Goal: Task Accomplishment & Management: Manage account settings

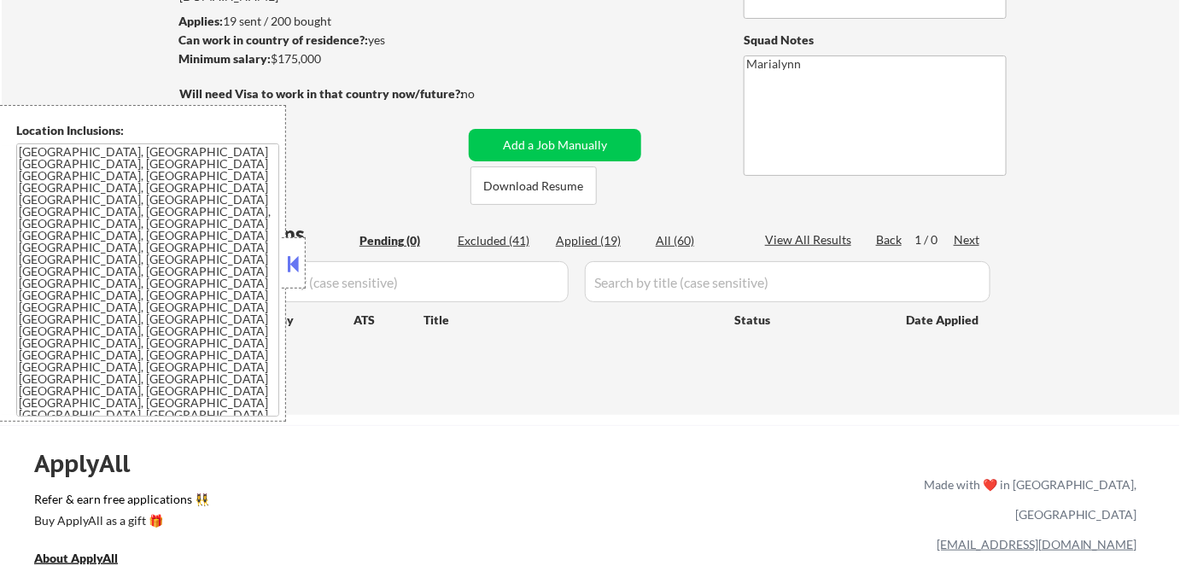
scroll to position [223, 0]
click at [284, 270] on button at bounding box center [293, 264] width 19 height 26
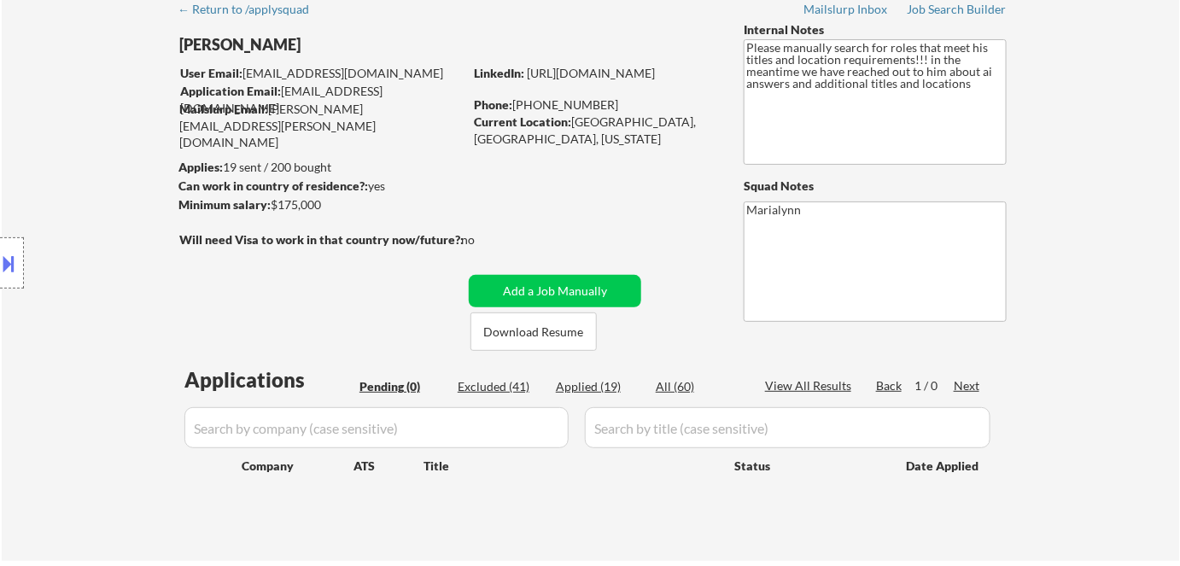
scroll to position [0, 0]
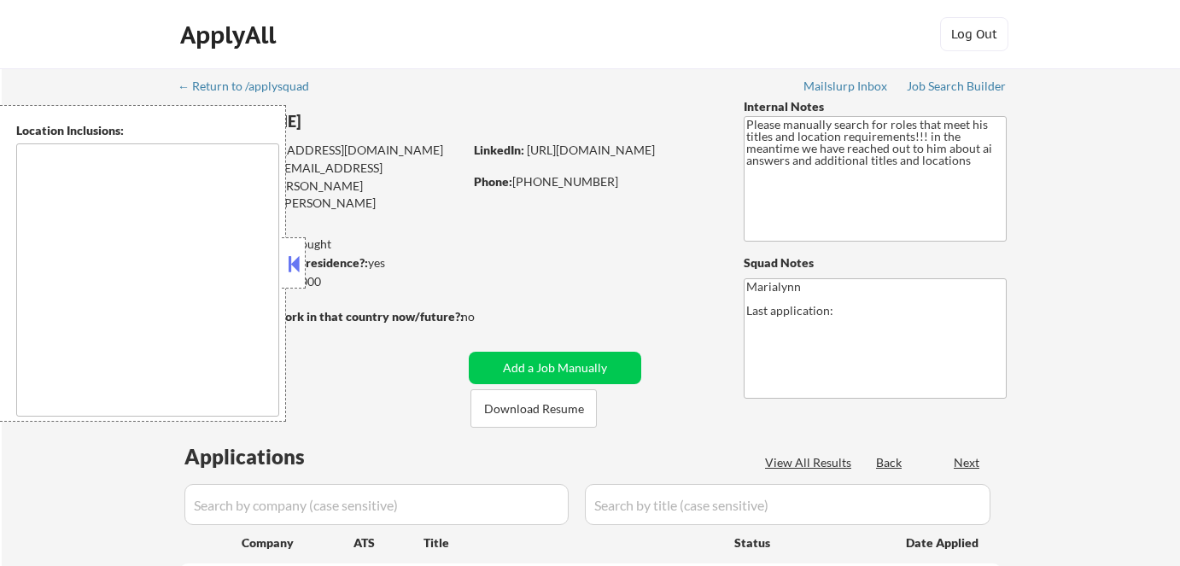
type textarea "[GEOGRAPHIC_DATA], [GEOGRAPHIC_DATA] [GEOGRAPHIC_DATA], [GEOGRAPHIC_DATA] [GEOG…"
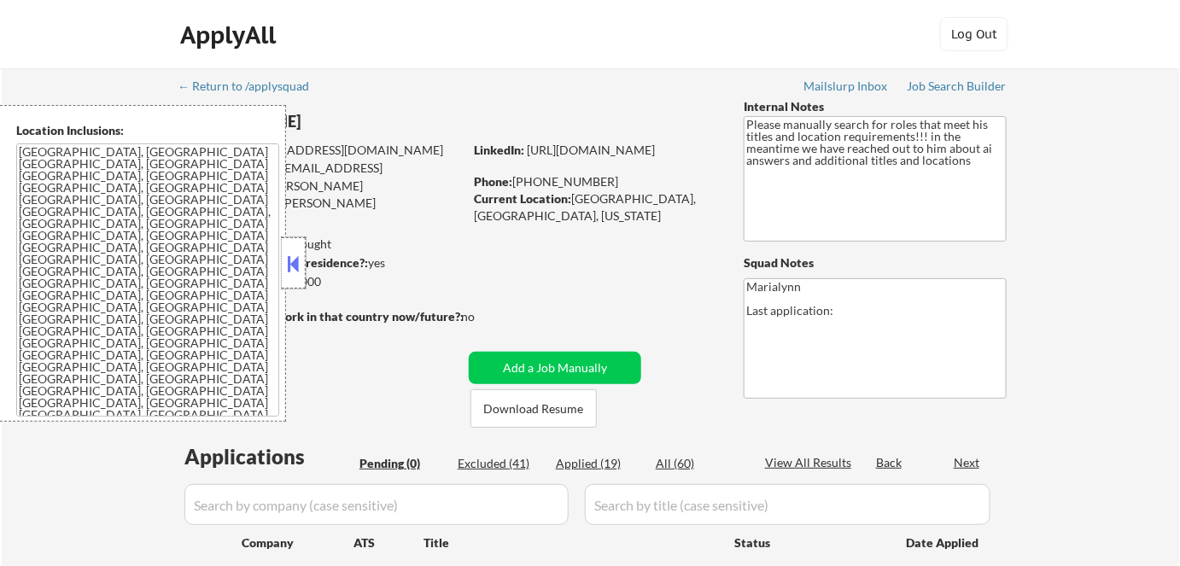
click at [282, 264] on div at bounding box center [294, 262] width 24 height 51
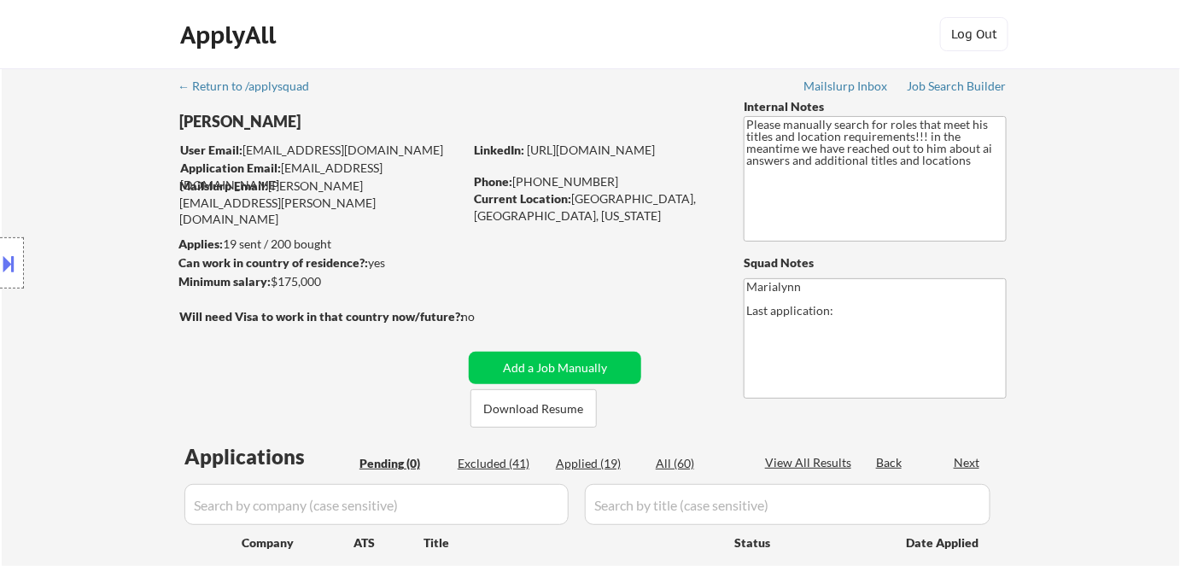
click at [586, 465] on div "Applied (19)" at bounding box center [598, 463] width 85 height 17
select select ""applied""
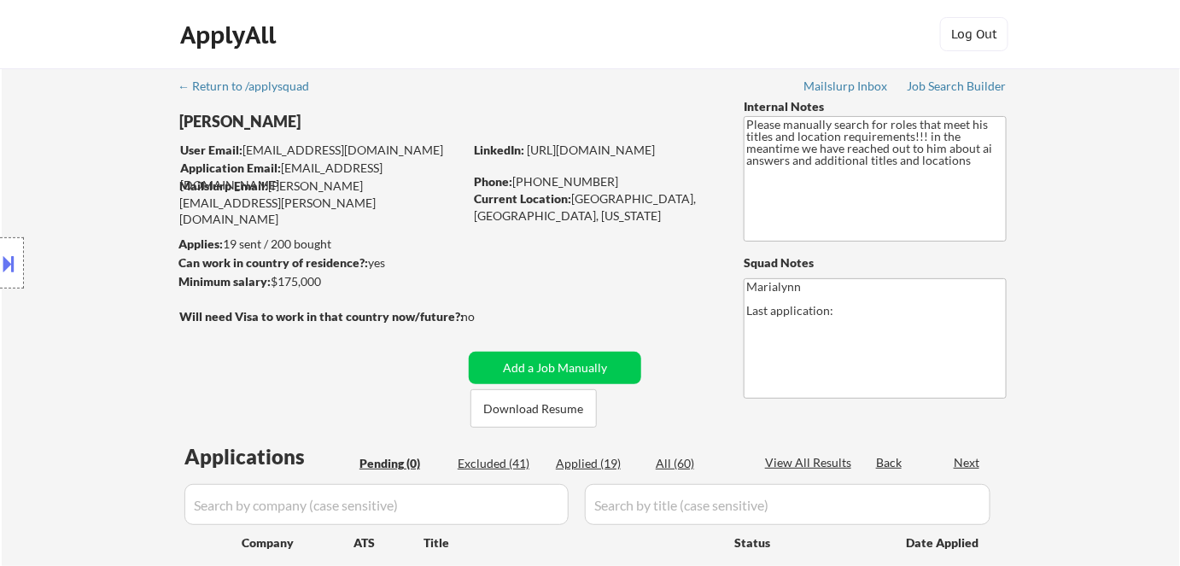
select select ""applied""
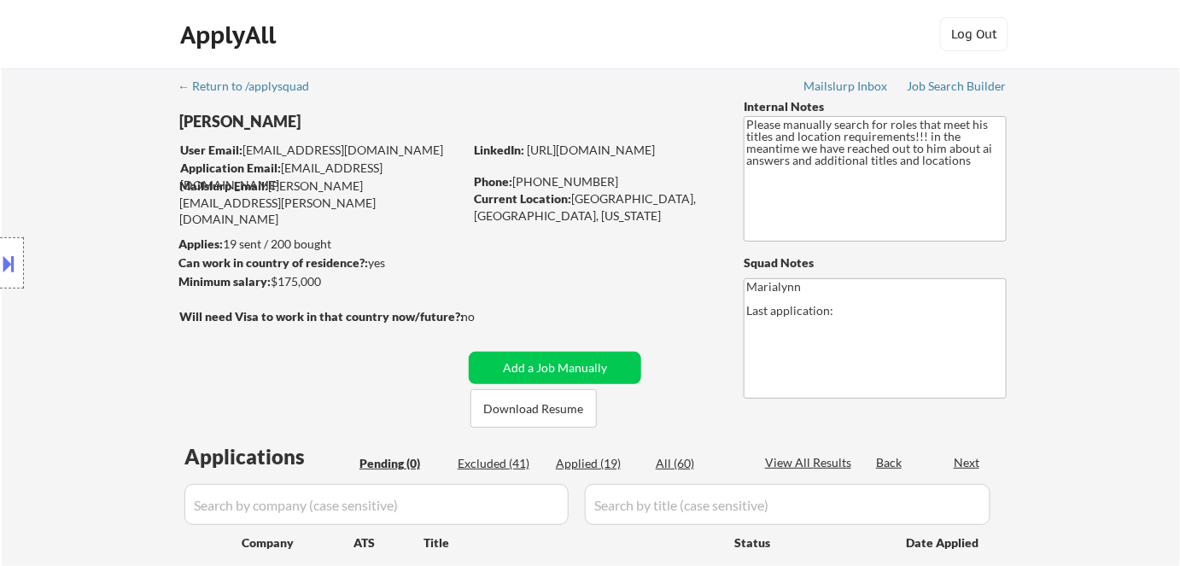
select select ""applied""
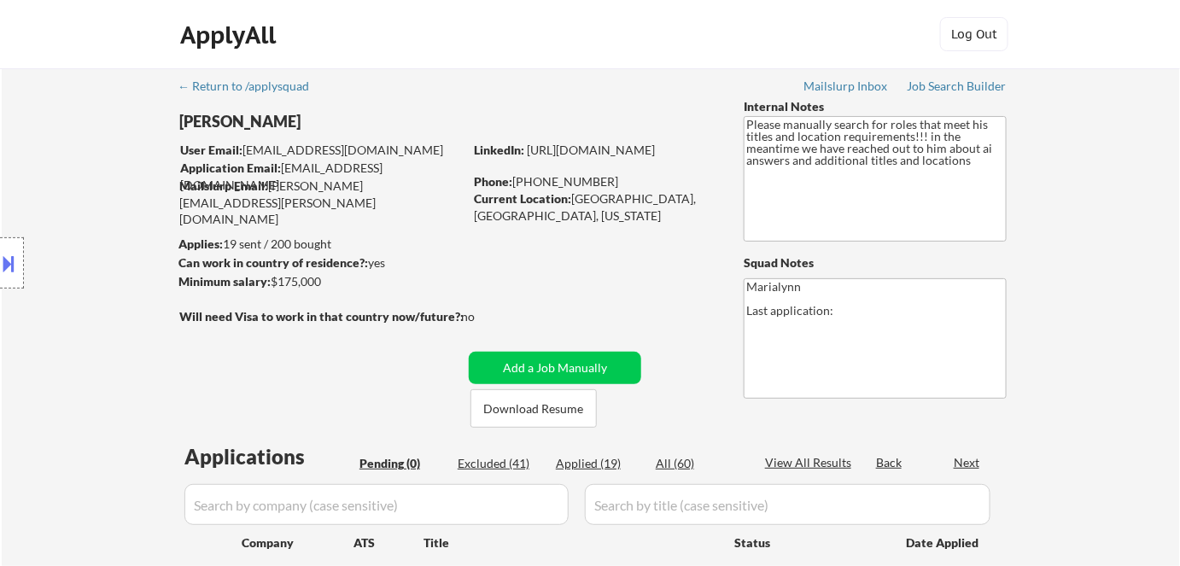
select select ""applied""
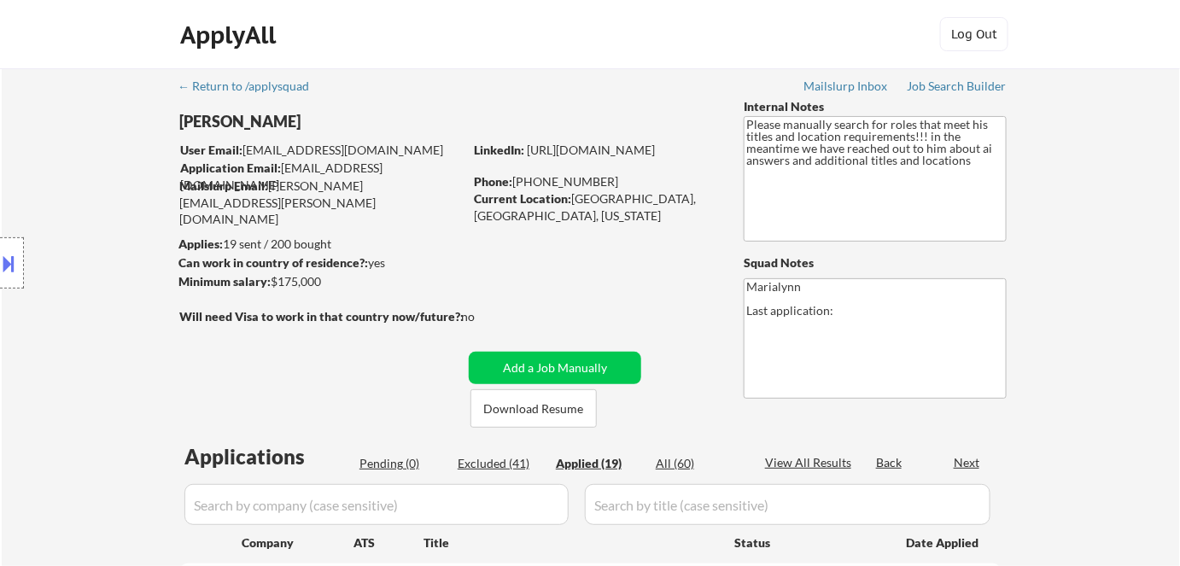
click at [583, 465] on div "Applied (19)" at bounding box center [598, 463] width 85 height 17
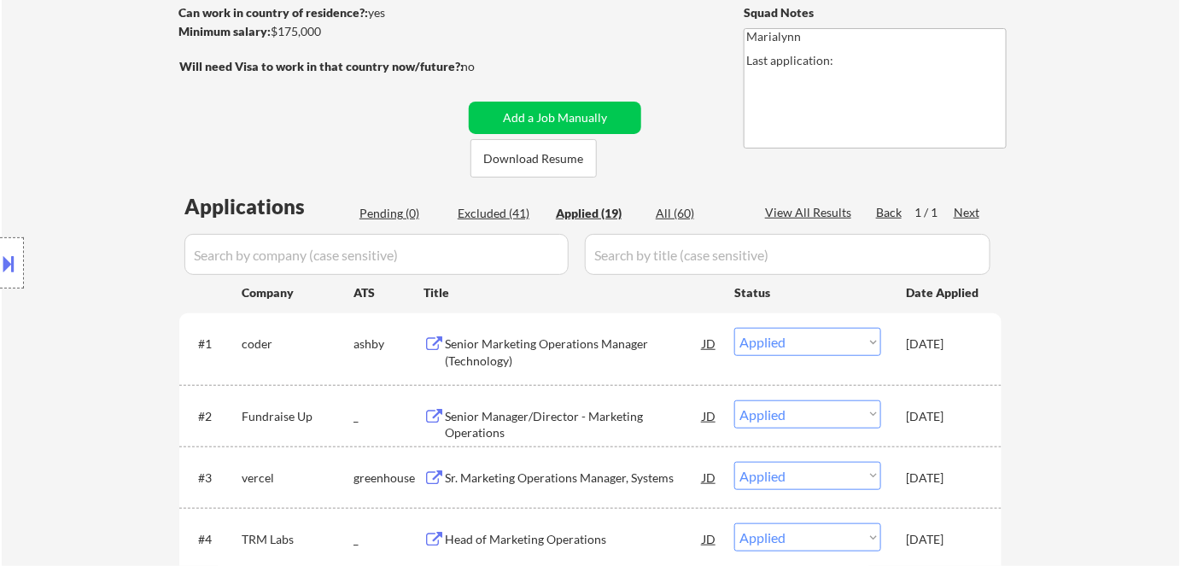
scroll to position [155, 0]
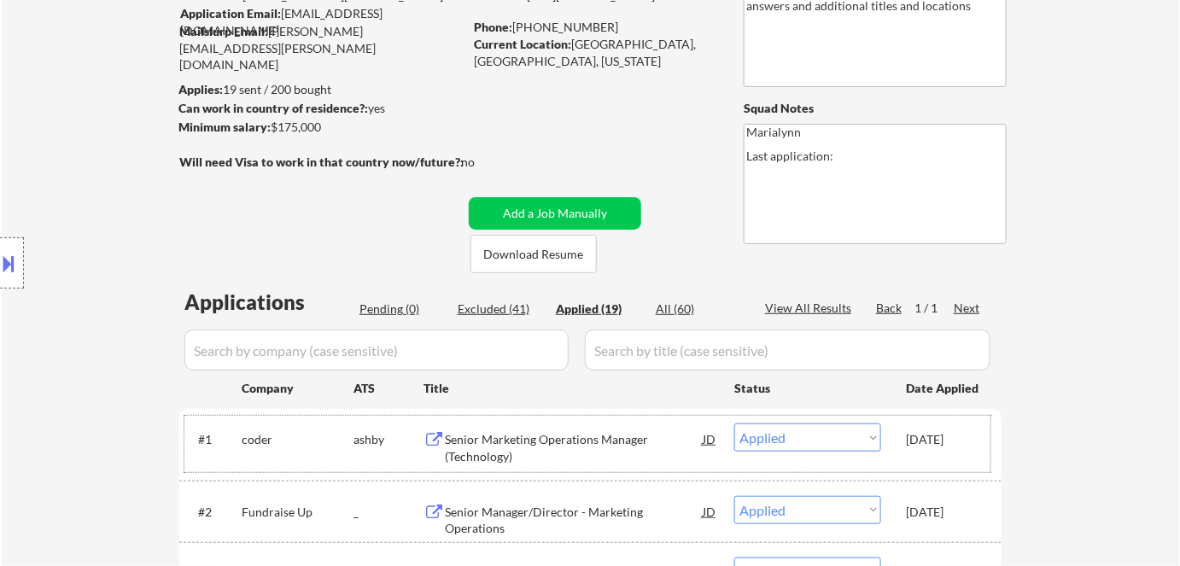
drag, startPoint x: 906, startPoint y: 442, endPoint x: 979, endPoint y: 450, distance: 73.0
click at [979, 450] on div "Aug 22, 2025" at bounding box center [943, 439] width 75 height 31
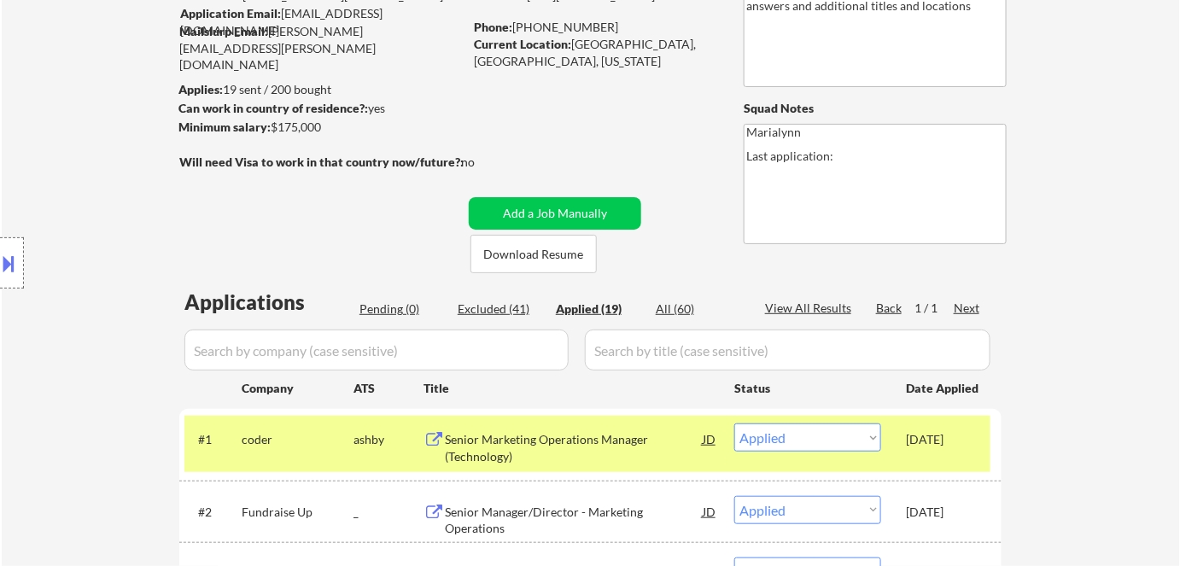
drag, startPoint x: 1018, startPoint y: 433, endPoint x: 931, endPoint y: 461, distance: 91.6
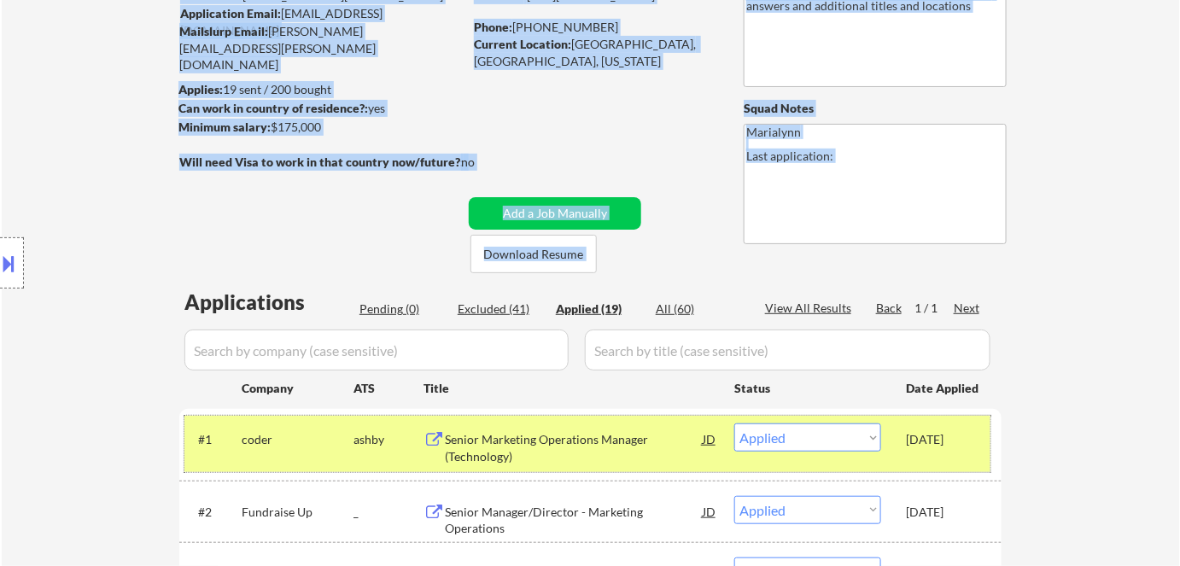
drag, startPoint x: 901, startPoint y: 439, endPoint x: 1039, endPoint y: 449, distance: 137.9
click at [991, 449] on div "#1 coder ashby Senior Marketing Operations Manager (Technology) JD Choose an op…" at bounding box center [590, 445] width 823 height 72
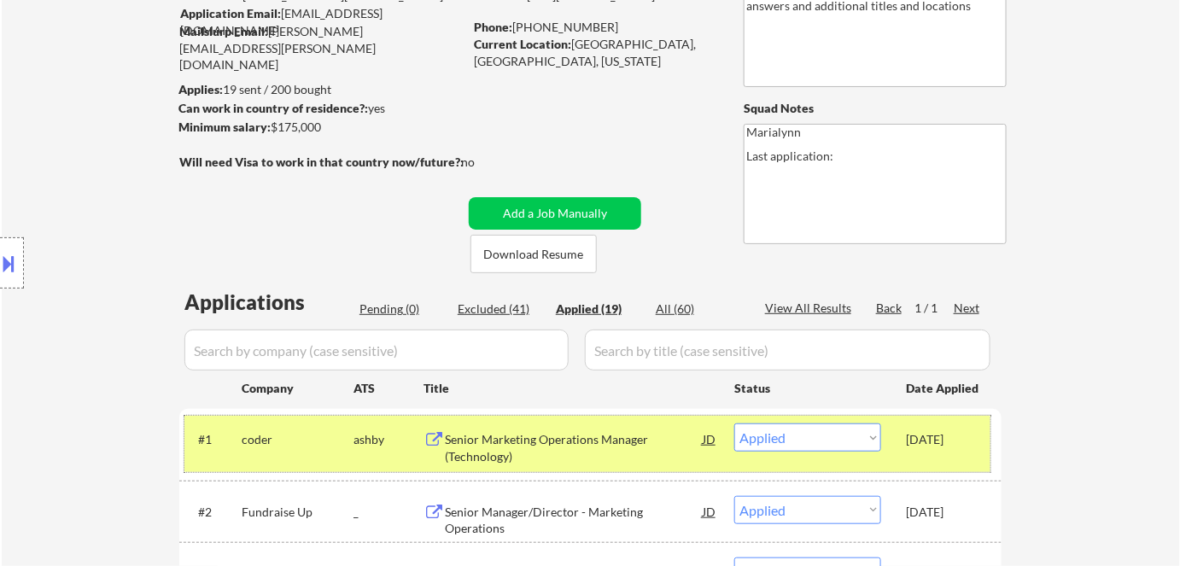
drag, startPoint x: 1135, startPoint y: 463, endPoint x: 1114, endPoint y: 461, distance: 21.4
click at [852, 385] on div "Status" at bounding box center [808, 387] width 147 height 31
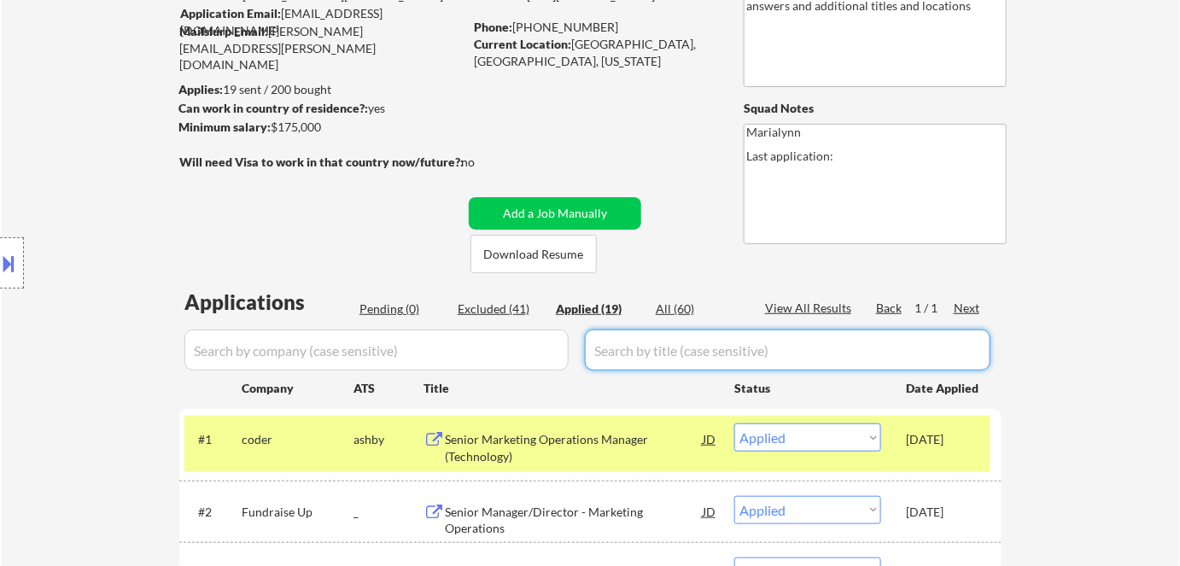
click at [876, 331] on input "input" at bounding box center [788, 350] width 406 height 41
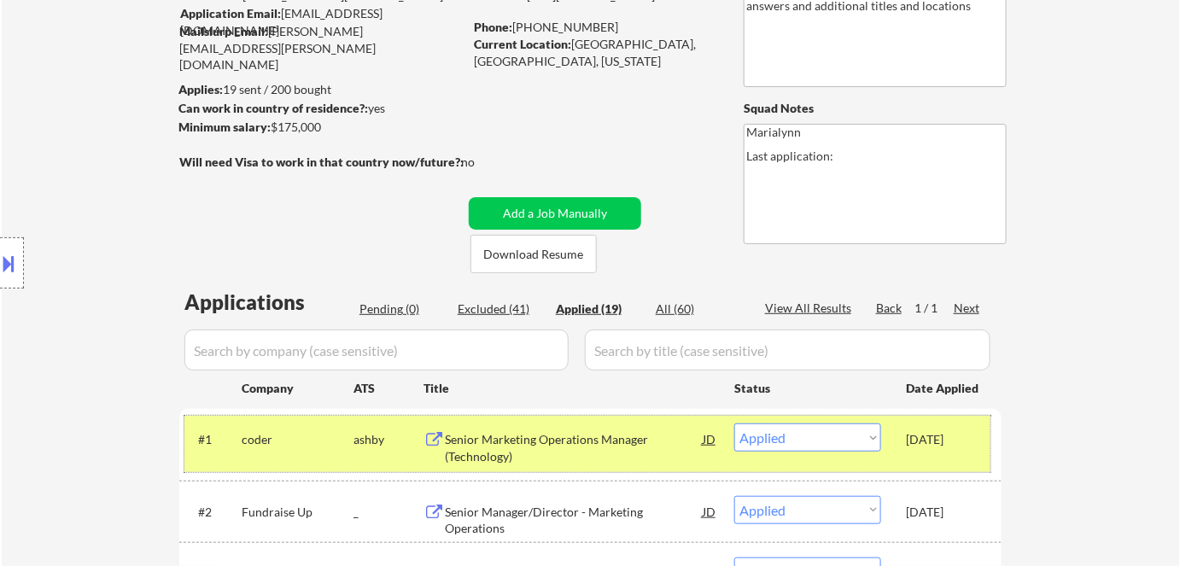
drag, startPoint x: 905, startPoint y: 438, endPoint x: 972, endPoint y: 454, distance: 69.2
click at [974, 450] on div "#1 coder ashby Senior Marketing Operations Manager (Technology) JD Choose an op…" at bounding box center [588, 444] width 806 height 56
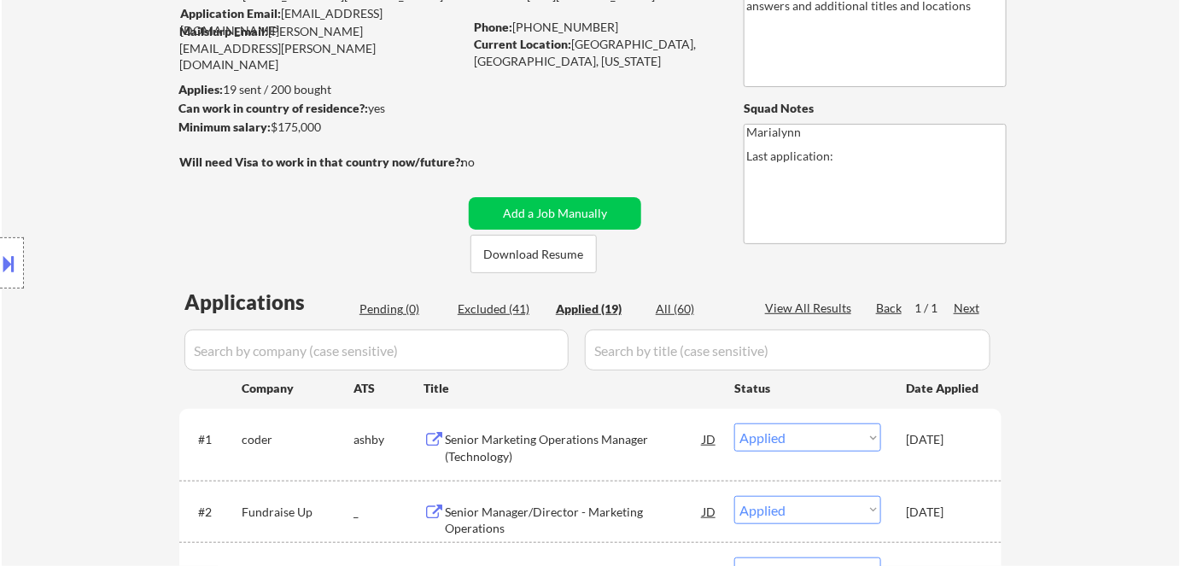
copy div "Aug 22, 2025"
type textarea "Marialynn Last application: 08/22/25 I've been searching manually but no job li…"
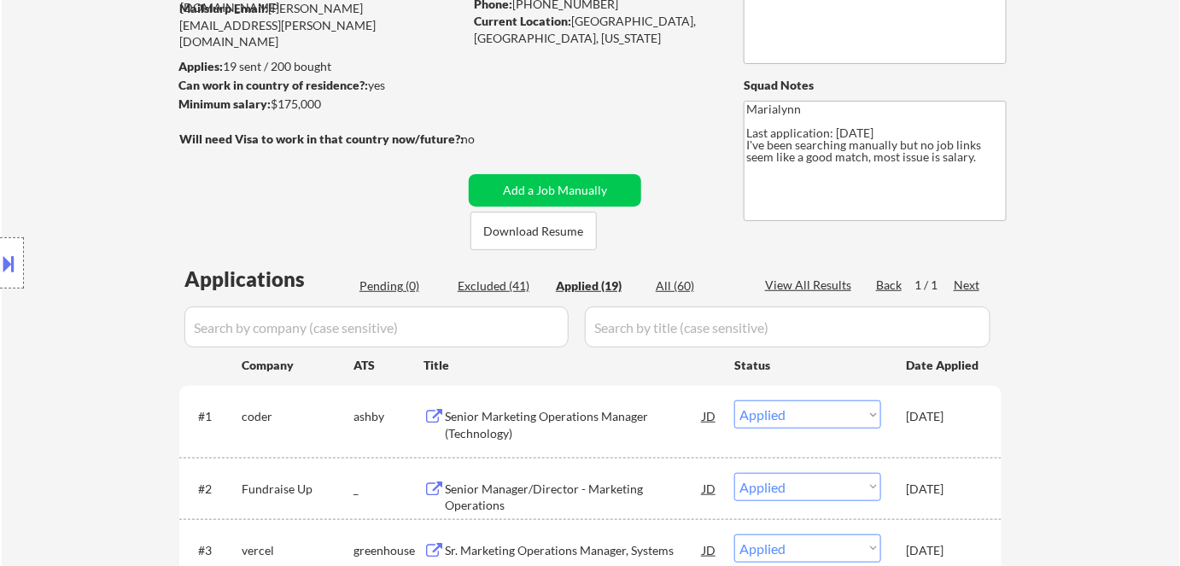
scroll to position [232, 0]
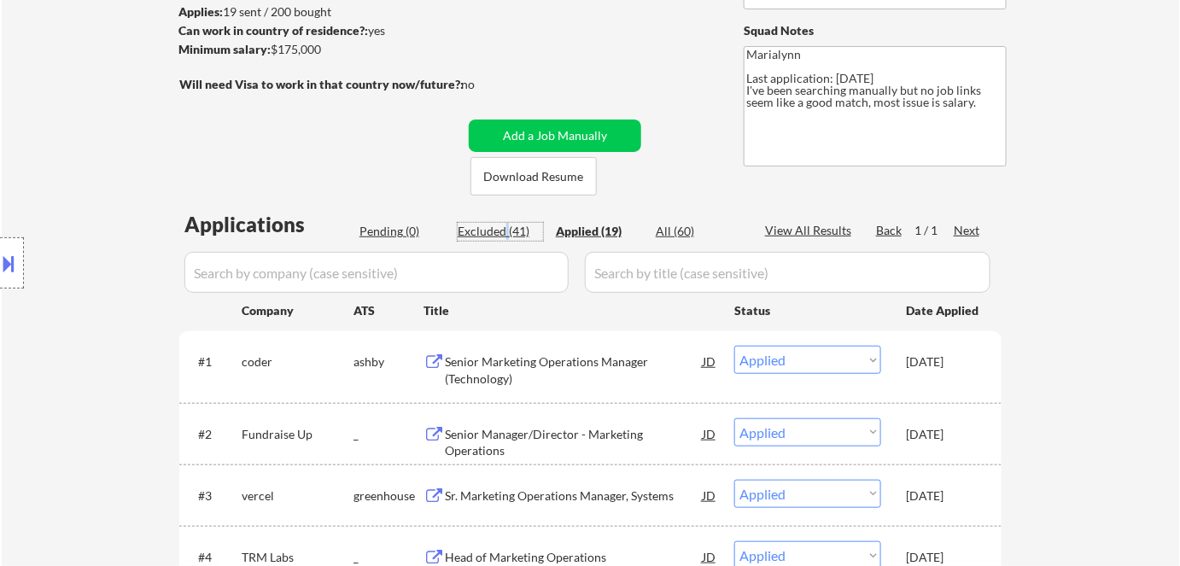
click at [506, 228] on div "Excluded (41)" at bounding box center [500, 231] width 85 height 17
select select ""excluded__other_""
select select ""excluded""
select select ""excluded__location_""
select select ""excluded__salary_""
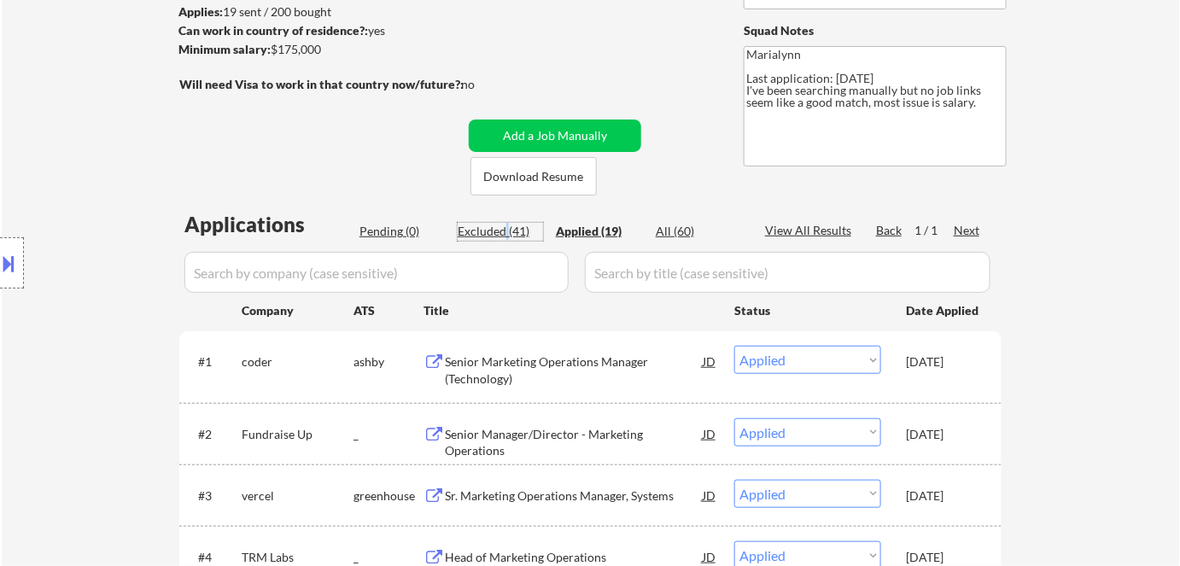
select select ""excluded__bad_match_""
select select ""excluded__salary_""
select select ""excluded__expired_""
select select ""excluded__location_""
select select ""excluded__salary_""
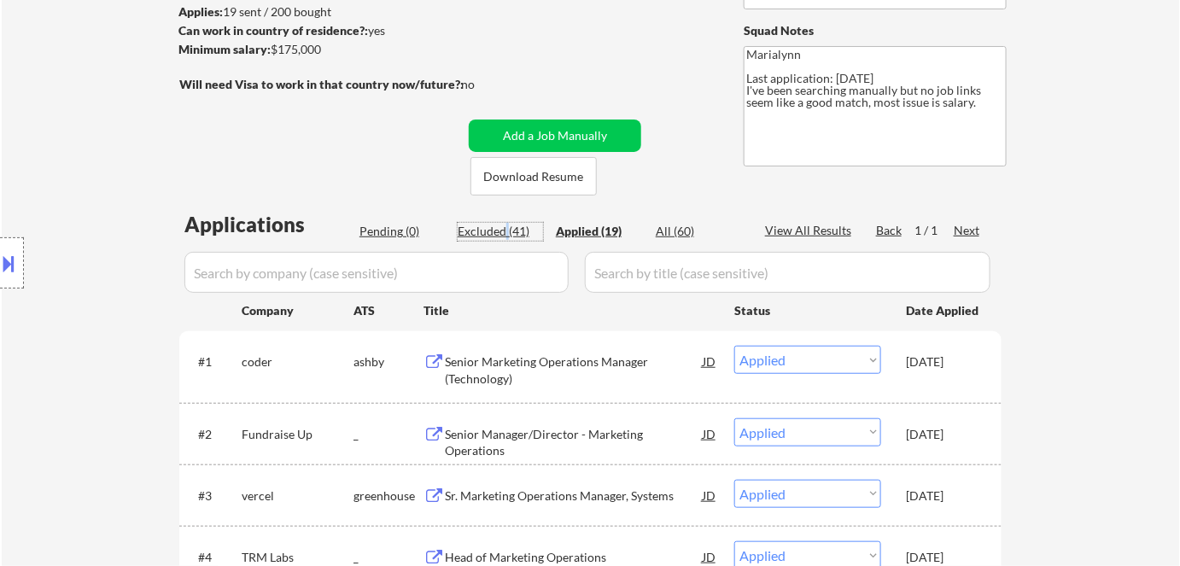
select select ""excluded__salary_""
select select ""excluded__location_""
select select ""excluded""
select select ""excluded__salary_""
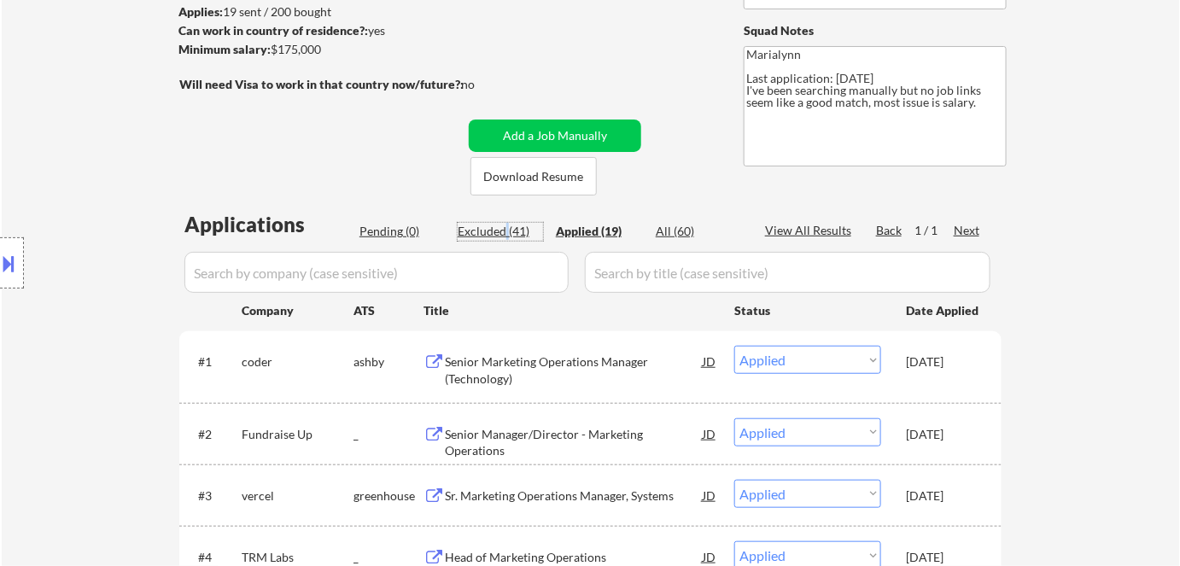
select select ""excluded__salary_""
select select ""excluded__expired_""
select select ""excluded__salary_""
select select ""excluded__expired_""
select select ""excluded__bad_match_""
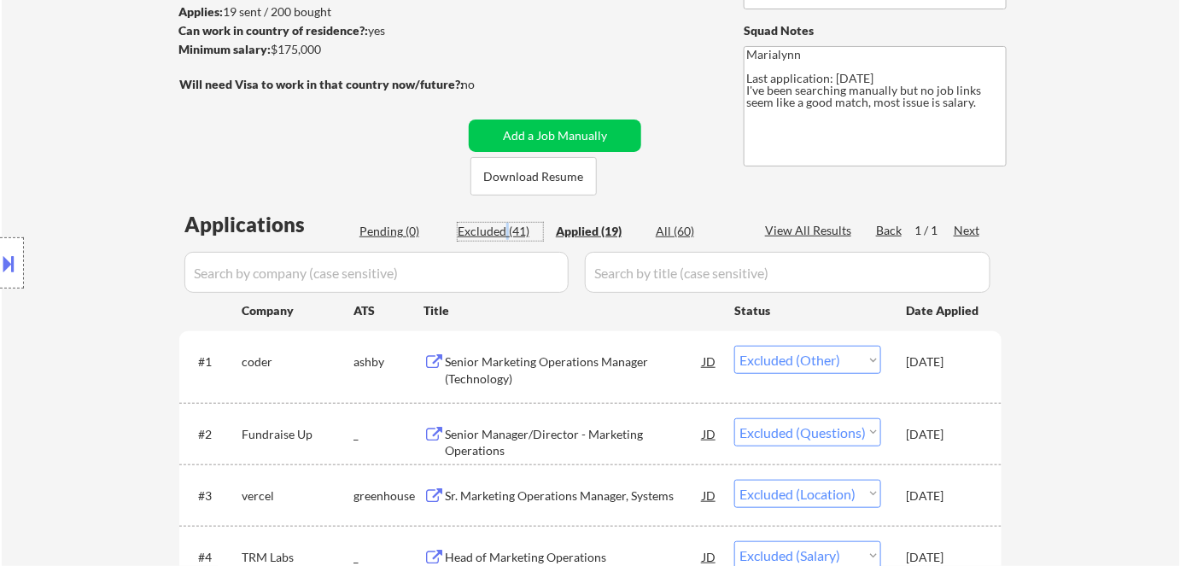
select select ""excluded__bad_match_""
select select ""excluded__location_""
select select ""excluded__bad_match_""
select select ""excluded__expired_""
select select ""excluded__bad_match_""
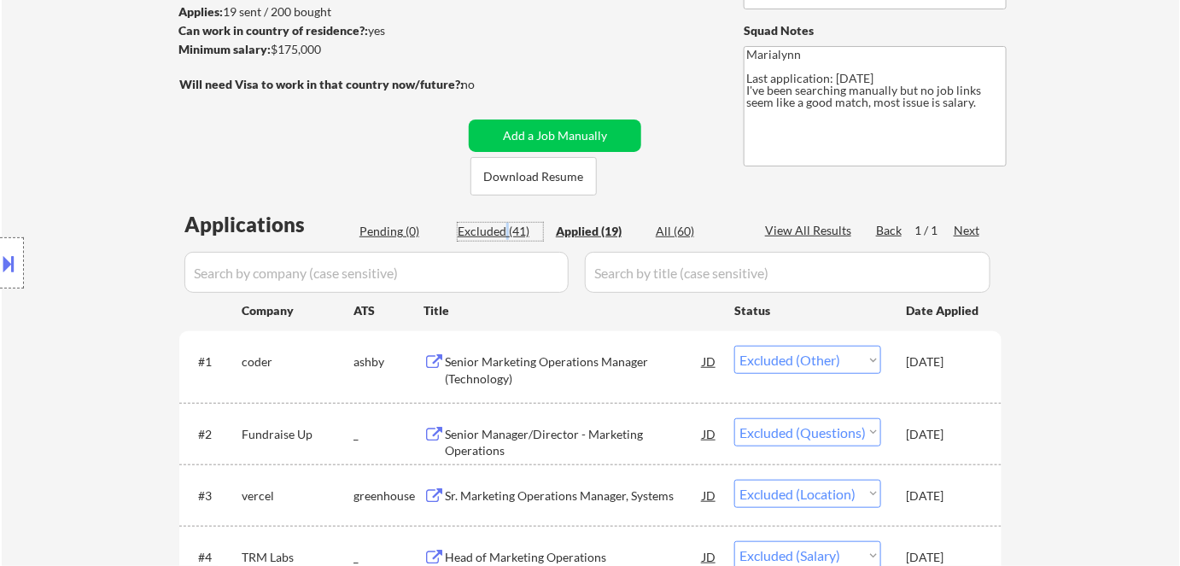
select select ""excluded__bad_match_""
select select ""excluded__expired_""
select select ""excluded__bad_match_""
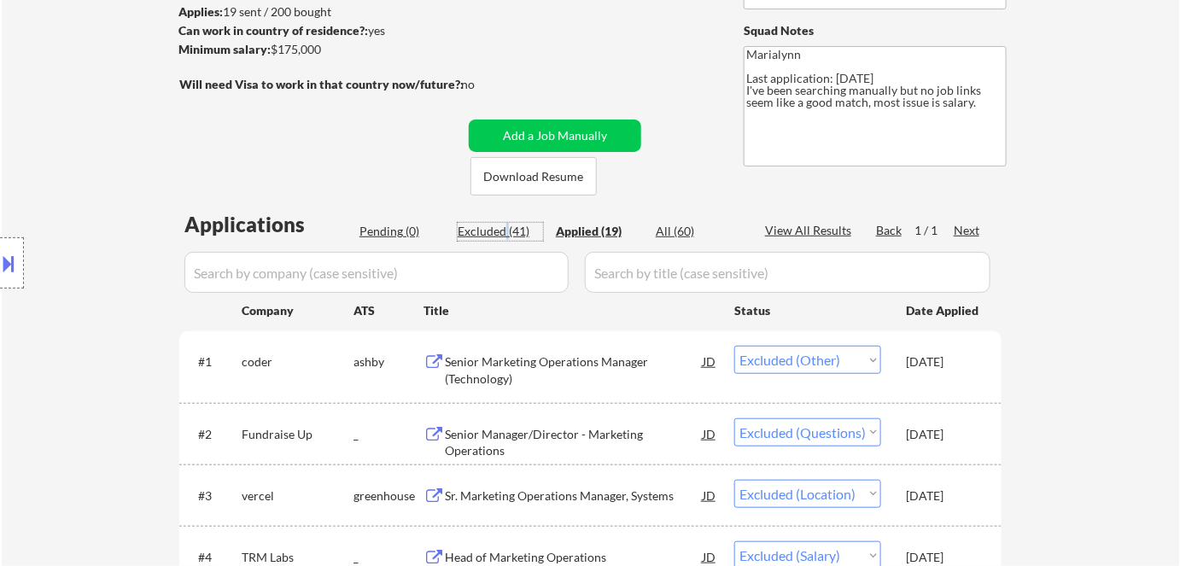
select select ""excluded__salary_""
select select ""excluded__bad_match_""
select select ""excluded__salary_""
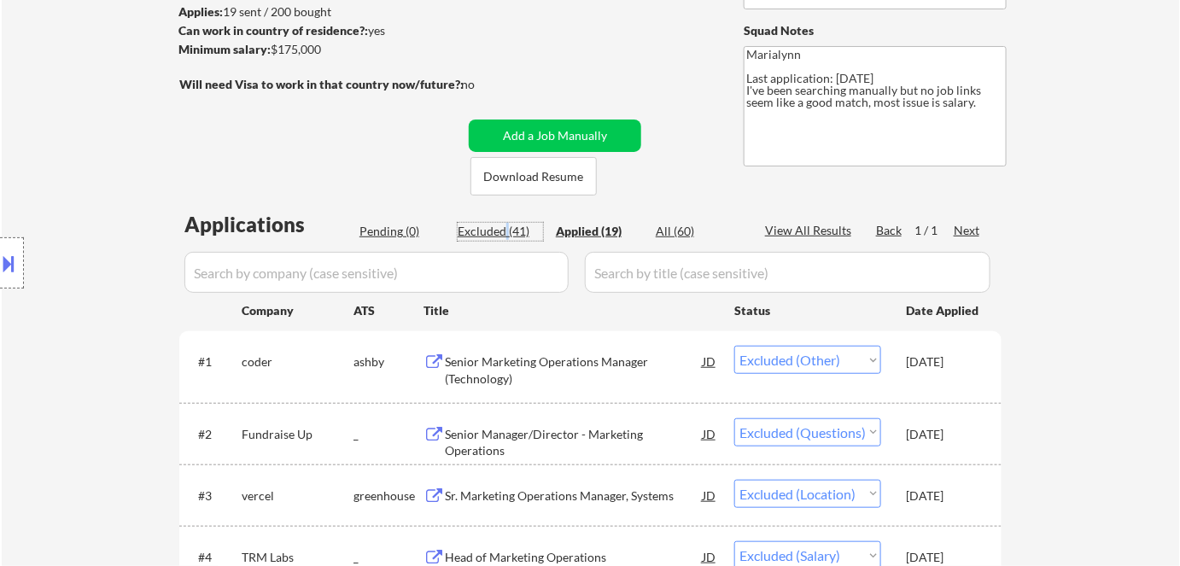
select select ""excluded__bad_match_""
select select ""excluded__salary_""
select select ""excluded__bad_match_""
select select ""excluded__expired_""
select select ""excluded__salary_""
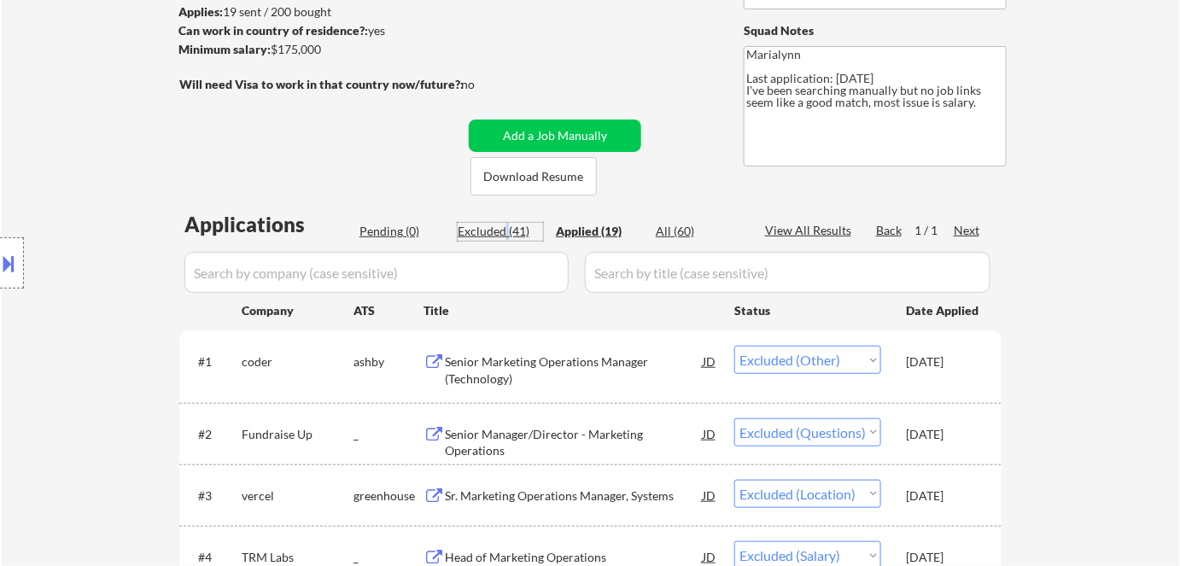
select select ""excluded__bad_match_""
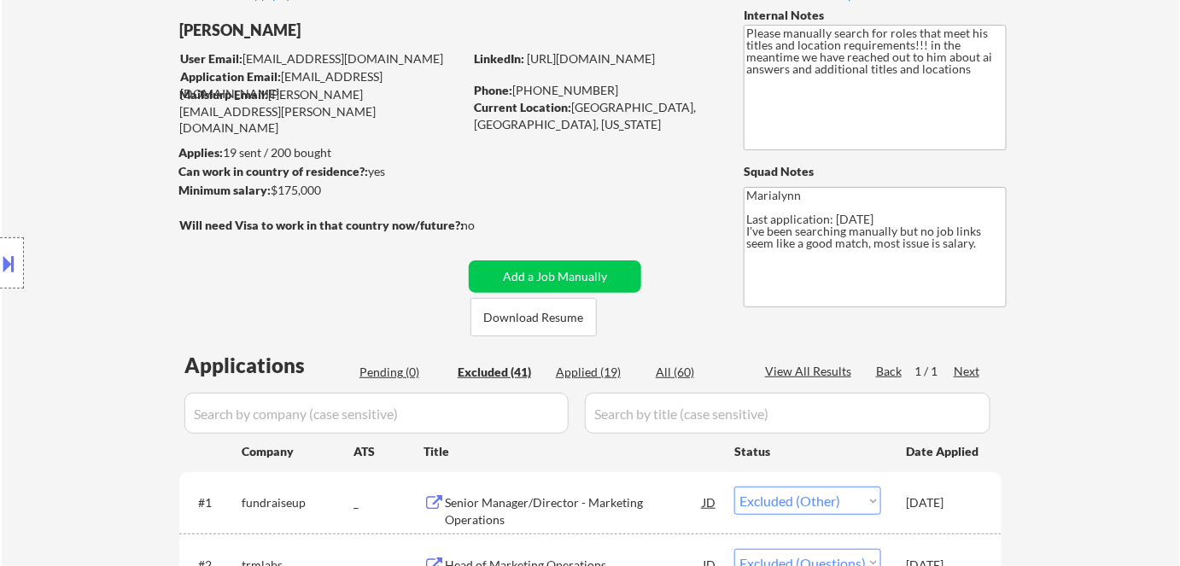
scroll to position [310, 0]
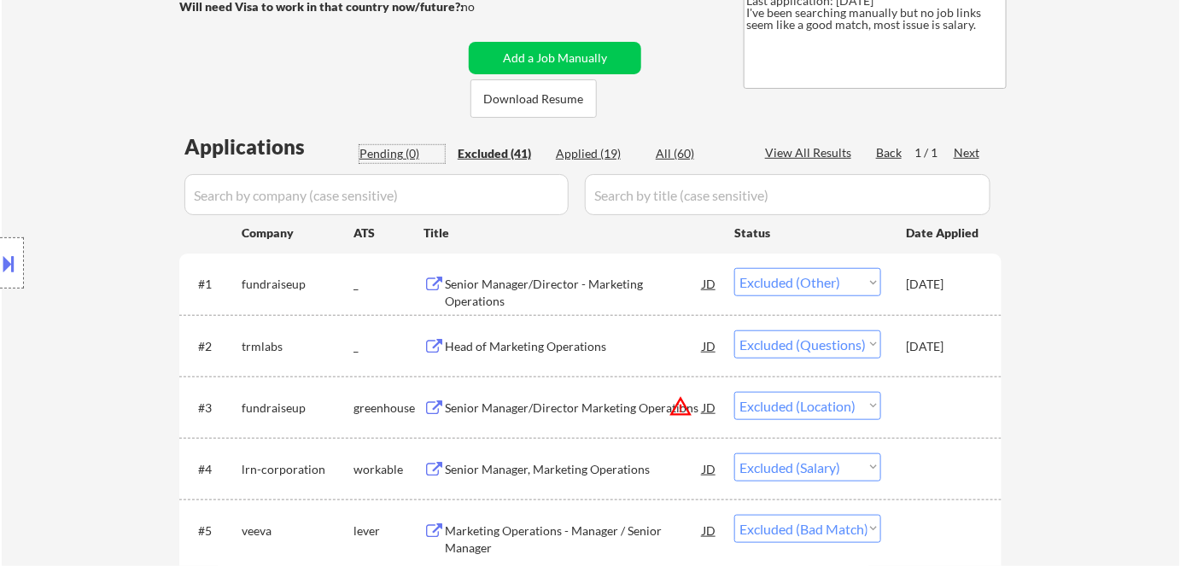
click at [373, 152] on div "Pending (0)" at bounding box center [402, 153] width 85 height 17
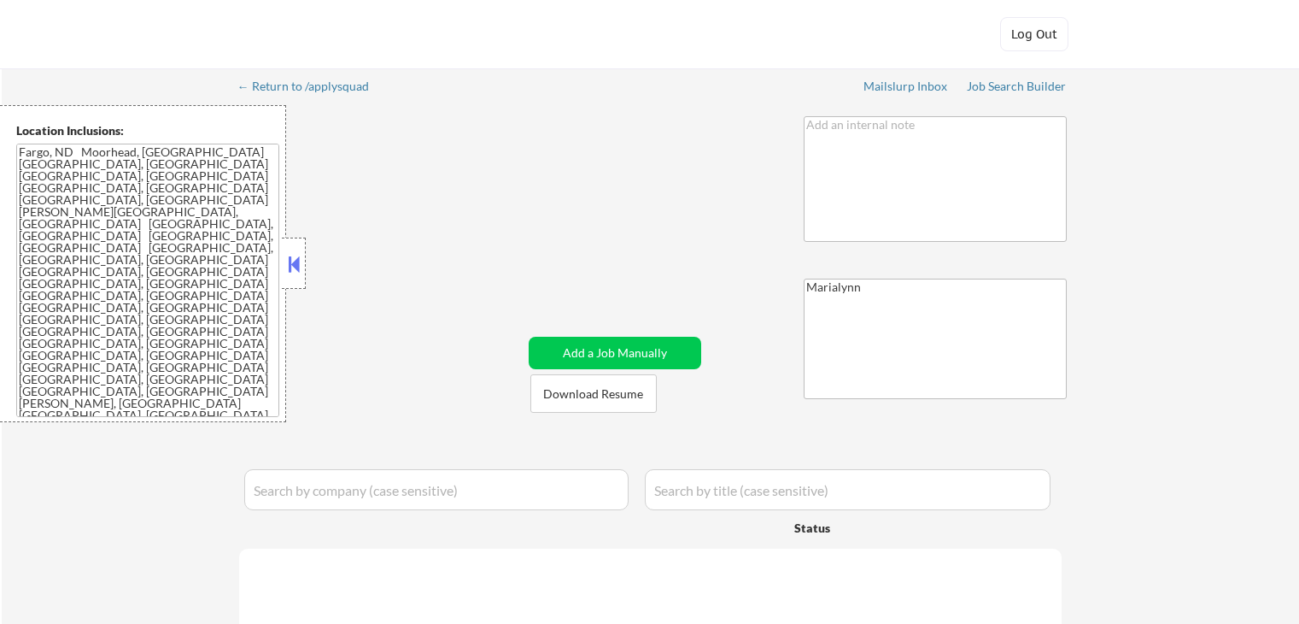
select select ""pending""
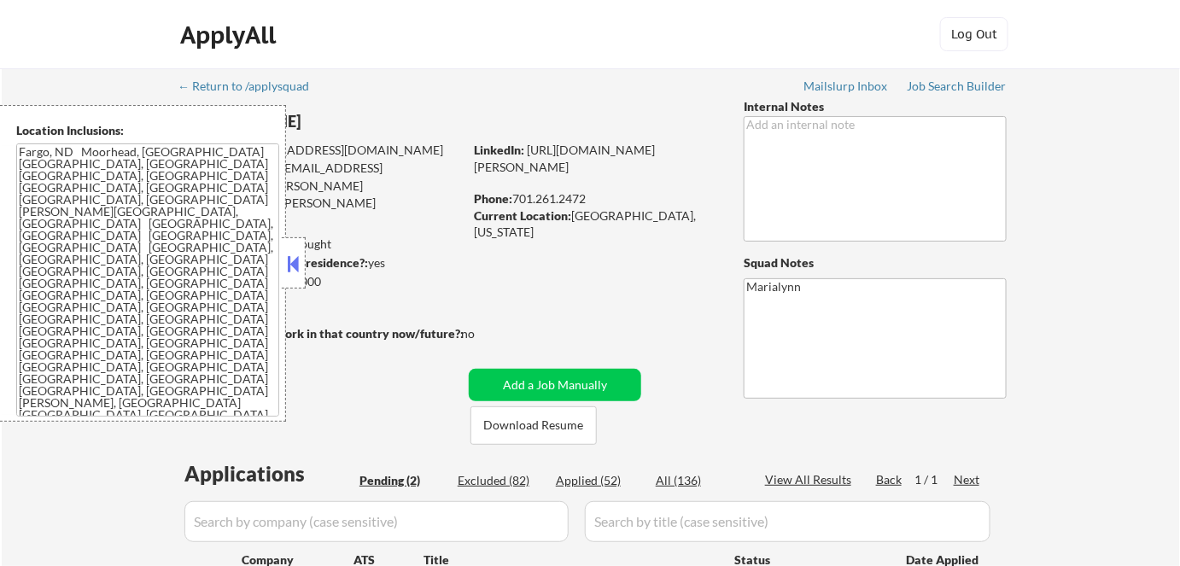
drag, startPoint x: 291, startPoint y: 262, endPoint x: 398, endPoint y: 345, distance: 135.2
click at [291, 264] on button at bounding box center [293, 264] width 19 height 26
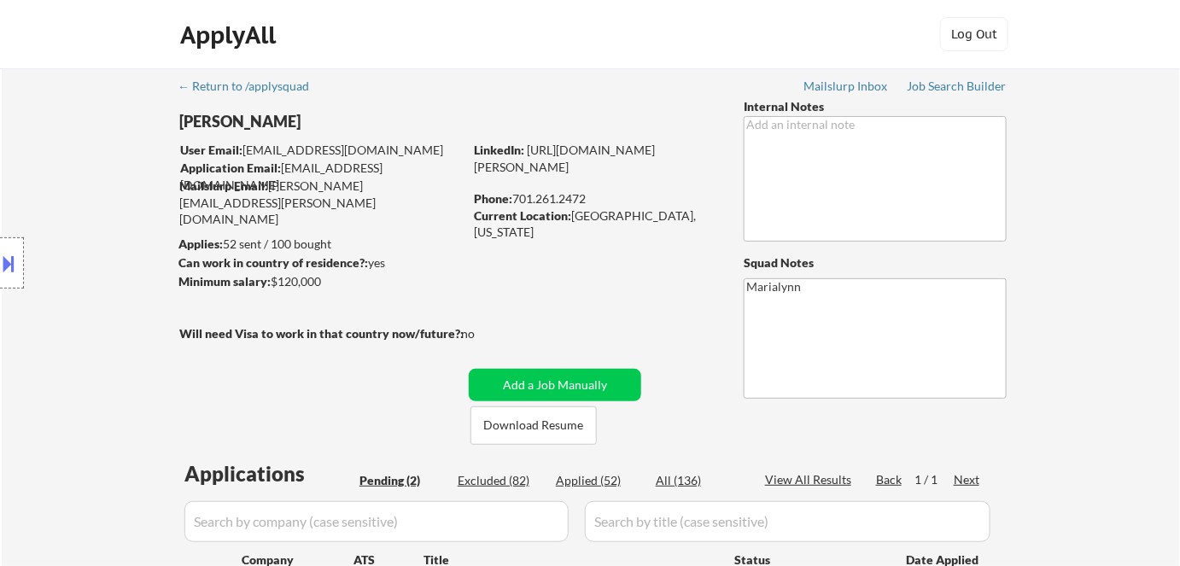
drag, startPoint x: 390, startPoint y: 477, endPoint x: 396, endPoint y: 463, distance: 14.9
click at [390, 476] on div "Pending (2)" at bounding box center [402, 480] width 85 height 17
click at [576, 419] on button "Download Resume" at bounding box center [534, 426] width 126 height 38
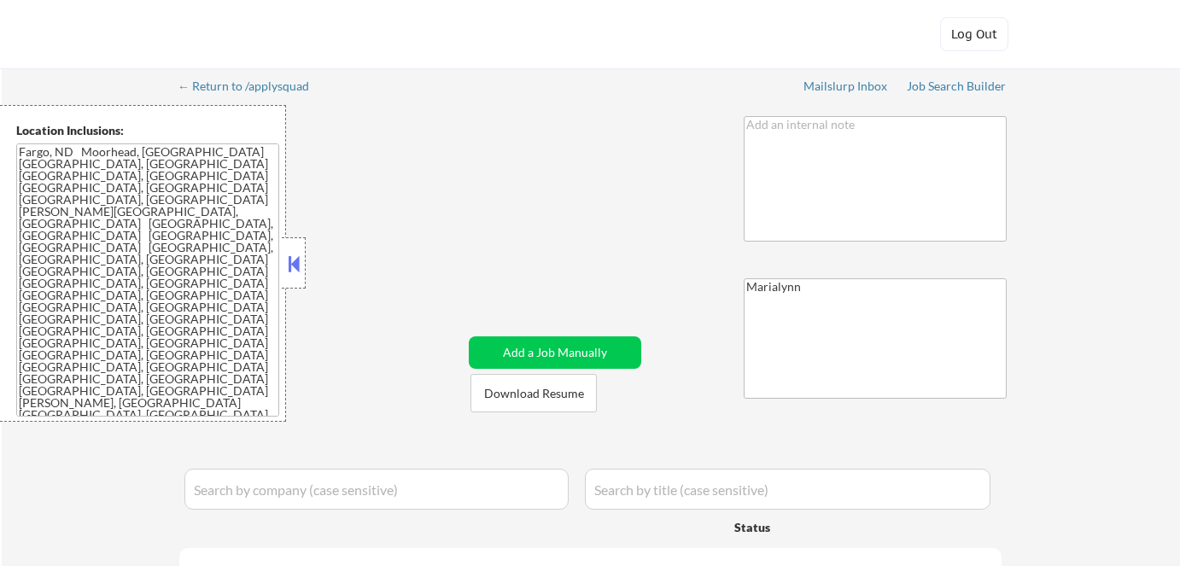
select select ""pending""
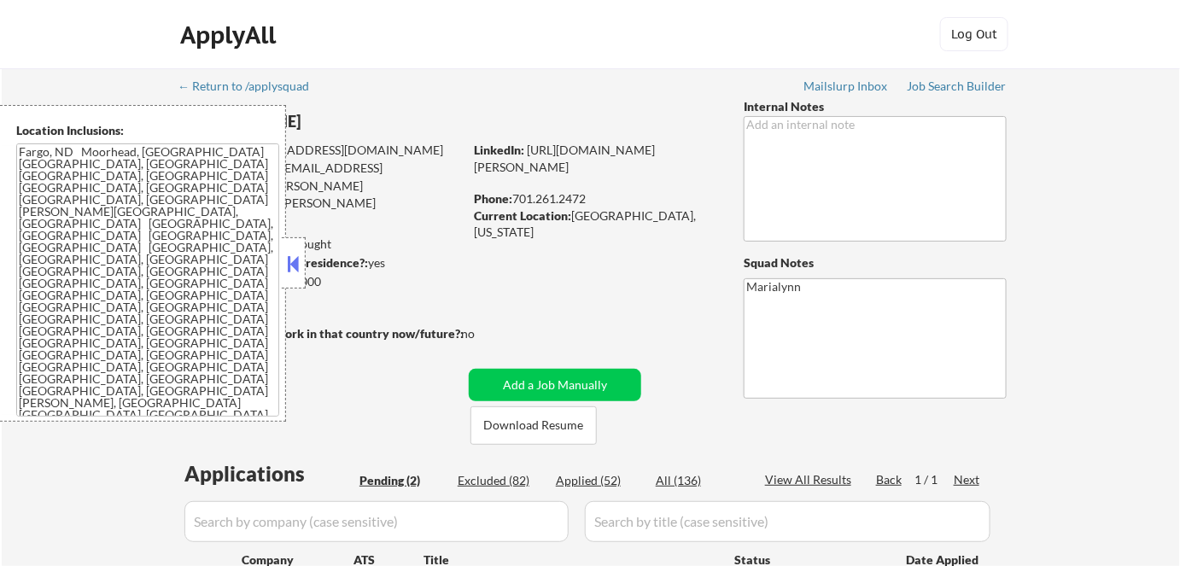
drag, startPoint x: 583, startPoint y: 483, endPoint x: 560, endPoint y: 461, distance: 31.4
click at [583, 483] on div "Applied (52)" at bounding box center [598, 480] width 85 height 17
select select ""applied""
click at [302, 279] on div at bounding box center [294, 262] width 24 height 51
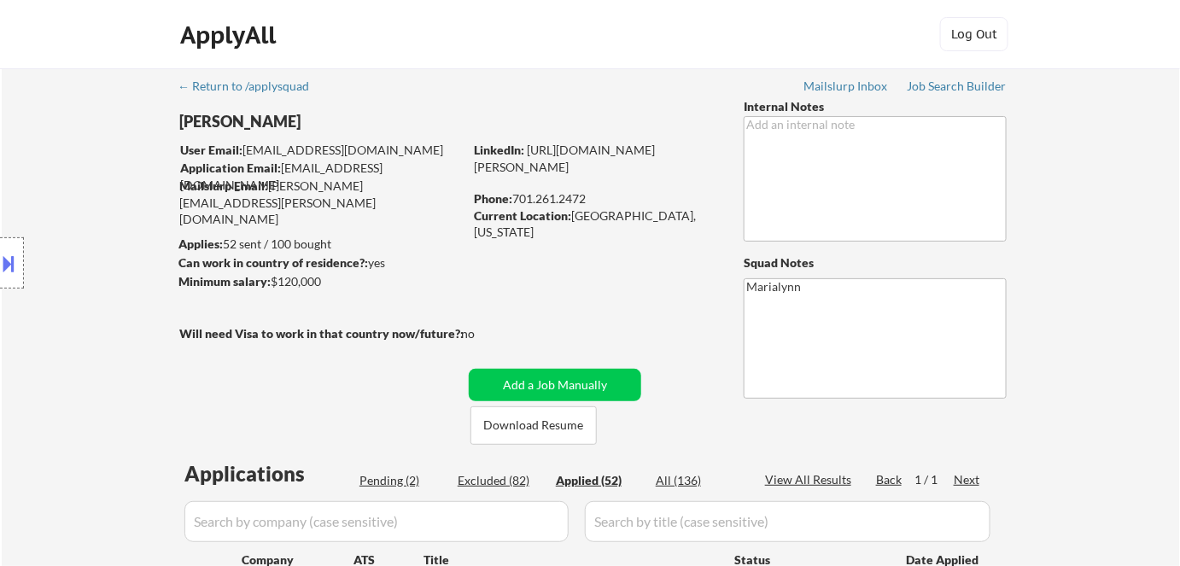
select select ""applied""
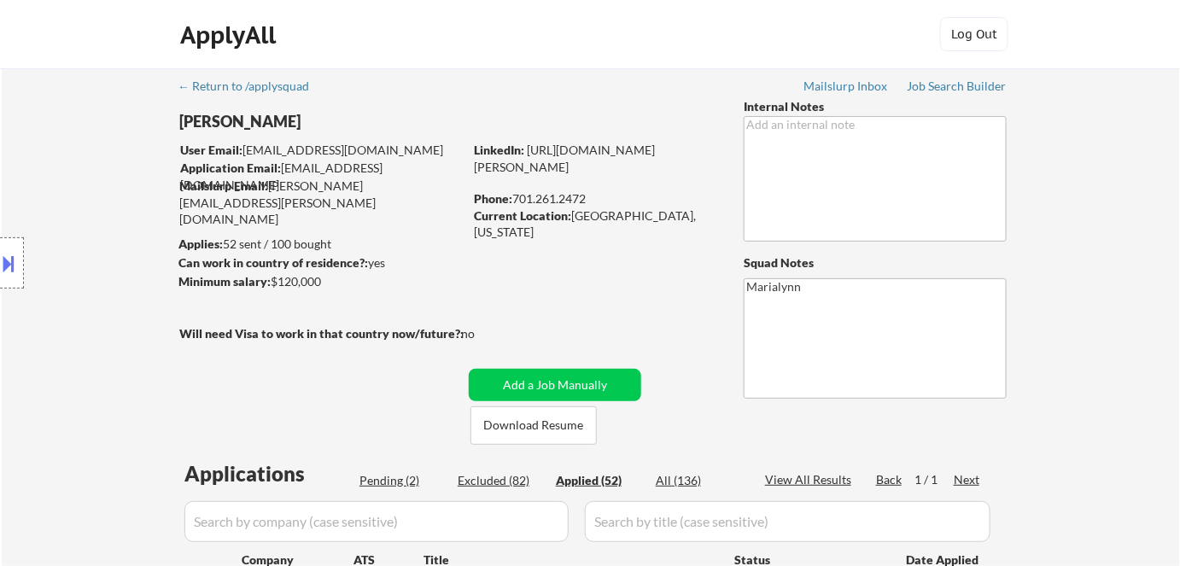
select select ""applied""
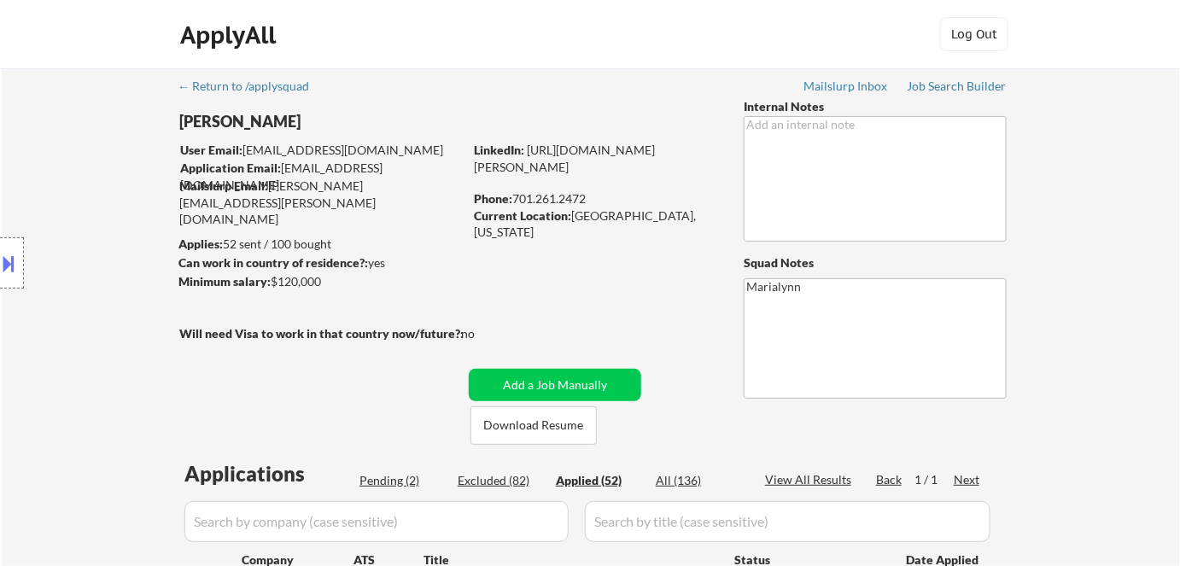
select select ""applied""
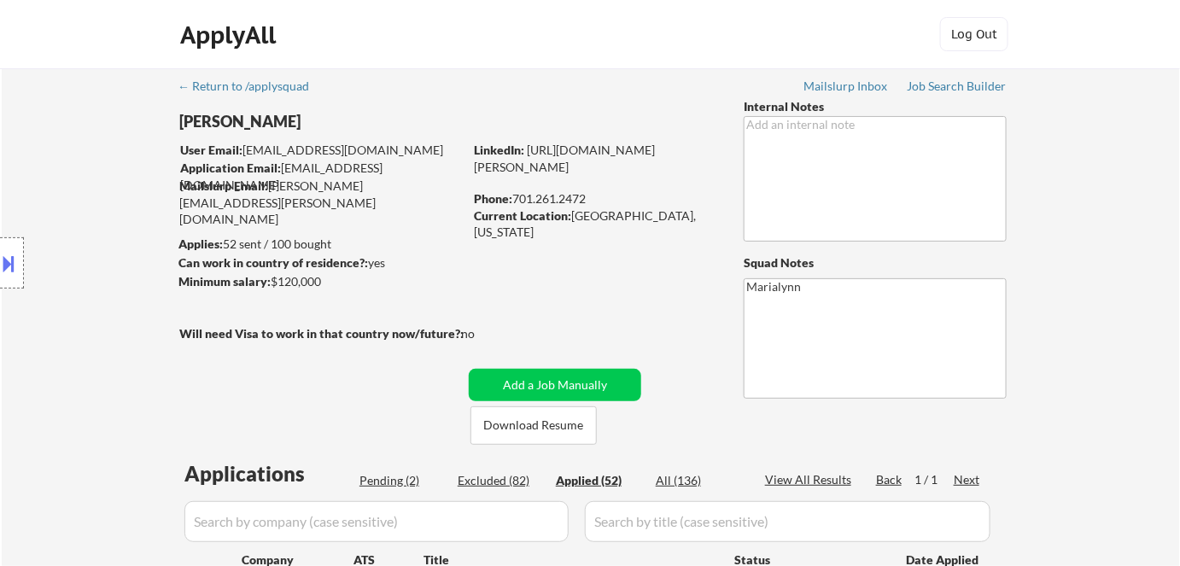
select select ""applied""
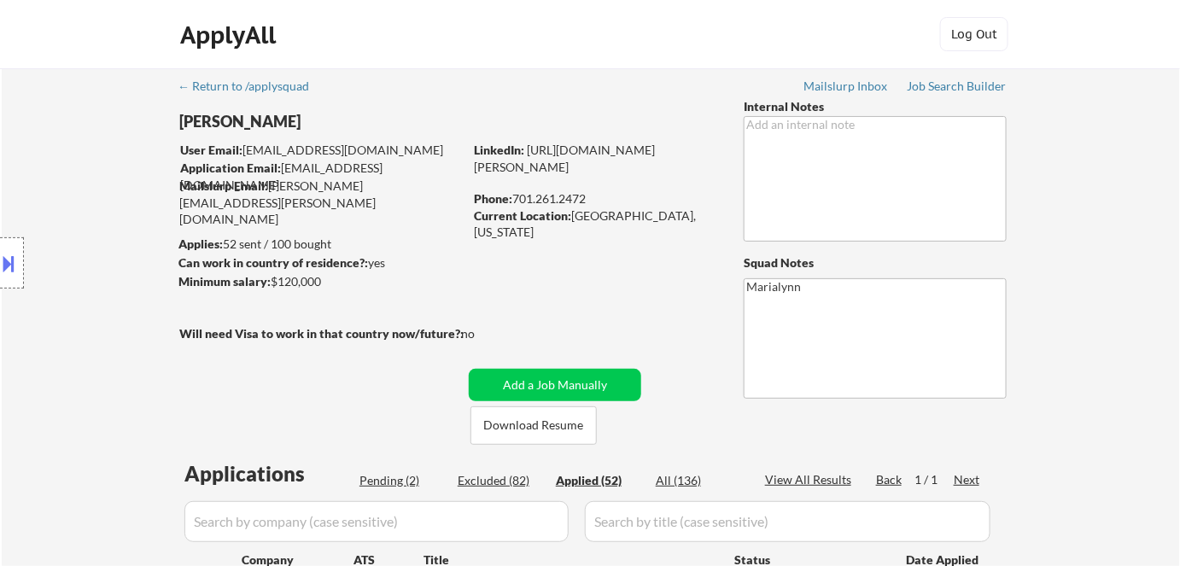
select select ""applied""
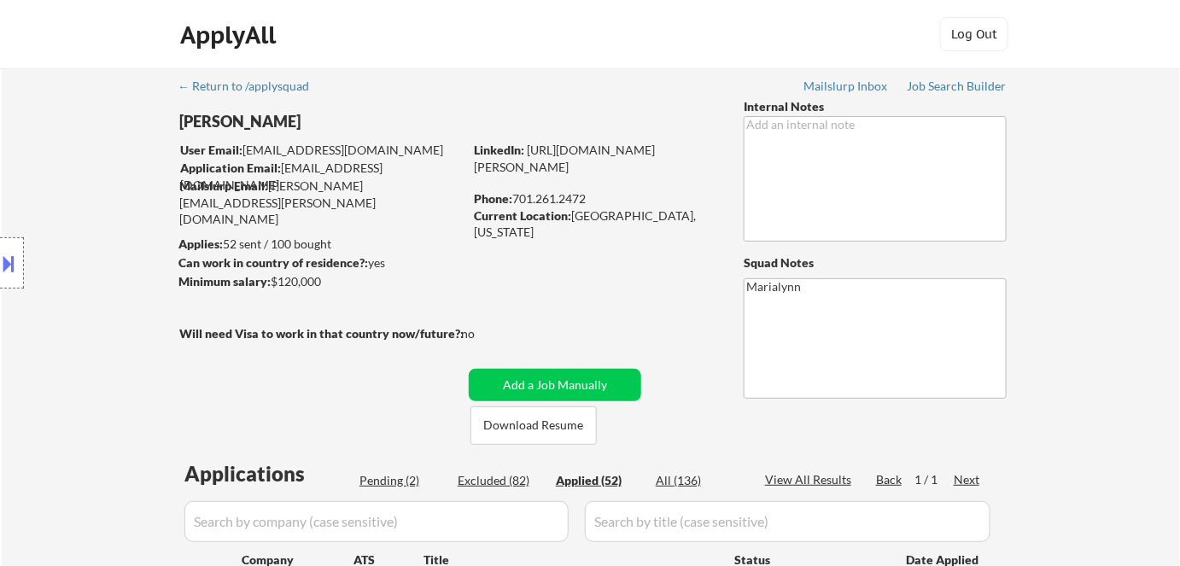
select select ""applied""
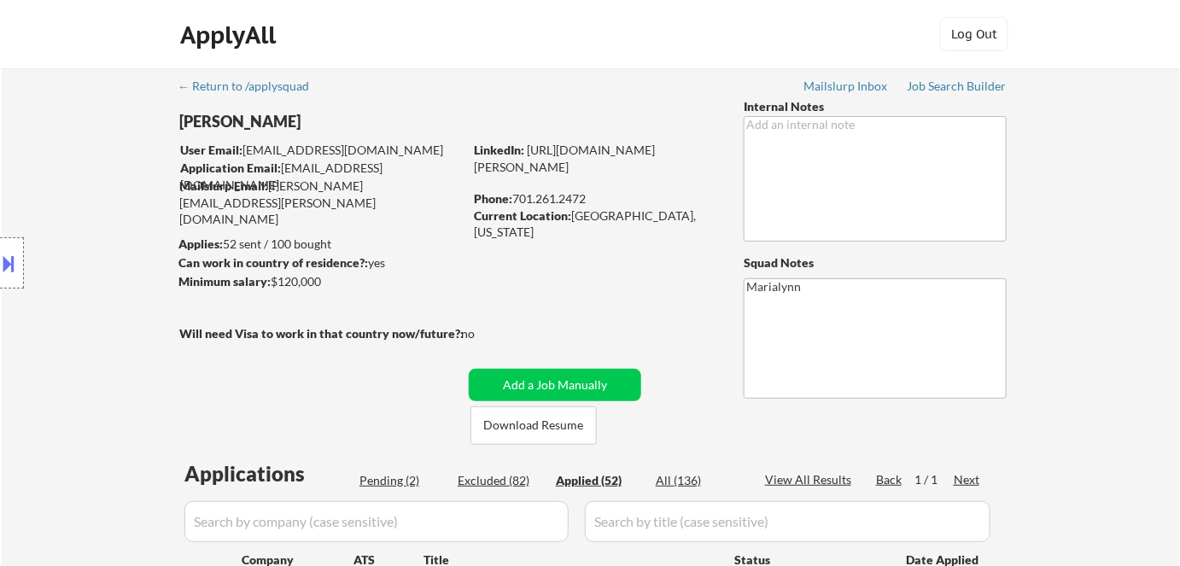
select select ""applied""
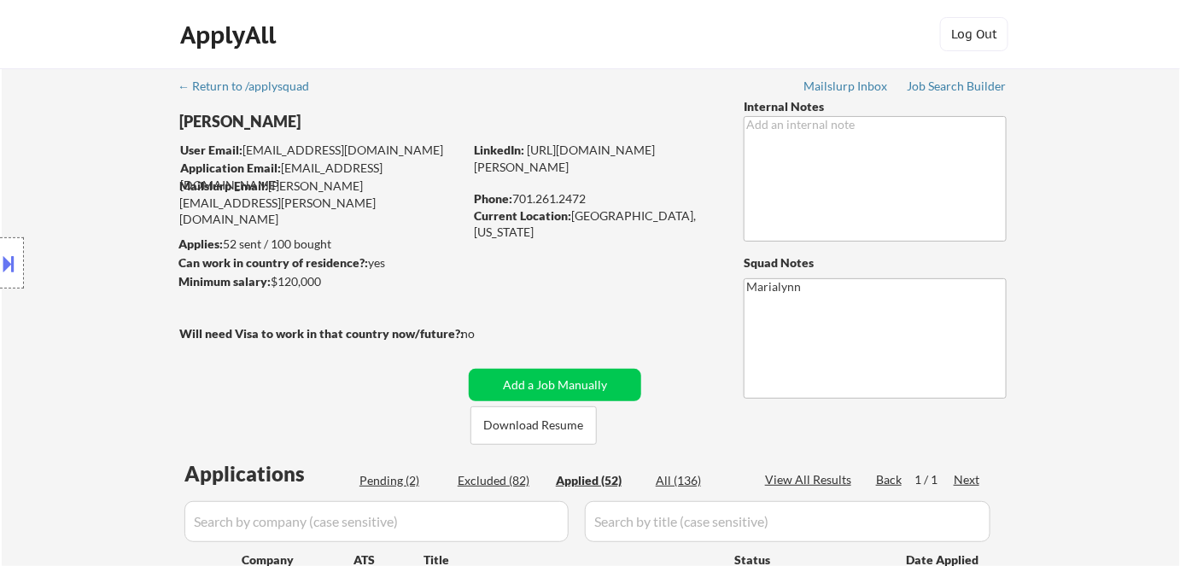
select select ""applied""
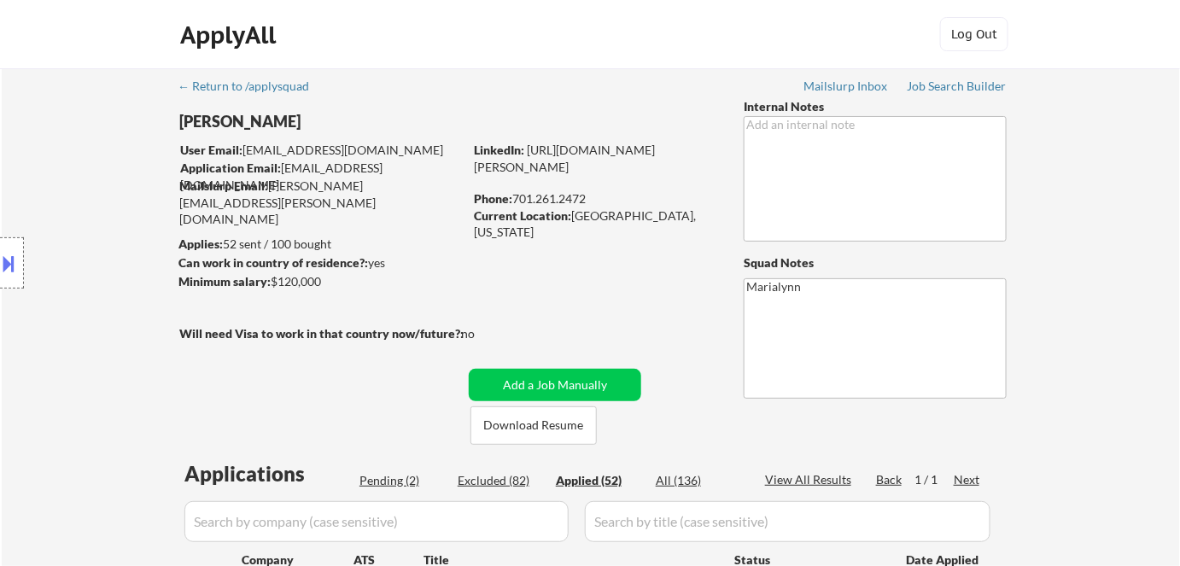
select select ""applied""
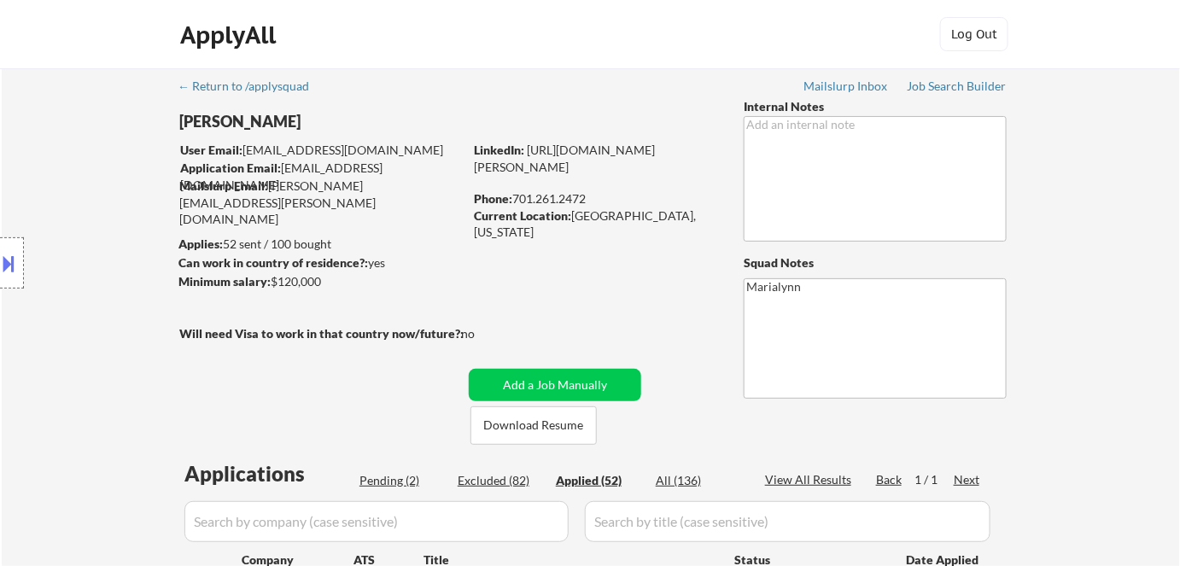
select select ""applied""
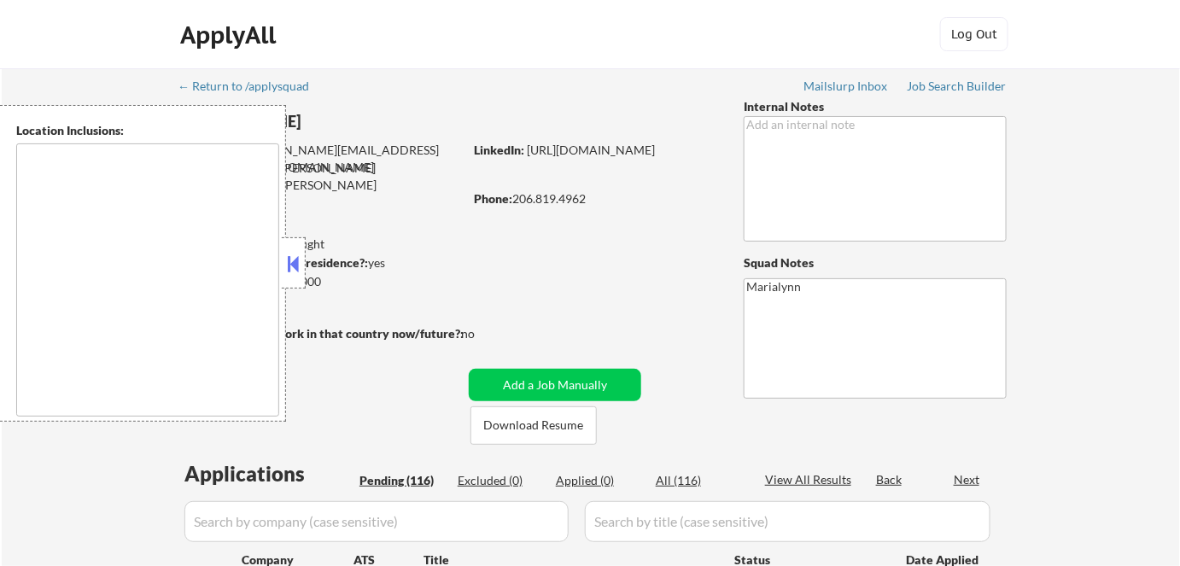
type textarea "[GEOGRAPHIC_DATA], [GEOGRAPHIC_DATA] [GEOGRAPHIC_DATA], [GEOGRAPHIC_DATA] [GEOG…"
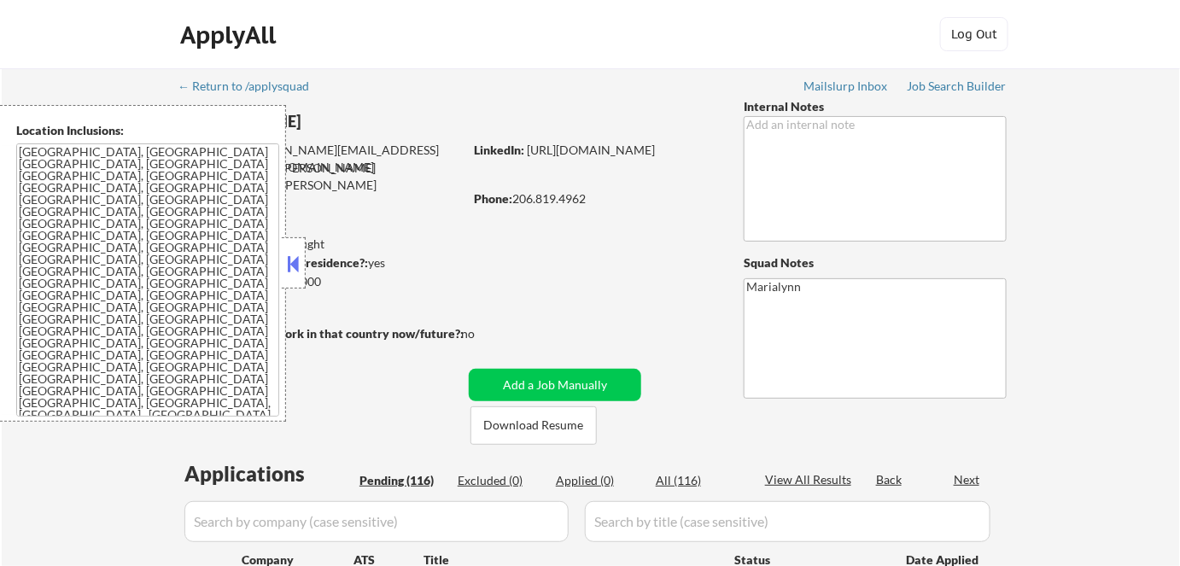
select select ""pending""
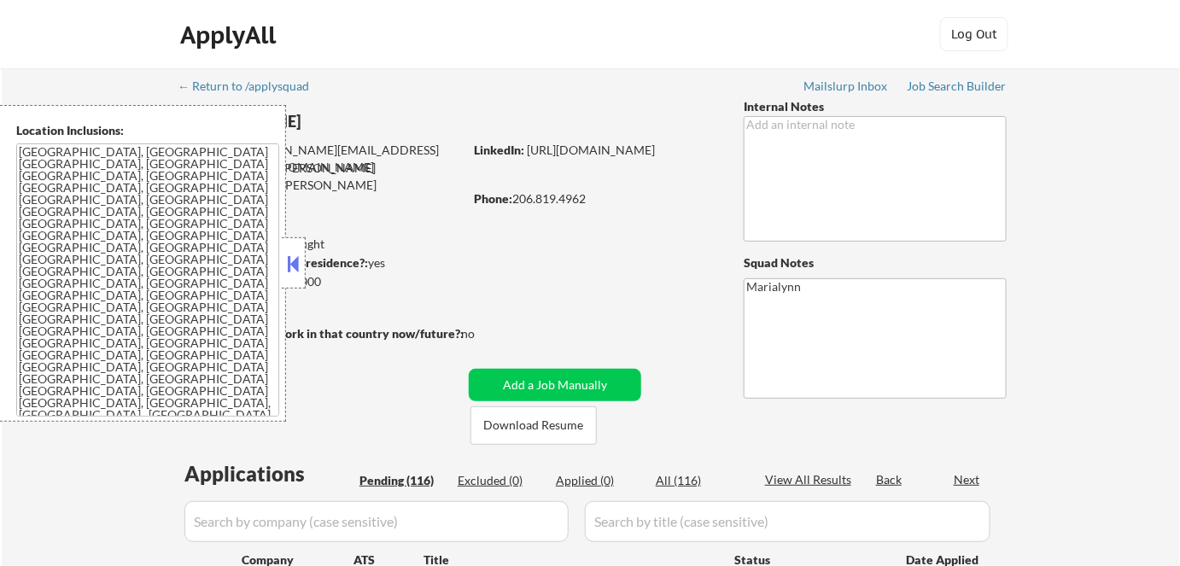
select select ""pending""
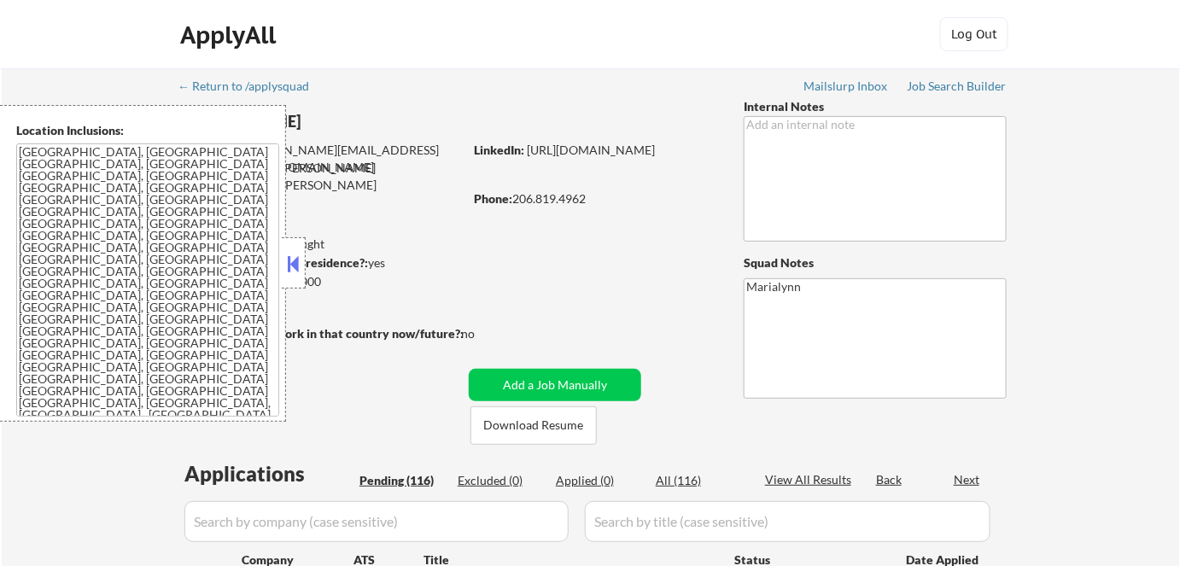
select select ""pending""
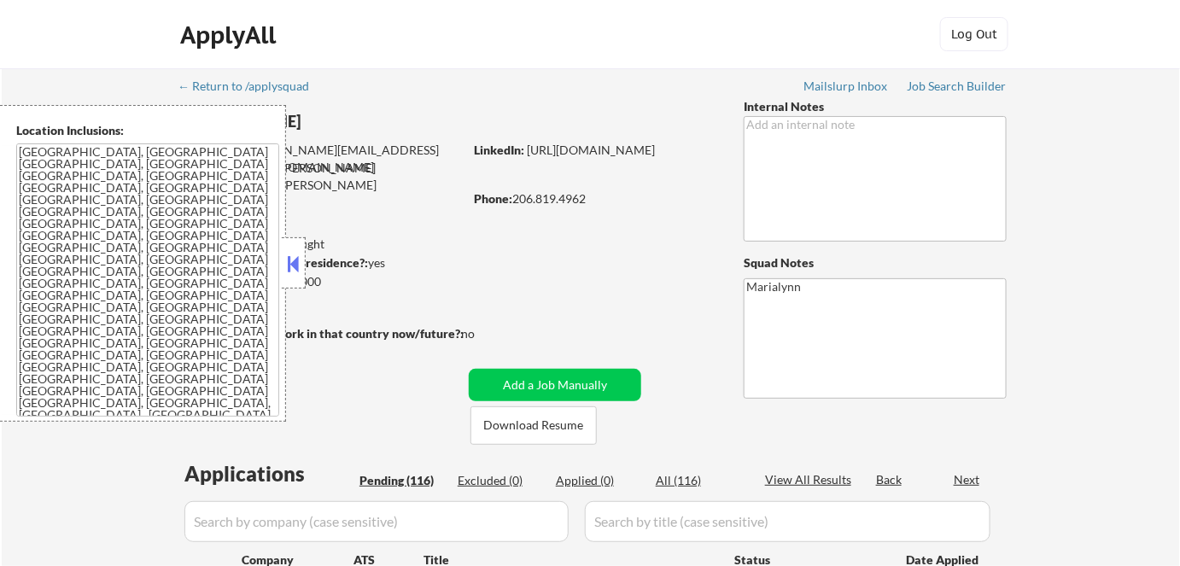
select select ""pending""
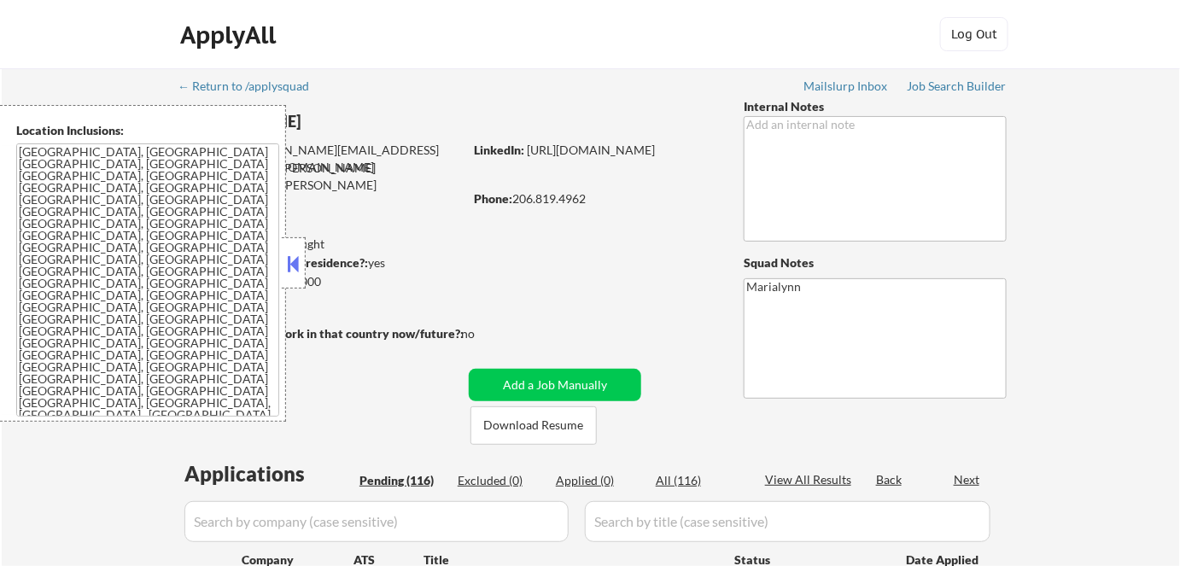
select select ""pending""
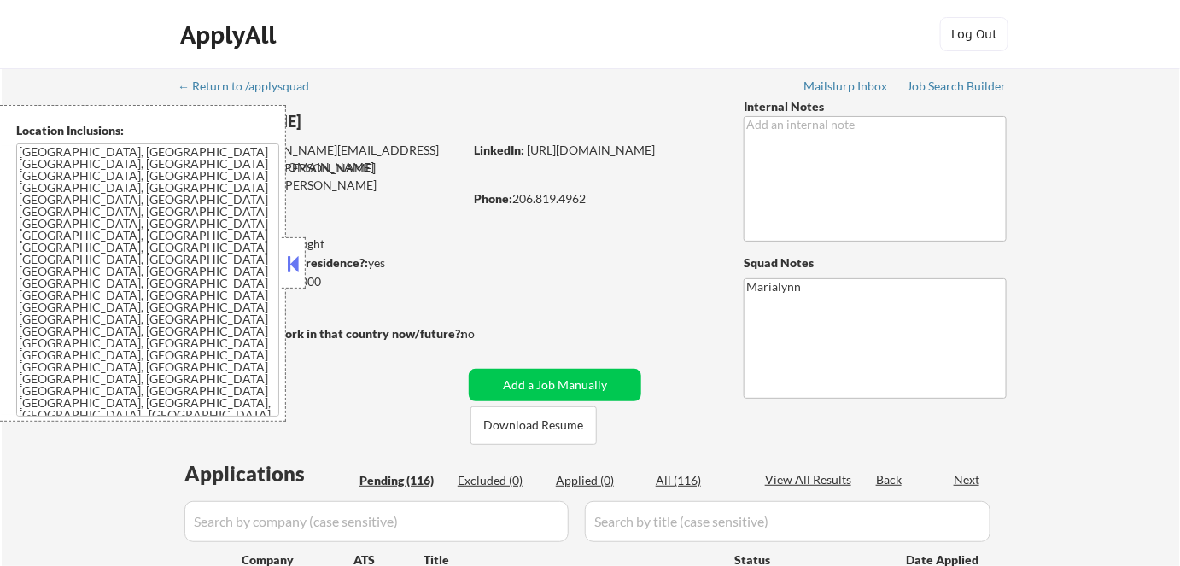
select select ""pending""
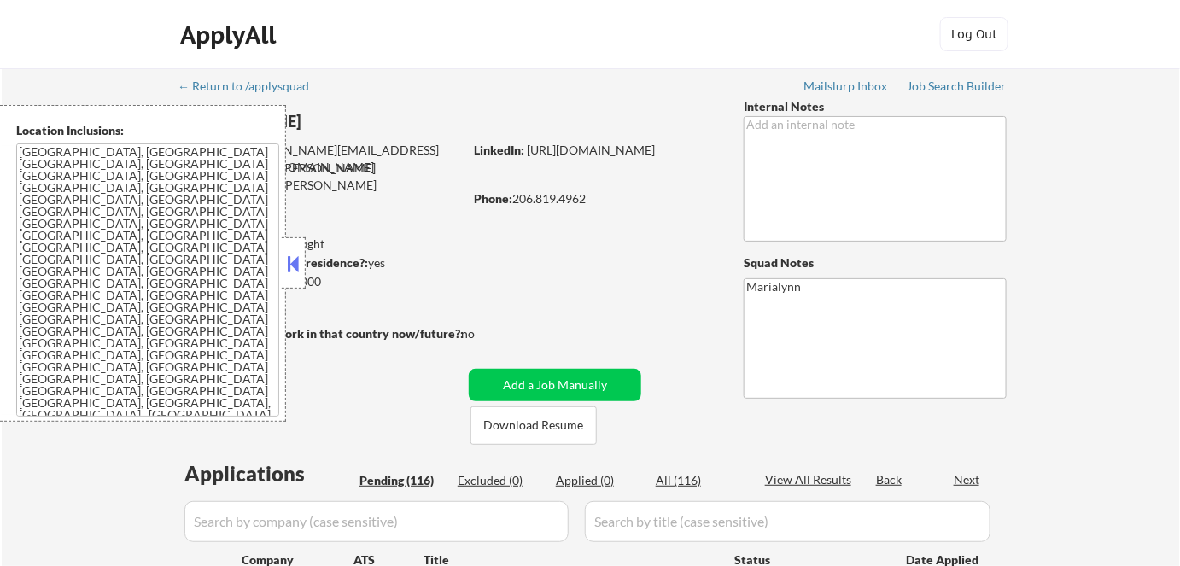
select select ""pending""
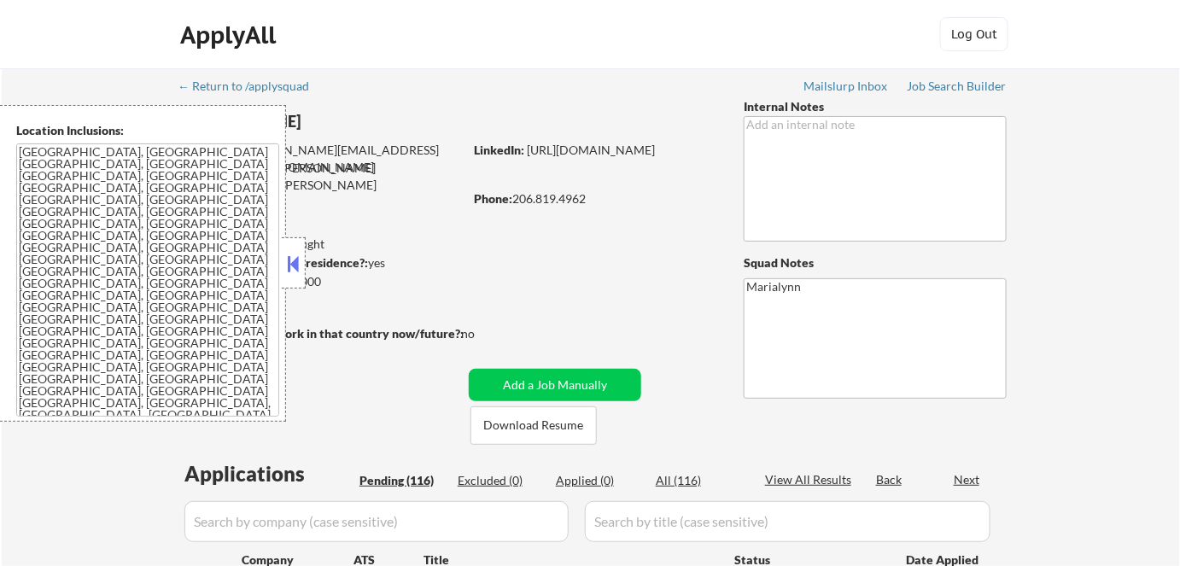
select select ""pending""
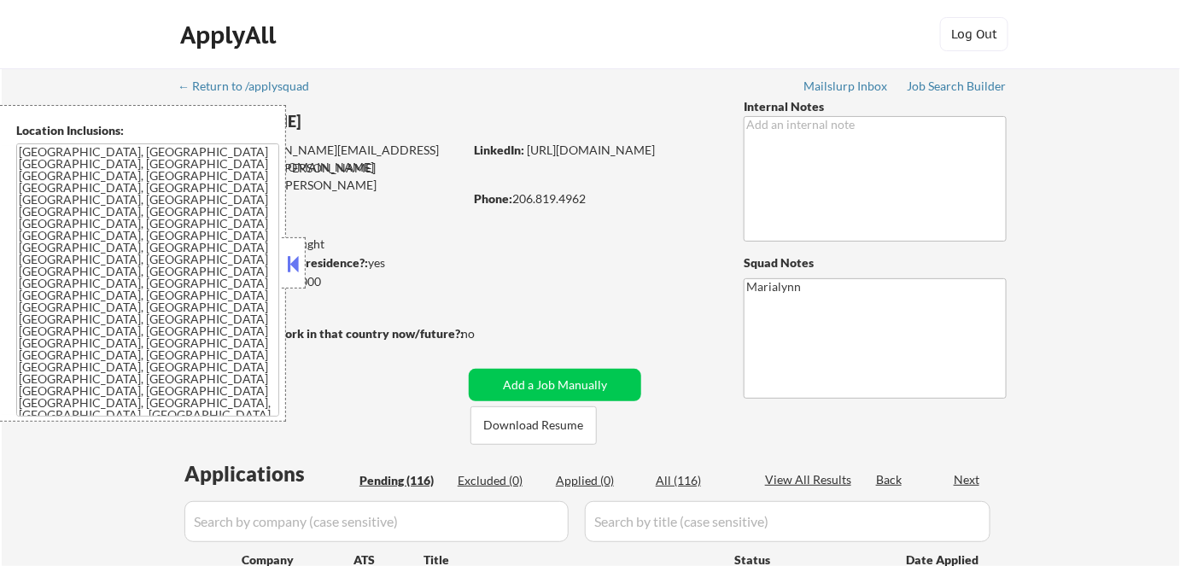
select select ""pending""
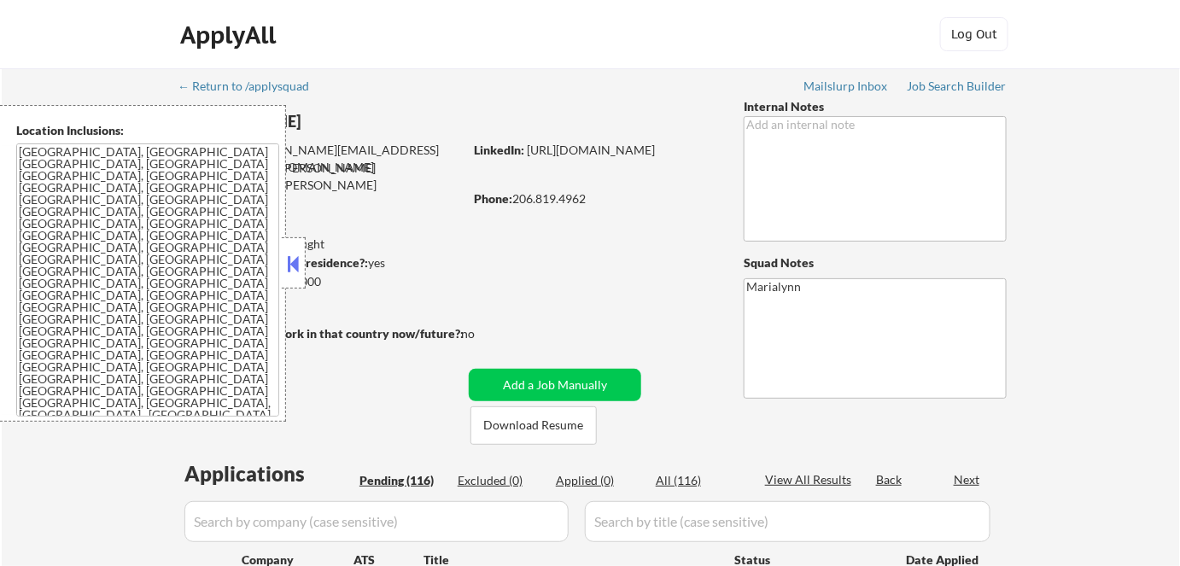
select select ""pending""
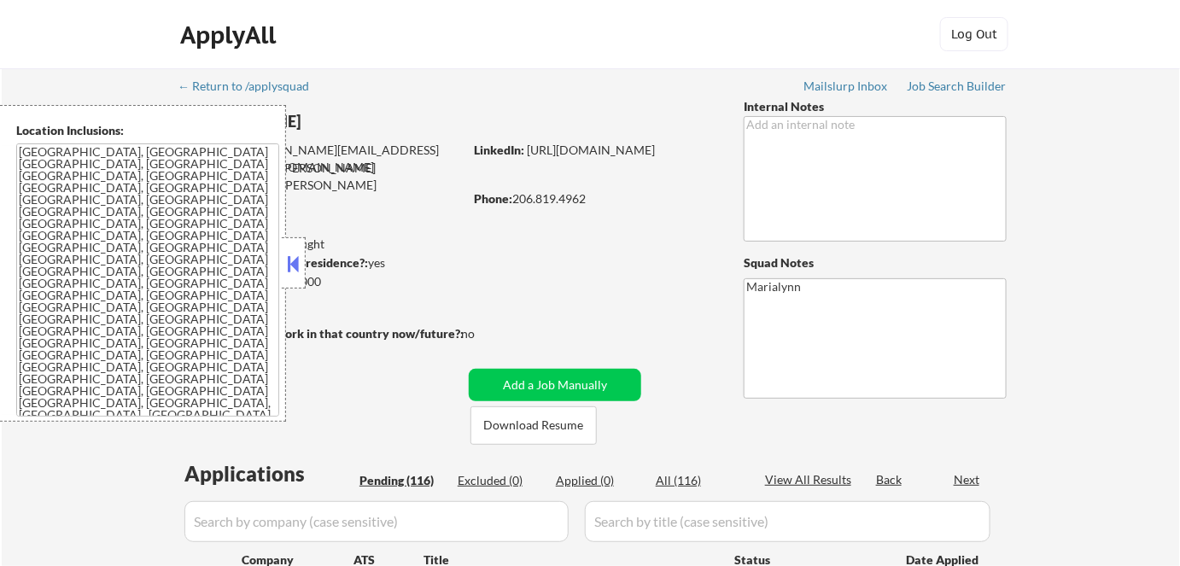
select select ""pending""
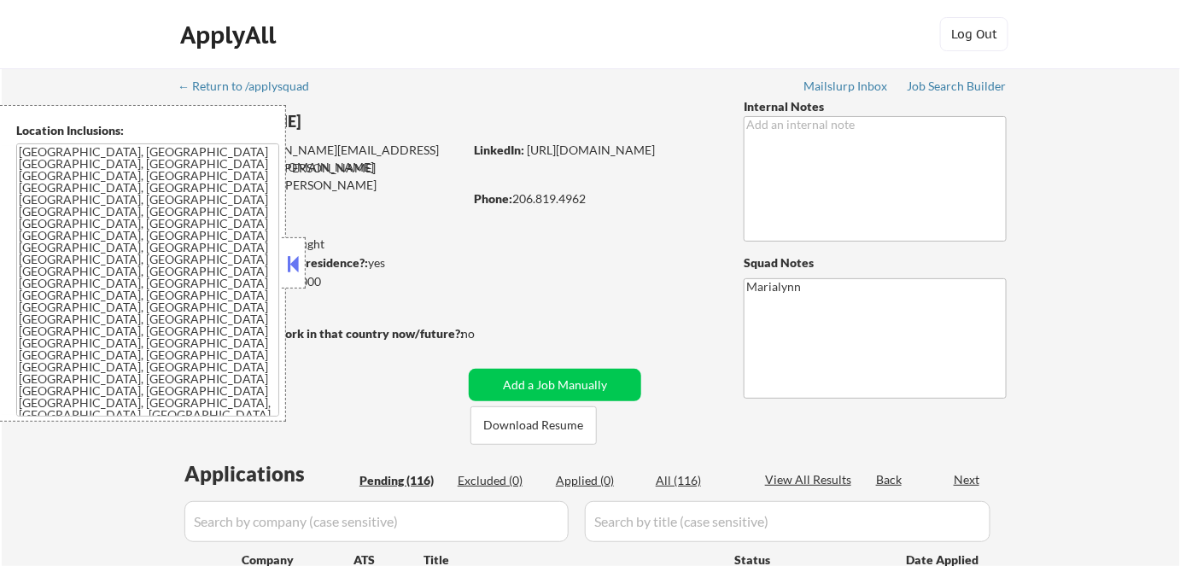
select select ""pending""
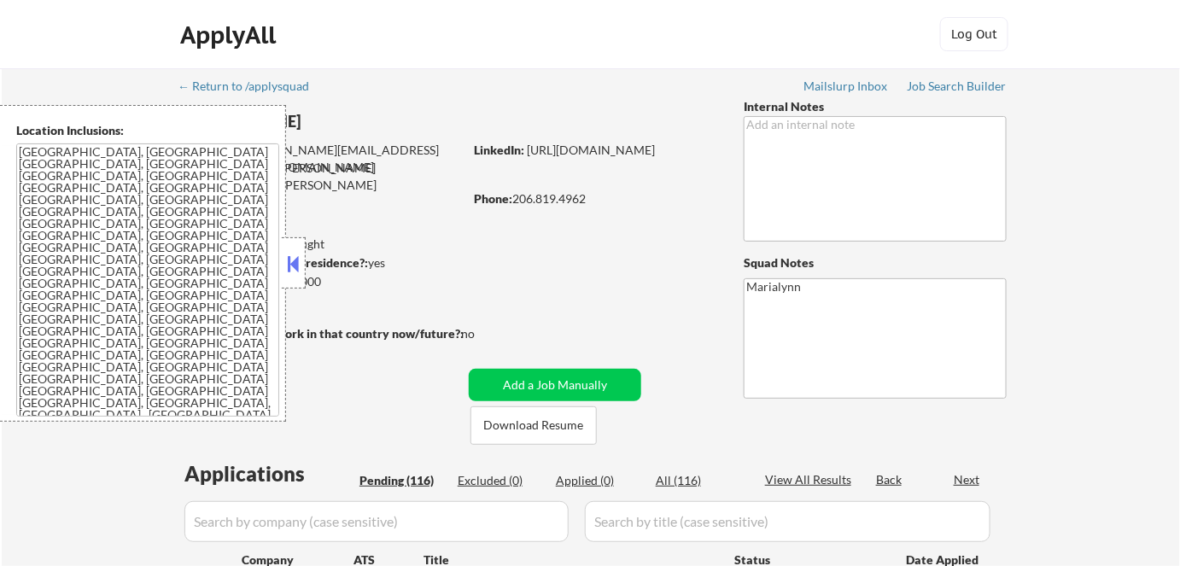
select select ""pending""
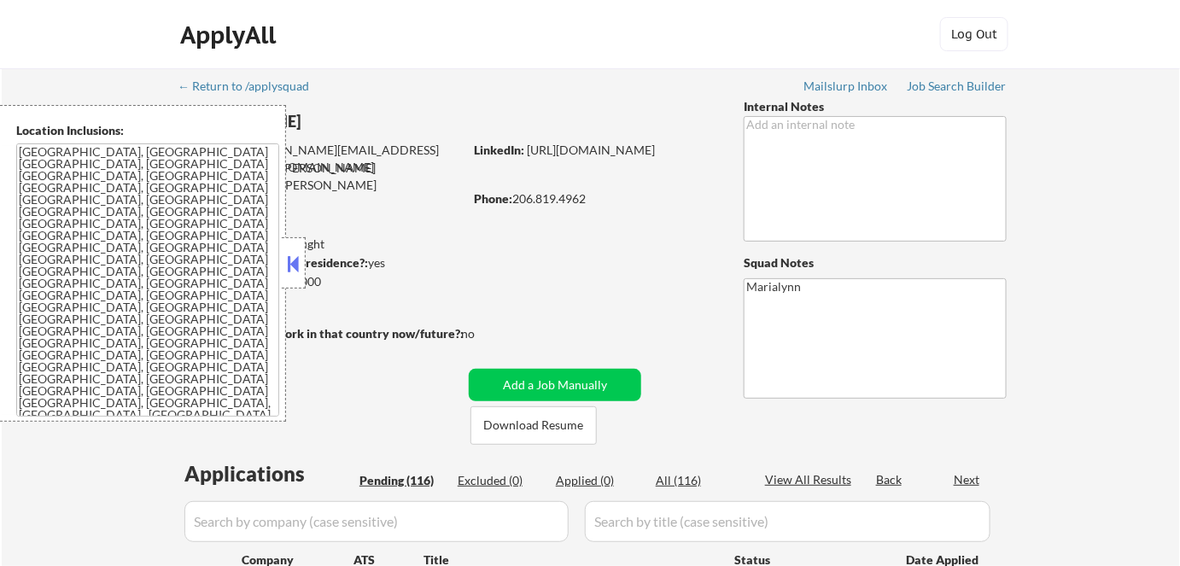
select select ""pending""
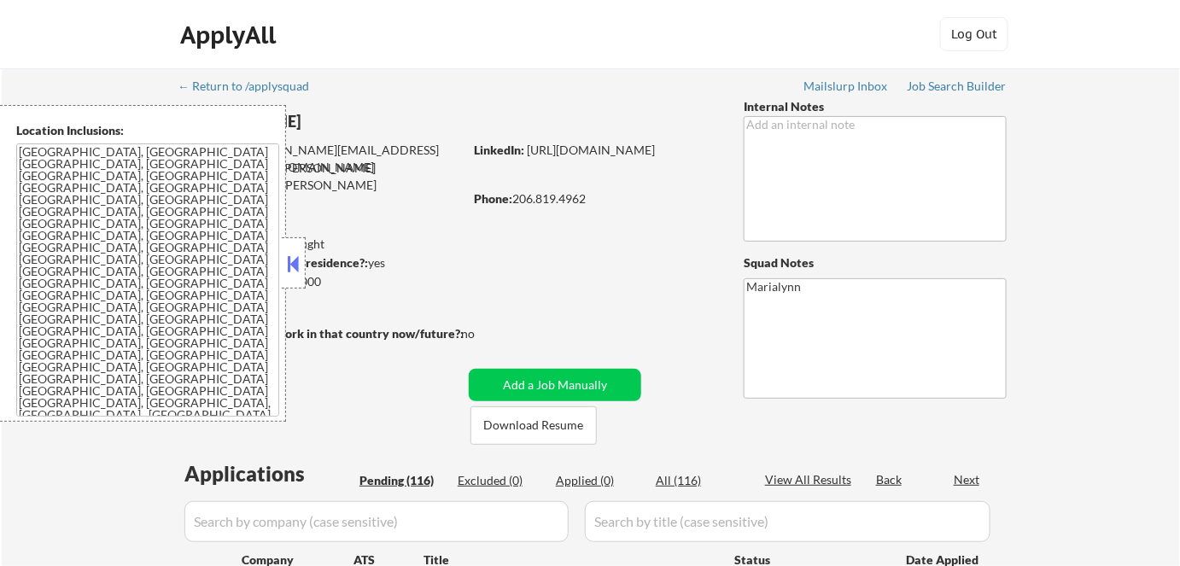
select select ""pending""
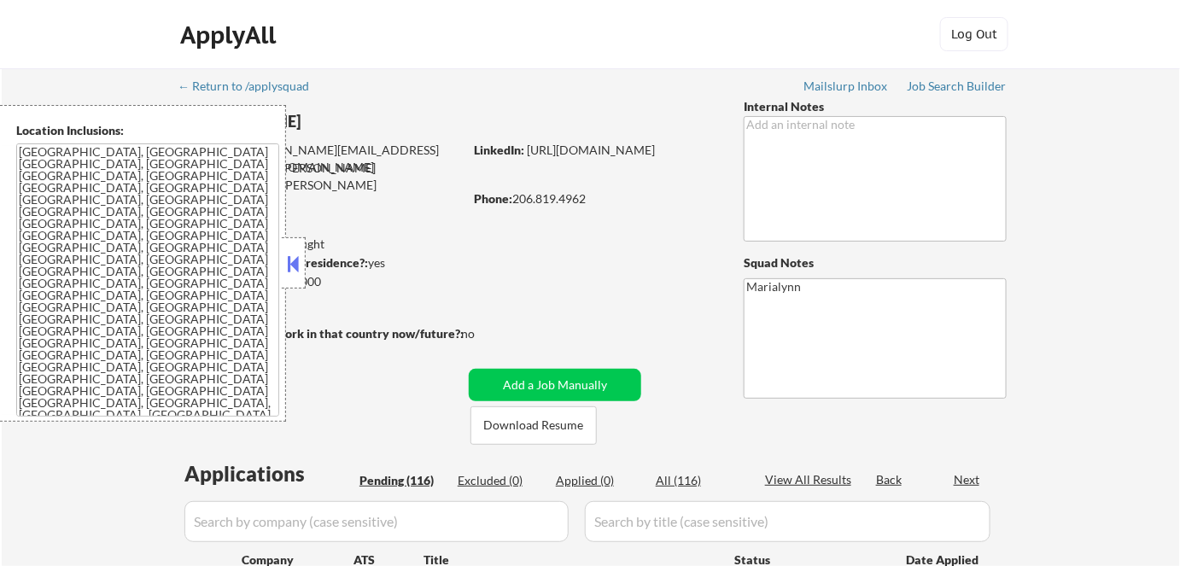
select select ""pending""
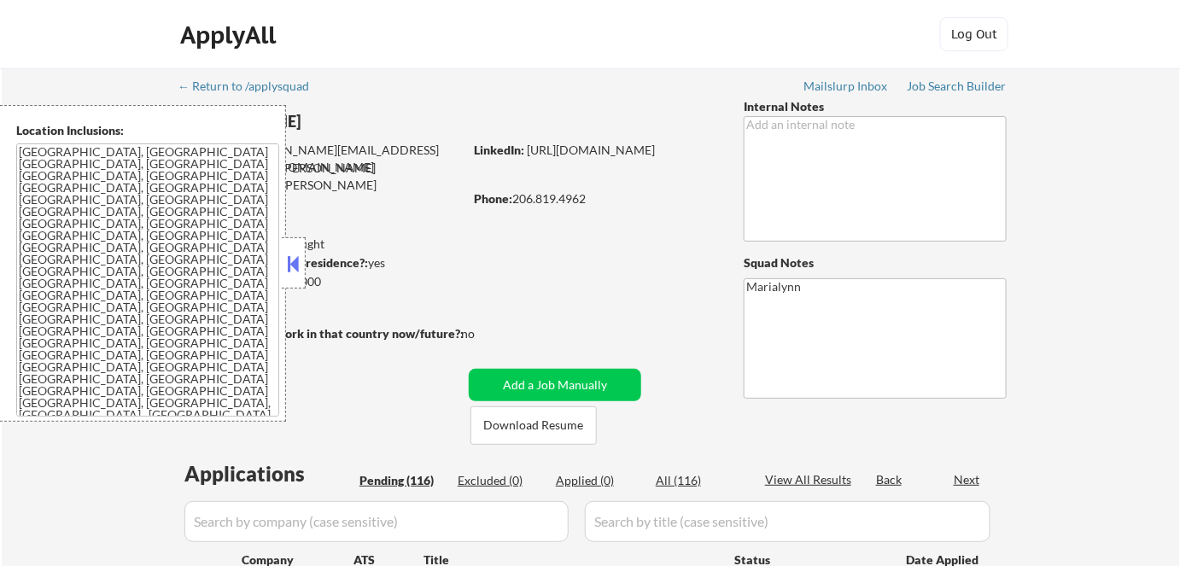
select select ""pending""
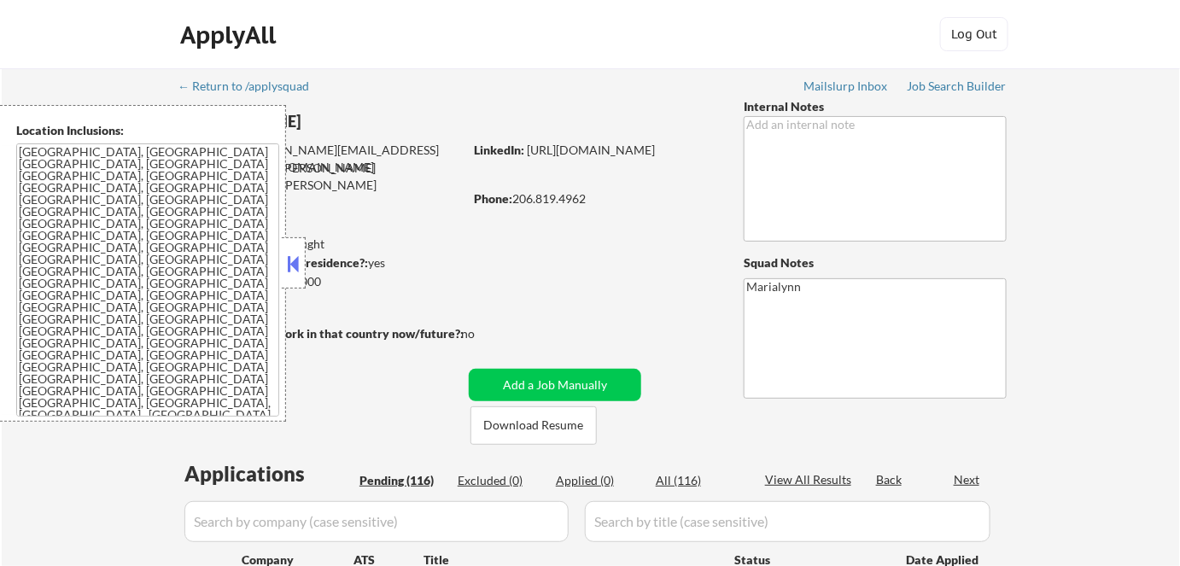
select select ""pending""
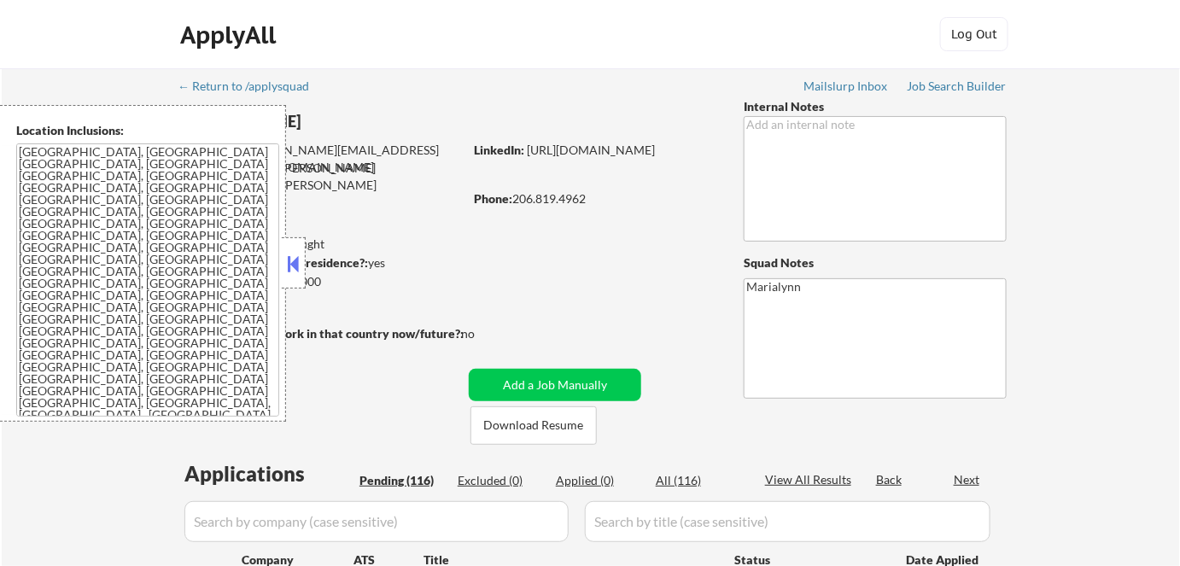
select select ""pending""
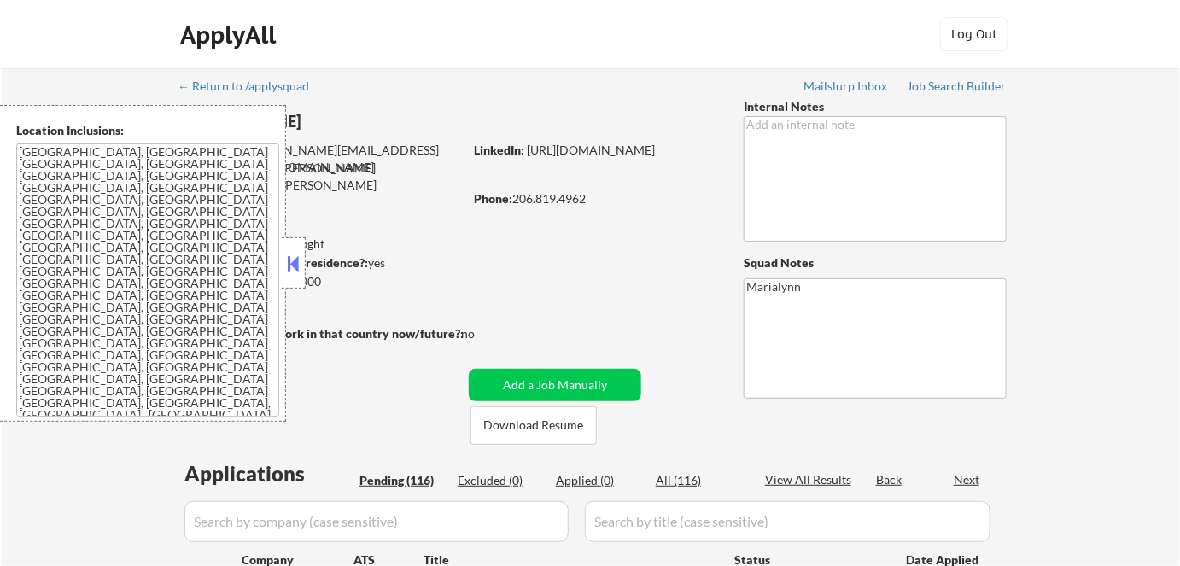
select select ""pending""
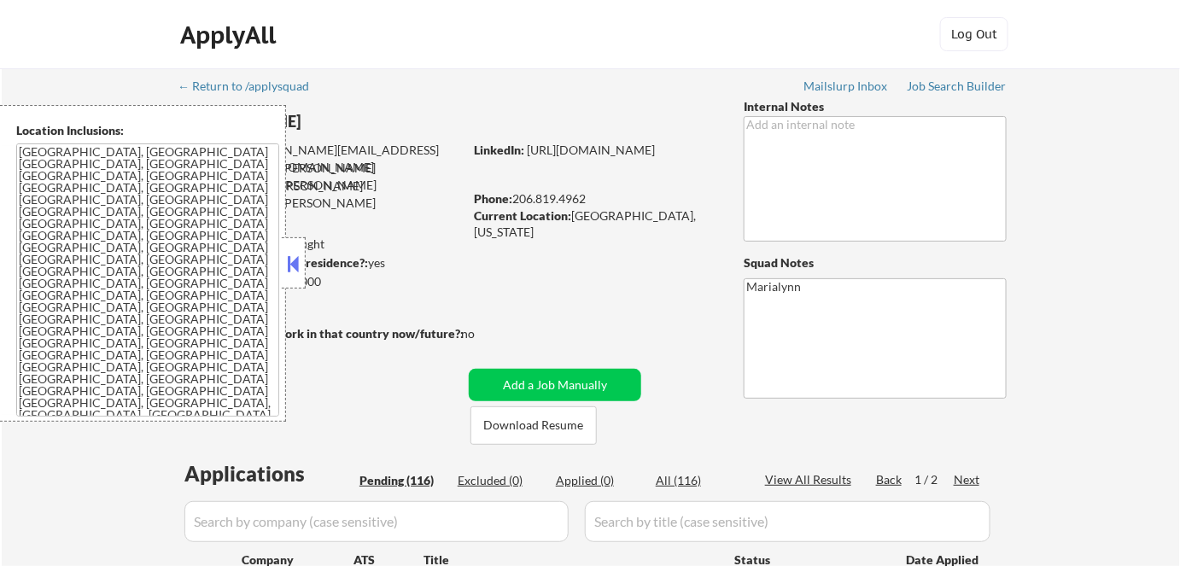
click at [290, 261] on button at bounding box center [293, 264] width 19 height 26
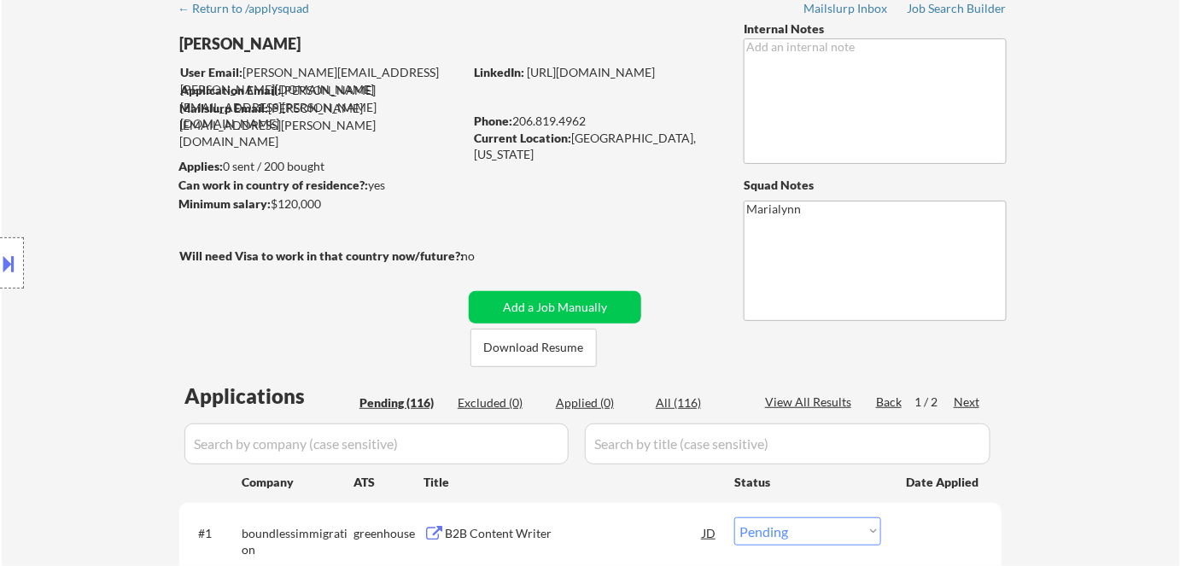
scroll to position [77, 0]
click at [518, 350] on button "Download Resume" at bounding box center [534, 349] width 126 height 38
drag, startPoint x: 181, startPoint y: 41, endPoint x: 314, endPoint y: 40, distance: 133.3
click at [320, 40] on div "Patrick McNerthney" at bounding box center [354, 44] width 351 height 21
copy div "Patrick McNerthney"
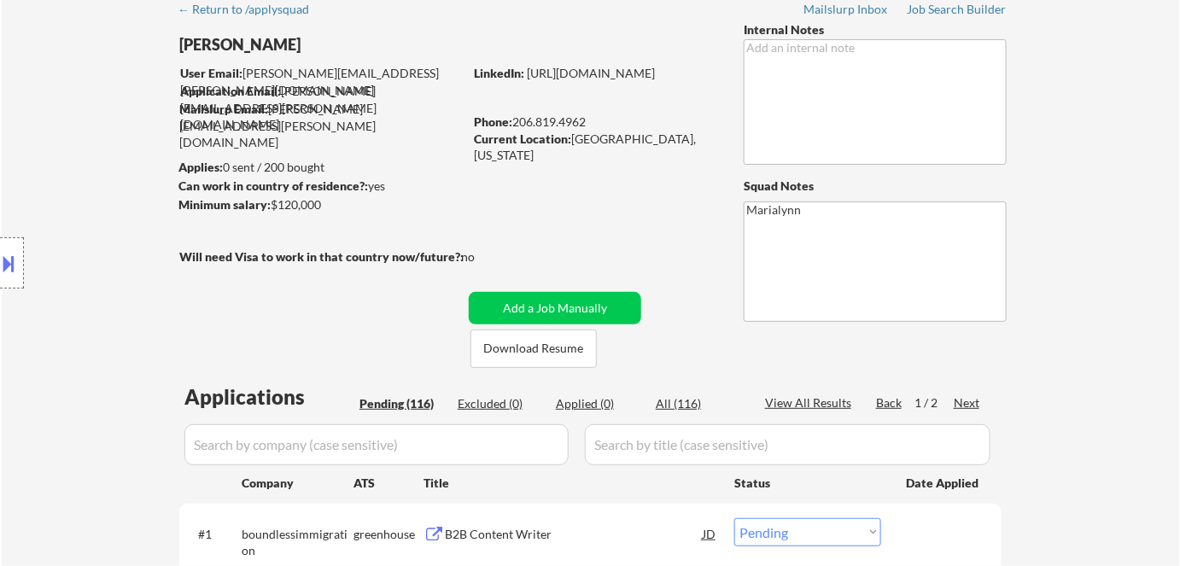
drag, startPoint x: 268, startPoint y: 108, endPoint x: 409, endPoint y: 120, distance: 141.4
click at [340, 111] on body "← Return to /applysquad Mailslurp Inbox Job Search Builder Patrick McNerthney U…" at bounding box center [590, 206] width 1180 height 566
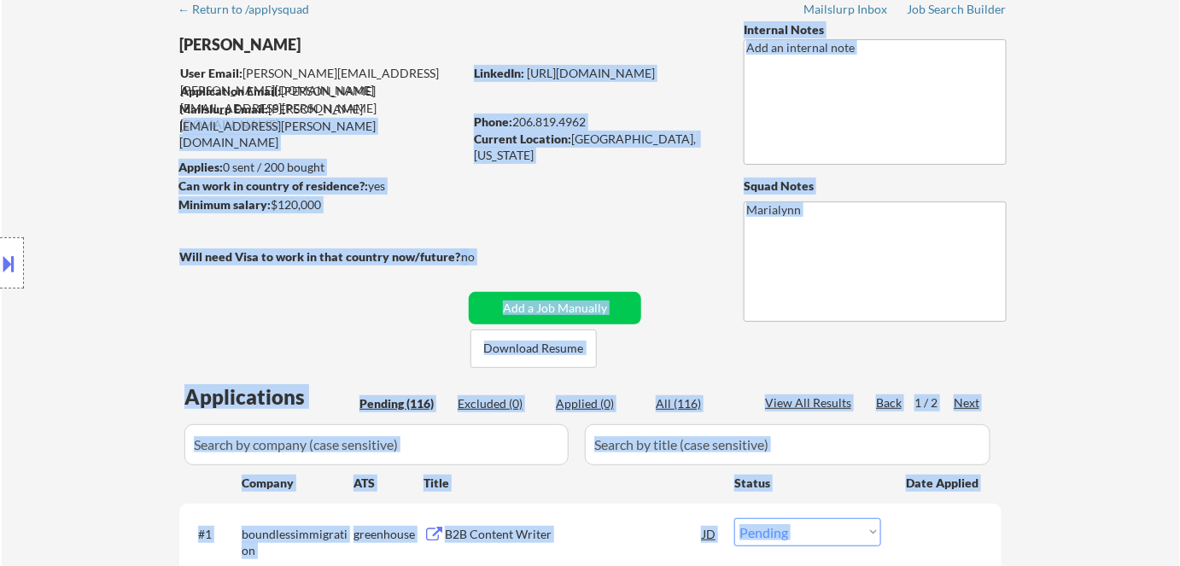
click at [441, 108] on div "Mailslurp Email: patrick.mcnerthney@mailflux.com" at bounding box center [321, 126] width 284 height 50
click at [442, 109] on div "Mailslurp Email: patrick.mcnerthney@mailflux.com" at bounding box center [321, 126] width 284 height 50
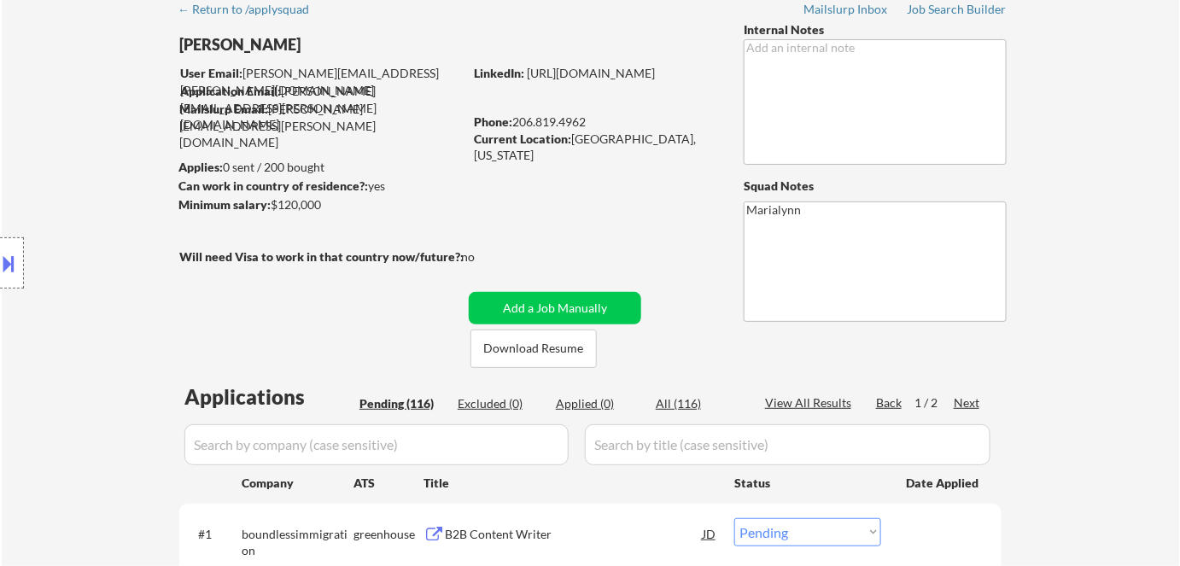
drag, startPoint x: 515, startPoint y: 118, endPoint x: 592, endPoint y: 119, distance: 76.9
click at [592, 119] on div "Phone: 206.819.4962" at bounding box center [595, 122] width 242 height 17
copy div "206.819.4962"
drag, startPoint x: 572, startPoint y: 139, endPoint x: 677, endPoint y: 144, distance: 105.2
click at [678, 144] on div "Current Location: Seattle, Washington" at bounding box center [595, 147] width 242 height 33
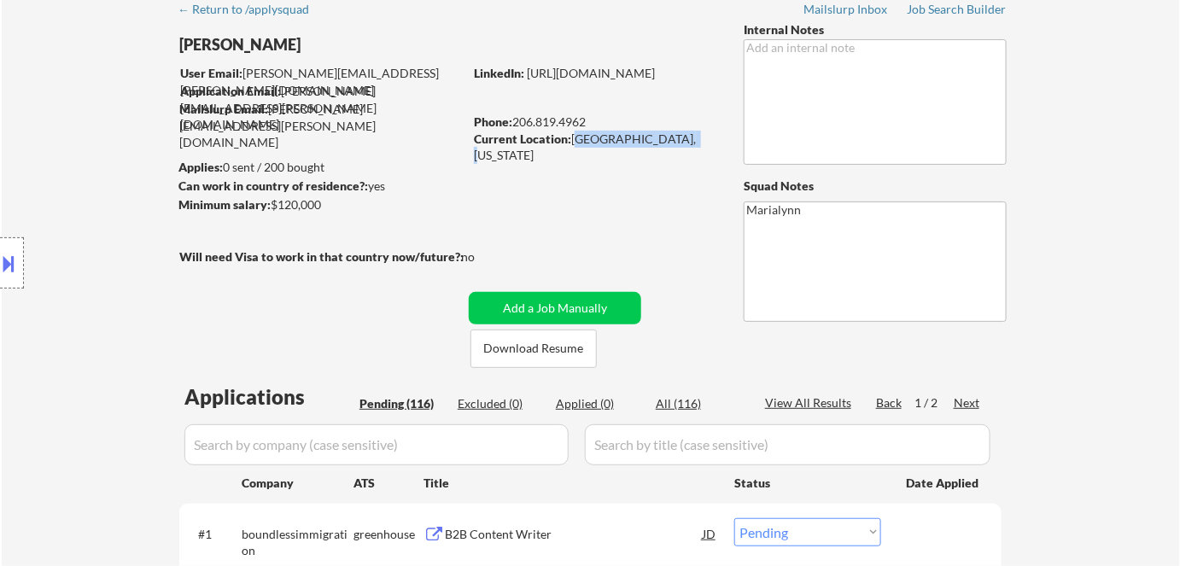
copy div "Seattle, Washington"
drag, startPoint x: 446, startPoint y: 113, endPoint x: 270, endPoint y: 102, distance: 176.3
click at [270, 102] on div "Mailslurp Email: patrick.mcnerthney@mailflux.com" at bounding box center [321, 126] width 284 height 50
copy div "patrick.mcnerthney@mailflux.com"
click at [569, 80] on link "https://www.linkedin.com/in/patrickmcnerthney/" at bounding box center [591, 73] width 128 height 15
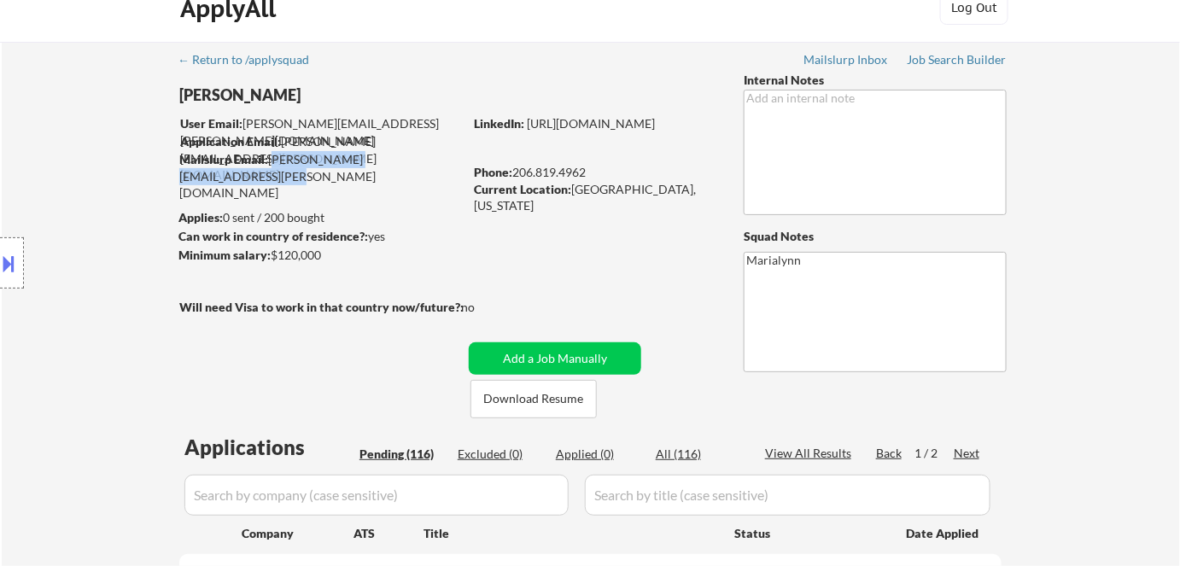
scroll to position [0, 0]
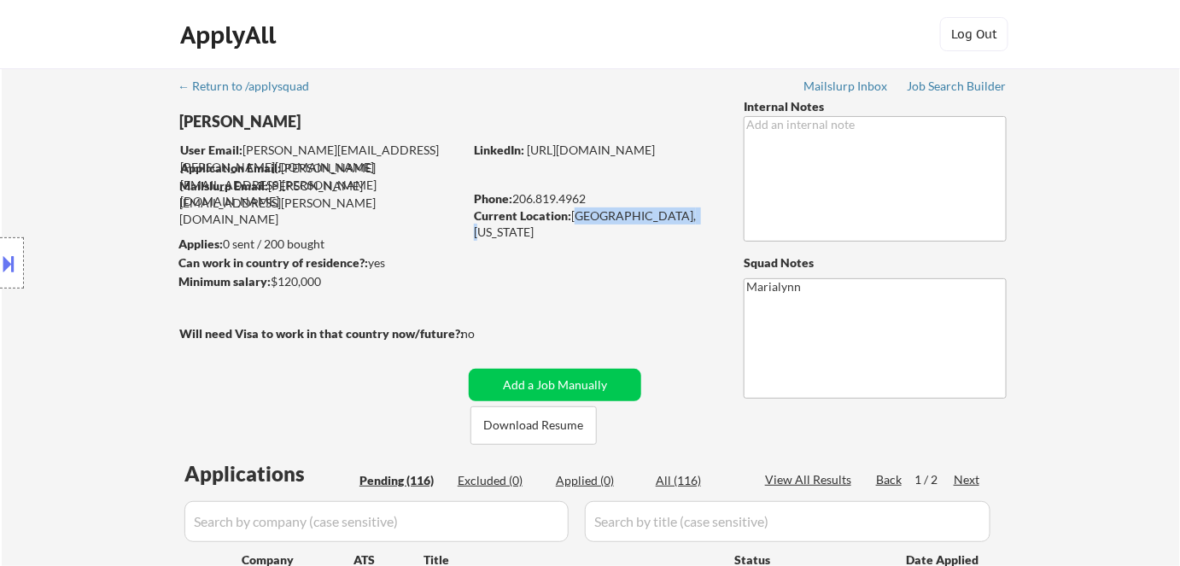
drag, startPoint x: 572, startPoint y: 214, endPoint x: 694, endPoint y: 221, distance: 122.4
click at [700, 218] on div "Current Location: Seattle, Washington" at bounding box center [595, 224] width 242 height 33
copy div "Seattle, Washington"
click at [12, 261] on button at bounding box center [9, 263] width 19 height 28
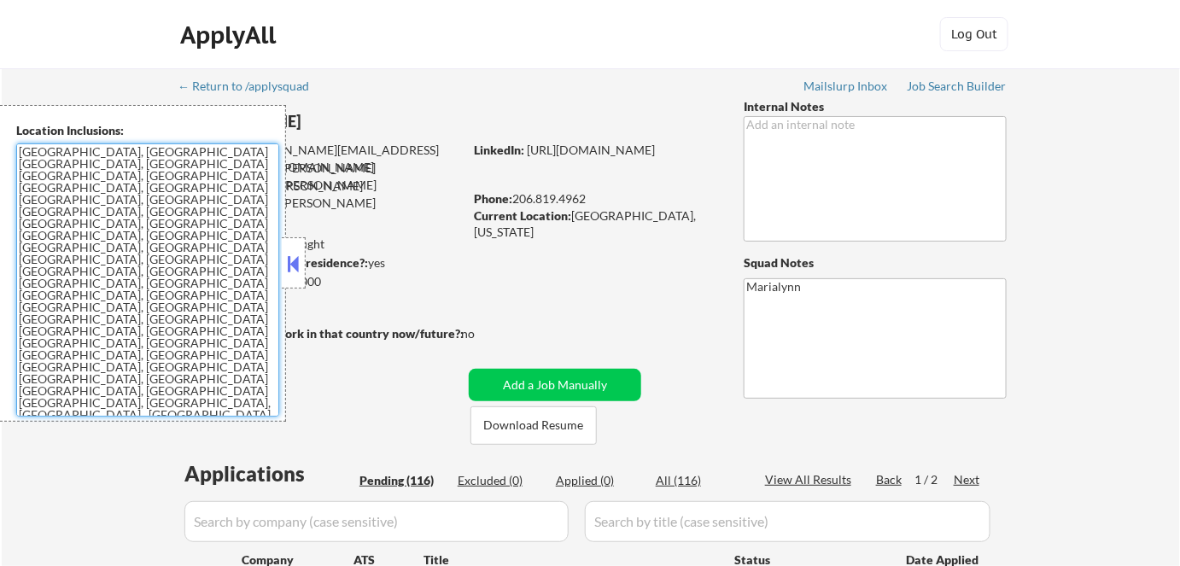
drag, startPoint x: 185, startPoint y: 275, endPoint x: 6, endPoint y: 146, distance: 220.2
click at [6, 146] on div "Location Inclusions: Seattle, WA Mercer Island, WA Shoreline, WA Lake Forest Pa…" at bounding box center [143, 263] width 286 height 317
drag, startPoint x: 239, startPoint y: 302, endPoint x: 358, endPoint y: 291, distance: 119.2
click at [239, 301] on textarea "Seattle, WA Mercer Island, WA Shoreline, WA Lake Forest Park, WA Mountlake Terr…" at bounding box center [147, 280] width 263 height 273
click at [439, 282] on div "Minimum salary: $120,000" at bounding box center [321, 281] width 284 height 17
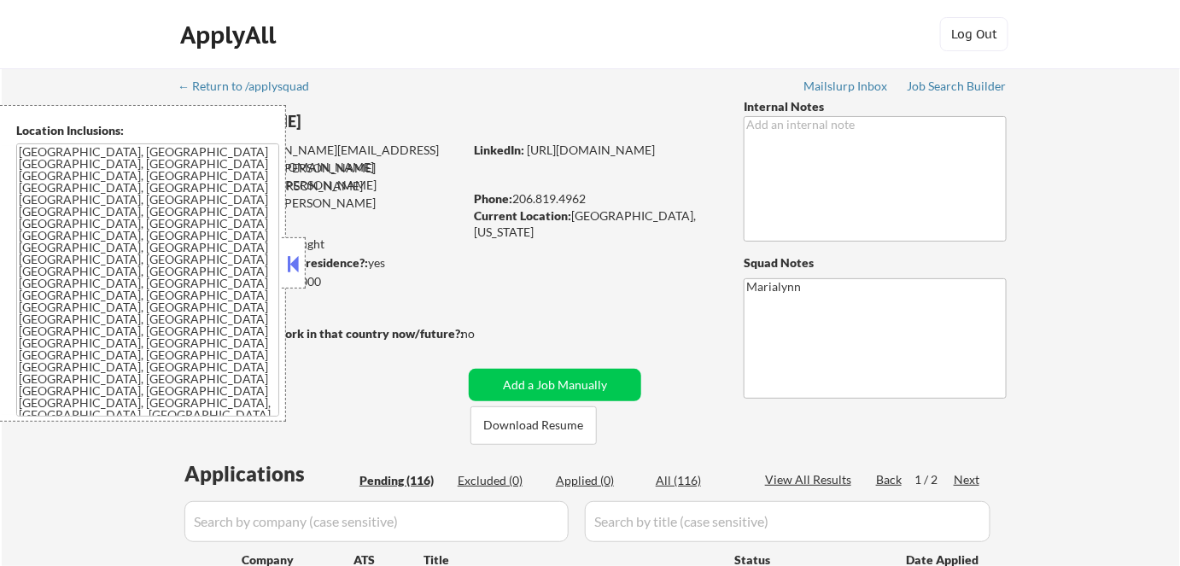
click at [301, 267] on button at bounding box center [293, 264] width 19 height 26
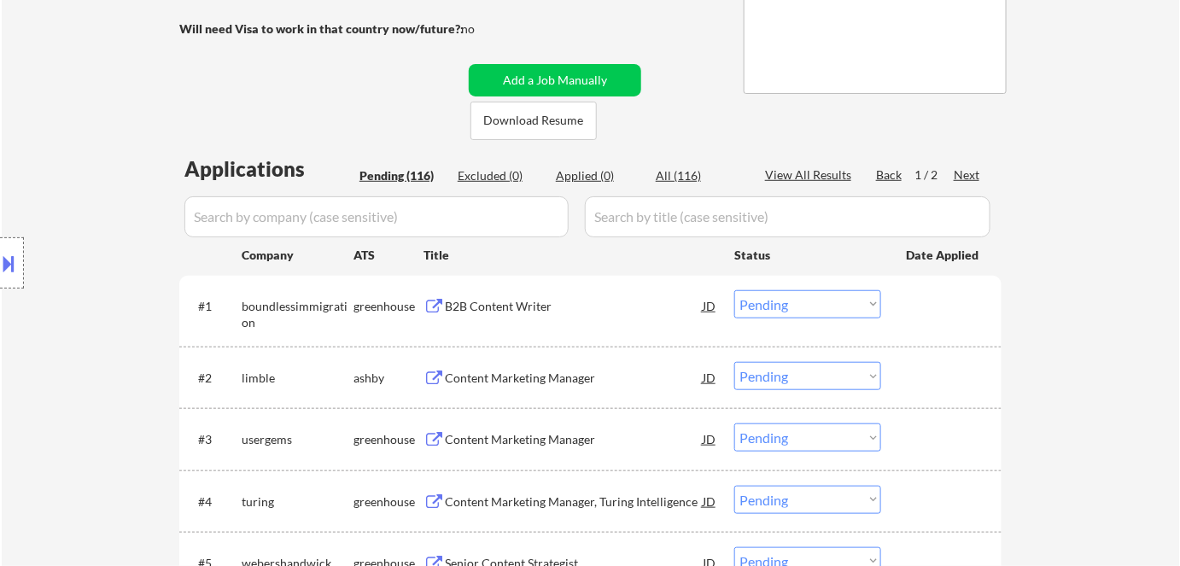
scroll to position [388, 0]
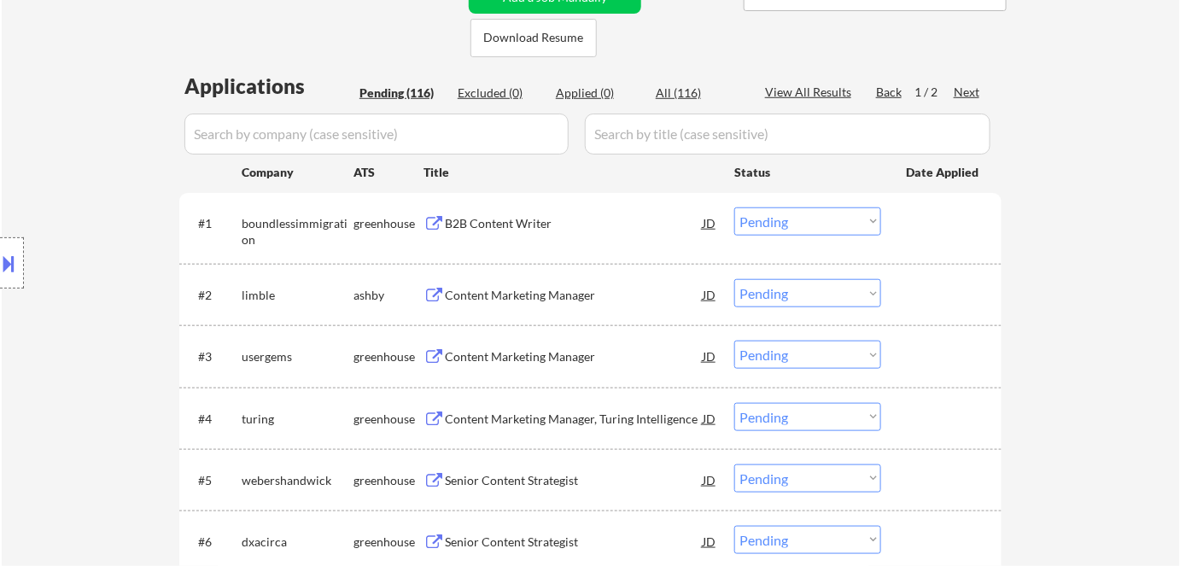
click at [490, 219] on div "B2B Content Writer" at bounding box center [574, 223] width 258 height 17
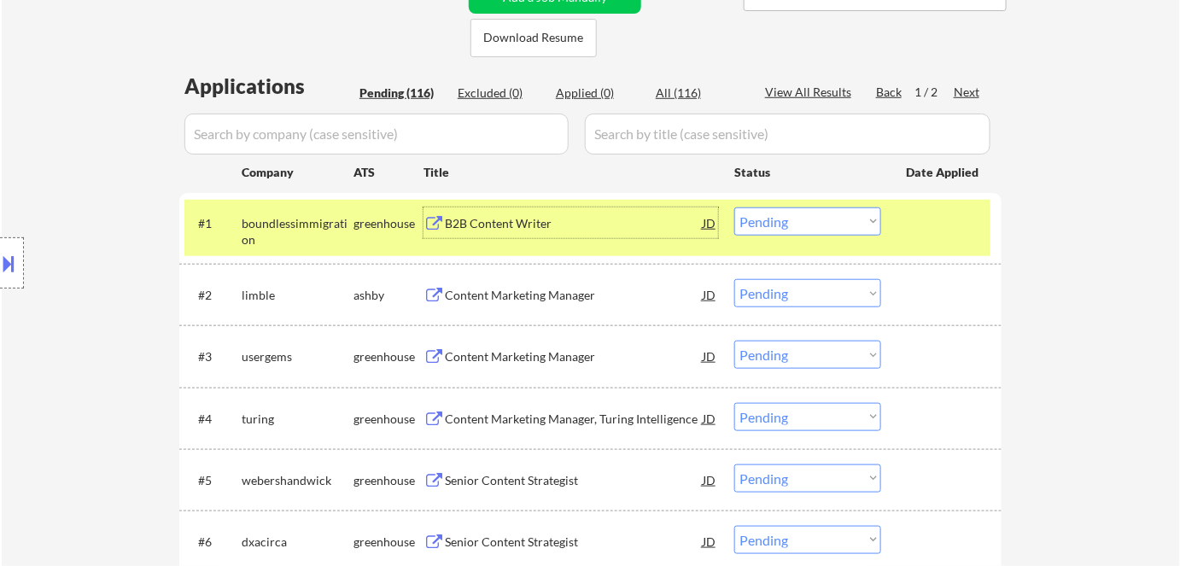
drag, startPoint x: 806, startPoint y: 214, endPoint x: 820, endPoint y: 234, distance: 23.9
click at [811, 221] on select "Choose an option... Pending Applied Excluded (Questions) Excluded (Expired) Exc…" at bounding box center [808, 222] width 147 height 28
click at [735, 208] on select "Choose an option... Pending Applied Excluded (Questions) Excluded (Expired) Exc…" at bounding box center [808, 222] width 147 height 28
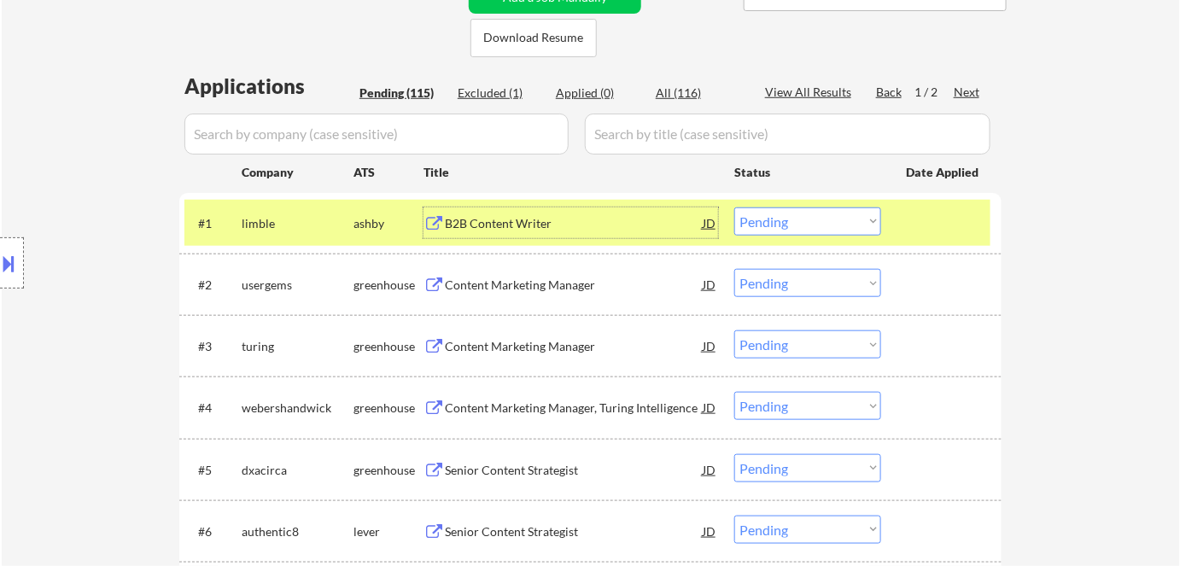
click at [487, 221] on div "B2B Content Writer" at bounding box center [574, 223] width 258 height 17
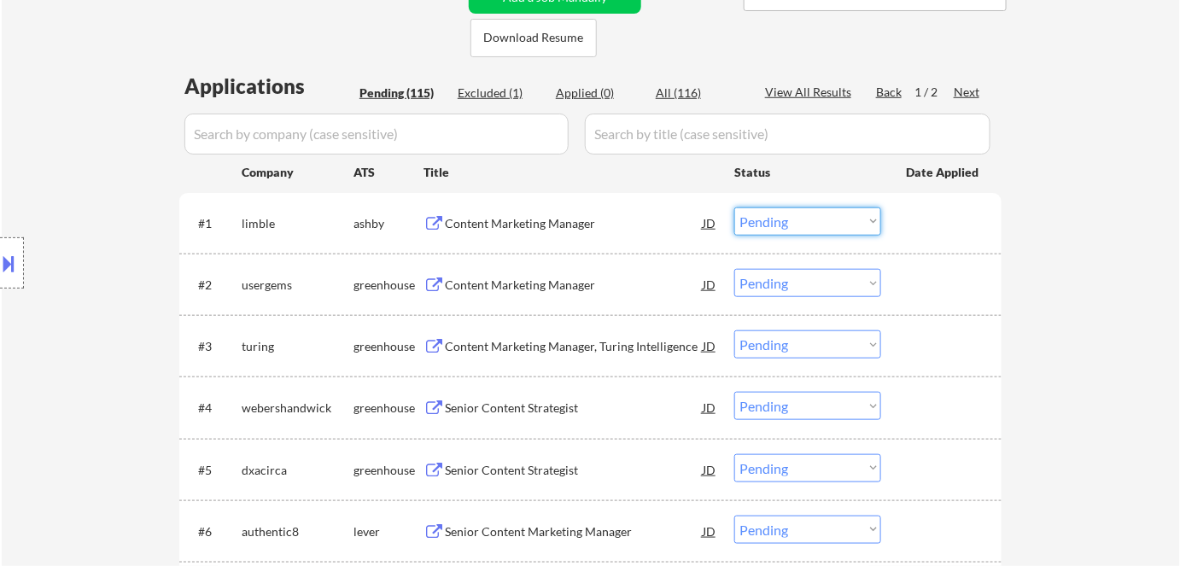
drag, startPoint x: 784, startPoint y: 218, endPoint x: 797, endPoint y: 228, distance: 16.4
click at [786, 220] on select "Choose an option... Pending Applied Excluded (Questions) Excluded (Expired) Exc…" at bounding box center [808, 222] width 147 height 28
click at [735, 208] on select "Choose an option... Pending Applied Excluded (Questions) Excluded (Expired) Exc…" at bounding box center [808, 222] width 147 height 28
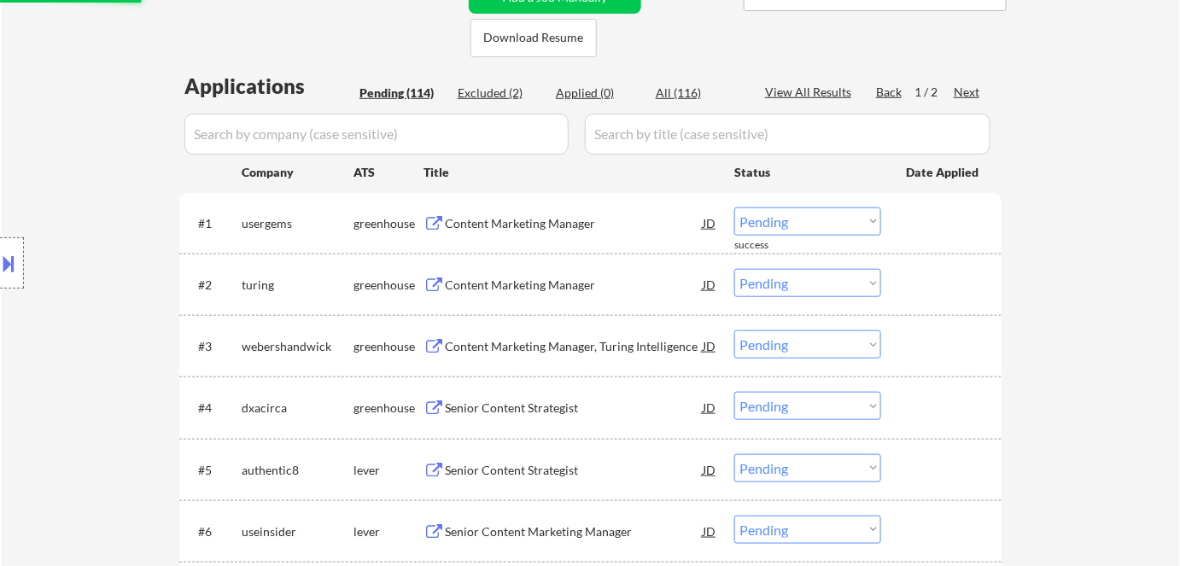
click at [528, 220] on div "Content Marketing Manager" at bounding box center [574, 223] width 258 height 17
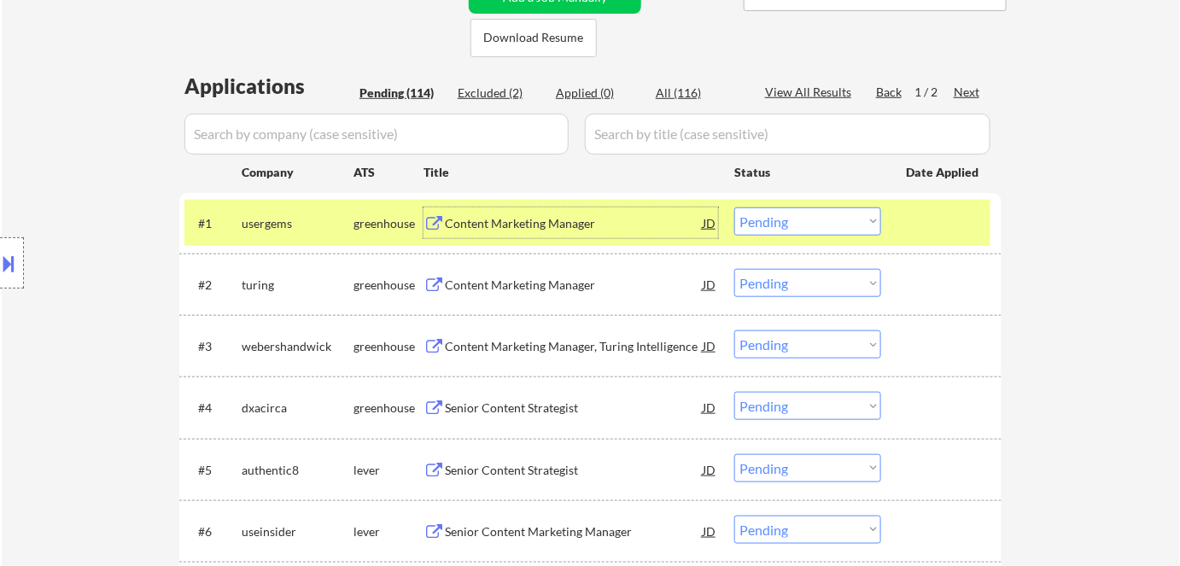
click at [707, 221] on div "JD" at bounding box center [709, 223] width 17 height 31
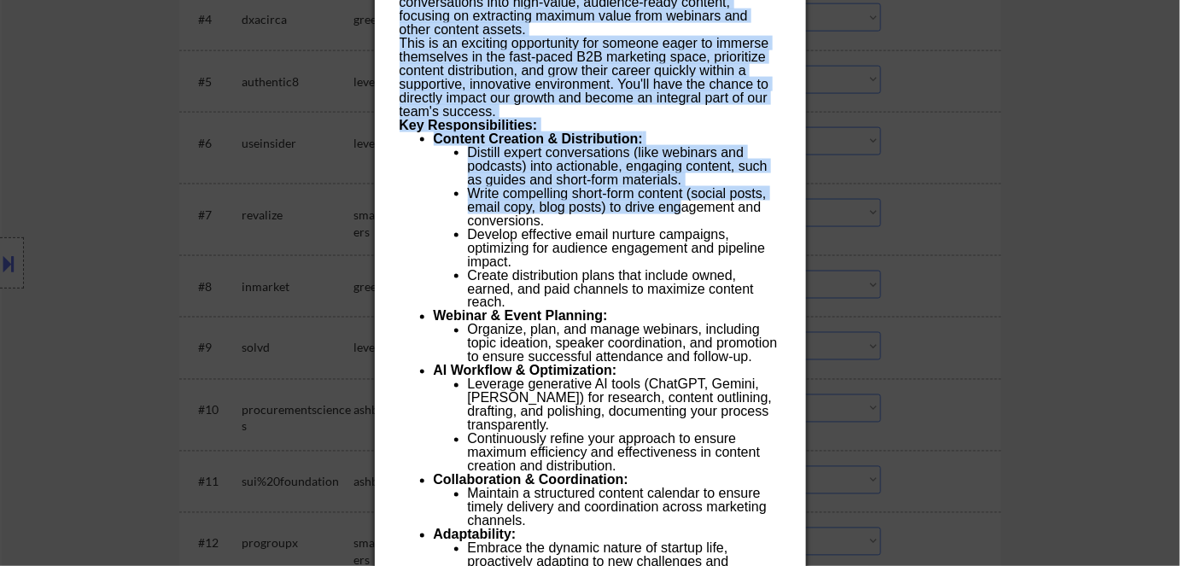
drag, startPoint x: 388, startPoint y: 73, endPoint x: 681, endPoint y: 202, distance: 320.1
click at [681, 202] on div "Content Marketing Manager usergems Remote U.S. AI Location Check ✅: Client can …" at bounding box center [590, 483] width 431 height 1656
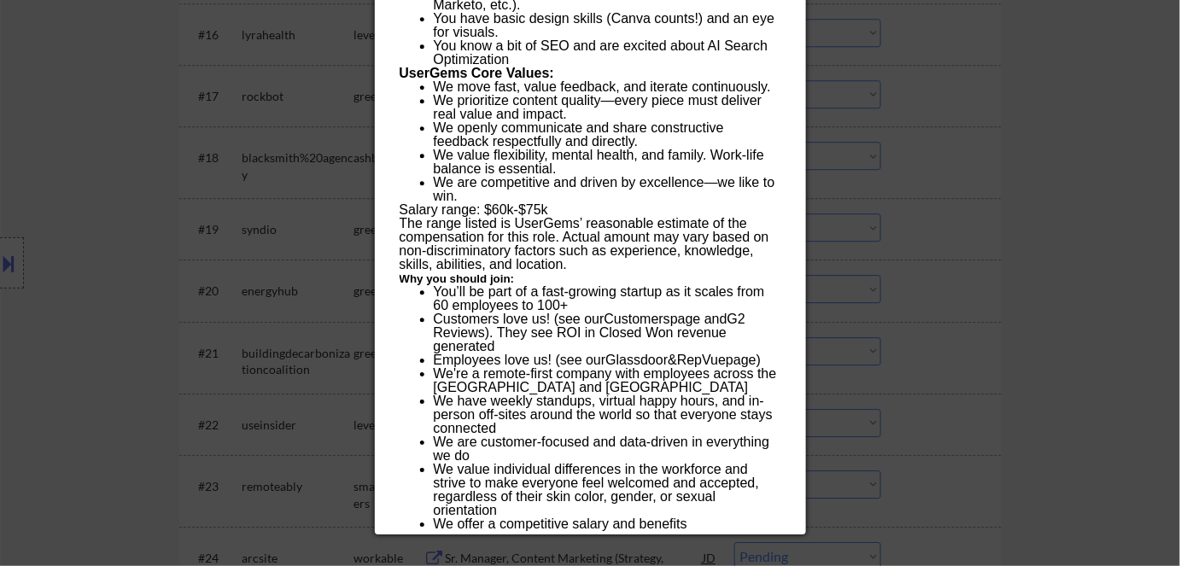
scroll to position [1941, 0]
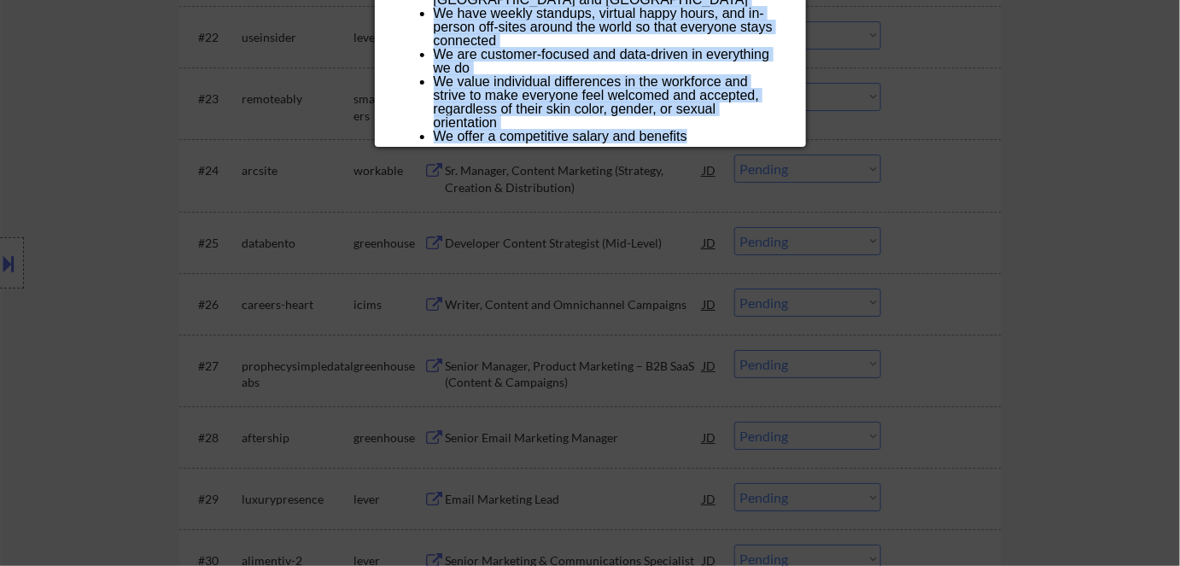
drag, startPoint x: 399, startPoint y: 150, endPoint x: 711, endPoint y: 138, distance: 312.0
copy div "Content Marketing Manager usergems Remote U.S. AI Location Check ✅: Client can …"
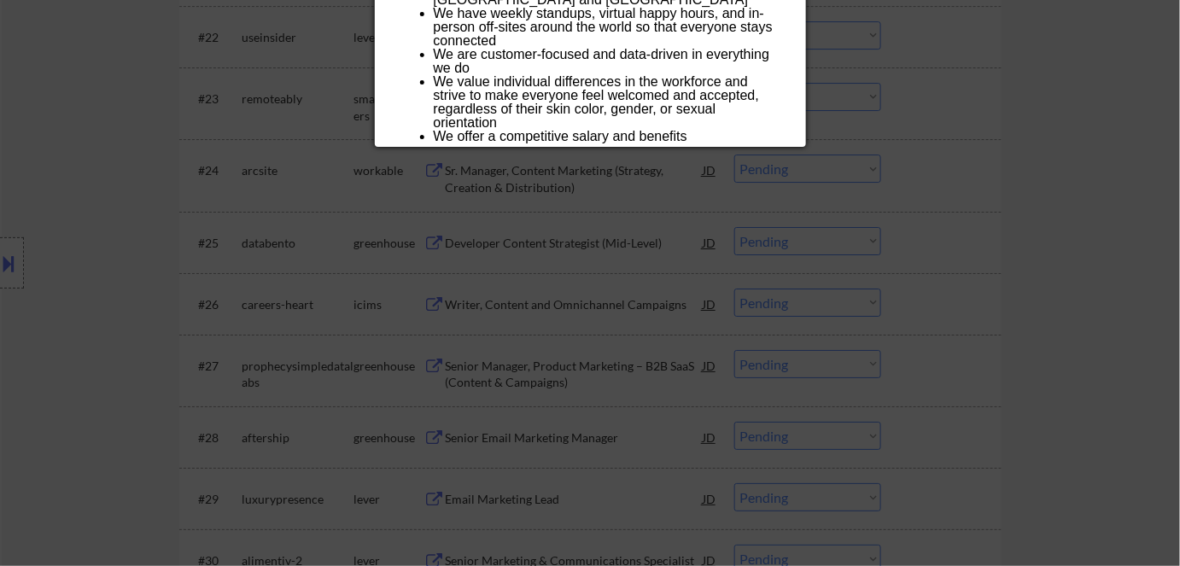
click at [958, 146] on div at bounding box center [590, 283] width 1180 height 566
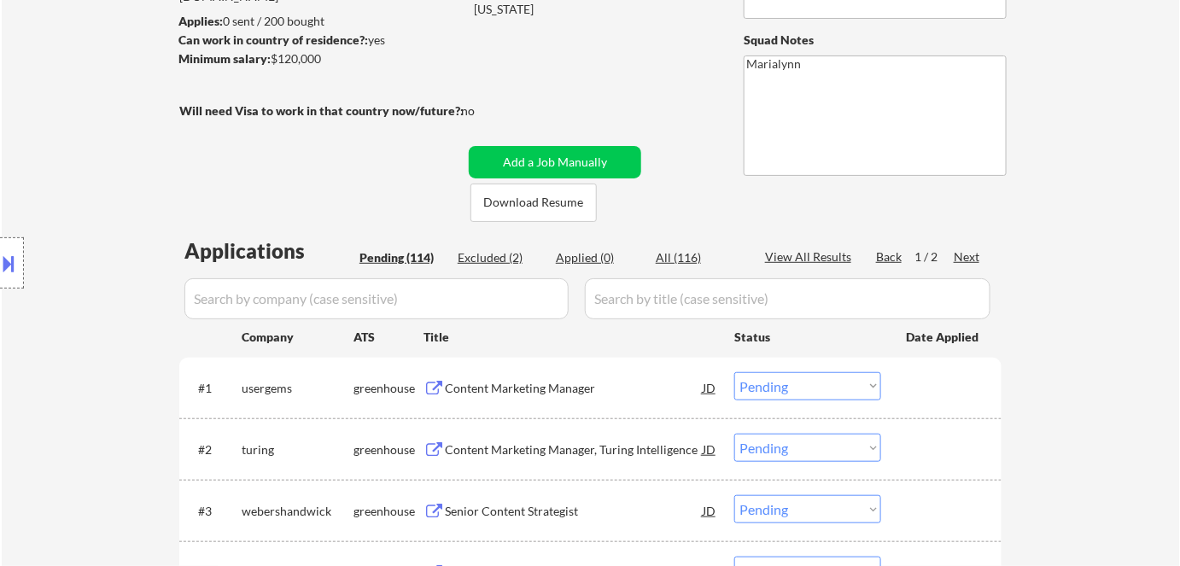
scroll to position [310, 0]
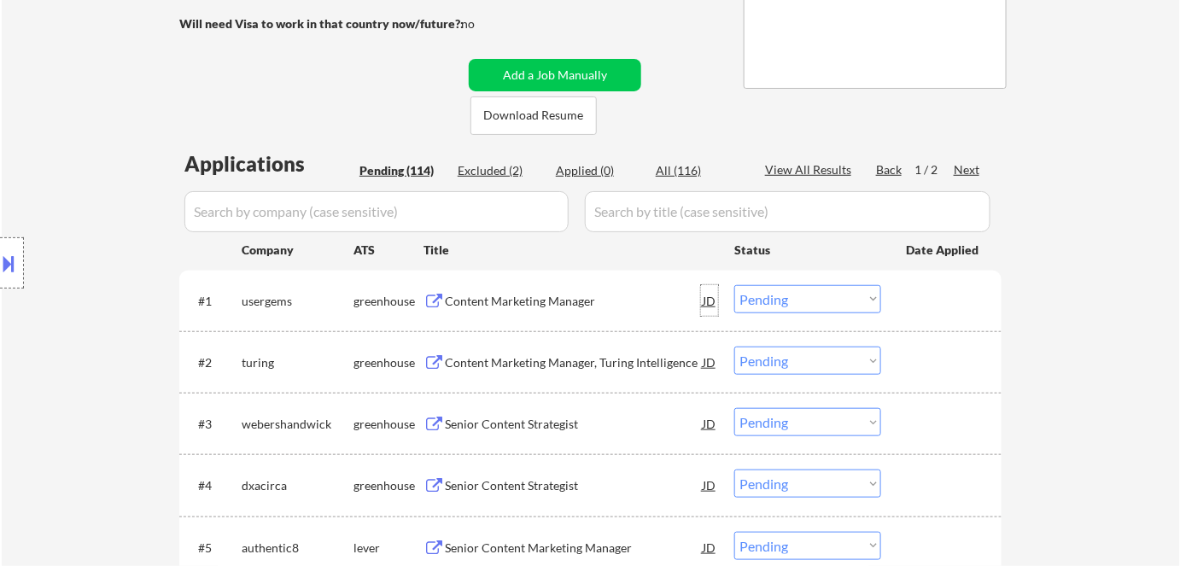
drag, startPoint x: 711, startPoint y: 296, endPoint x: 712, endPoint y: 305, distance: 8.7
click at [711, 298] on div "JD" at bounding box center [709, 300] width 17 height 31
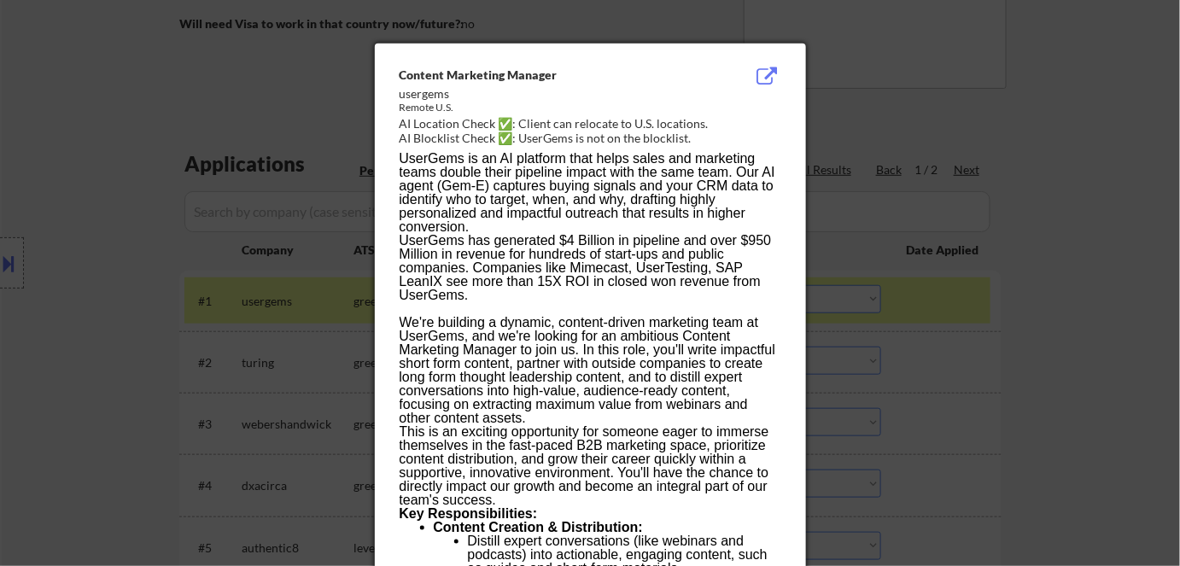
drag, startPoint x: 863, startPoint y: 68, endPoint x: 850, endPoint y: 167, distance: 99.9
click at [863, 69] on div at bounding box center [590, 283] width 1180 height 566
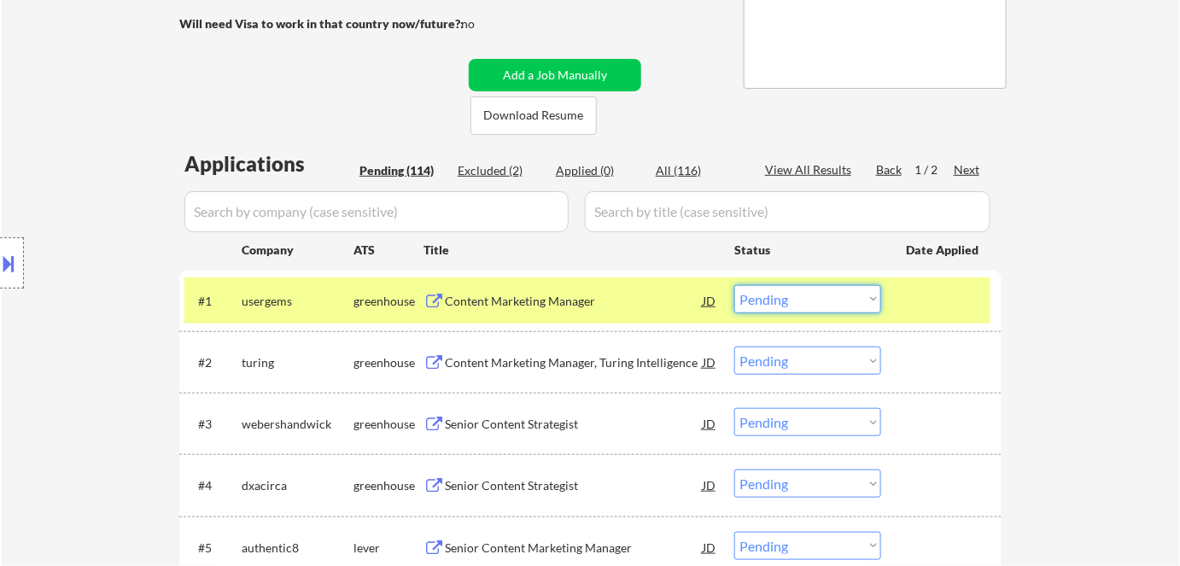
drag, startPoint x: 841, startPoint y: 292, endPoint x: 852, endPoint y: 311, distance: 21.4
click at [844, 296] on select "Choose an option... Pending Applied Excluded (Questions) Excluded (Expired) Exc…" at bounding box center [808, 299] width 147 height 28
click at [735, 285] on select "Choose an option... Pending Applied Excluded (Questions) Excluded (Expired) Exc…" at bounding box center [808, 299] width 147 height 28
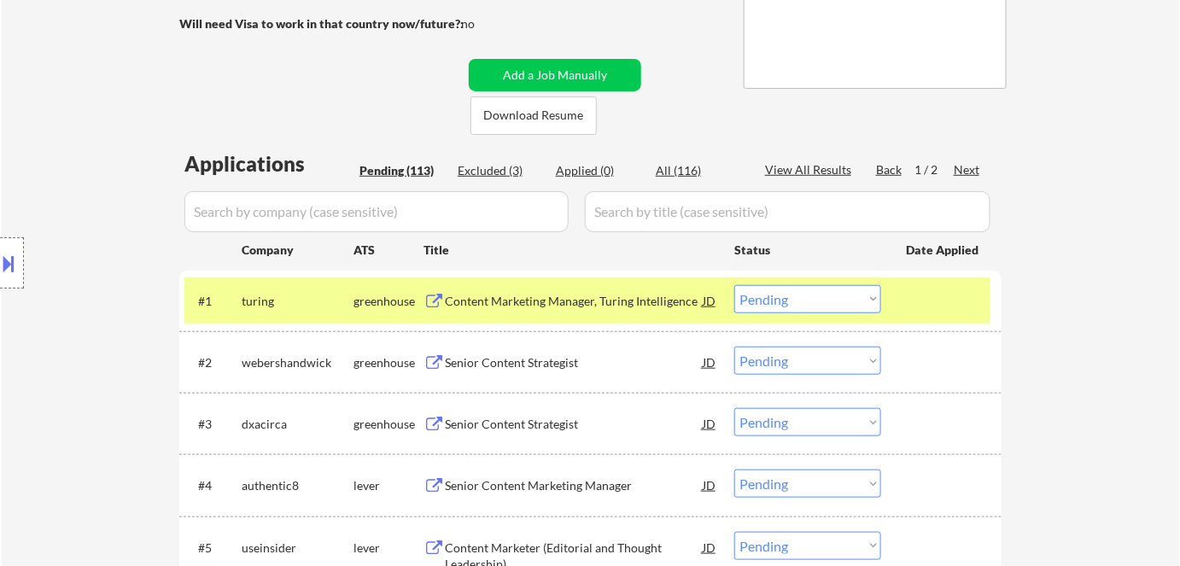
scroll to position [543, 0]
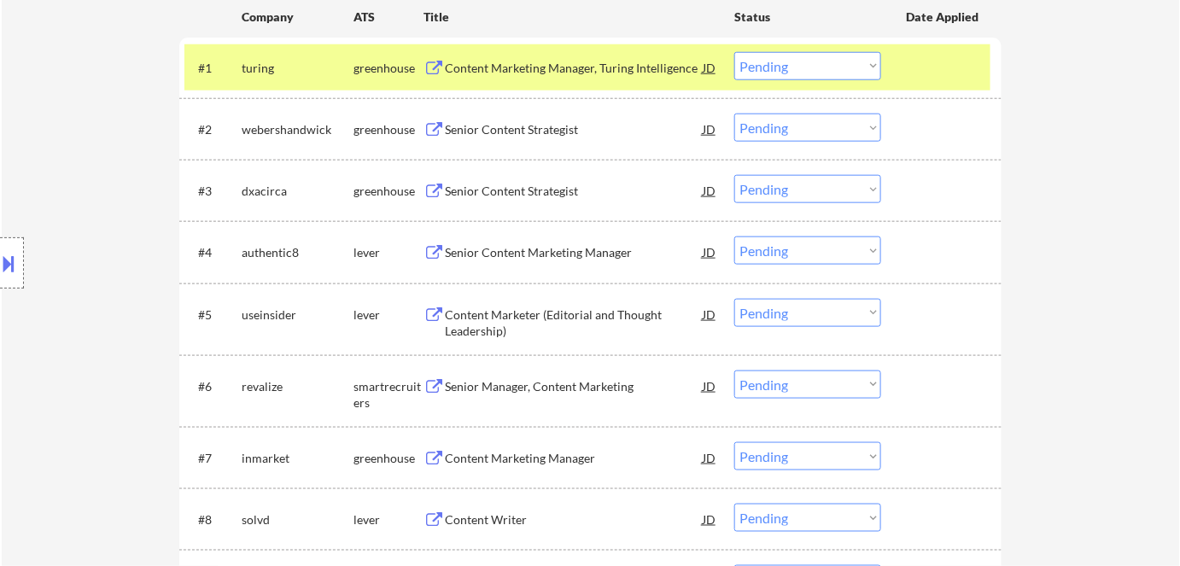
click at [517, 64] on div "Content Marketing Manager, Turing Intelligence" at bounding box center [574, 68] width 258 height 17
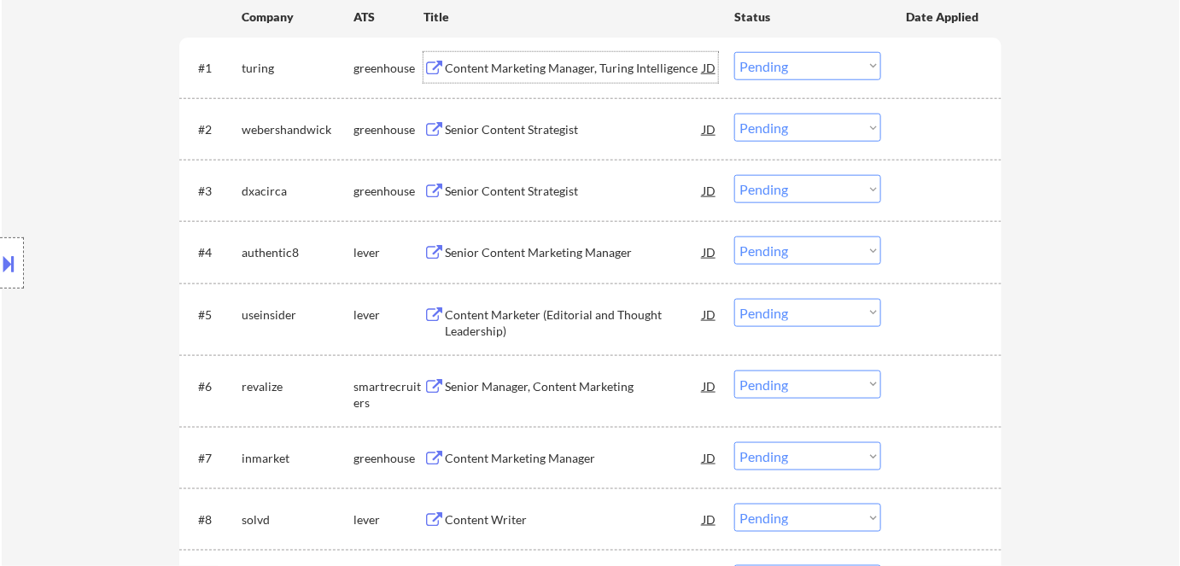
click at [797, 64] on select "Choose an option... Pending Applied Excluded (Questions) Excluded (Expired) Exc…" at bounding box center [808, 66] width 147 height 28
click at [735, 52] on select "Choose an option... Pending Applied Excluded (Questions) Excluded (Expired) Exc…" at bounding box center [808, 66] width 147 height 28
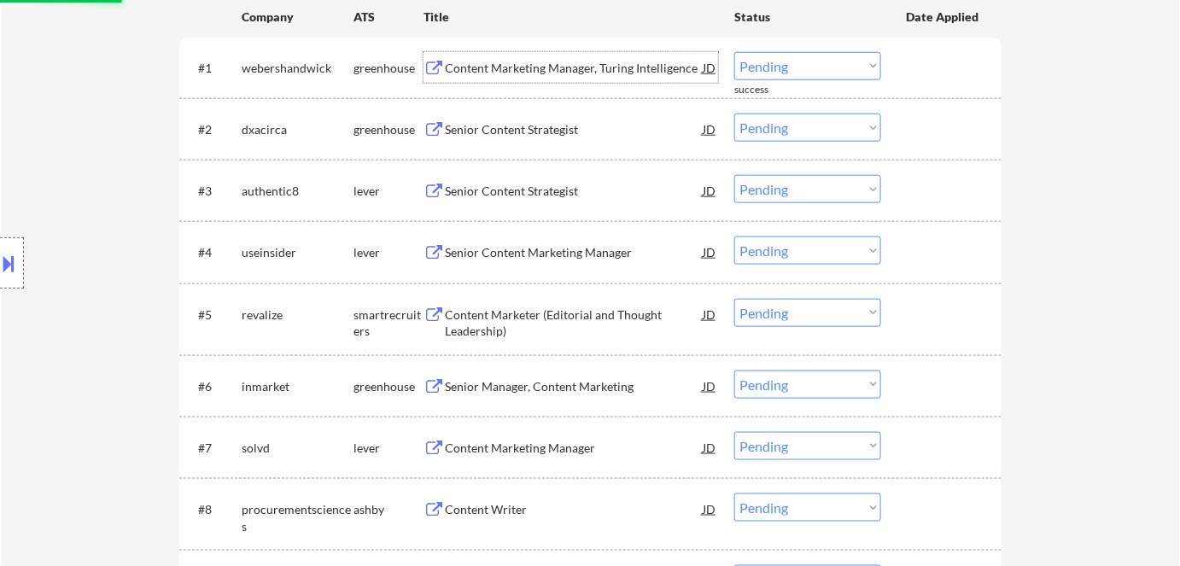
click at [492, 64] on div "Content Marketing Manager, Turing Intelligence" at bounding box center [574, 68] width 258 height 17
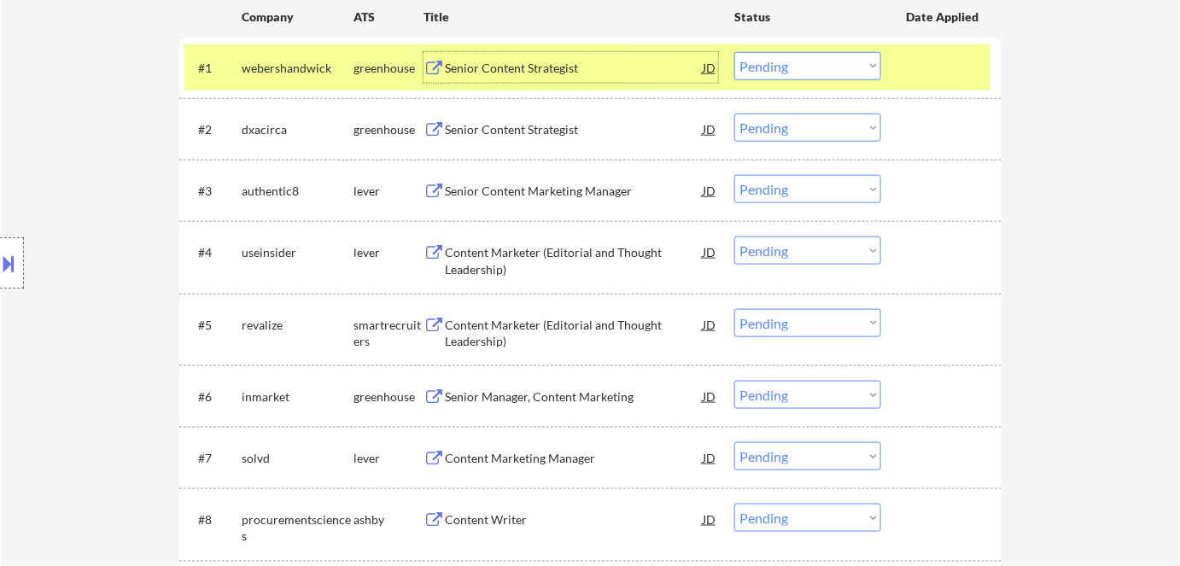
click at [782, 63] on select "Choose an option... Pending Applied Excluded (Questions) Excluded (Expired) Exc…" at bounding box center [808, 66] width 147 height 28
click at [735, 52] on select "Choose an option... Pending Applied Excluded (Questions) Excluded (Expired) Exc…" at bounding box center [808, 66] width 147 height 28
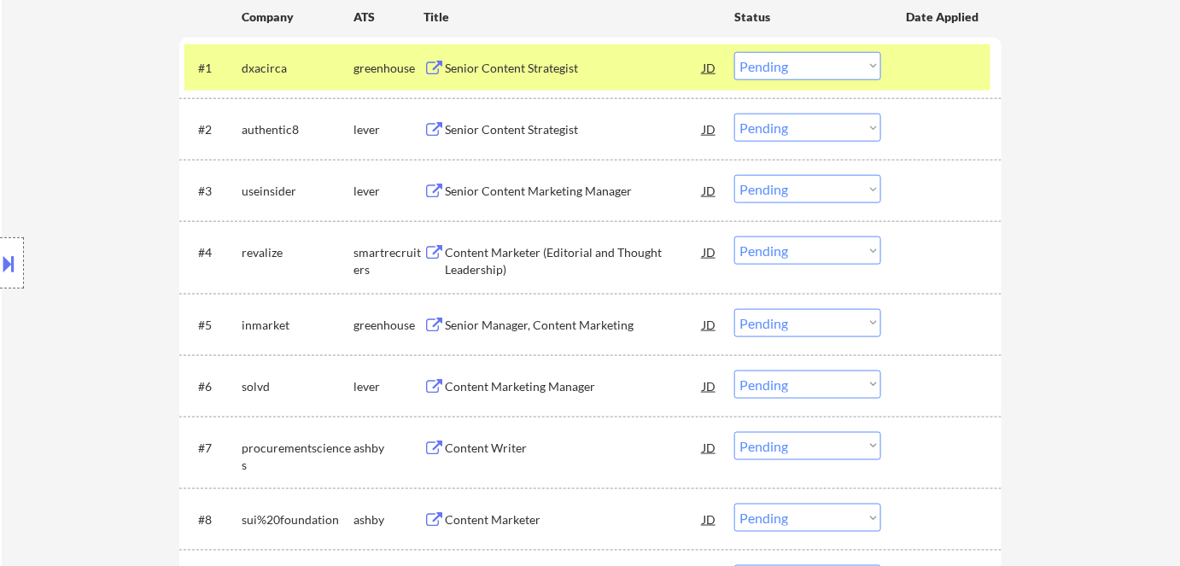
click at [531, 69] on div "Senior Content Strategist" at bounding box center [574, 68] width 258 height 17
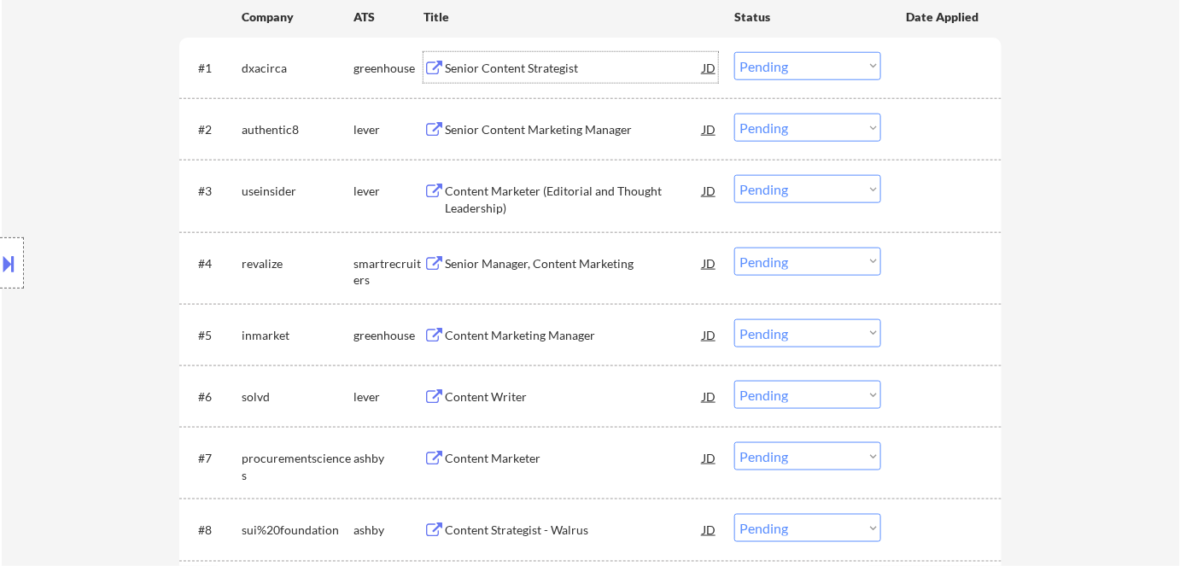
click at [783, 66] on select "Choose an option... Pending Applied Excluded (Questions) Excluded (Expired) Exc…" at bounding box center [808, 66] width 147 height 28
click at [735, 52] on select "Choose an option... Pending Applied Excluded (Questions) Excluded (Expired) Exc…" at bounding box center [808, 66] width 147 height 28
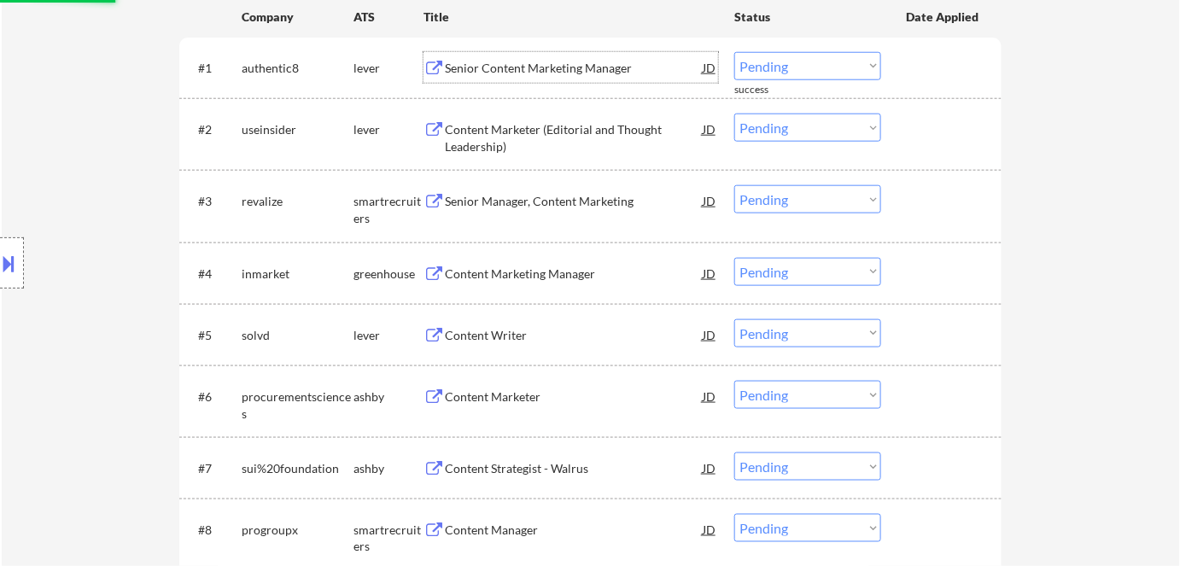
click at [546, 71] on div "Senior Content Marketing Manager" at bounding box center [574, 68] width 258 height 17
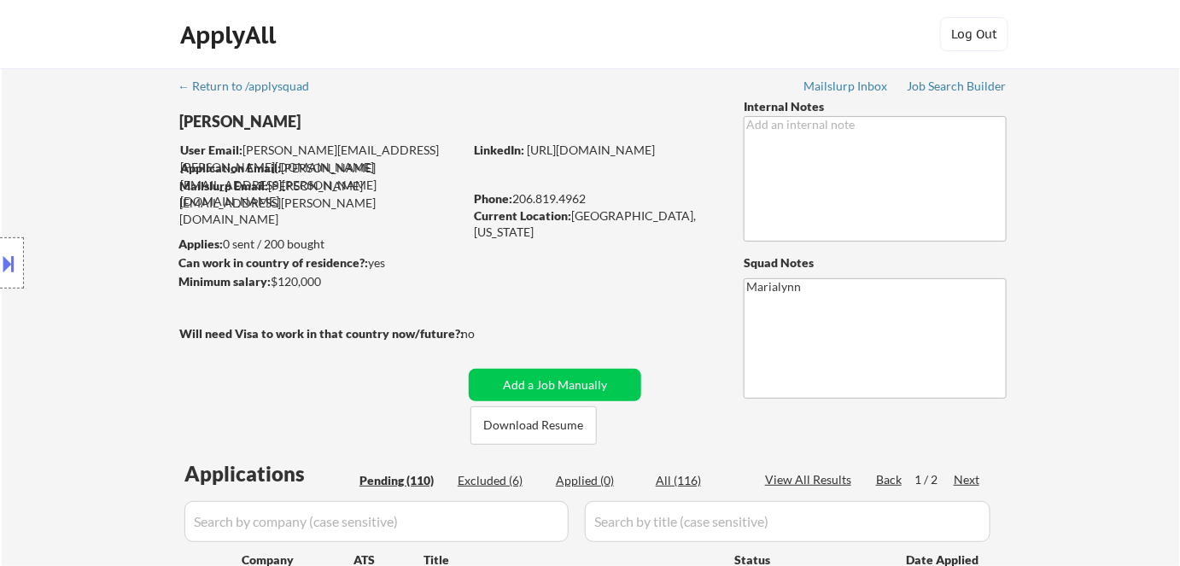
scroll to position [310, 0]
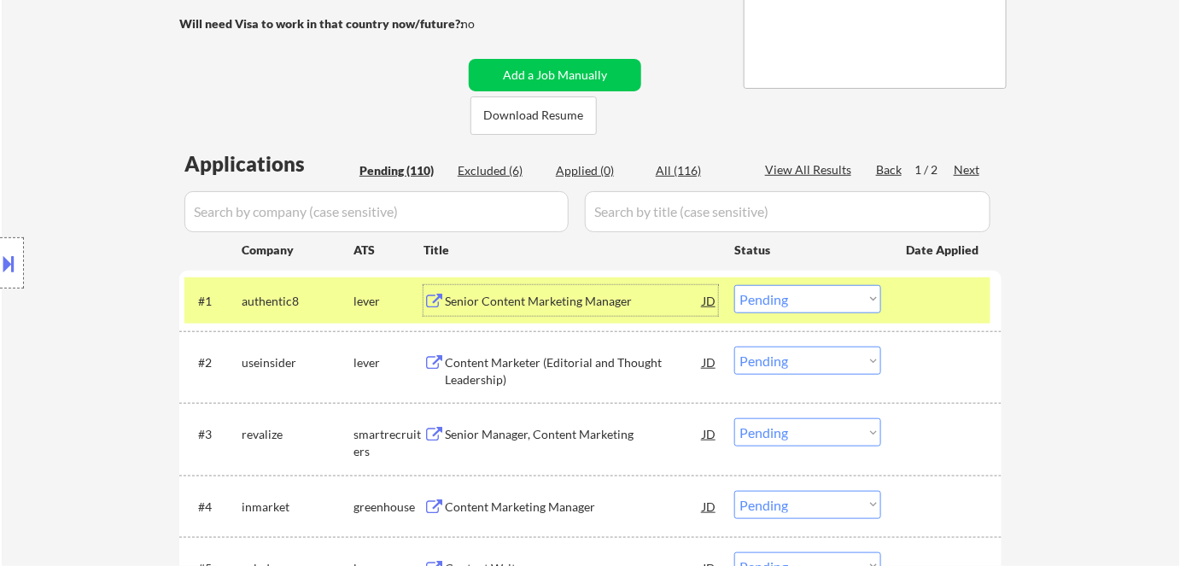
click at [806, 304] on select "Choose an option... Pending Applied Excluded (Questions) Excluded (Expired) Exc…" at bounding box center [808, 299] width 147 height 28
click at [735, 285] on select "Choose an option... Pending Applied Excluded (Questions) Excluded (Expired) Exc…" at bounding box center [808, 299] width 147 height 28
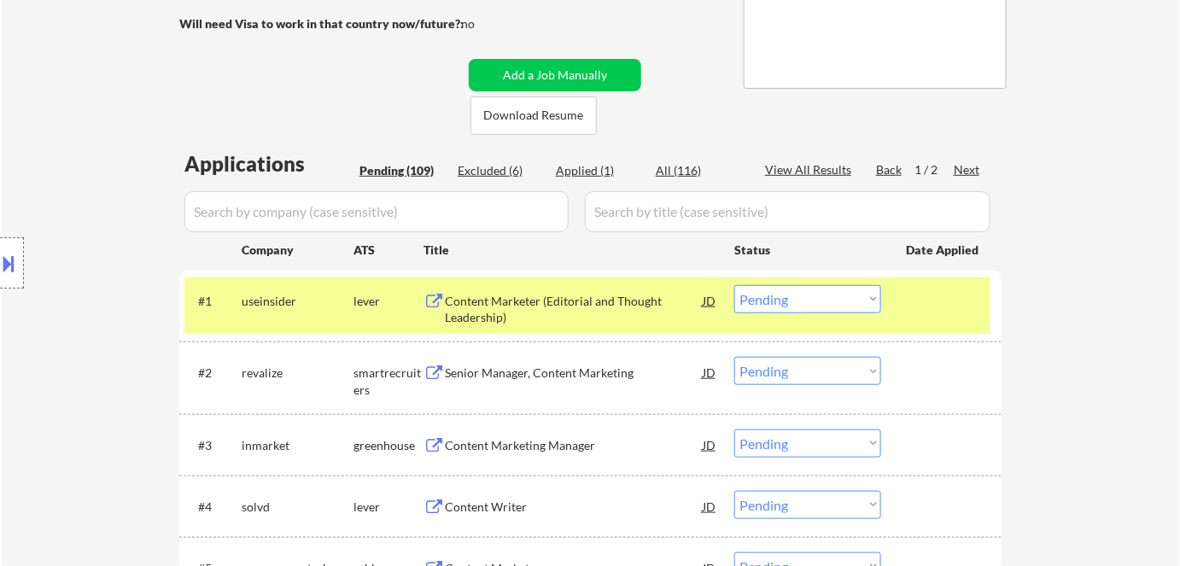
click at [565, 303] on div "Content Marketer (Editorial and Thought Leadership)" at bounding box center [574, 309] width 258 height 33
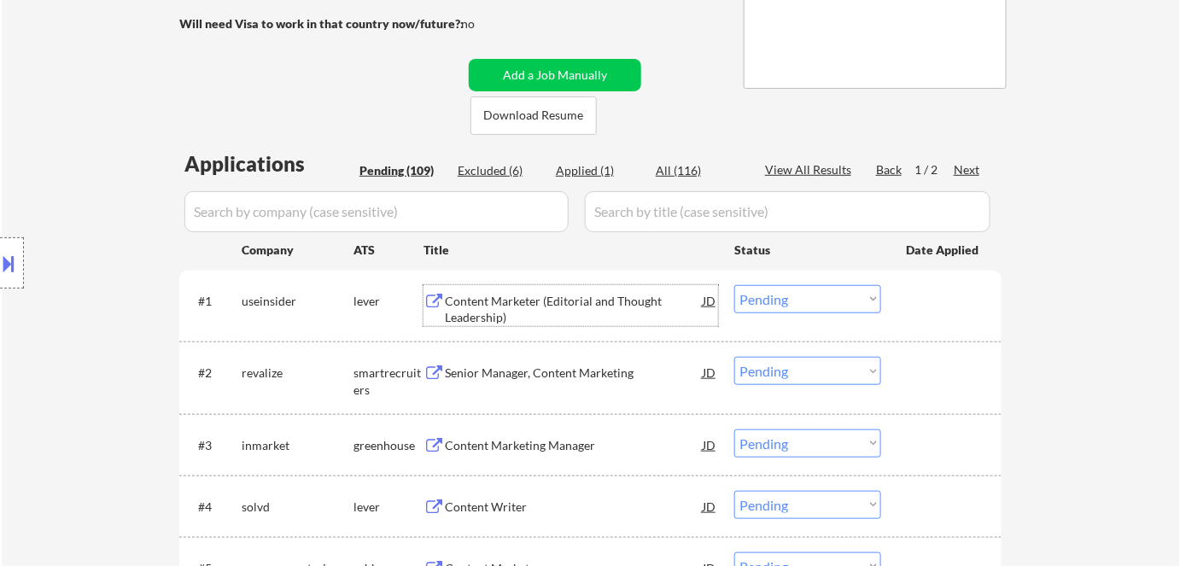
click at [514, 314] on div "Content Marketer (Editorial and Thought Leadership)" at bounding box center [574, 309] width 258 height 33
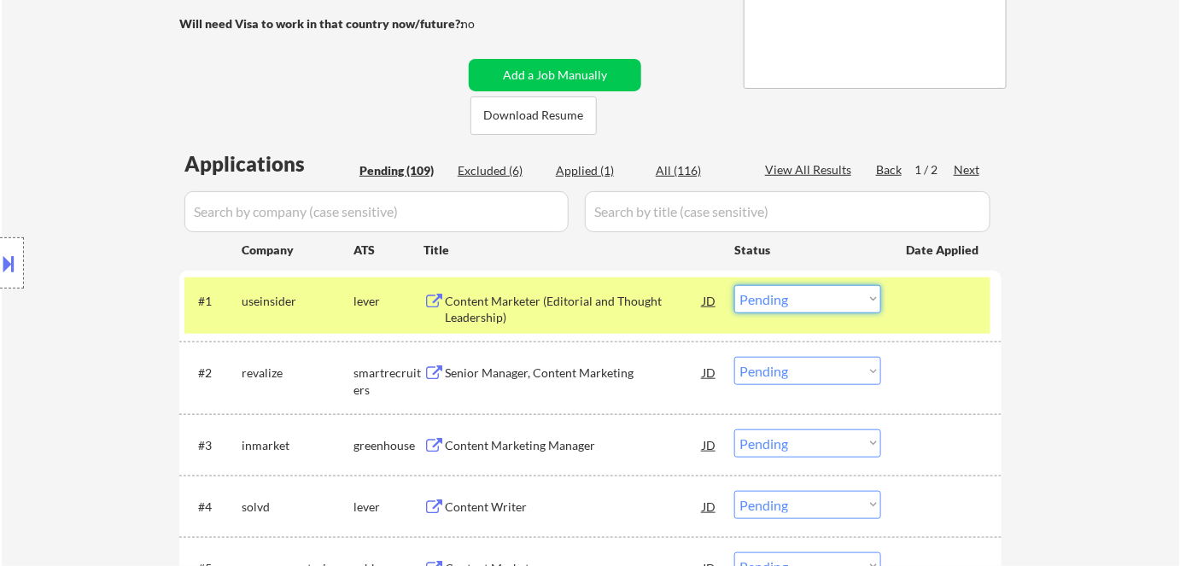
click at [760, 308] on select "Choose an option... Pending Applied Excluded (Questions) Excluded (Expired) Exc…" at bounding box center [808, 299] width 147 height 28
click at [735, 285] on select "Choose an option... Pending Applied Excluded (Questions) Excluded (Expired) Exc…" at bounding box center [808, 299] width 147 height 28
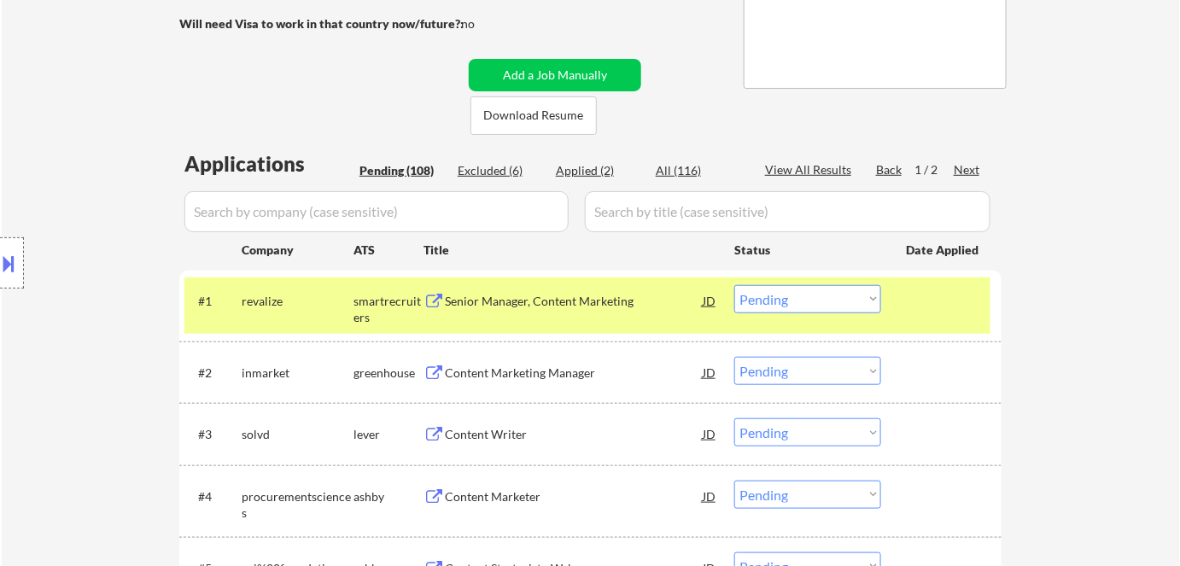
click at [492, 302] on div "Senior Manager, Content Marketing" at bounding box center [574, 301] width 258 height 17
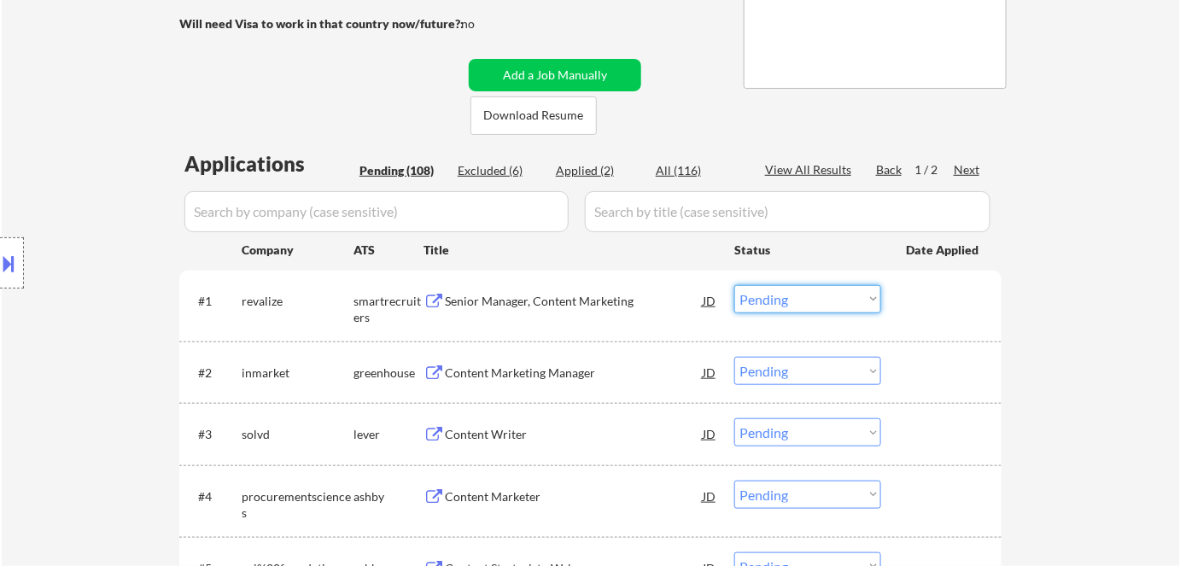
click at [852, 303] on select "Choose an option... Pending Applied Excluded (Questions) Excluded (Expired) Exc…" at bounding box center [808, 299] width 147 height 28
click at [735, 285] on select "Choose an option... Pending Applied Excluded (Questions) Excluded (Expired) Exc…" at bounding box center [808, 299] width 147 height 28
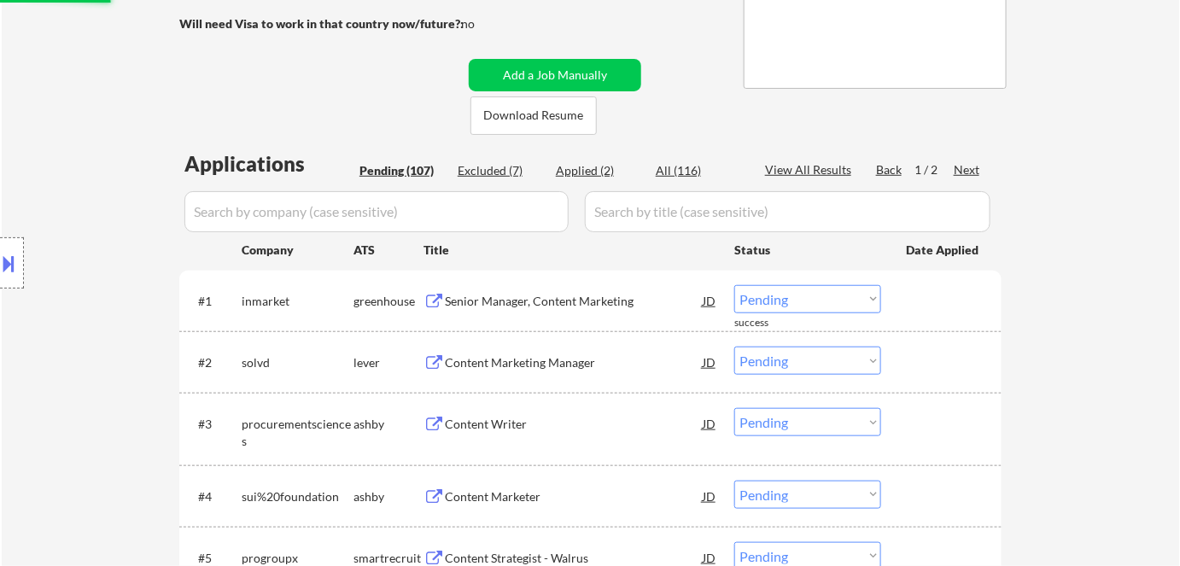
click at [542, 301] on div "Senior Manager, Content Marketing" at bounding box center [574, 301] width 258 height 17
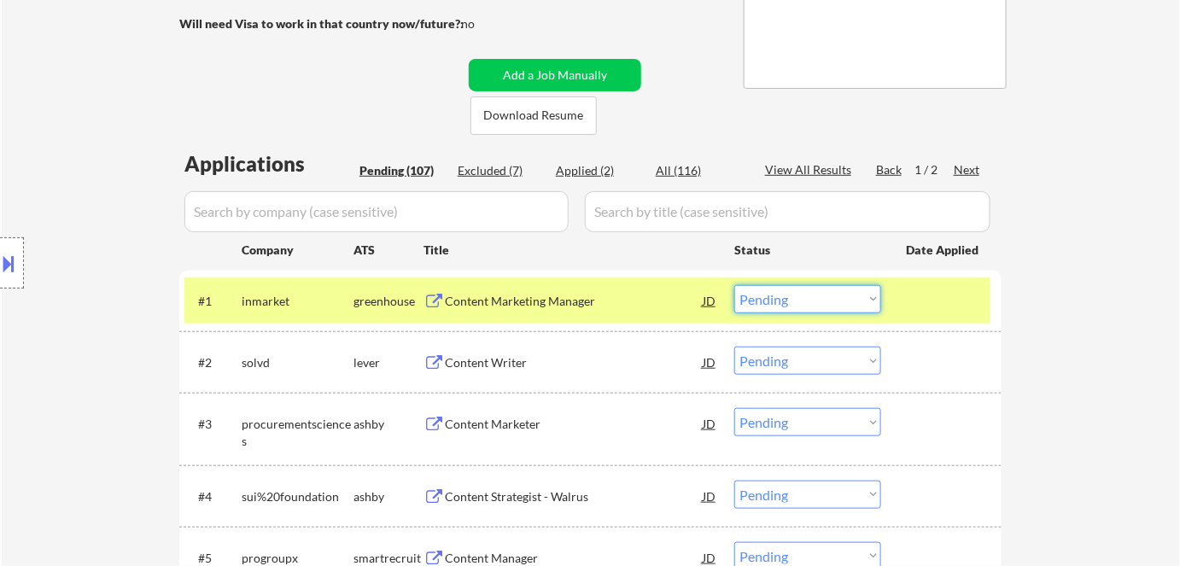
drag, startPoint x: 785, startPoint y: 292, endPoint x: 788, endPoint y: 311, distance: 19.0
click at [785, 294] on select "Choose an option... Pending Applied Excluded (Questions) Excluded (Expired) Exc…" at bounding box center [808, 299] width 147 height 28
click at [735, 285] on select "Choose an option... Pending Applied Excluded (Questions) Excluded (Expired) Exc…" at bounding box center [808, 299] width 147 height 28
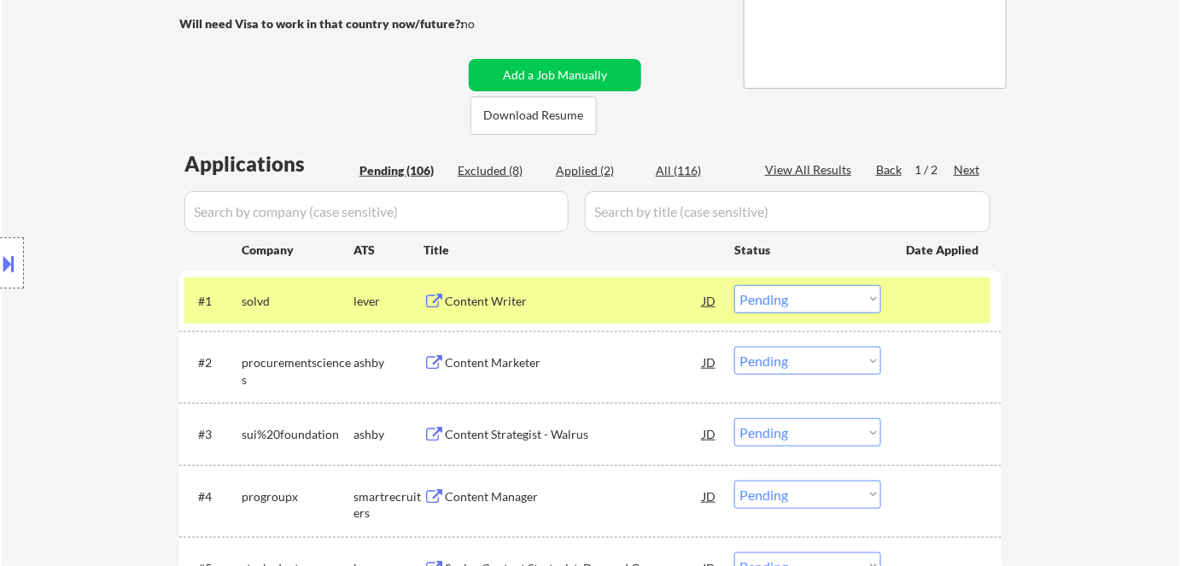
click at [489, 301] on div "Content Writer" at bounding box center [574, 301] width 258 height 17
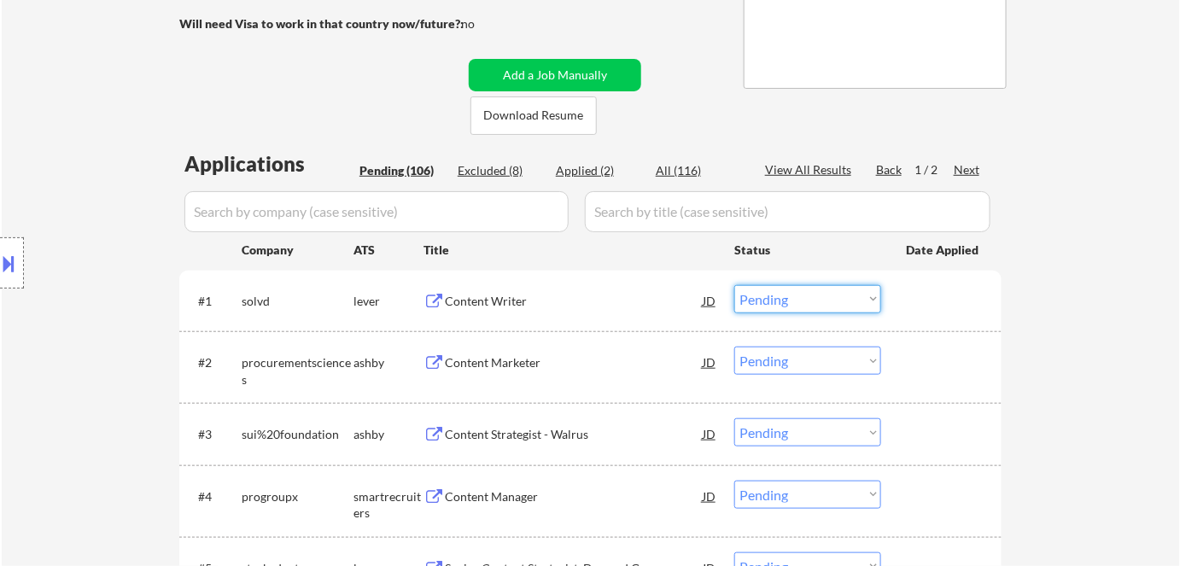
click at [806, 302] on select "Choose an option... Pending Applied Excluded (Questions) Excluded (Expired) Exc…" at bounding box center [808, 299] width 147 height 28
click at [735, 285] on select "Choose an option... Pending Applied Excluded (Questions) Excluded (Expired) Exc…" at bounding box center [808, 299] width 147 height 28
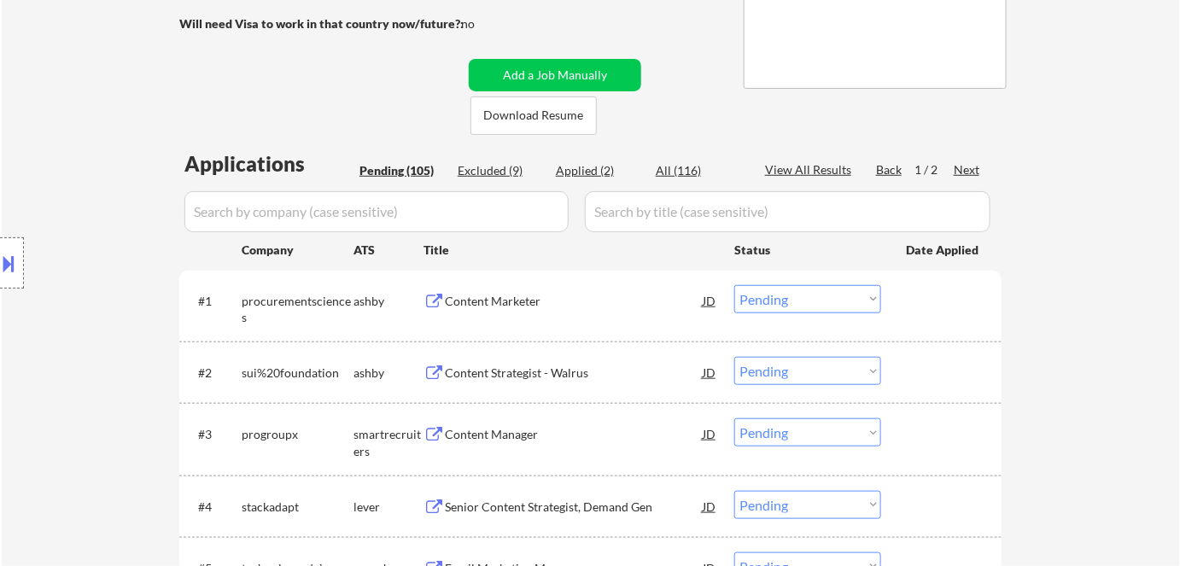
click at [473, 303] on div "Content Marketer" at bounding box center [574, 301] width 258 height 17
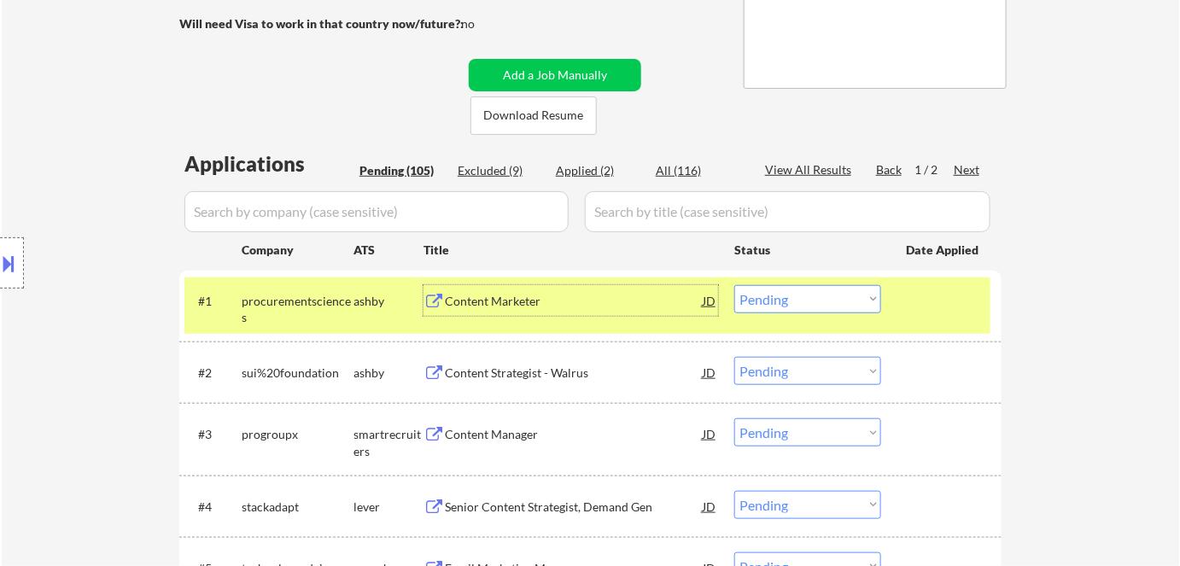
drag, startPoint x: 776, startPoint y: 296, endPoint x: 776, endPoint y: 309, distance: 12.8
click at [776, 297] on select "Choose an option... Pending Applied Excluded (Questions) Excluded (Expired) Exc…" at bounding box center [808, 299] width 147 height 28
click at [735, 285] on select "Choose an option... Pending Applied Excluded (Questions) Excluded (Expired) Exc…" at bounding box center [808, 299] width 147 height 28
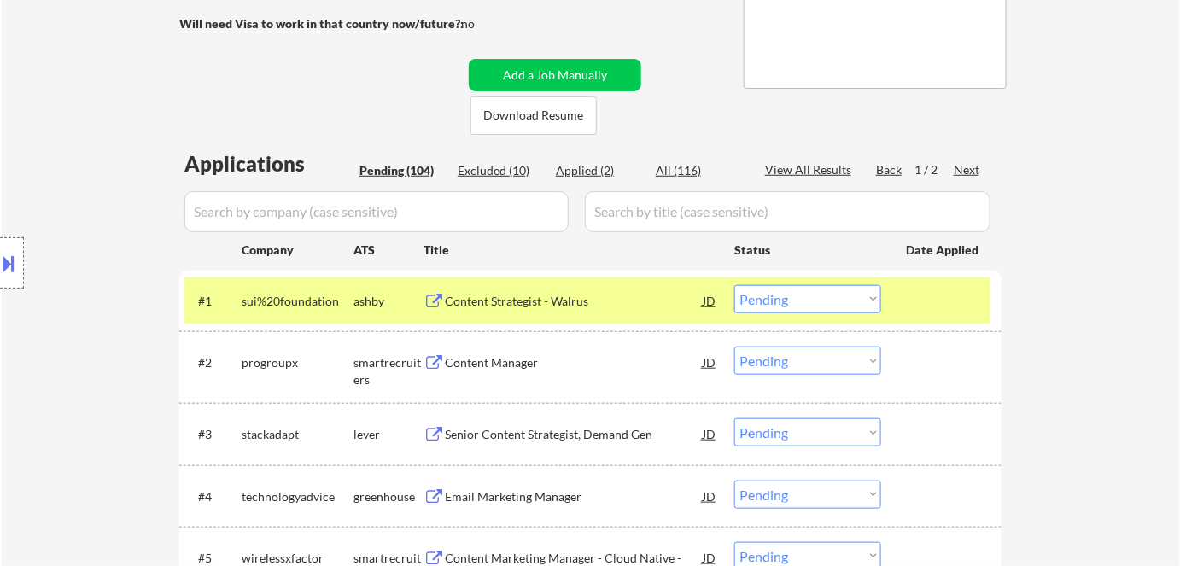
click at [530, 299] on div "Content Strategist - Walrus" at bounding box center [574, 301] width 258 height 17
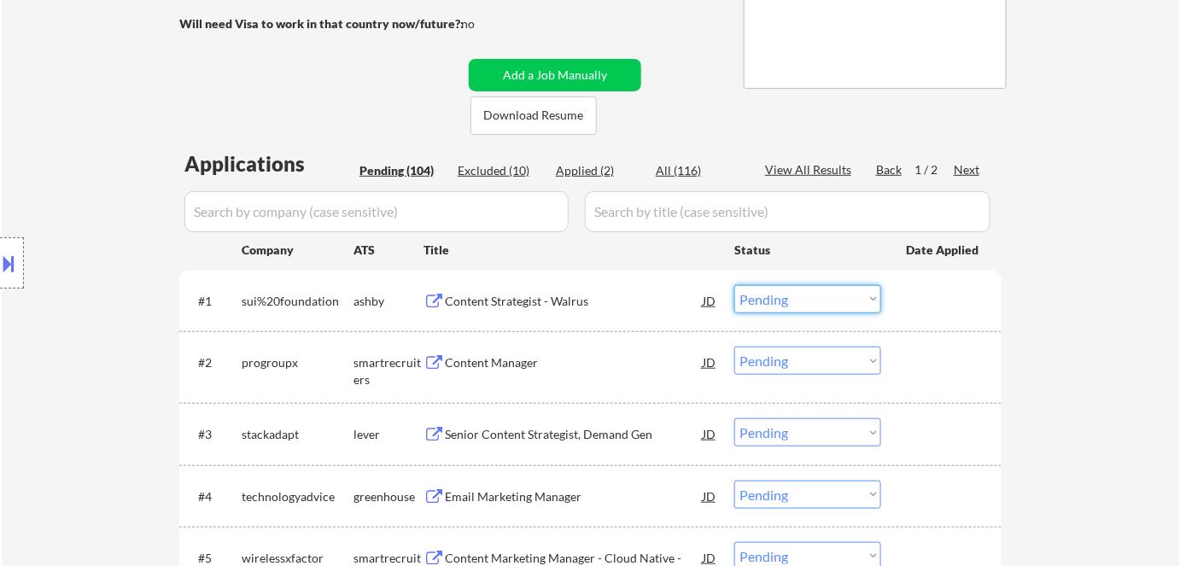
click at [790, 312] on select "Choose an option... Pending Applied Excluded (Questions) Excluded (Expired) Exc…" at bounding box center [808, 299] width 147 height 28
click at [735, 285] on select "Choose an option... Pending Applied Excluded (Questions) Excluded (Expired) Exc…" at bounding box center [808, 299] width 147 height 28
click at [827, 299] on select "Choose an option... Pending Applied Excluded (Questions) Excluded (Expired) Exc…" at bounding box center [808, 299] width 147 height 28
select select ""pending""
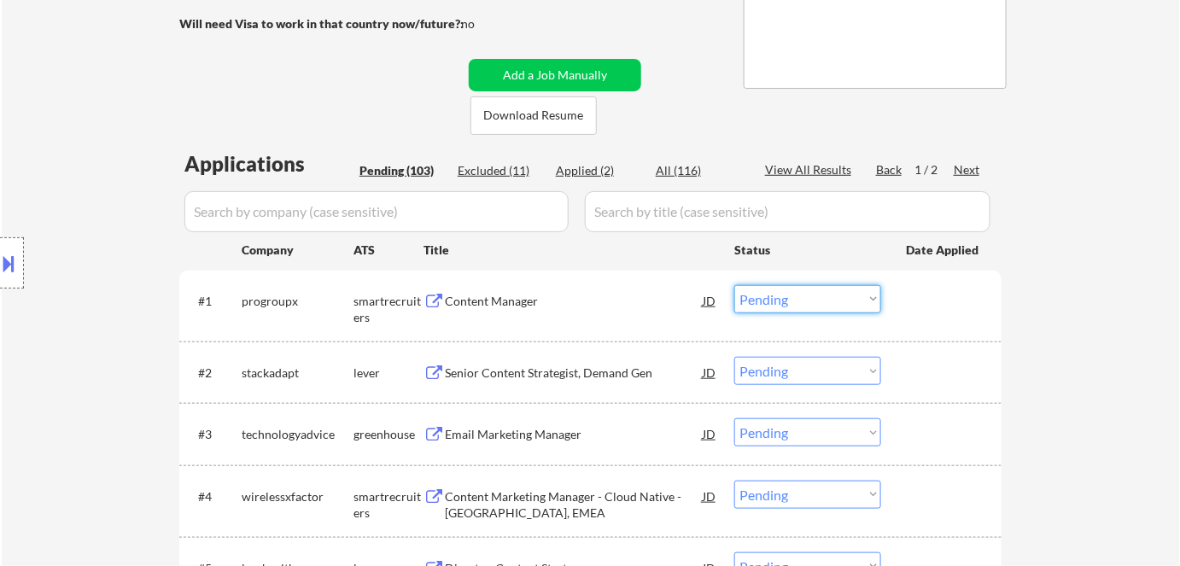
click at [451, 218] on input "input" at bounding box center [377, 211] width 384 height 41
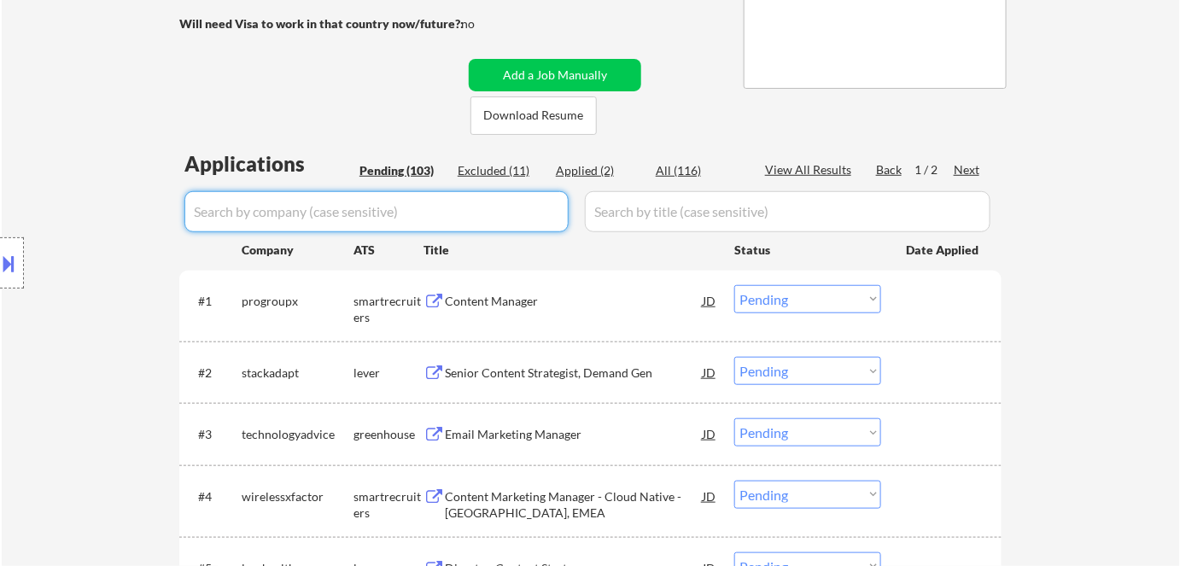
paste input "20foundation"
type input "20foundation"
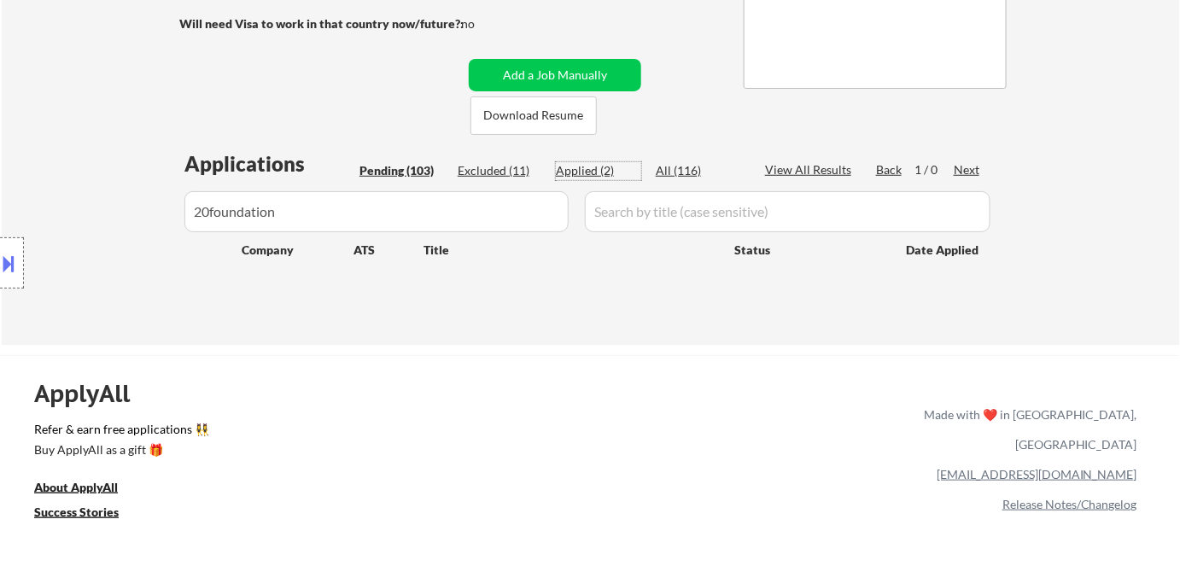
click at [581, 169] on div "Applied (2)" at bounding box center [598, 170] width 85 height 17
click at [470, 166] on div "Excluded (11)" at bounding box center [500, 170] width 85 height 17
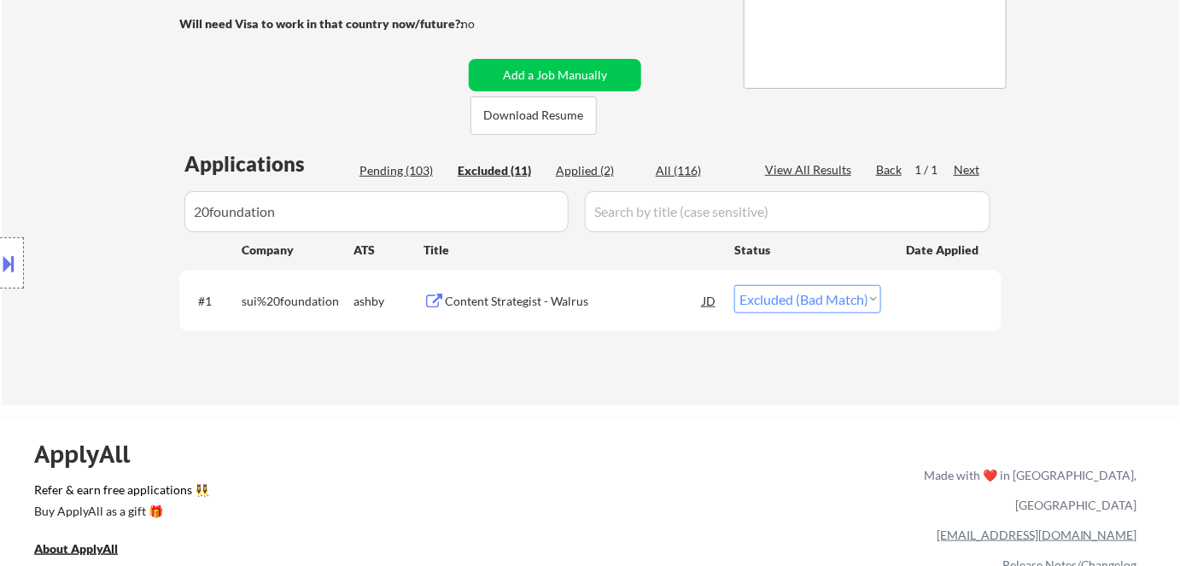
click at [820, 303] on select "Choose an option... Pending Applied Excluded (Questions) Excluded (Expired) Exc…" at bounding box center [808, 299] width 147 height 28
select select ""excluded__expired_""
click at [735, 285] on select "Choose an option... Pending Applied Excluded (Questions) Excluded (Expired) Exc…" at bounding box center [808, 299] width 147 height 28
drag, startPoint x: 304, startPoint y: 209, endPoint x: 0, endPoint y: 212, distance: 304.1
click at [16, 214] on div "Location Inclusions: Seattle, WA Mercer Island, WA Shoreline, WA Lake Forest Pa…" at bounding box center [153, 263] width 306 height 317
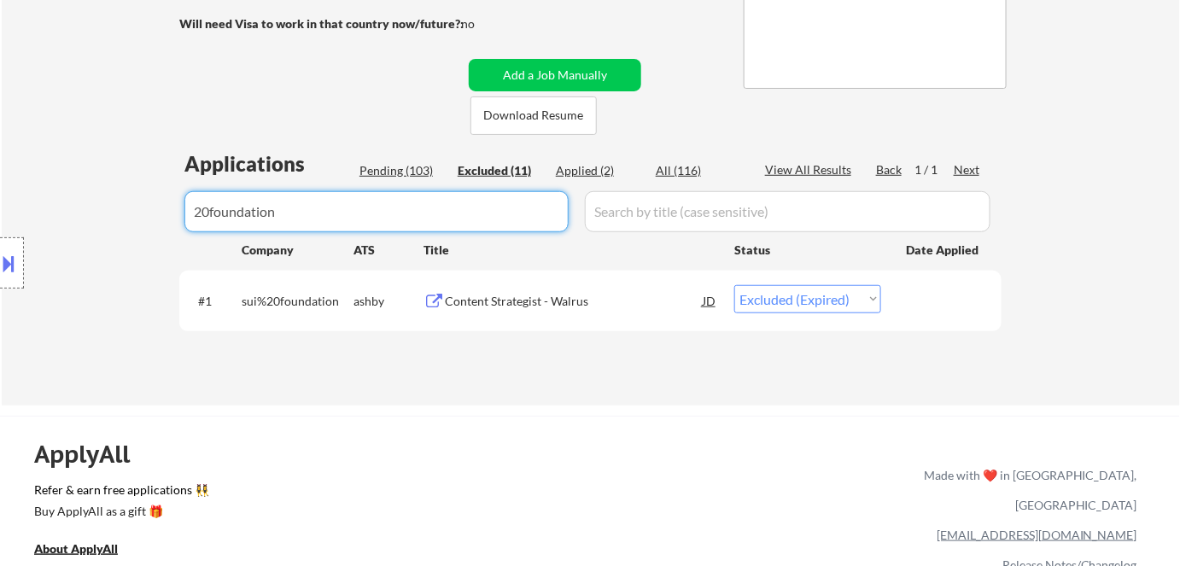
drag, startPoint x: 332, startPoint y: 226, endPoint x: 344, endPoint y: 228, distance: 12.1
click at [333, 228] on input "input" at bounding box center [377, 211] width 384 height 41
drag, startPoint x: 350, startPoint y: 224, endPoint x: 15, endPoint y: 190, distance: 336.6
select select ""excluded__salary_""
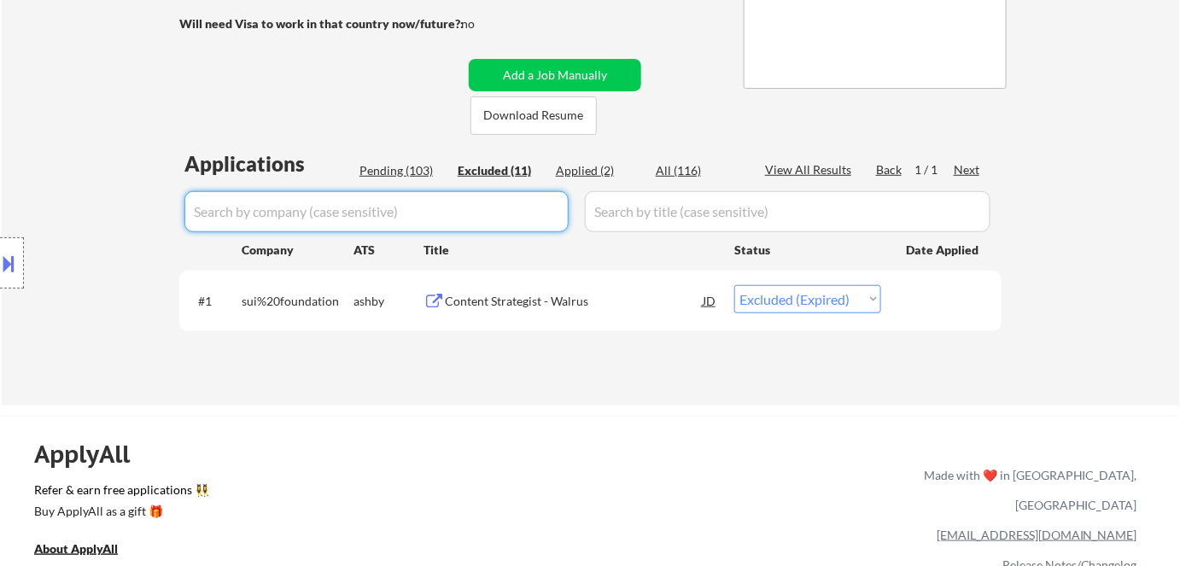
select select ""excluded__salary_""
select select ""excluded__expired_""
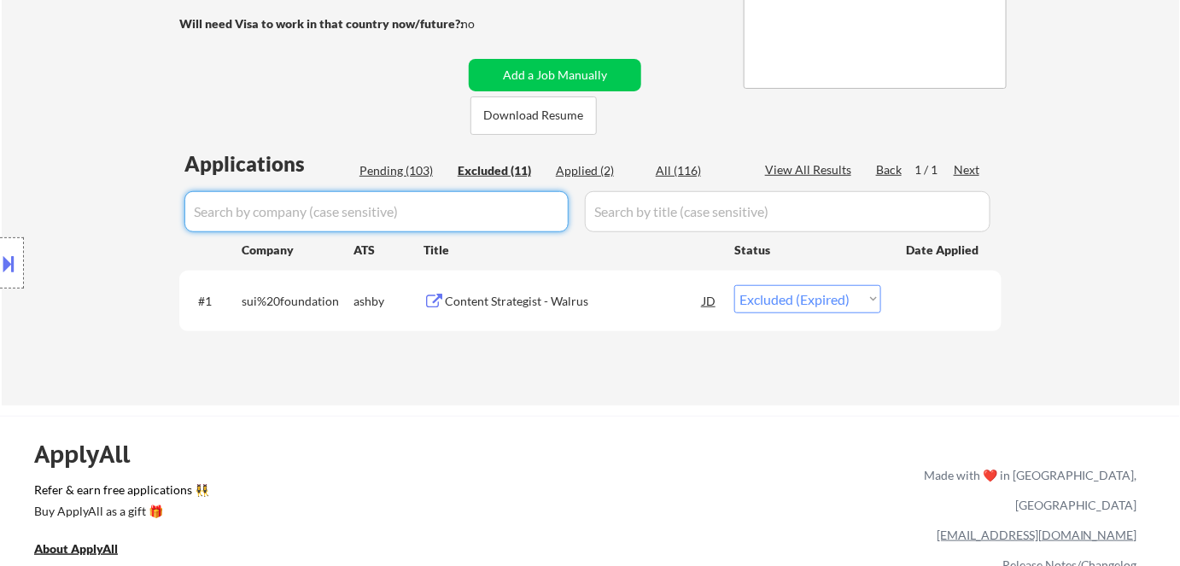
select select ""excluded__expired_""
select select ""excluded__bad_match_""
select select ""excluded__expired_""
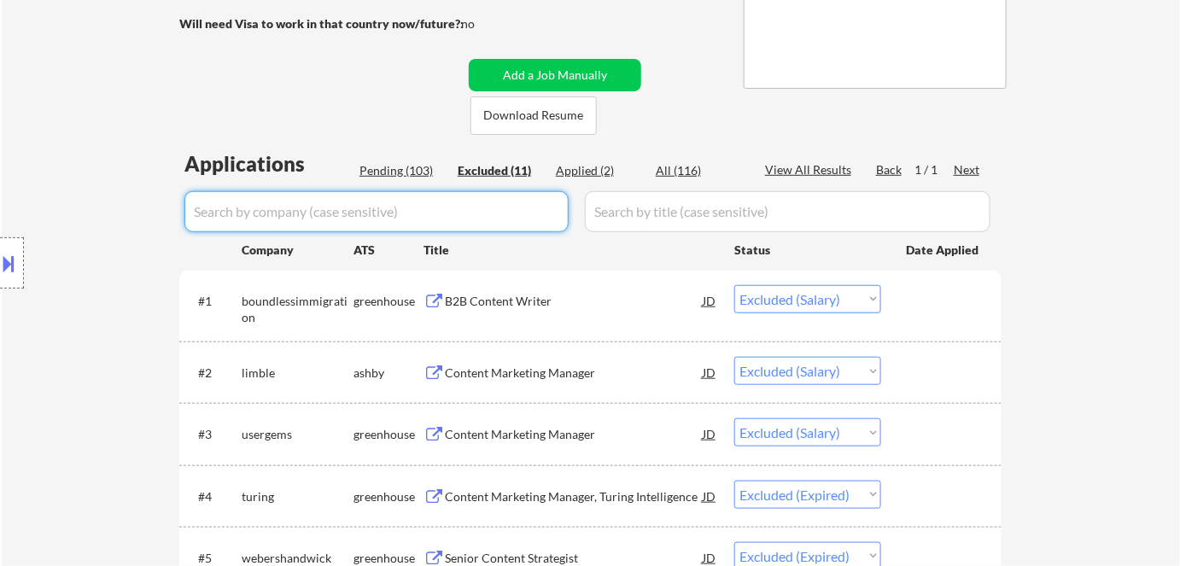
click at [524, 298] on div "B2B Content Writer" at bounding box center [574, 301] width 258 height 17
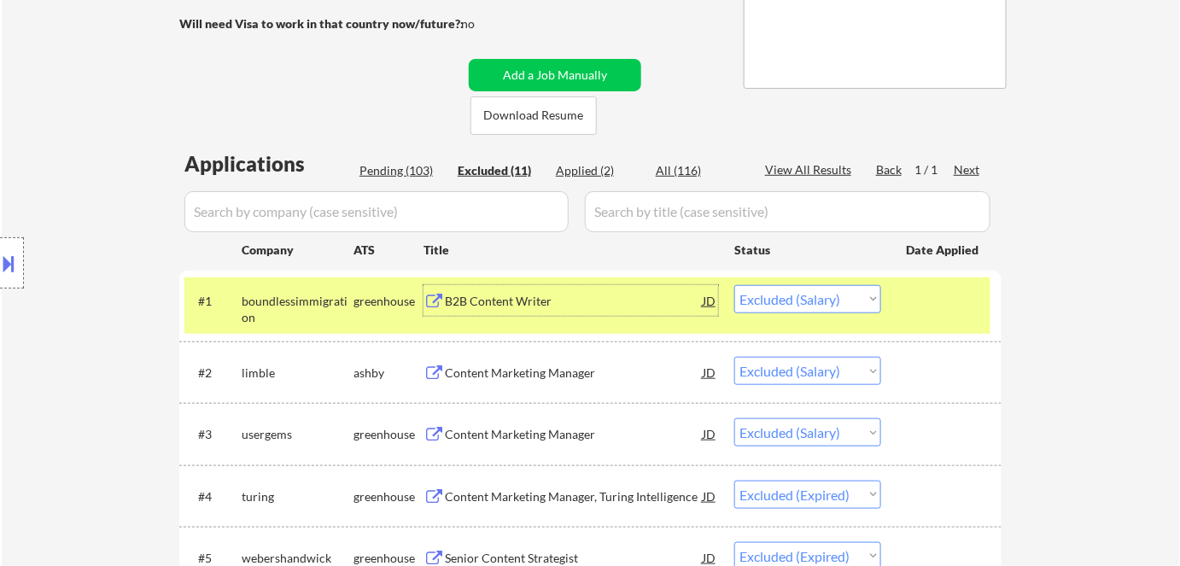
click at [394, 167] on div "Pending (103)" at bounding box center [402, 170] width 85 height 17
select select ""pending""
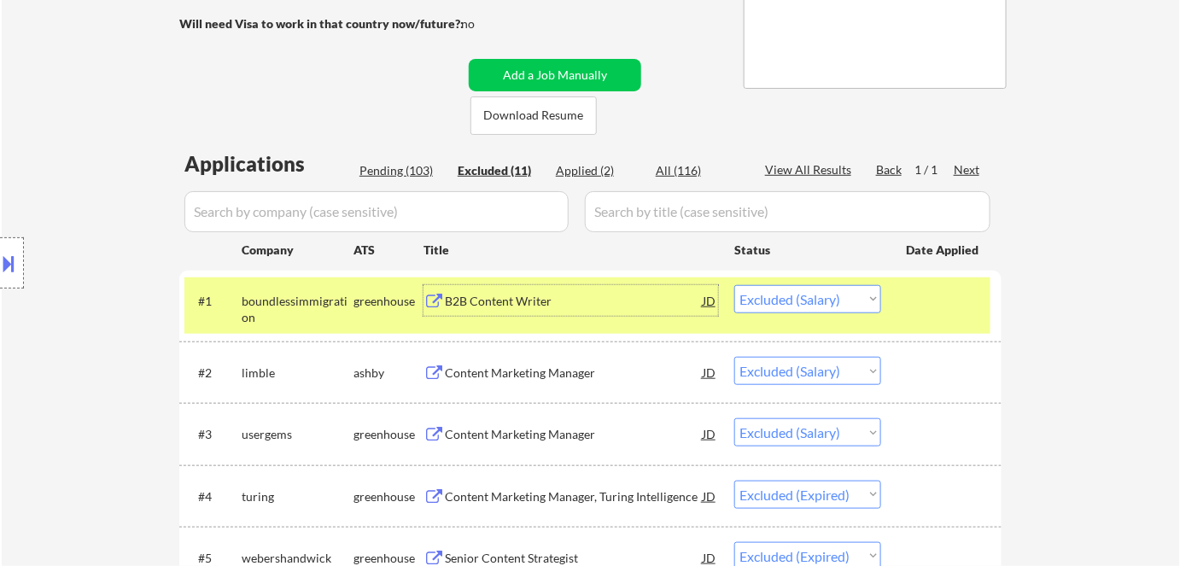
select select ""pending""
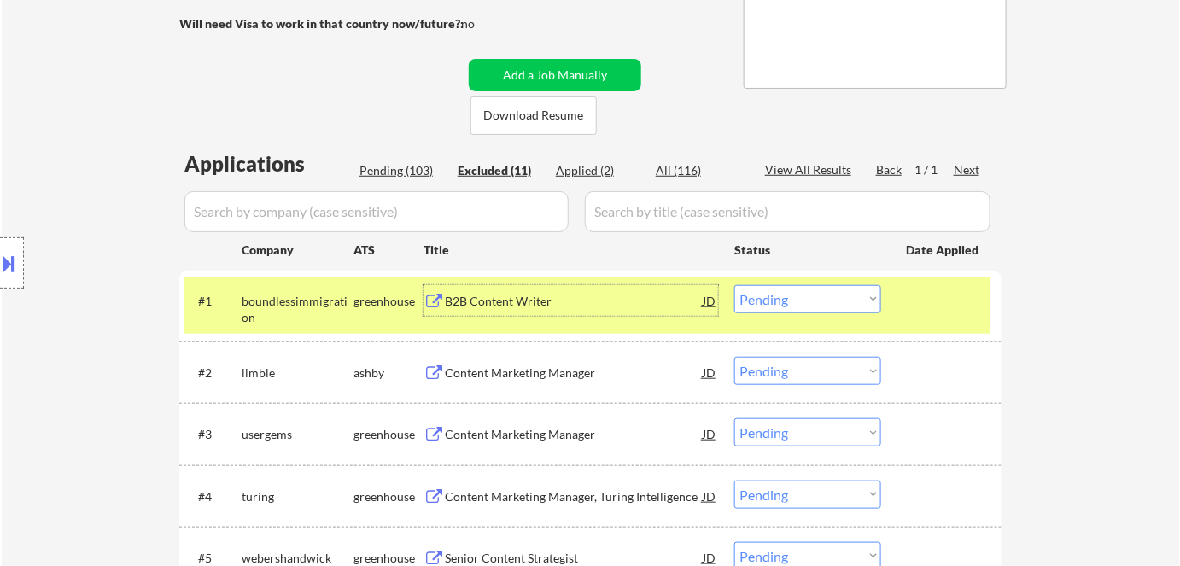
select select ""pending""
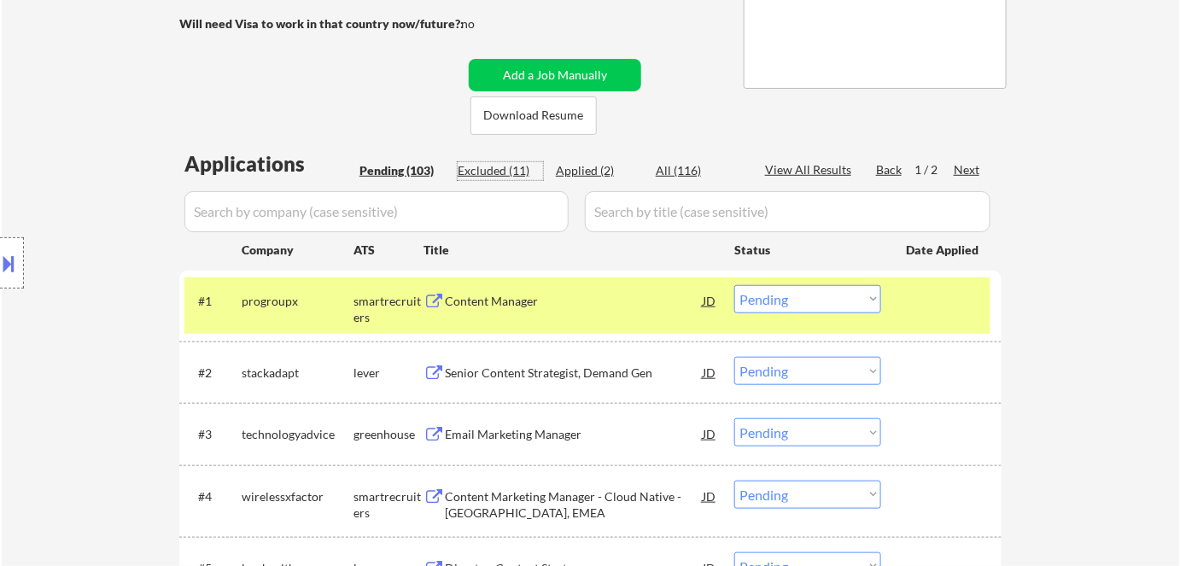
drag, startPoint x: 497, startPoint y: 167, endPoint x: 431, endPoint y: 165, distance: 66.7
click at [496, 167] on div "Excluded (11)" at bounding box center [500, 170] width 85 height 17
select select ""excluded__salary_""
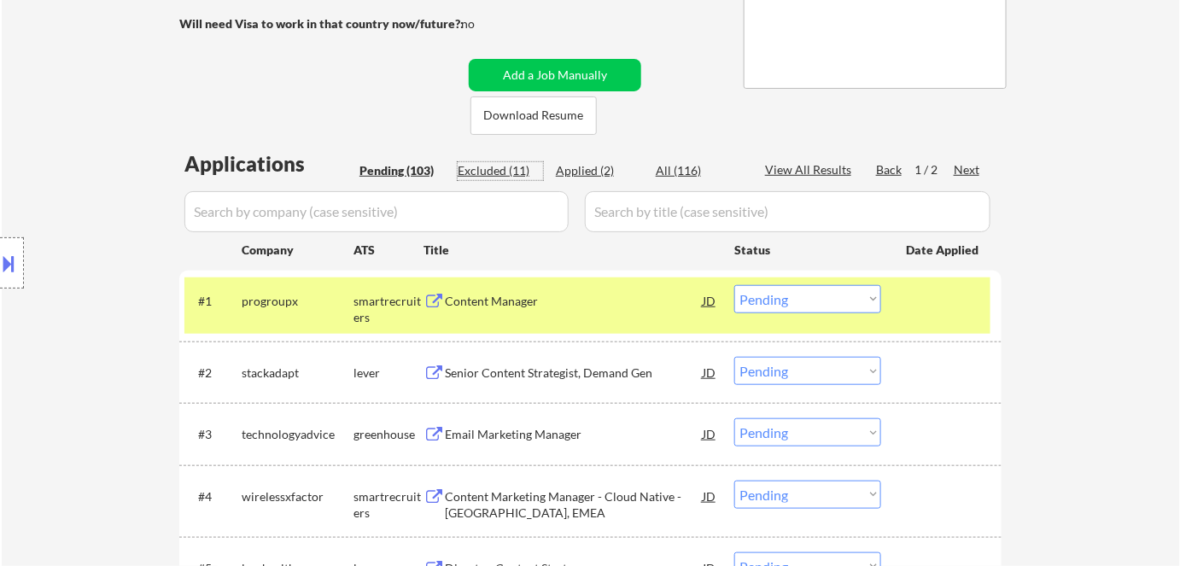
select select ""excluded__expired_""
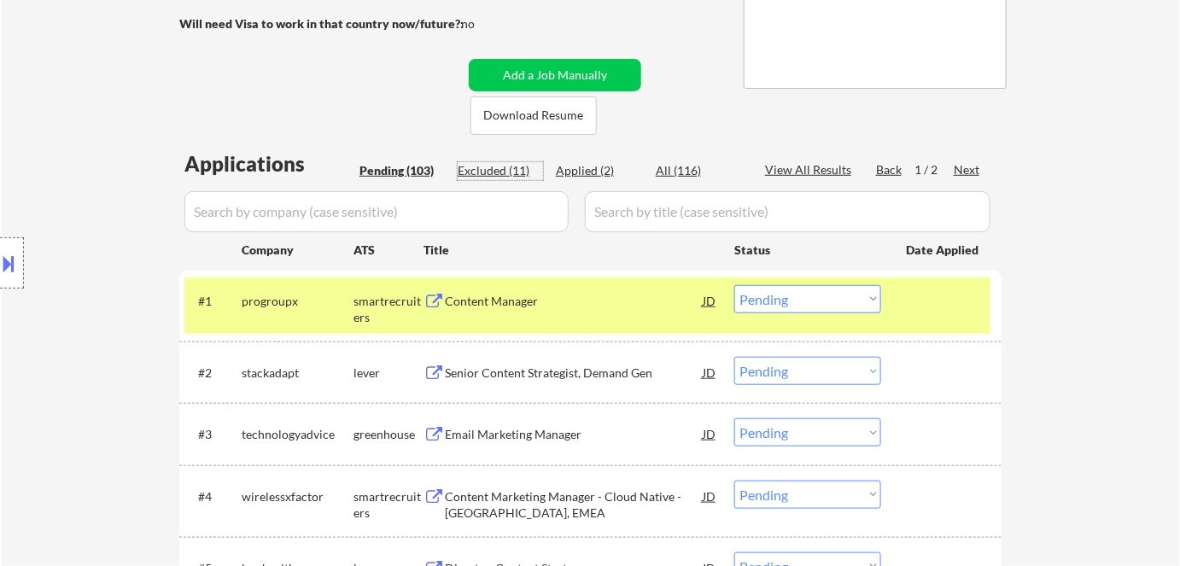
select select ""excluded__bad_match_""
select select ""excluded__expired_""
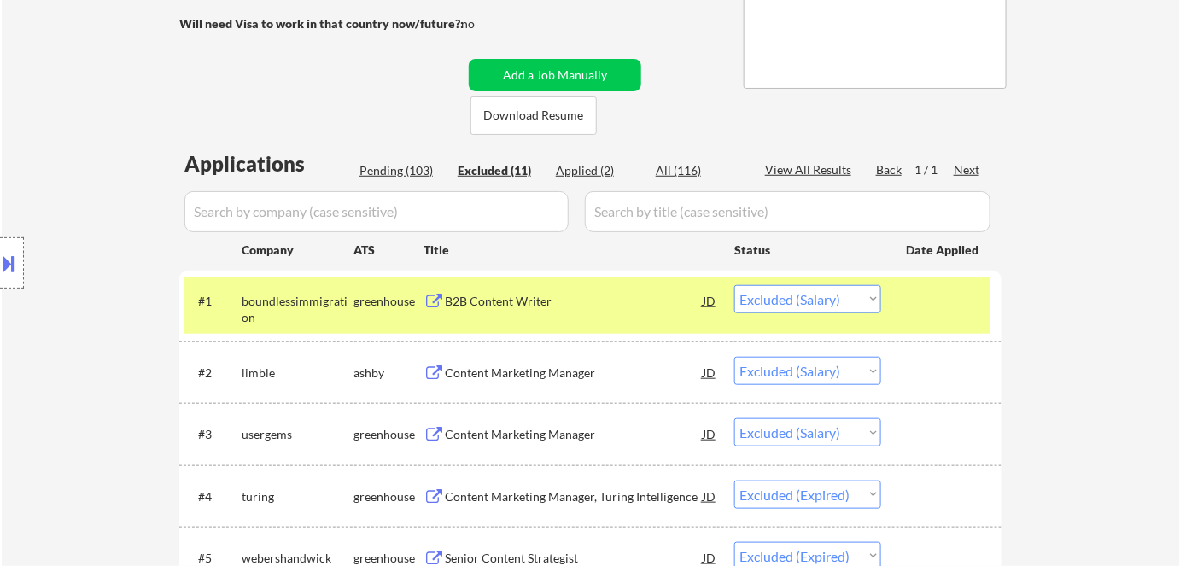
drag, startPoint x: 396, startPoint y: 168, endPoint x: 442, endPoint y: 212, distance: 62.8
click at [396, 169] on div "Pending (103)" at bounding box center [402, 170] width 85 height 17
select select ""pending""
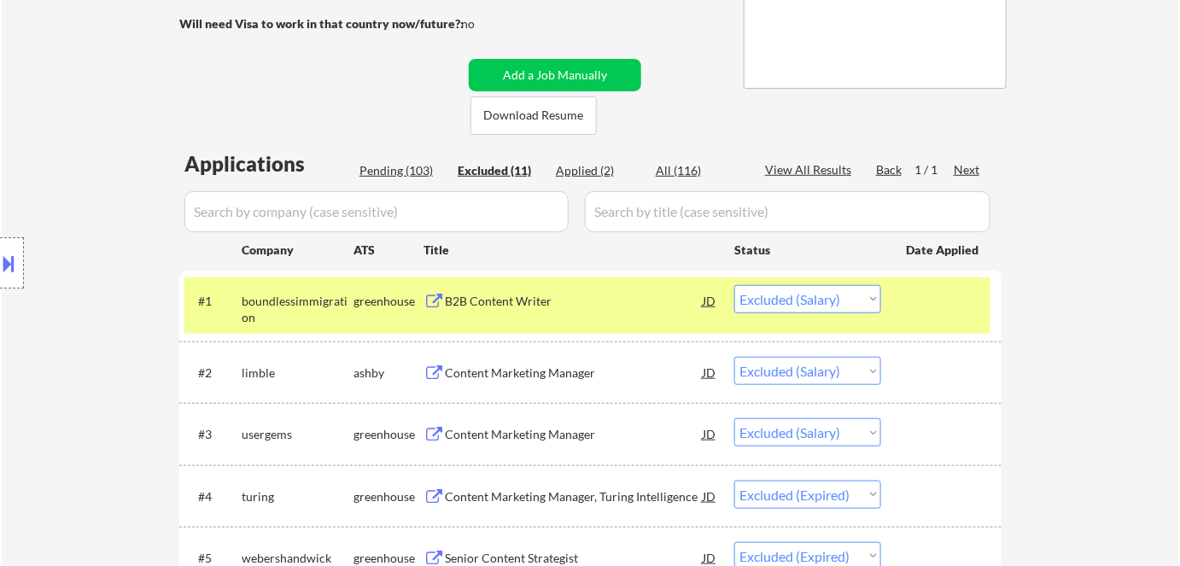
select select ""pending""
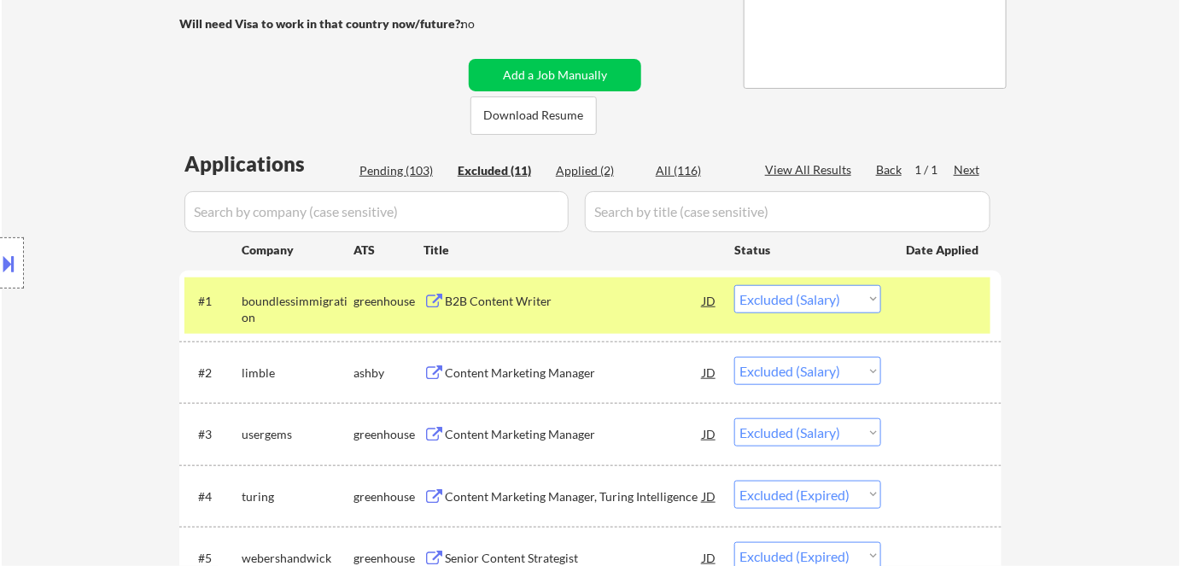
select select ""pending""
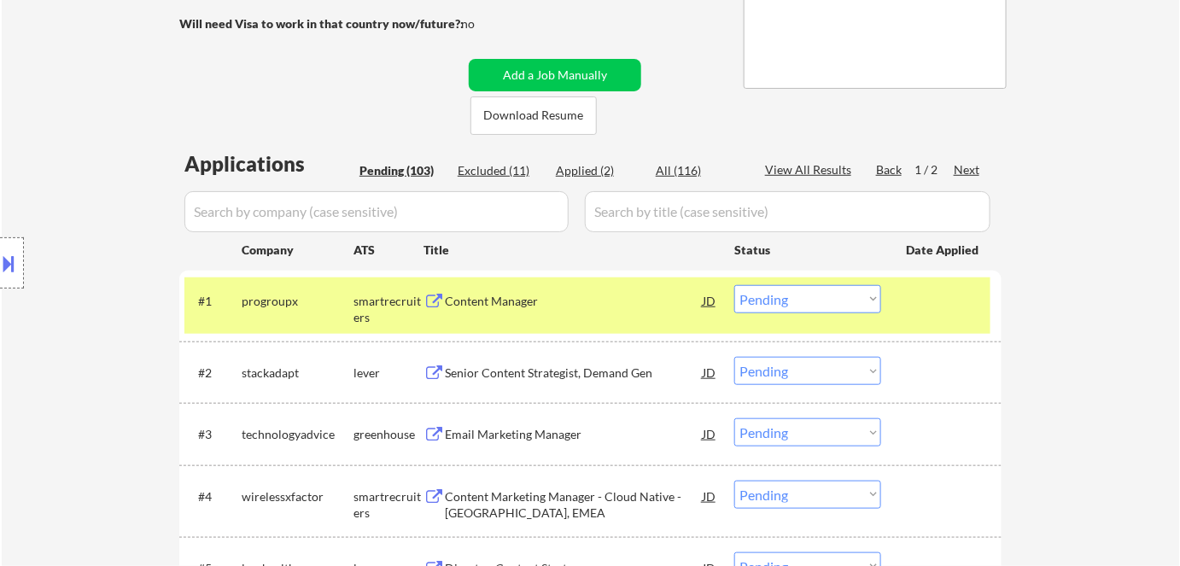
click at [476, 304] on div "Content Manager" at bounding box center [574, 301] width 258 height 17
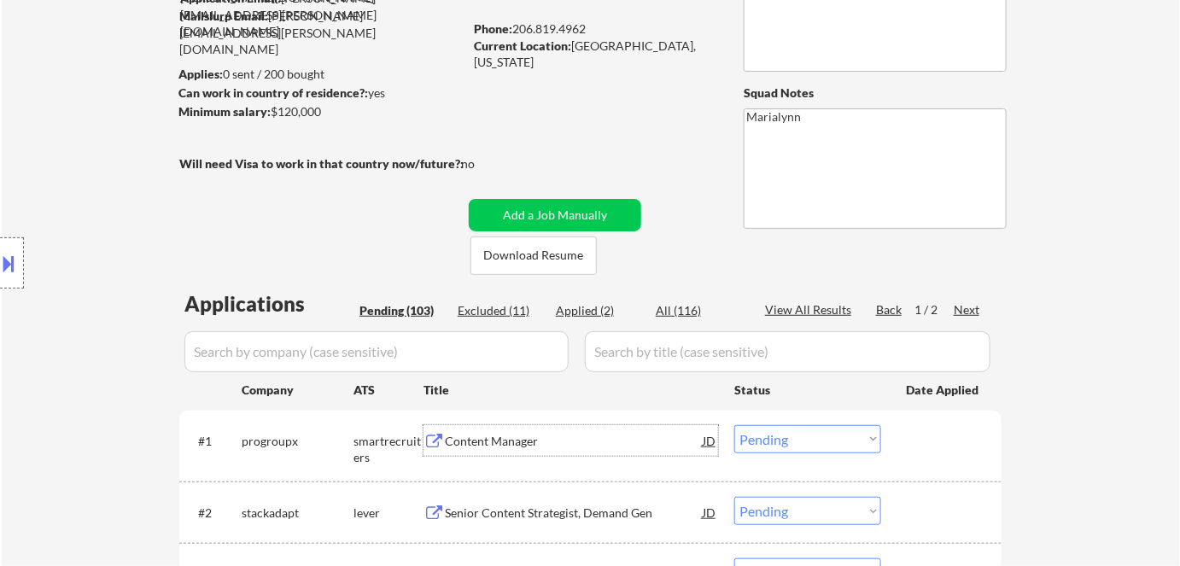
scroll to position [77, 0]
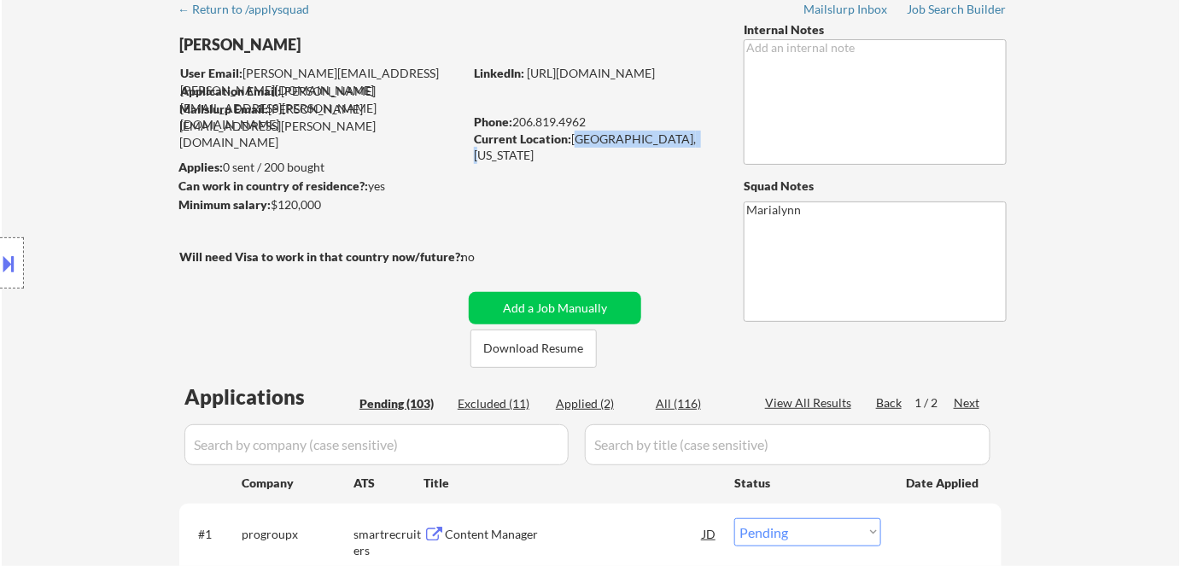
drag, startPoint x: 571, startPoint y: 137, endPoint x: 677, endPoint y: 142, distance: 106.0
click at [677, 142] on div "Current Location: Seattle, Washington" at bounding box center [595, 147] width 242 height 33
copy div "Seattle, Washington"
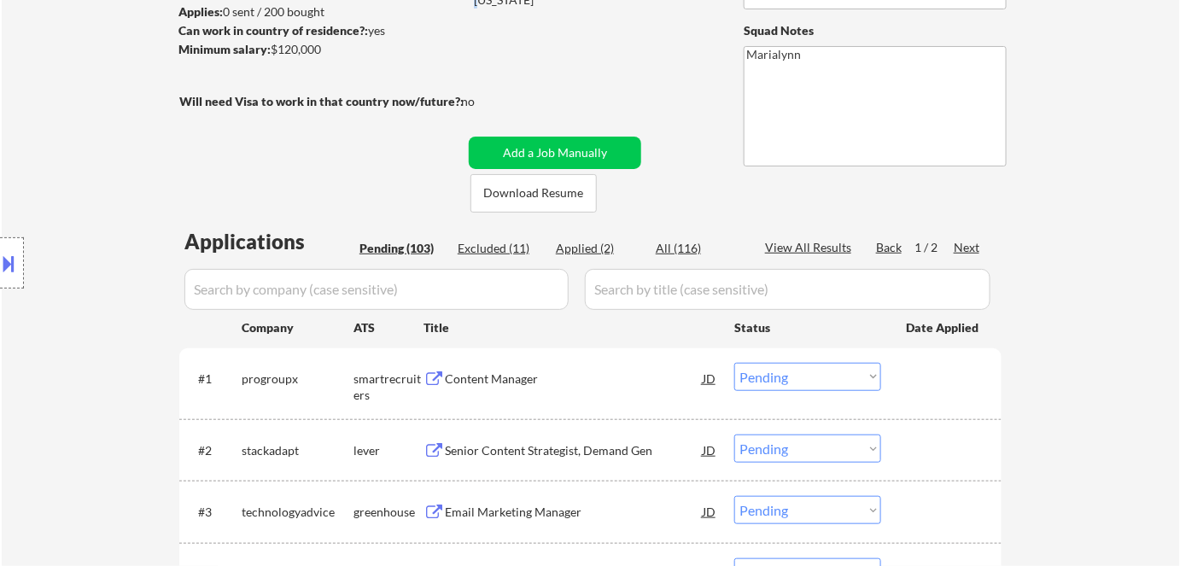
click at [763, 379] on select "Choose an option... Pending Applied Excluded (Questions) Excluded (Expired) Exc…" at bounding box center [808, 377] width 147 height 28
click at [735, 363] on select "Choose an option... Pending Applied Excluded (Questions) Excluded (Expired) Exc…" at bounding box center [808, 377] width 147 height 28
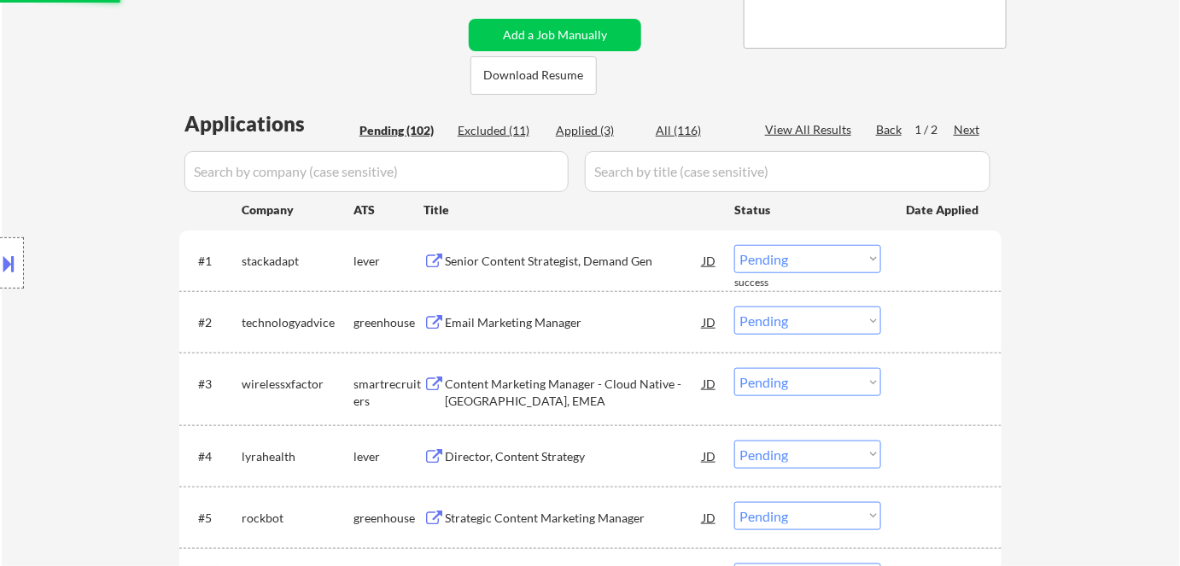
scroll to position [388, 0]
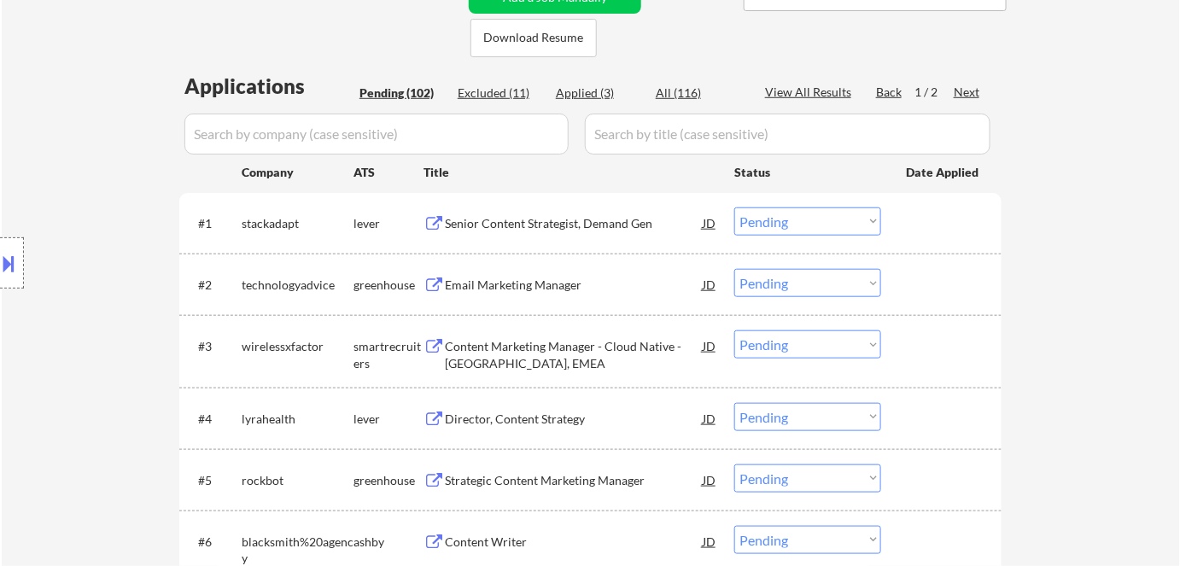
click at [518, 223] on div "Senior Content Strategist, Demand Gen" at bounding box center [574, 223] width 258 height 17
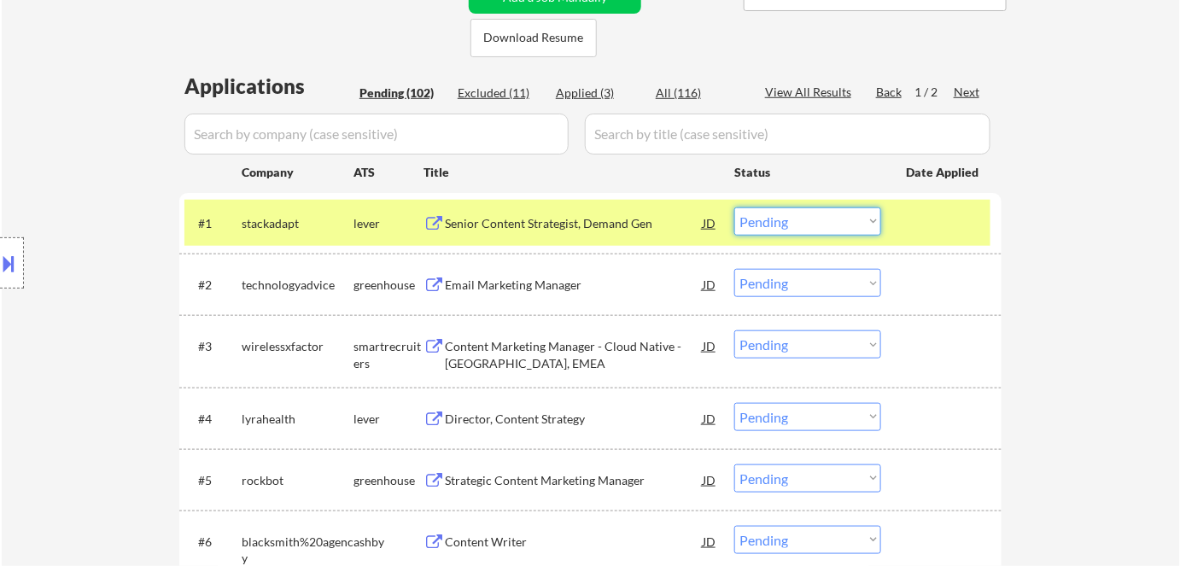
drag, startPoint x: 810, startPoint y: 219, endPoint x: 825, endPoint y: 233, distance: 21.1
click at [810, 219] on select "Choose an option... Pending Applied Excluded (Questions) Excluded (Expired) Exc…" at bounding box center [808, 222] width 147 height 28
click at [735, 208] on select "Choose an option... Pending Applied Excluded (Questions) Excluded (Expired) Exc…" at bounding box center [808, 222] width 147 height 28
click at [835, 217] on select "Choose an option... Pending Applied Excluded (Questions) Excluded (Expired) Exc…" at bounding box center [808, 222] width 147 height 28
click at [735, 208] on select "Choose an option... Pending Applied Excluded (Questions) Excluded (Expired) Exc…" at bounding box center [808, 222] width 147 height 28
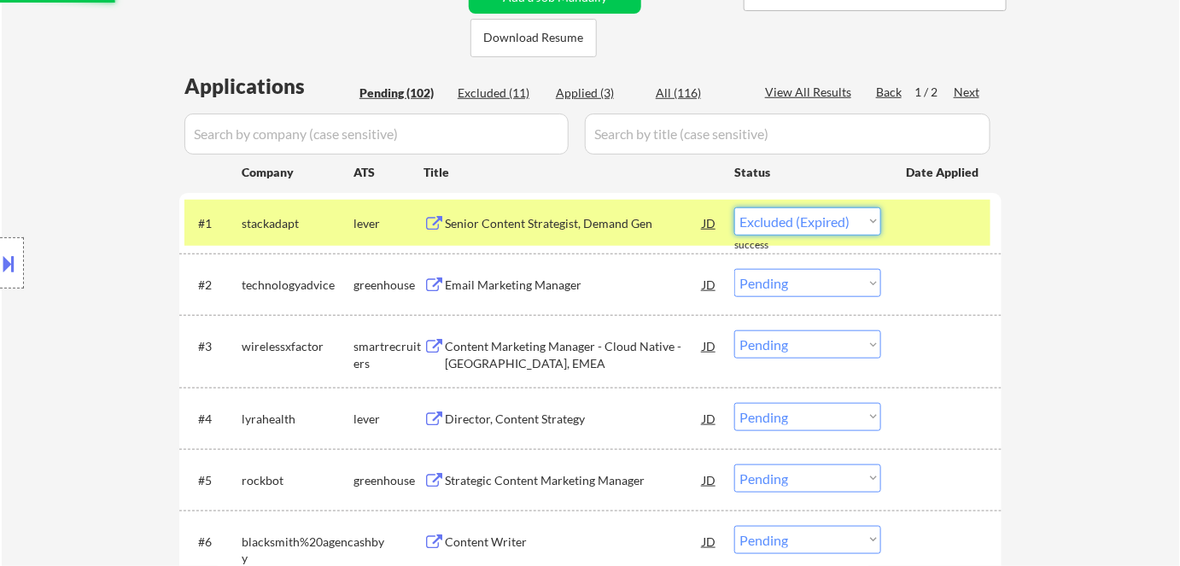
select select ""pending""
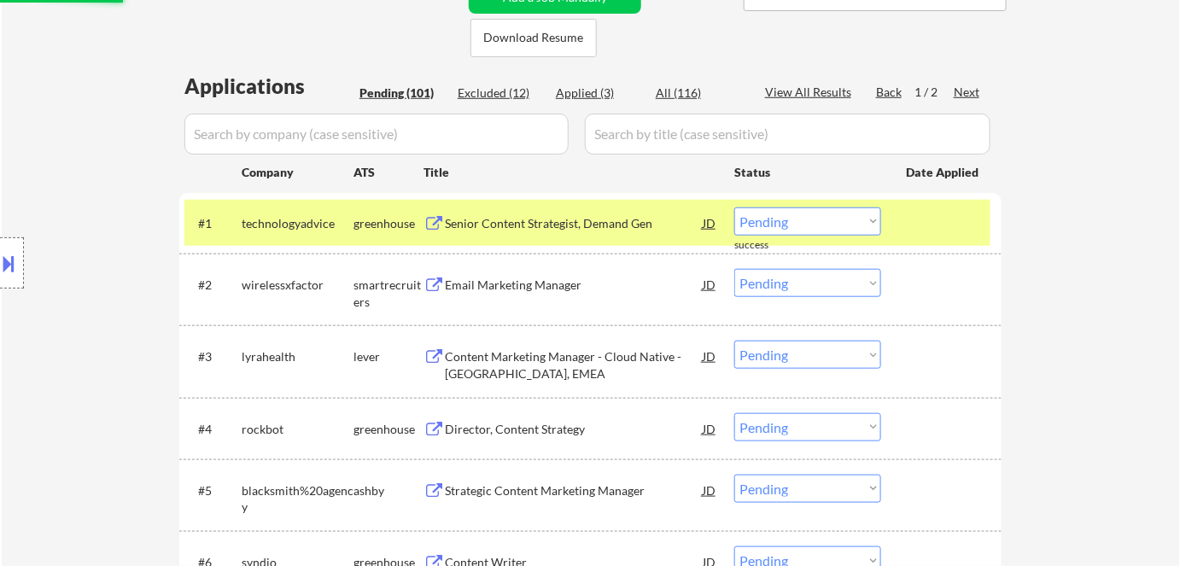
click at [635, 217] on div "Senior Content Strategist, Demand Gen" at bounding box center [574, 223] width 258 height 17
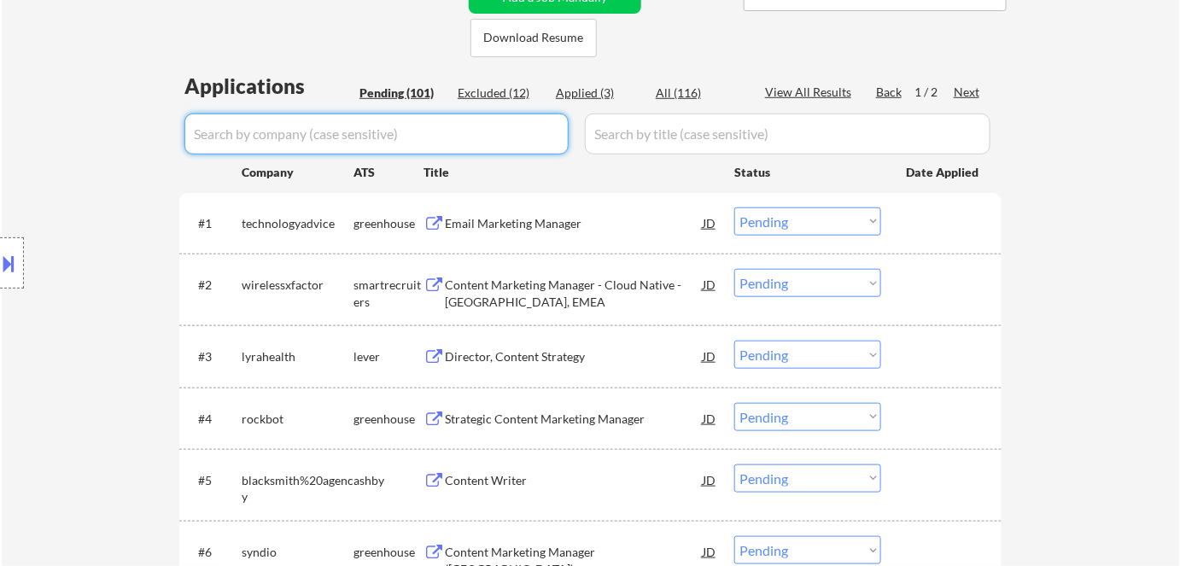
click at [503, 145] on input "input" at bounding box center [377, 134] width 384 height 41
paste input "stackadapt"
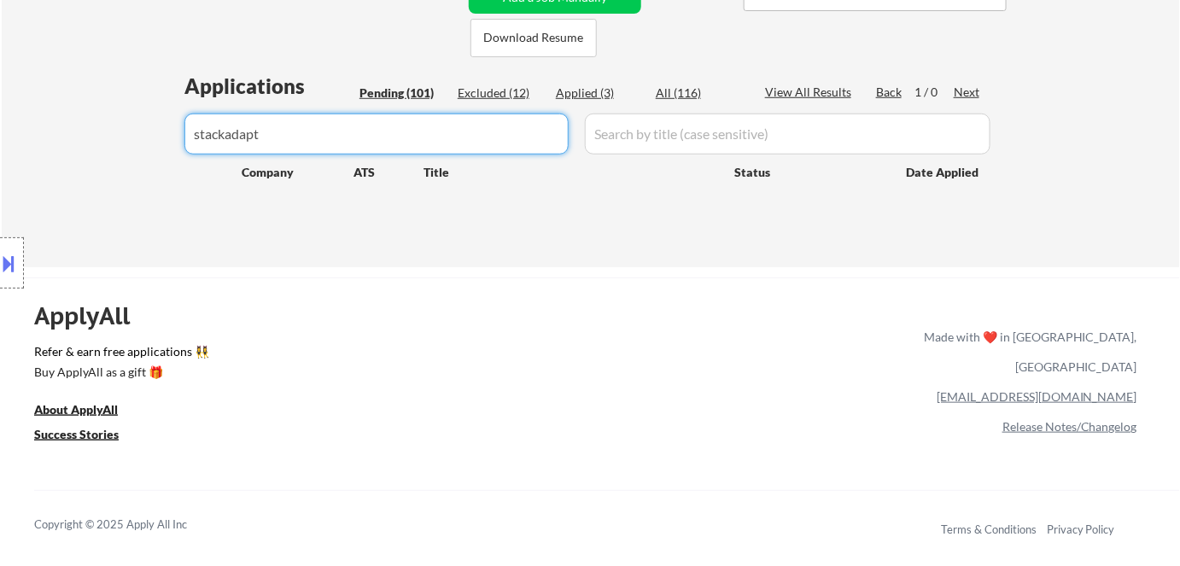
type input "stackadapt"
click at [519, 96] on div "Excluded (12)" at bounding box center [500, 93] width 85 height 17
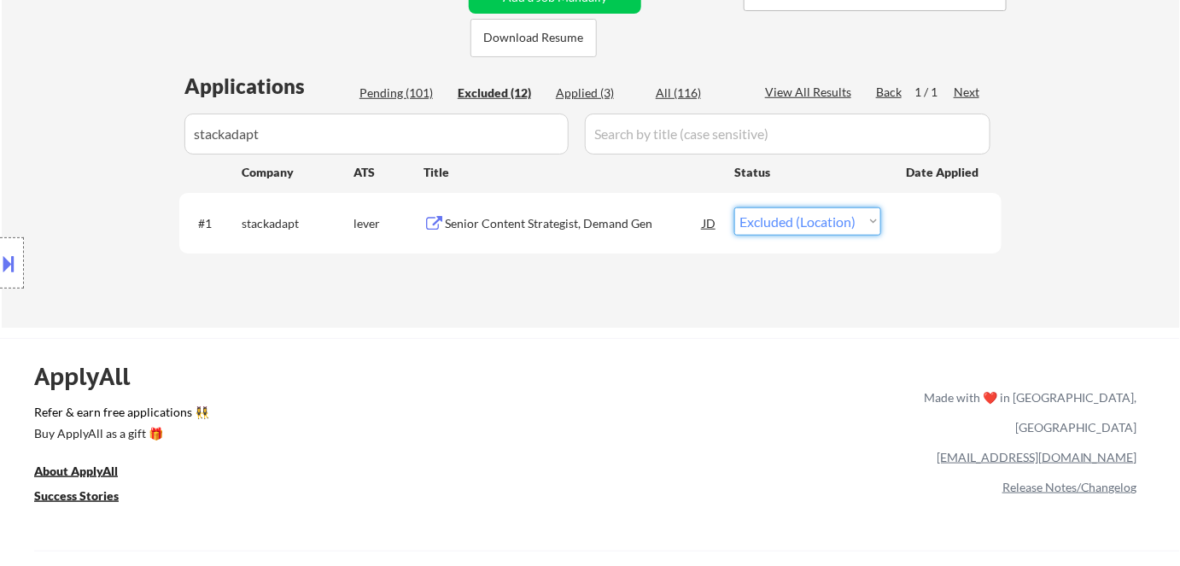
click at [819, 220] on select "Choose an option... Pending Applied Excluded (Questions) Excluded (Expired) Exc…" at bounding box center [808, 222] width 147 height 28
select select ""excluded__expired_""
click at [735, 208] on select "Choose an option... Pending Applied Excluded (Questions) Excluded (Expired) Exc…" at bounding box center [808, 222] width 147 height 28
drag, startPoint x: 305, startPoint y: 144, endPoint x: 1, endPoint y: 109, distance: 306.0
click at [1, 109] on div "Location Inclusions: Seattle, WA Mercer Island, WA Shoreline, WA Lake Forest Pa…" at bounding box center [153, 263] width 306 height 317
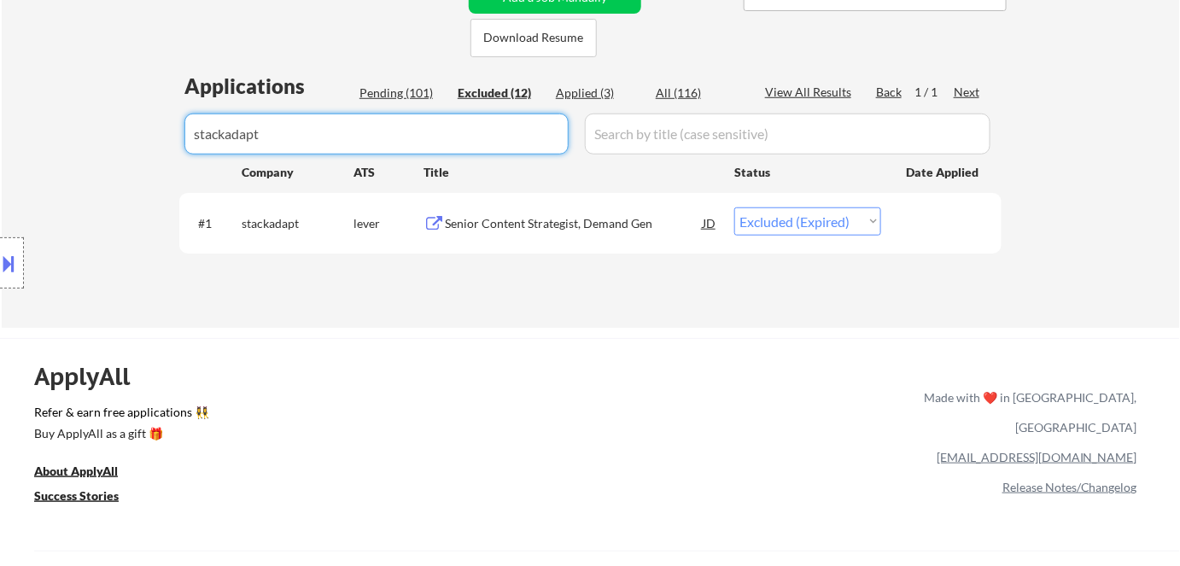
click at [346, 139] on input "input" at bounding box center [377, 134] width 384 height 41
drag, startPoint x: 325, startPoint y: 138, endPoint x: 51, endPoint y: 132, distance: 273.4
select select ""excluded__salary_""
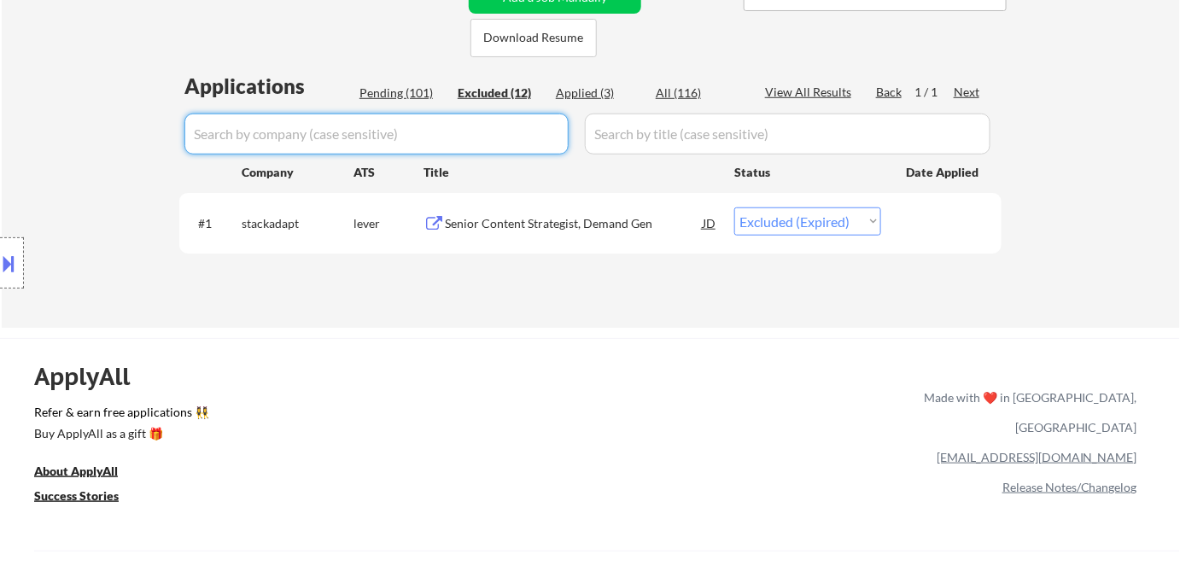
select select ""excluded__salary_""
select select ""excluded__expired_""
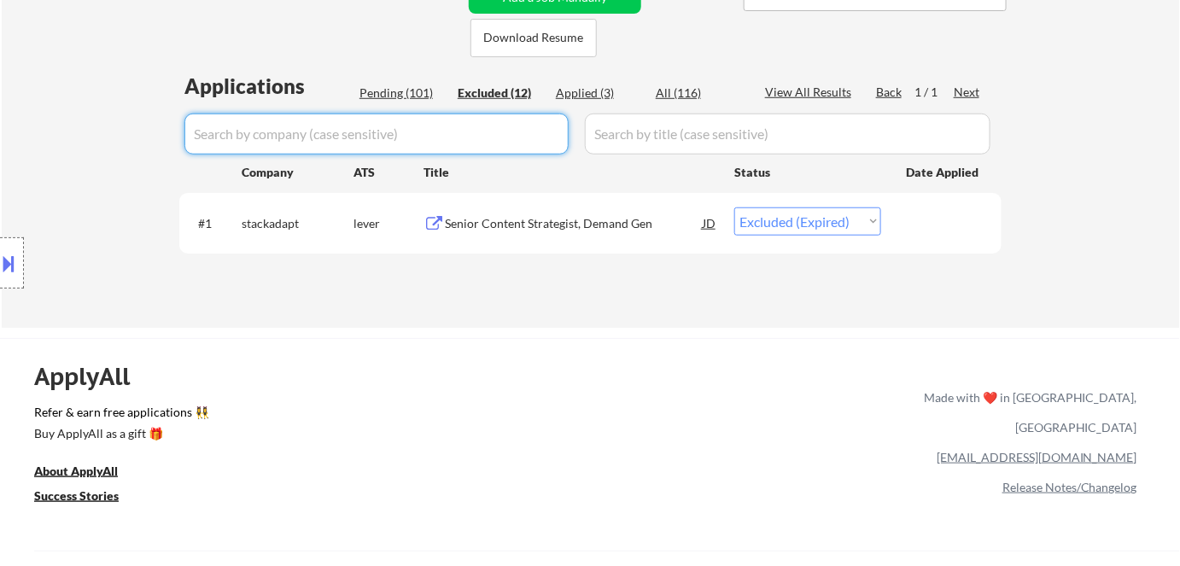
select select ""excluded__expired_""
select select ""excluded__bad_match_""
select select ""excluded__expired_""
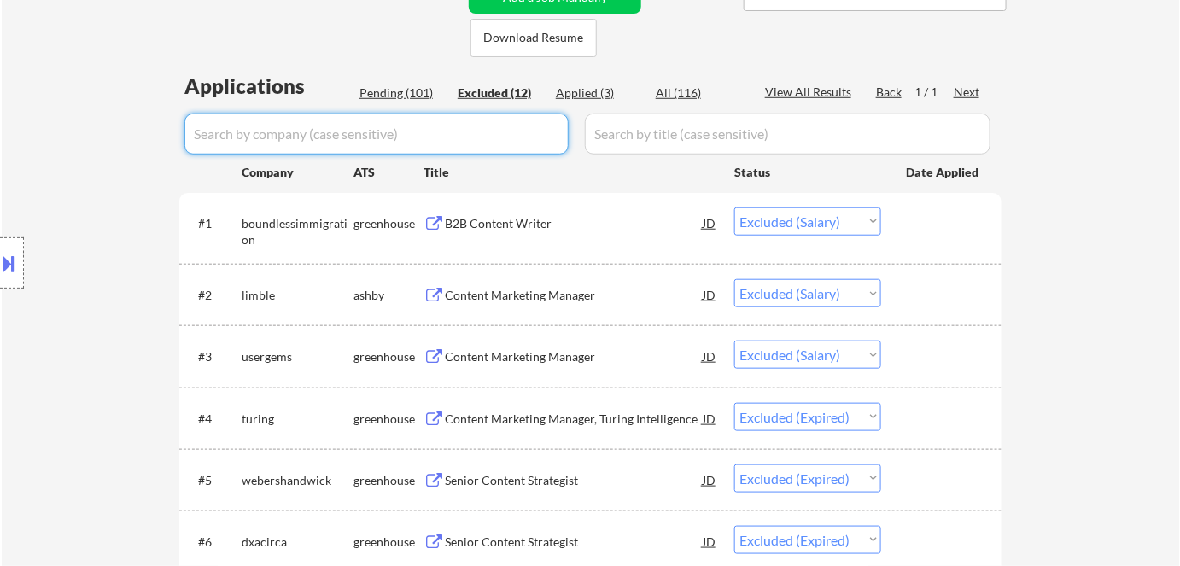
click at [397, 93] on div "Pending (101)" at bounding box center [402, 93] width 85 height 17
select select ""pending""
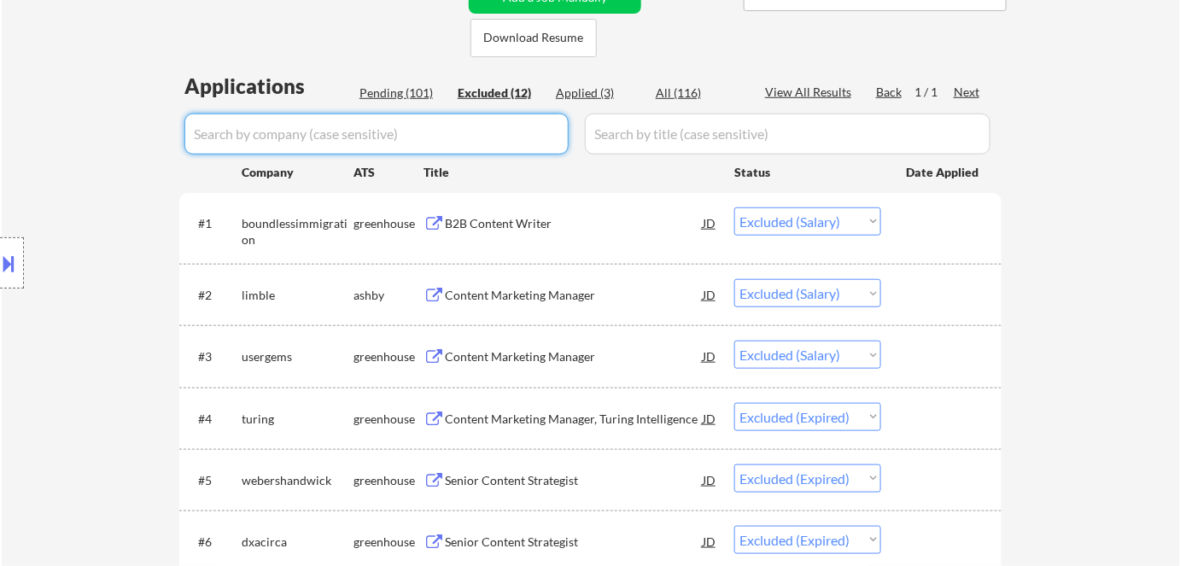
select select ""pending""
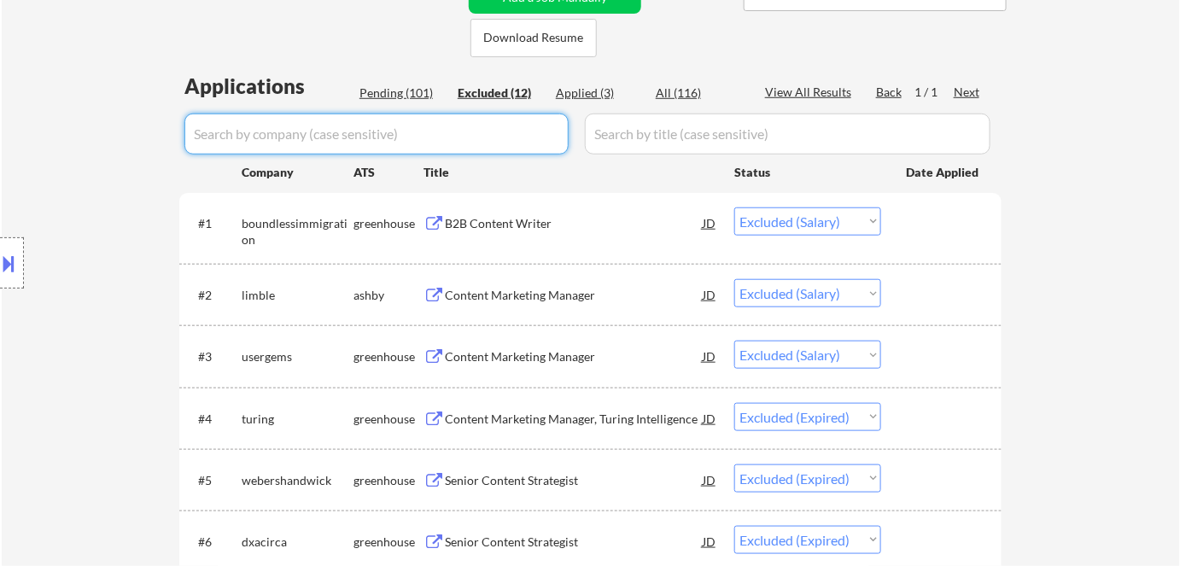
select select ""pending""
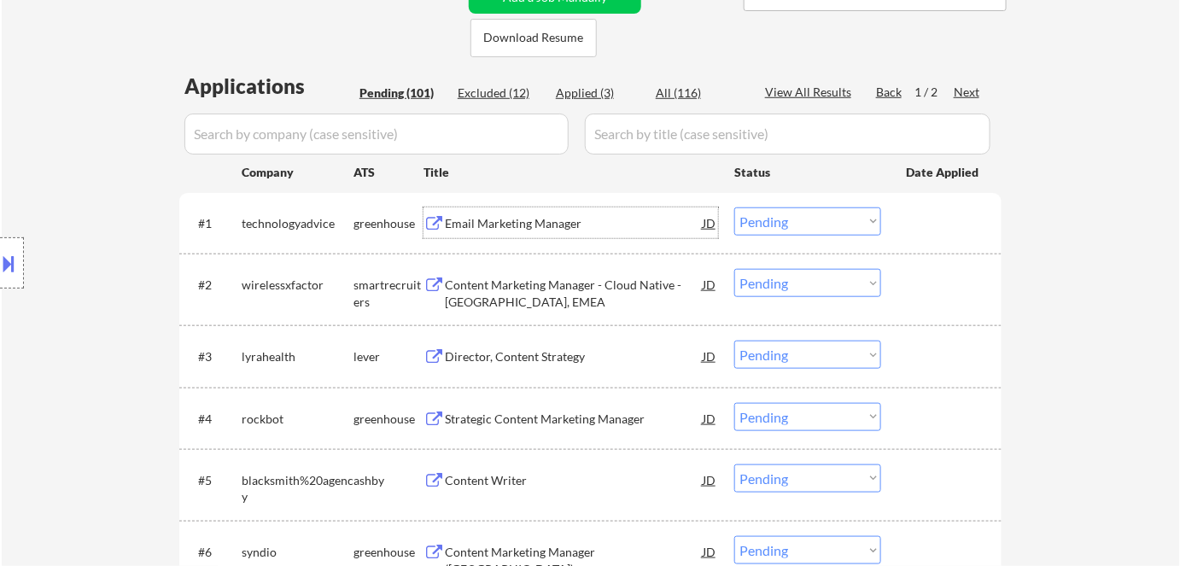
click at [526, 226] on div "Email Marketing Manager" at bounding box center [574, 223] width 258 height 17
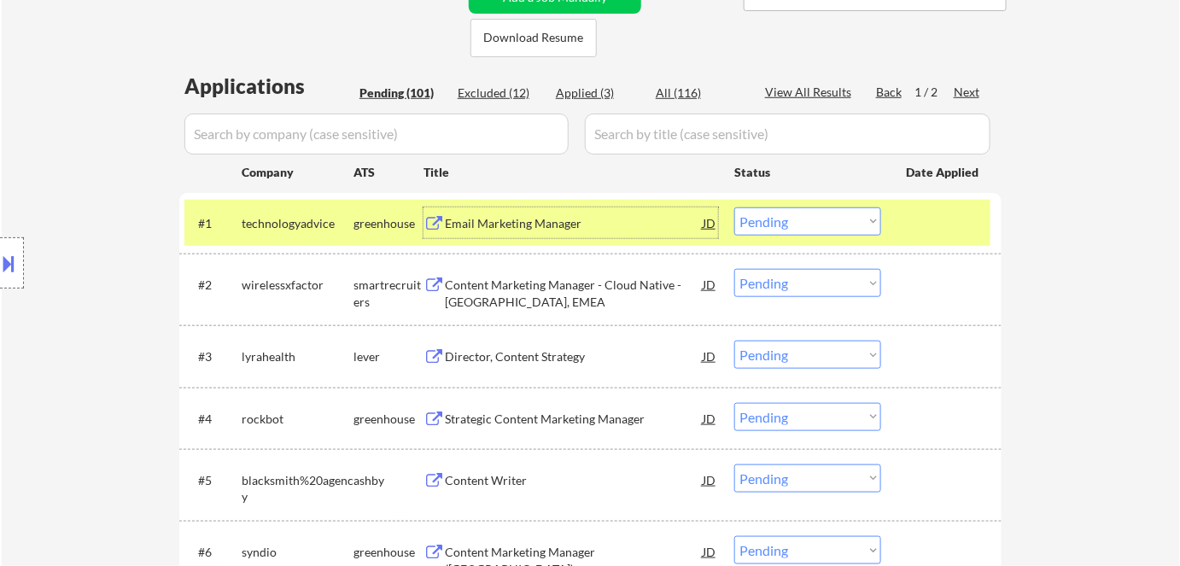
click at [788, 221] on select "Choose an option... Pending Applied Excluded (Questions) Excluded (Expired) Exc…" at bounding box center [808, 222] width 147 height 28
click at [735, 208] on select "Choose an option... Pending Applied Excluded (Questions) Excluded (Expired) Exc…" at bounding box center [808, 222] width 147 height 28
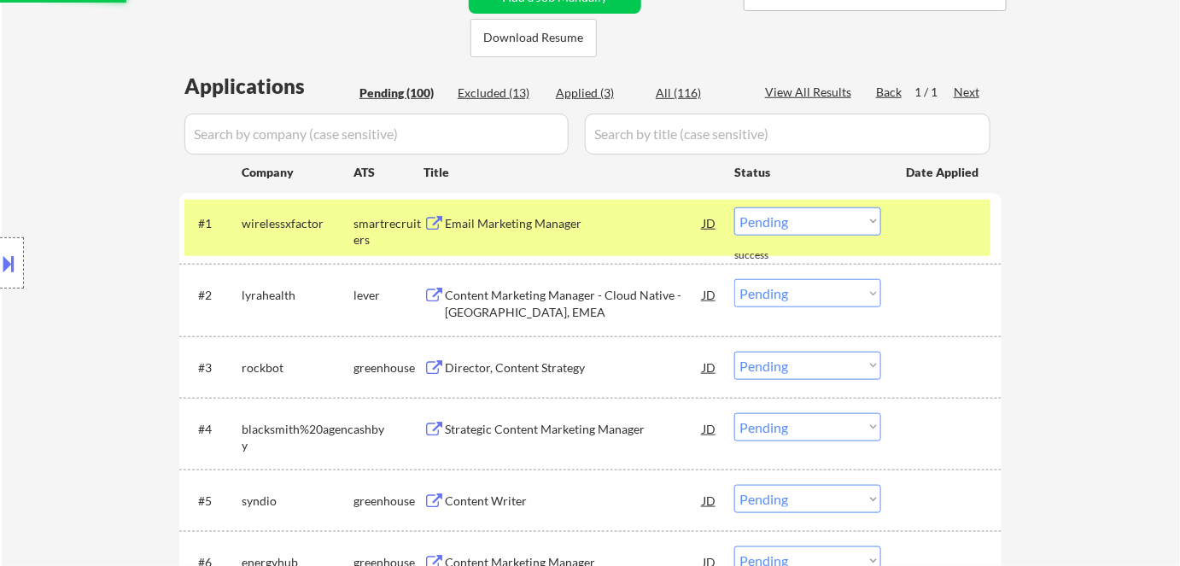
click at [540, 218] on div "Email Marketing Manager" at bounding box center [574, 223] width 258 height 17
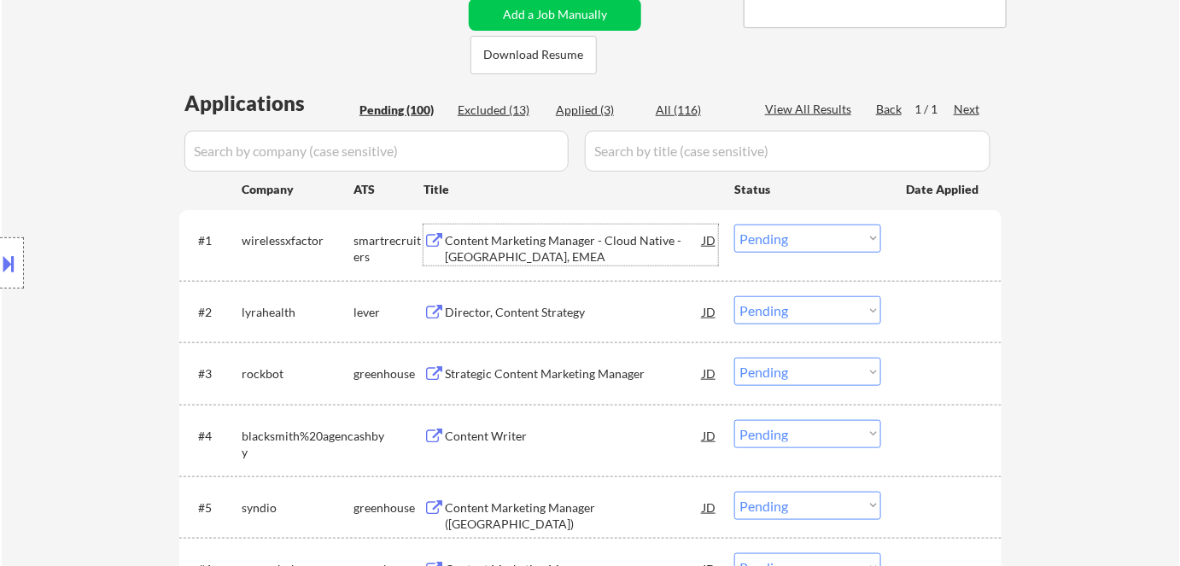
scroll to position [155, 0]
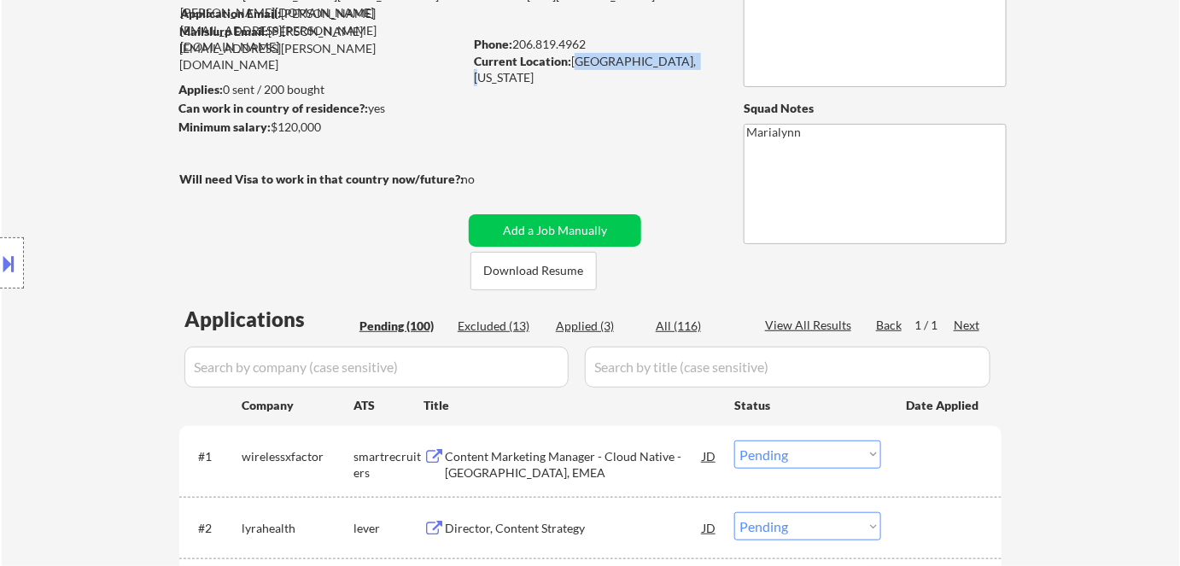
drag, startPoint x: 574, startPoint y: 59, endPoint x: 687, endPoint y: 66, distance: 113.0
click at [687, 65] on div "Current Location: Seattle, Washington" at bounding box center [595, 69] width 242 height 33
copy div "Seattle, Washington"
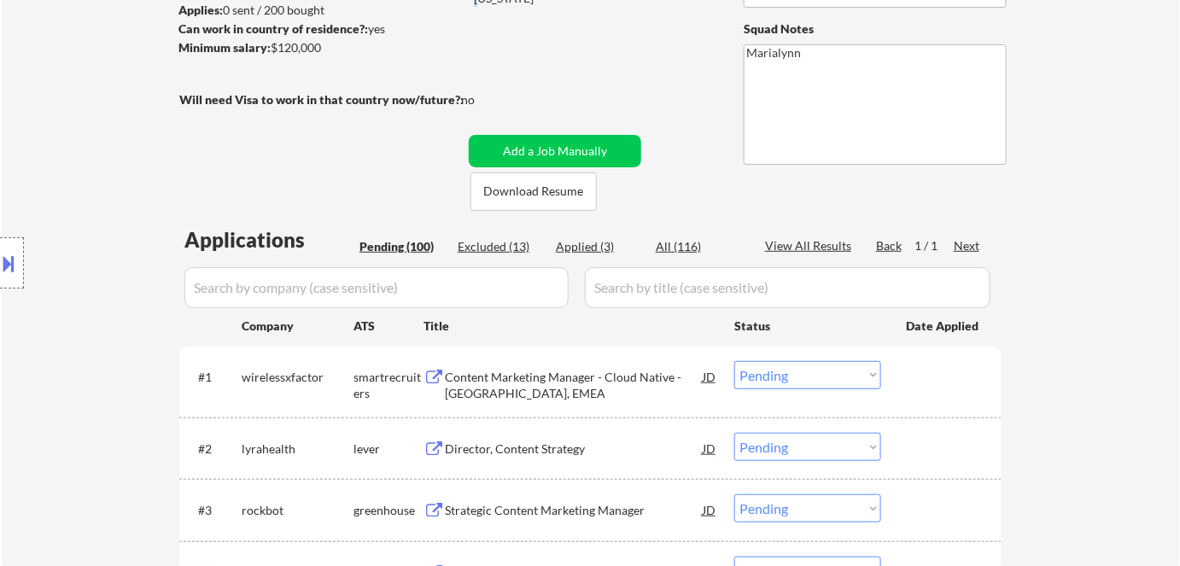
scroll to position [310, 0]
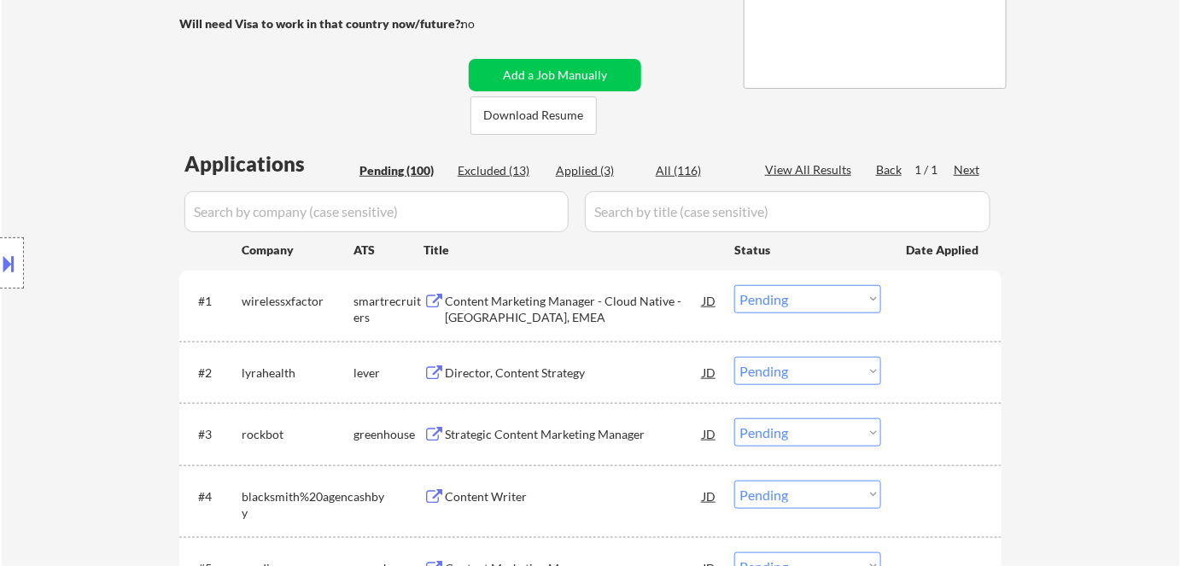
drag, startPoint x: 778, startPoint y: 301, endPoint x: 782, endPoint y: 309, distance: 9.6
click at [778, 303] on select "Choose an option... Pending Applied Excluded (Questions) Excluded (Expired) Exc…" at bounding box center [808, 299] width 147 height 28
click at [735, 285] on select "Choose an option... Pending Applied Excluded (Questions) Excluded (Expired) Exc…" at bounding box center [808, 299] width 147 height 28
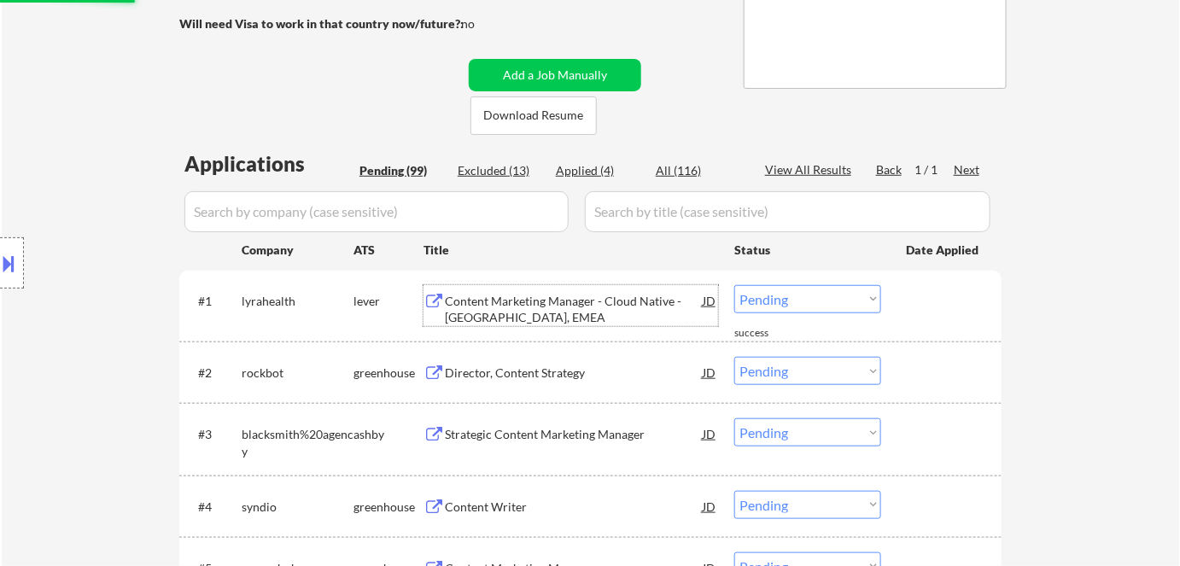
click at [552, 314] on div "Content Marketing Manager - Cloud Native - North America, EMEA" at bounding box center [574, 309] width 258 height 33
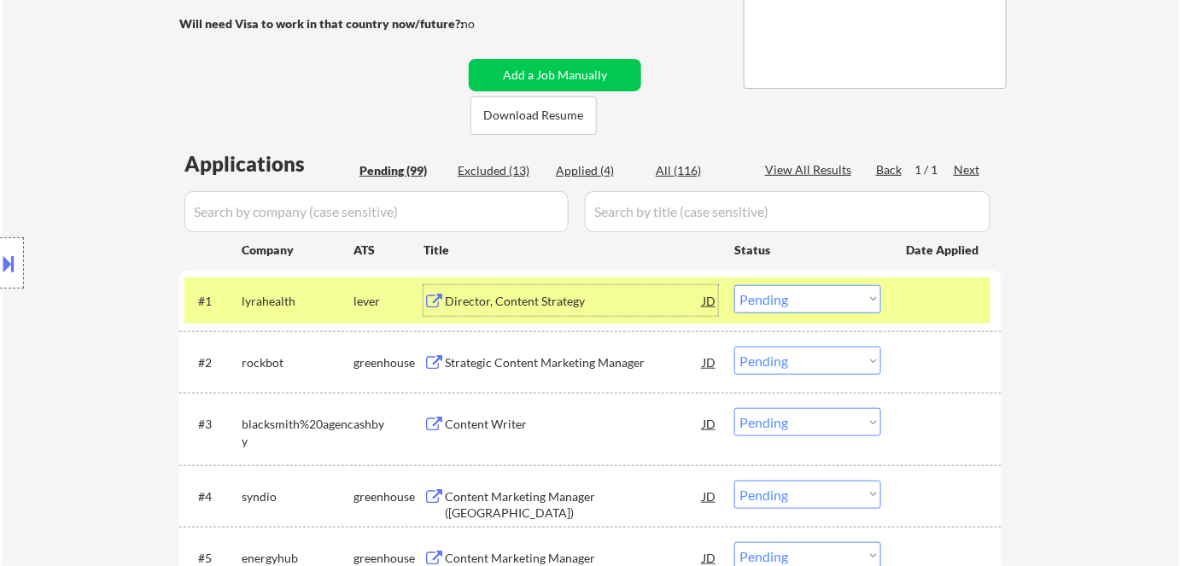
drag, startPoint x: 767, startPoint y: 297, endPoint x: 779, endPoint y: 305, distance: 14.2
click at [767, 298] on select "Choose an option... Pending Applied Excluded (Questions) Excluded (Expired) Exc…" at bounding box center [808, 299] width 147 height 28
click at [735, 285] on select "Choose an option... Pending Applied Excluded (Questions) Excluded (Expired) Exc…" at bounding box center [808, 299] width 147 height 28
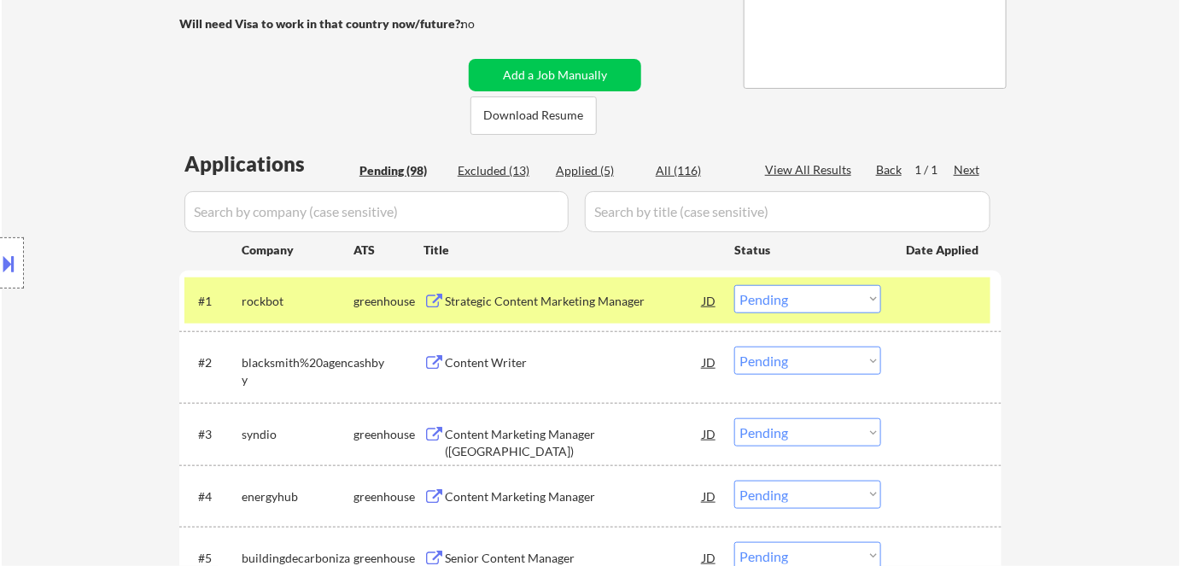
click at [534, 301] on div "Strategic Content Marketing Manager" at bounding box center [574, 301] width 258 height 17
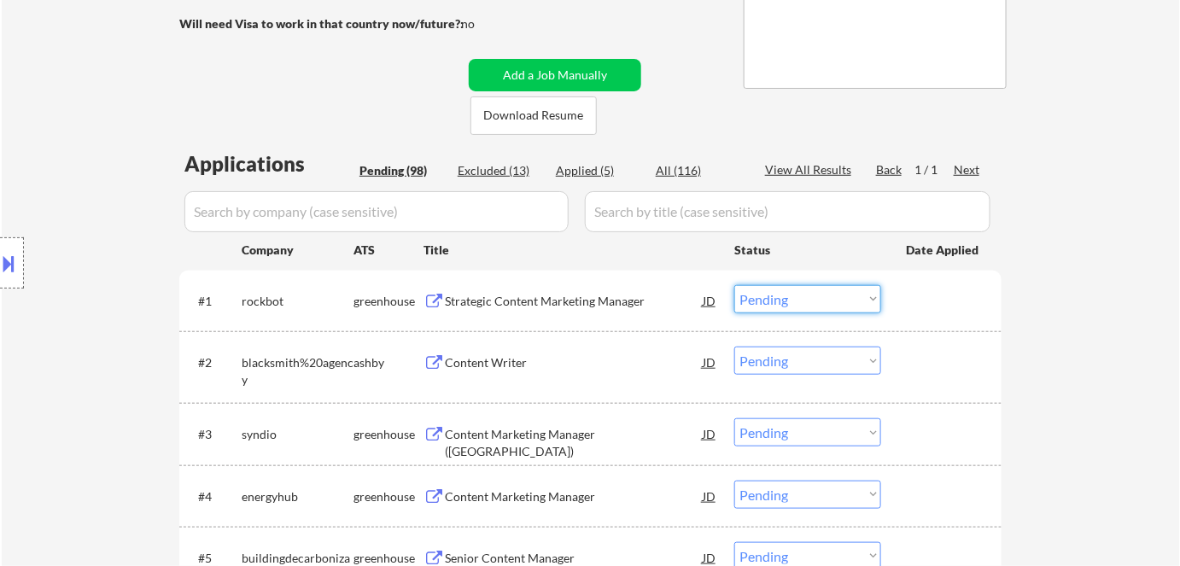
drag, startPoint x: 846, startPoint y: 296, endPoint x: 855, endPoint y: 311, distance: 17.3
click at [846, 297] on select "Choose an option... Pending Applied Excluded (Questions) Excluded (Expired) Exc…" at bounding box center [808, 299] width 147 height 28
click at [735, 285] on select "Choose an option... Pending Applied Excluded (Questions) Excluded (Expired) Exc…" at bounding box center [808, 299] width 147 height 28
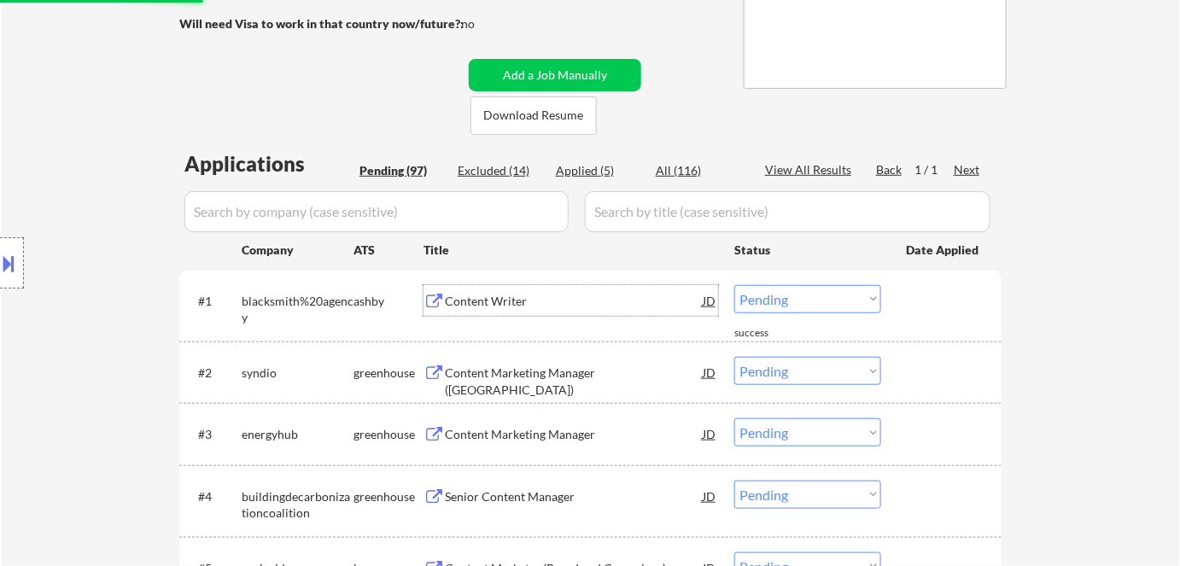
click at [488, 298] on div "Content Writer" at bounding box center [574, 301] width 258 height 17
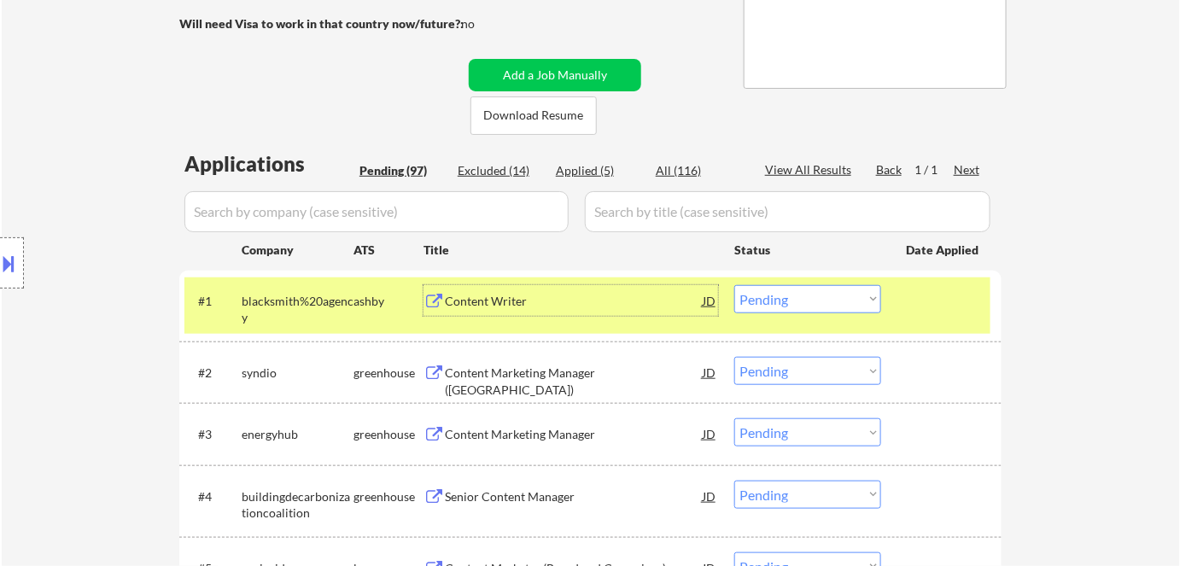
click at [789, 293] on select "Choose an option... Pending Applied Excluded (Questions) Excluded (Expired) Exc…" at bounding box center [808, 299] width 147 height 28
drag, startPoint x: 761, startPoint y: 292, endPoint x: 763, endPoint y: 308, distance: 15.5
click at [761, 292] on select "Choose an option... Pending Applied Excluded (Questions) Excluded (Expired) Exc…" at bounding box center [808, 299] width 147 height 28
click at [735, 285] on select "Choose an option... Pending Applied Excluded (Questions) Excluded (Expired) Exc…" at bounding box center [808, 299] width 147 height 28
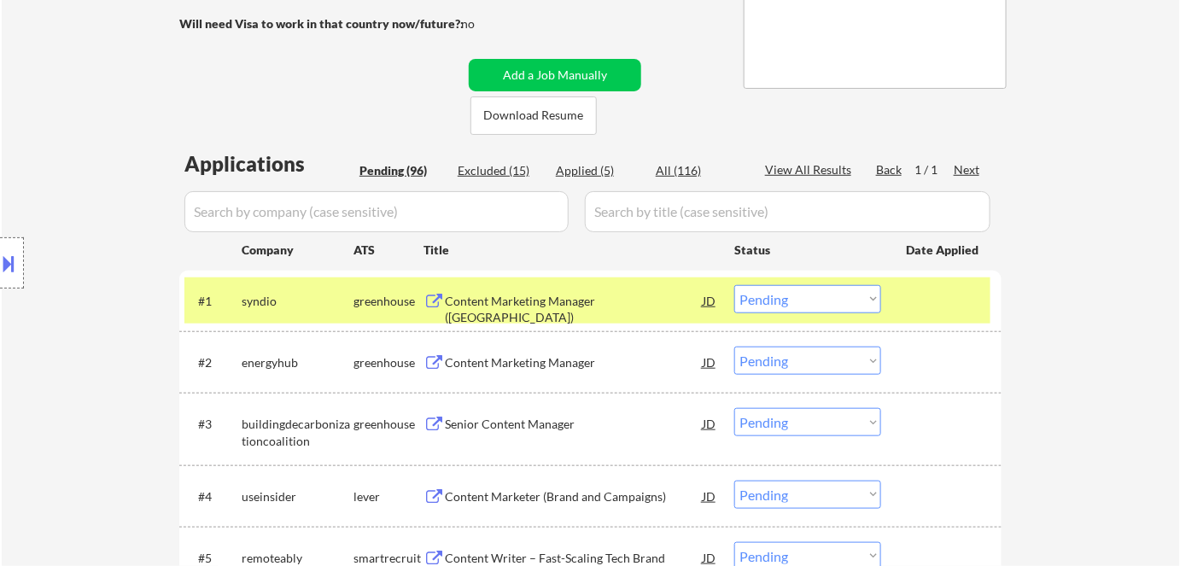
click at [599, 293] on div "Content Marketing Manager (Seattle)" at bounding box center [574, 309] width 258 height 33
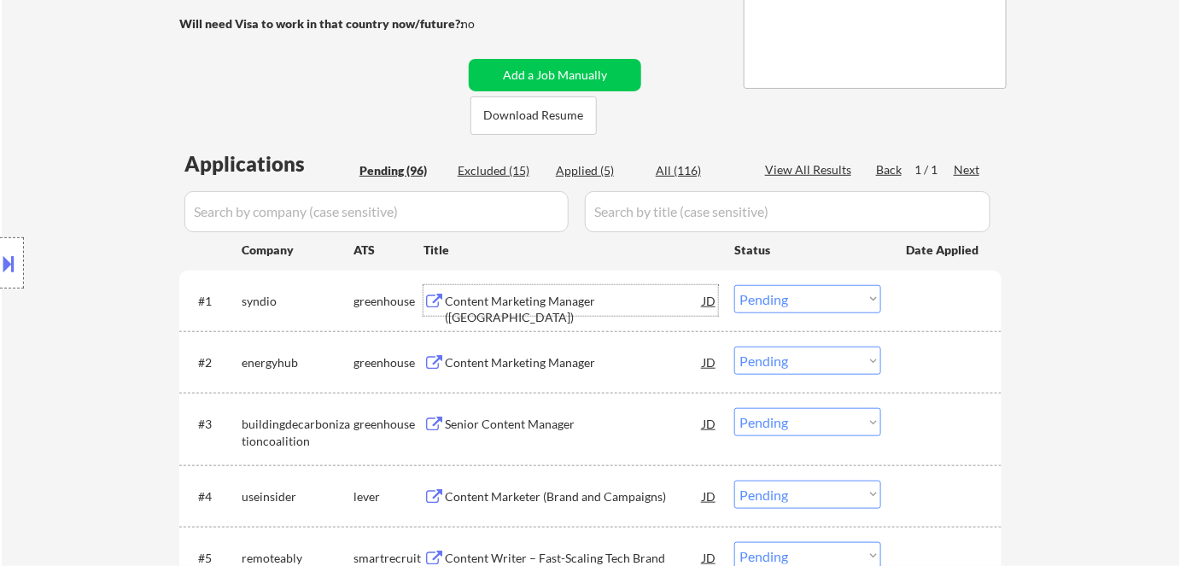
drag, startPoint x: 813, startPoint y: 295, endPoint x: 838, endPoint y: 312, distance: 30.1
click at [817, 300] on select "Choose an option... Pending Applied Excluded (Questions) Excluded (Expired) Exc…" at bounding box center [808, 299] width 147 height 28
click at [735, 285] on select "Choose an option... Pending Applied Excluded (Questions) Excluded (Expired) Exc…" at bounding box center [808, 299] width 147 height 28
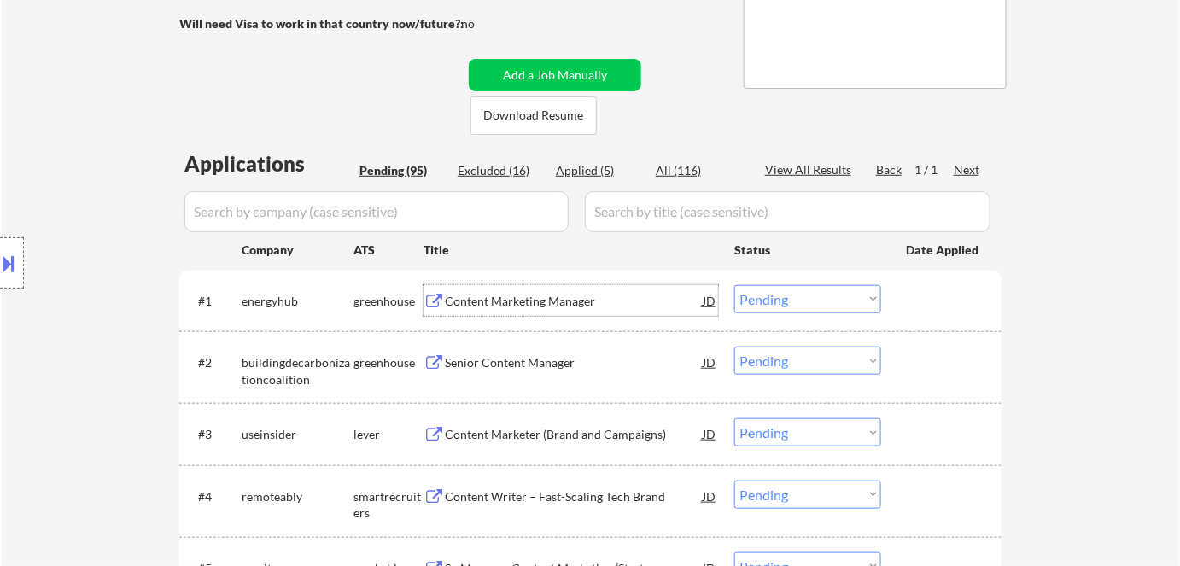
click at [519, 299] on div "Content Marketing Manager" at bounding box center [574, 301] width 258 height 17
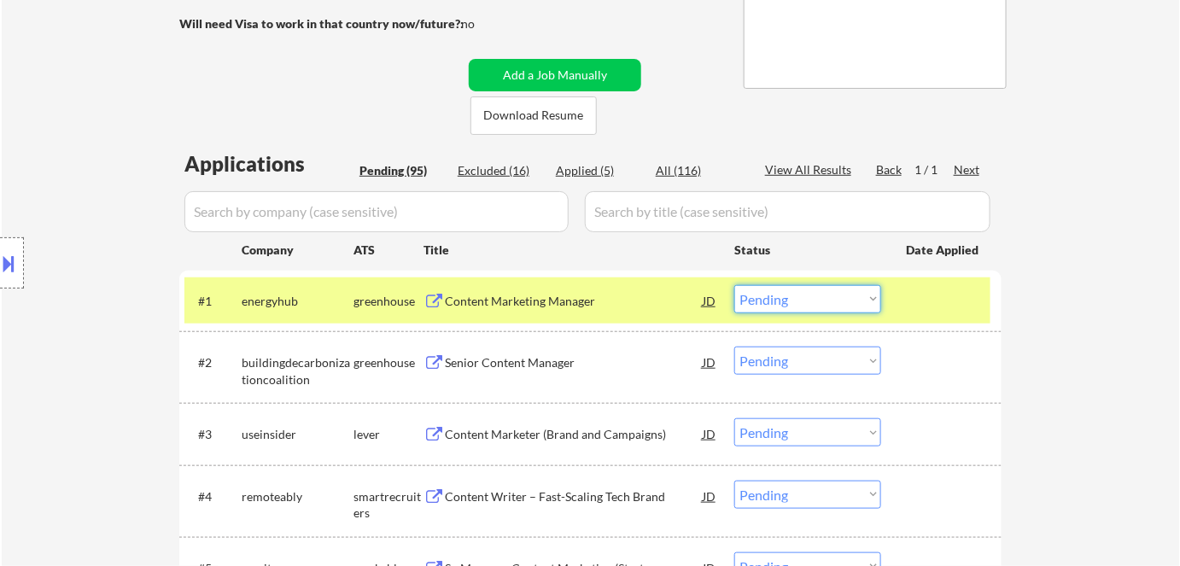
drag, startPoint x: 808, startPoint y: 288, endPoint x: 820, endPoint y: 311, distance: 26.0
click at [808, 290] on select "Choose an option... Pending Applied Excluded (Questions) Excluded (Expired) Exc…" at bounding box center [808, 299] width 147 height 28
click at [735, 285] on select "Choose an option... Pending Applied Excluded (Questions) Excluded (Expired) Exc…" at bounding box center [808, 299] width 147 height 28
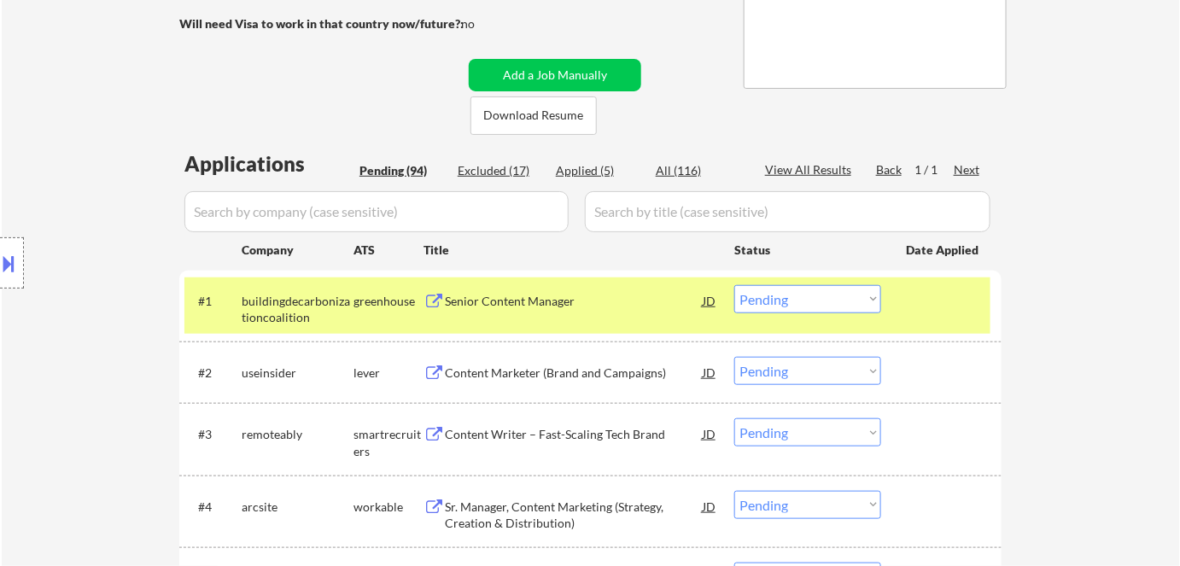
click at [571, 309] on div "Senior Content Manager" at bounding box center [574, 300] width 258 height 31
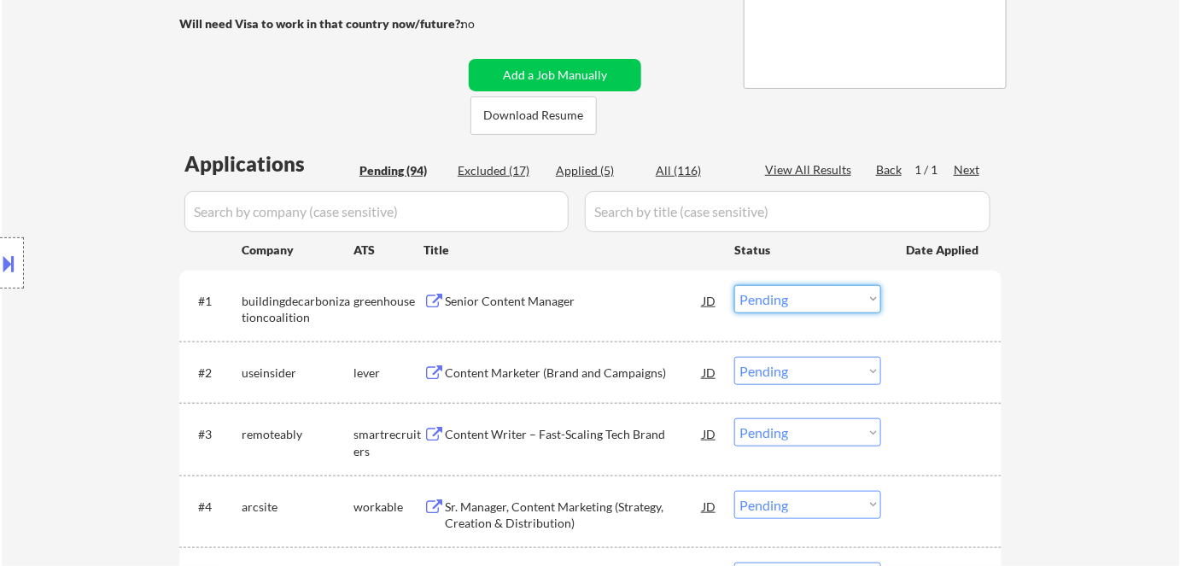
drag, startPoint x: 829, startPoint y: 294, endPoint x: 834, endPoint y: 312, distance: 18.7
click at [829, 295] on select "Choose an option... Pending Applied Excluded (Questions) Excluded (Expired) Exc…" at bounding box center [808, 299] width 147 height 28
click at [735, 285] on select "Choose an option... Pending Applied Excluded (Questions) Excluded (Expired) Exc…" at bounding box center [808, 299] width 147 height 28
select select ""pending""
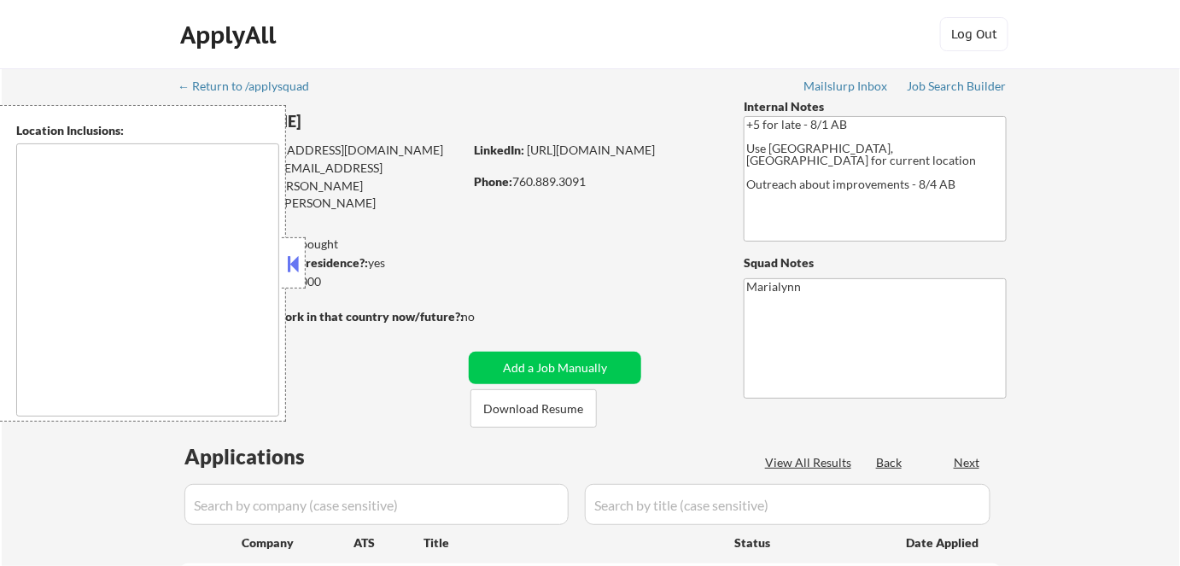
select select ""pending""
type textarea "[GEOGRAPHIC_DATA], [GEOGRAPHIC_DATA] [GEOGRAPHIC_DATA], [GEOGRAPHIC_DATA] [GEOG…"
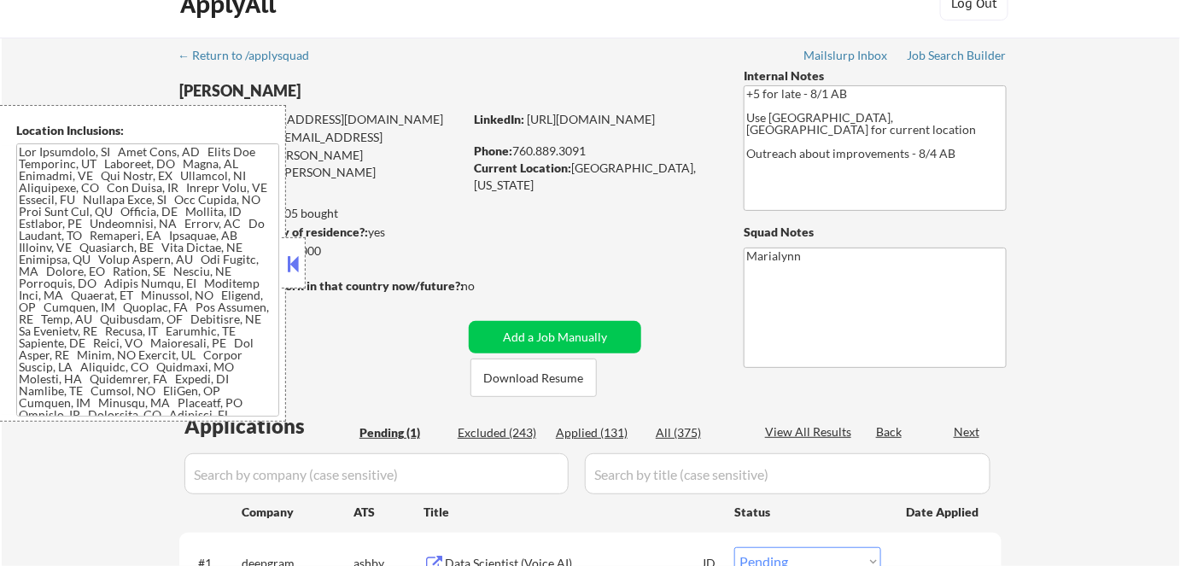
scroll to position [77, 0]
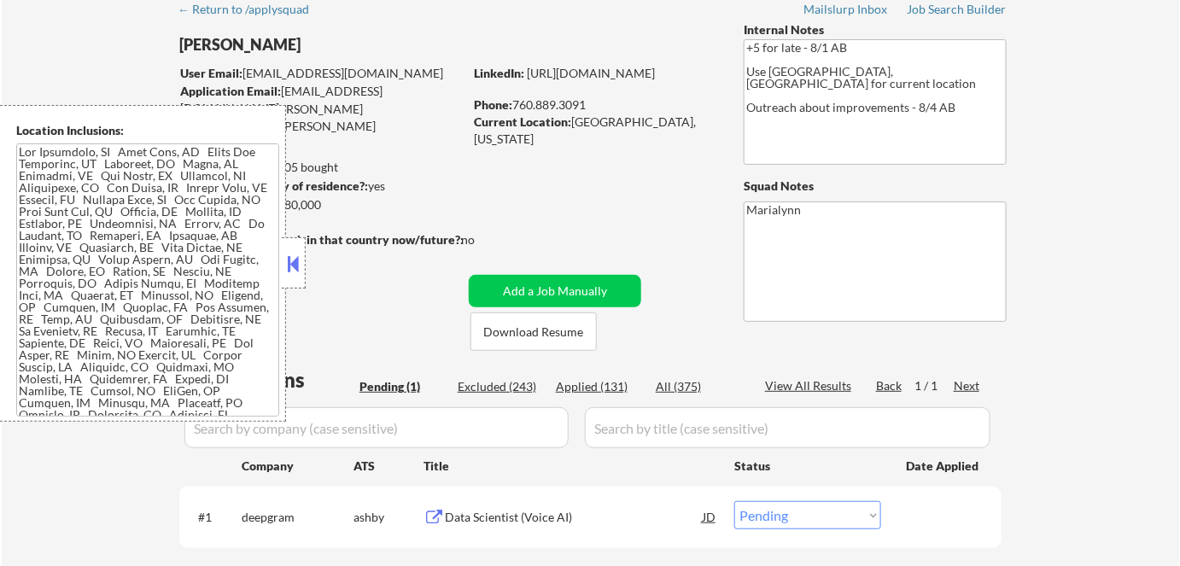
click at [609, 388] on div "Applied (131)" at bounding box center [598, 386] width 85 height 17
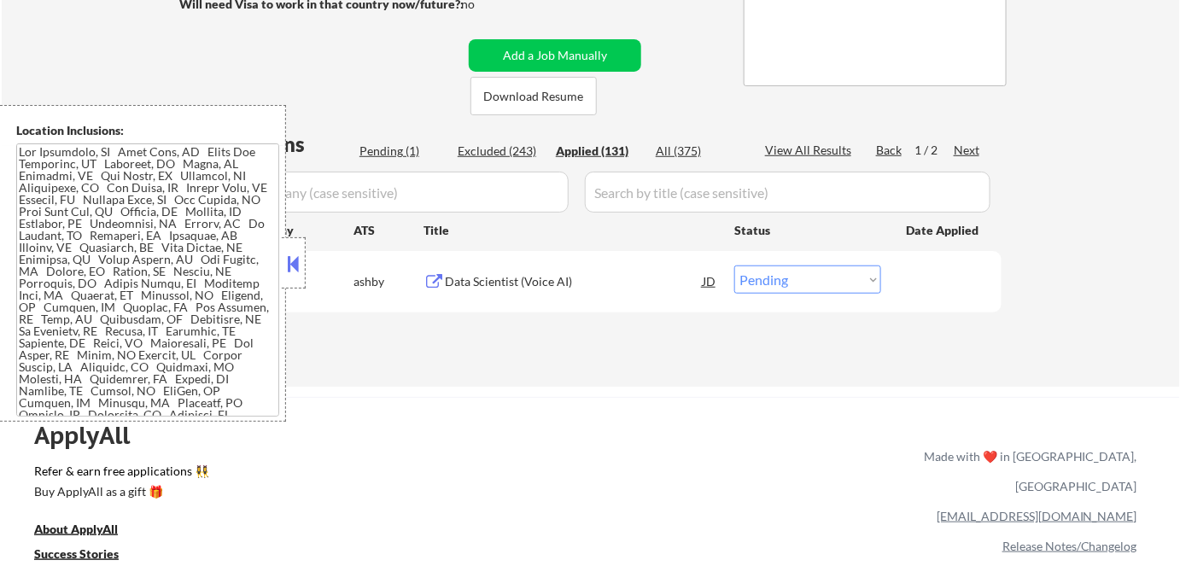
scroll to position [232, 0]
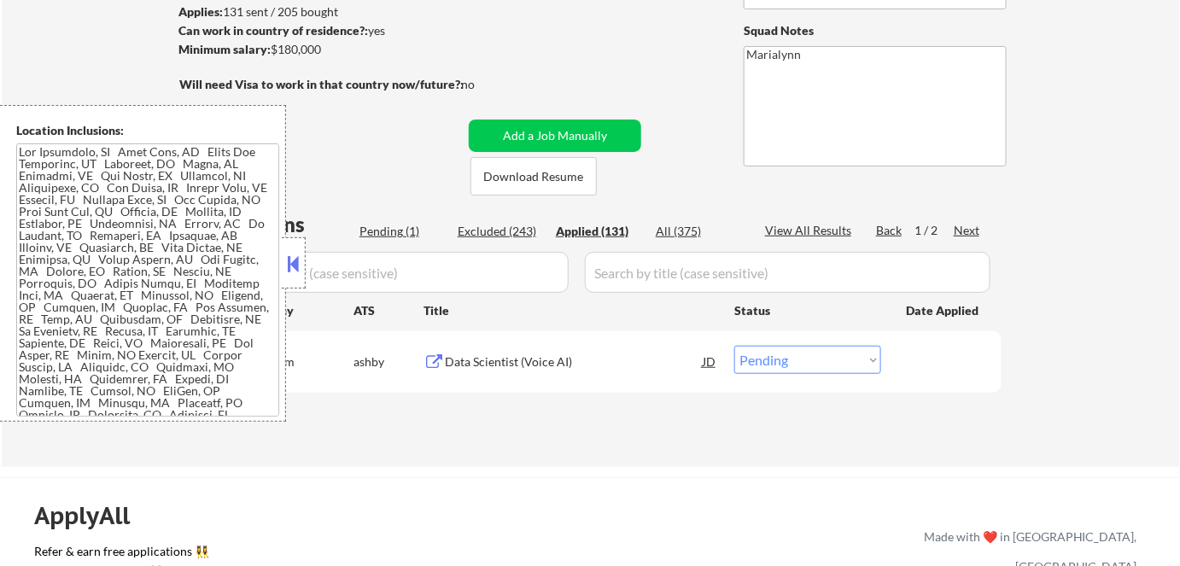
click at [292, 267] on button at bounding box center [293, 264] width 19 height 26
select select ""applied""
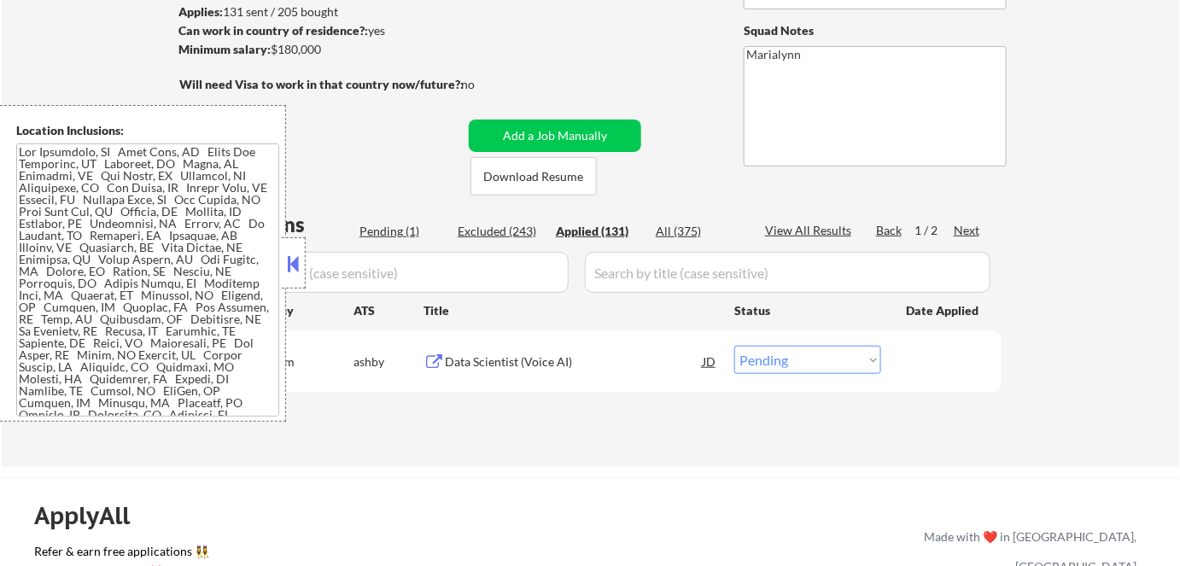
select select ""applied""
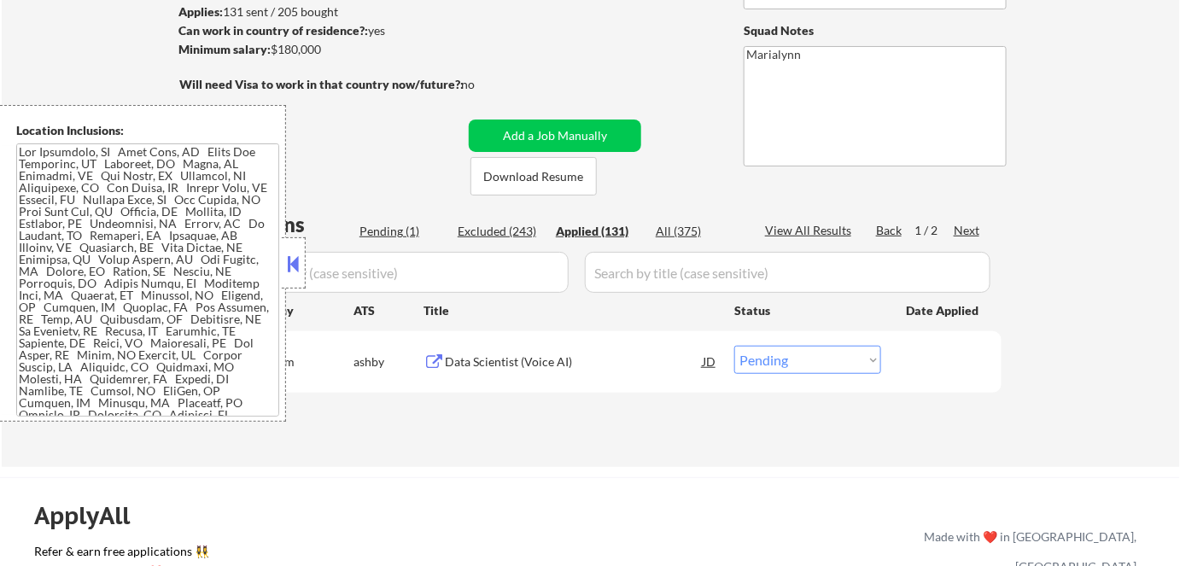
select select ""applied""
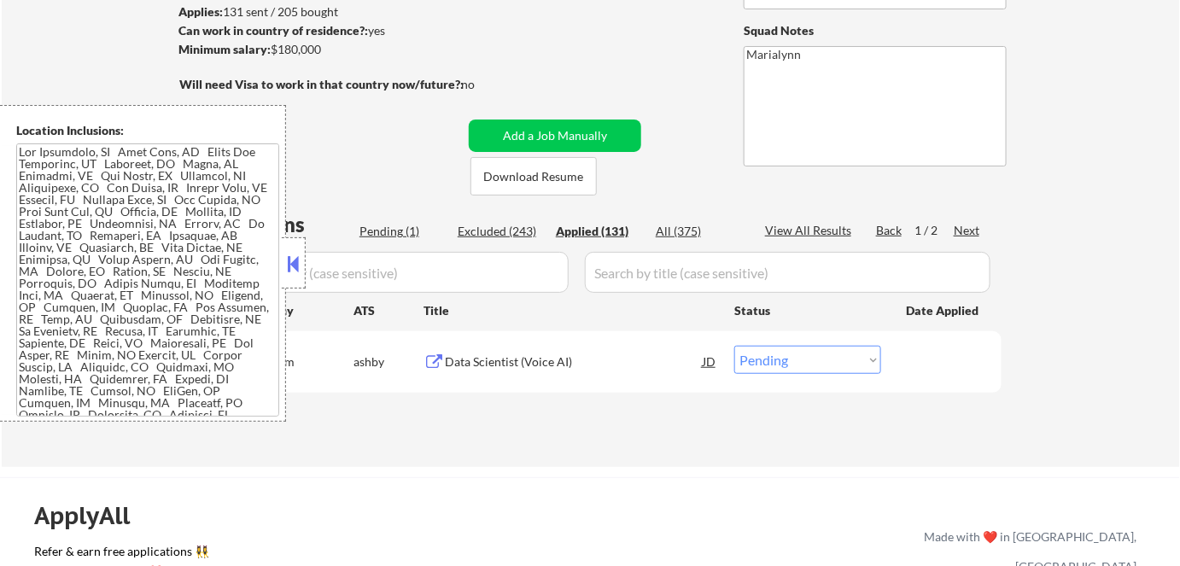
select select ""applied""
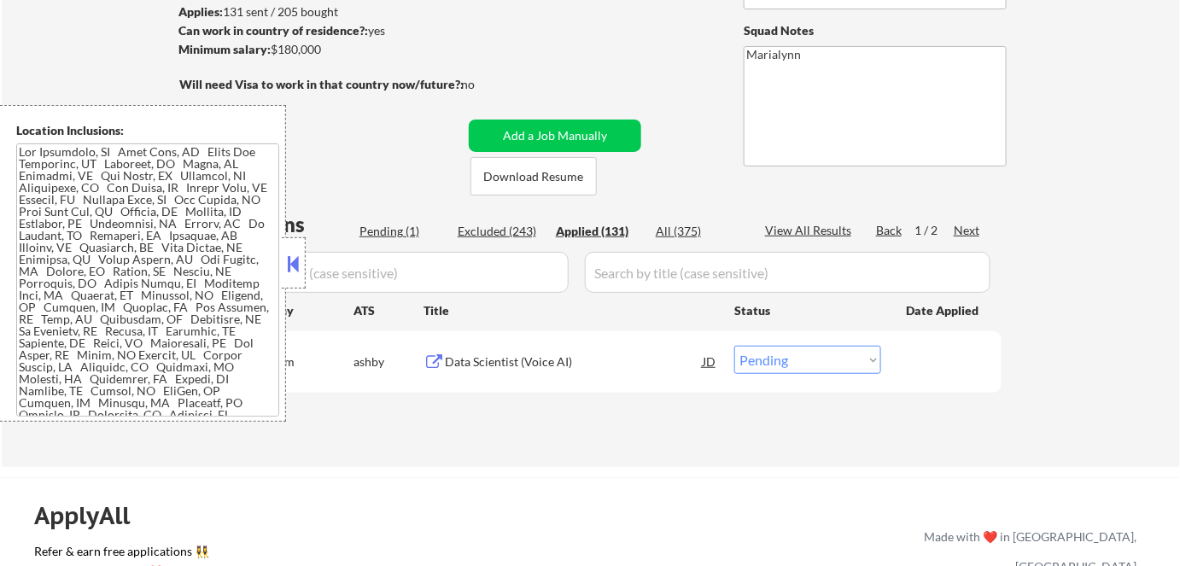
select select ""applied""
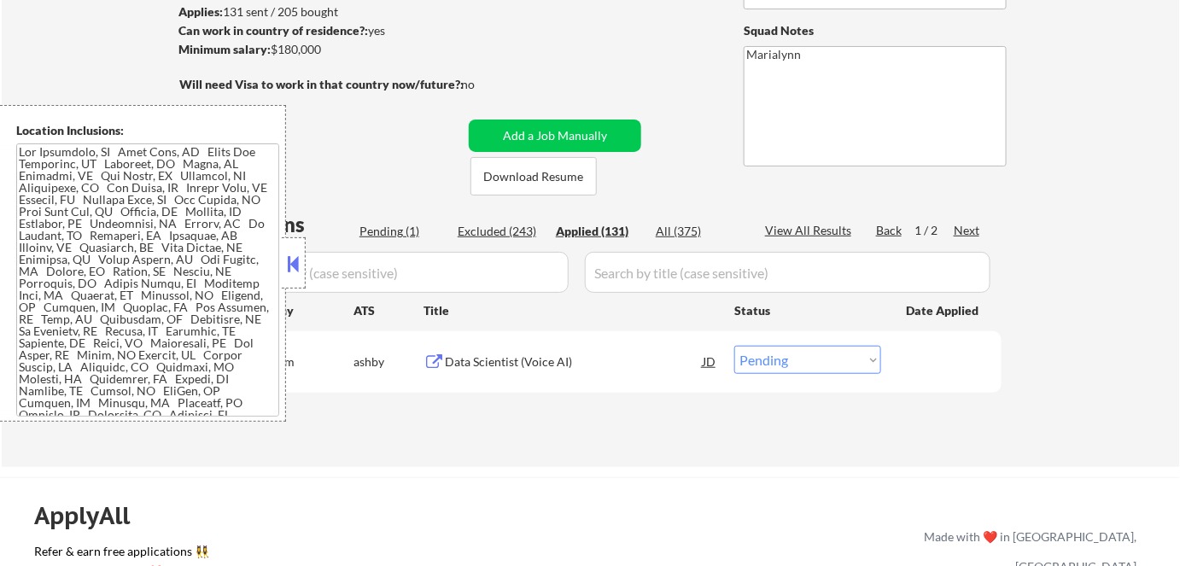
select select ""applied""
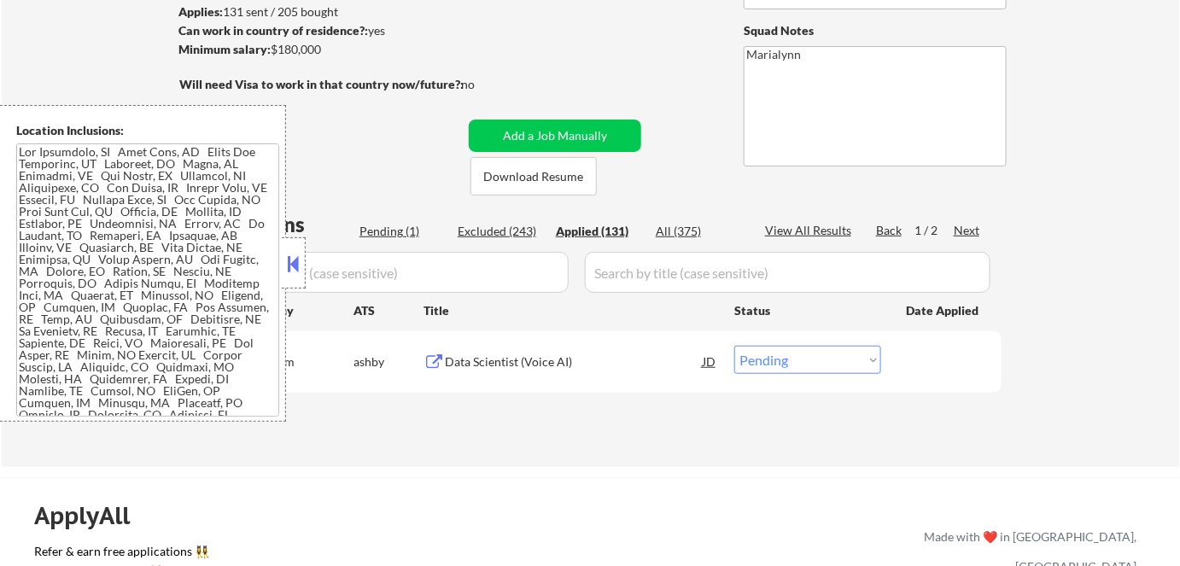
select select ""applied""
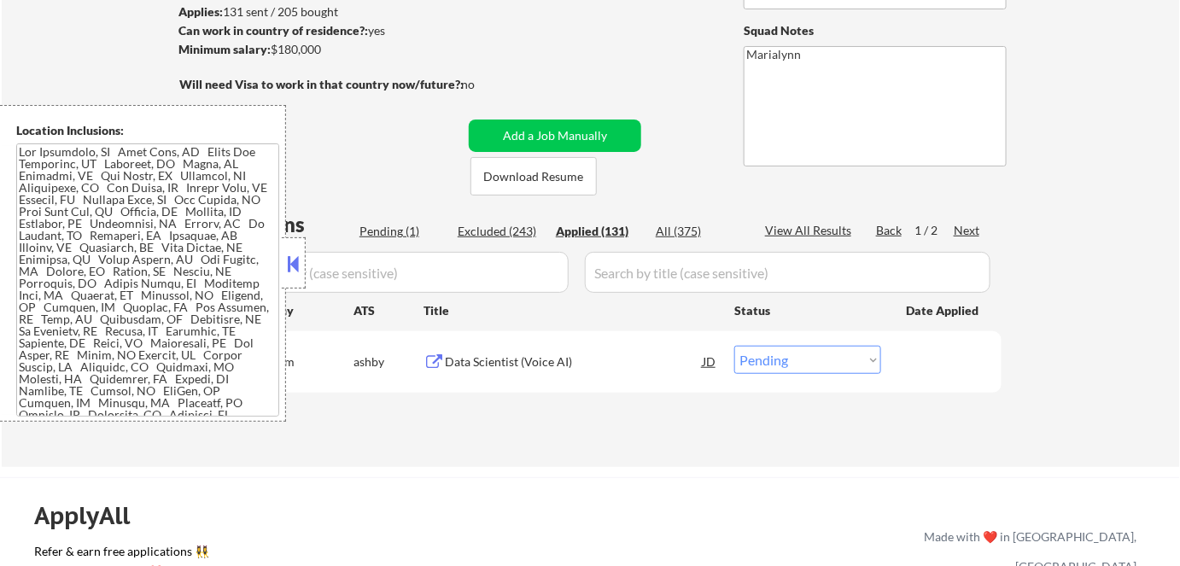
select select ""applied""
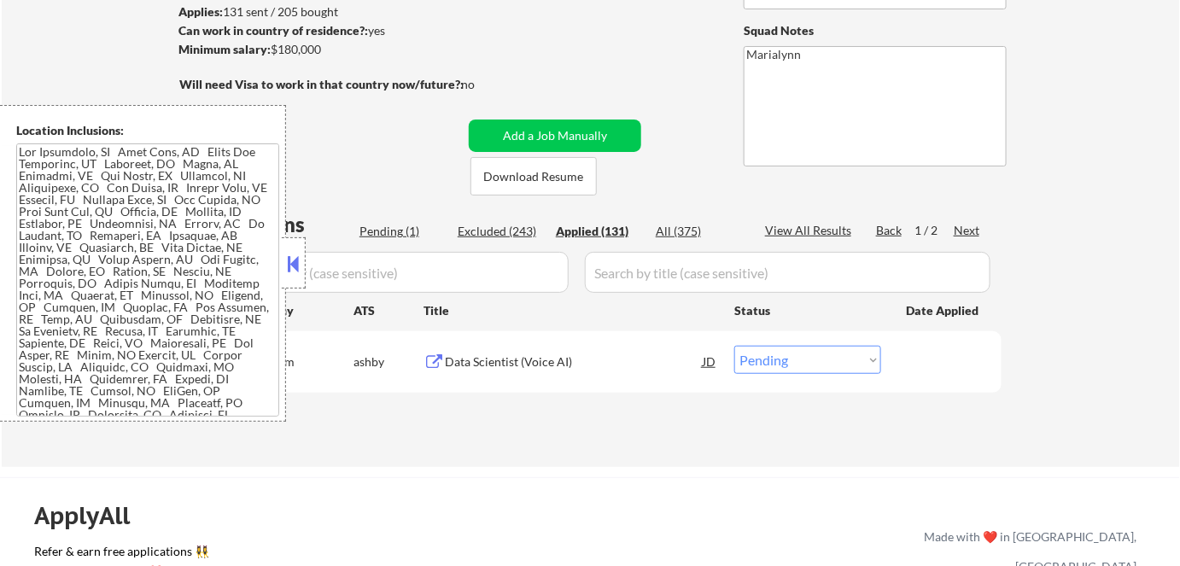
select select ""applied""
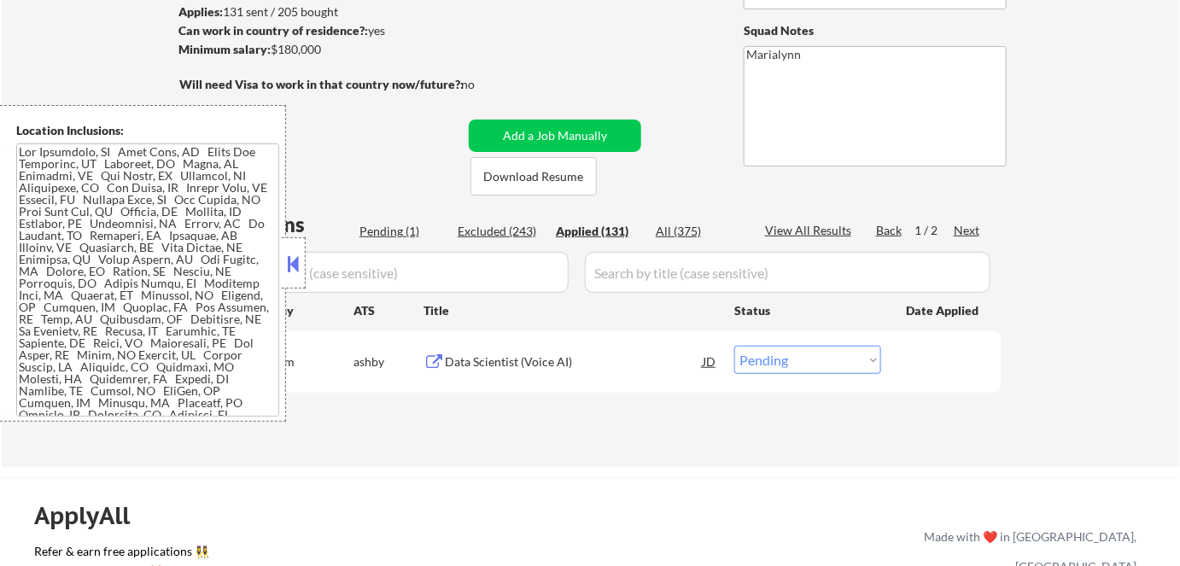
select select ""applied""
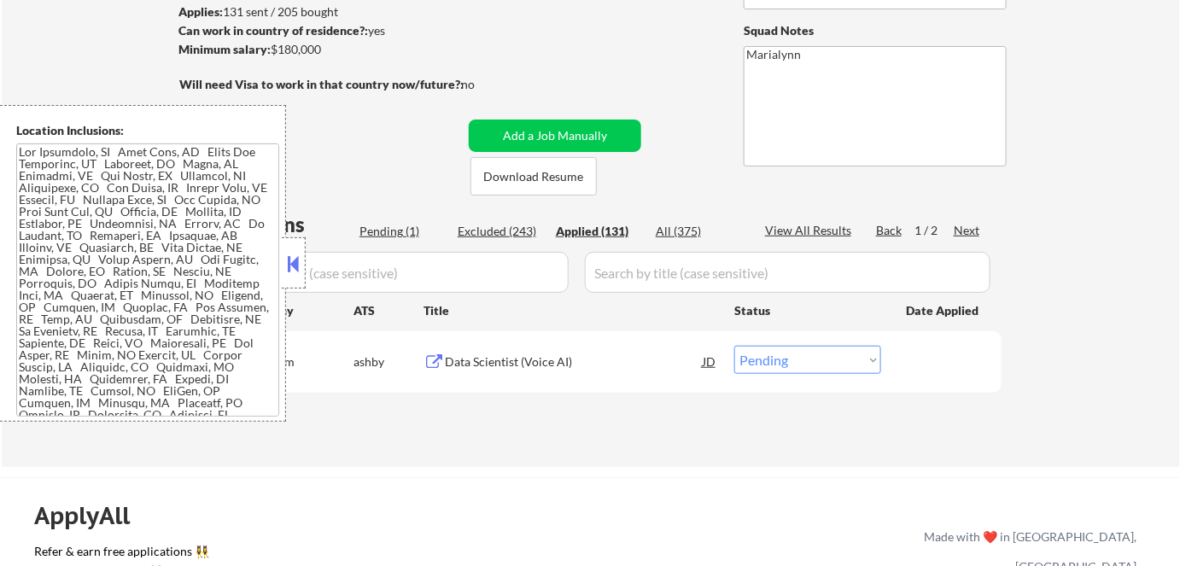
select select ""applied""
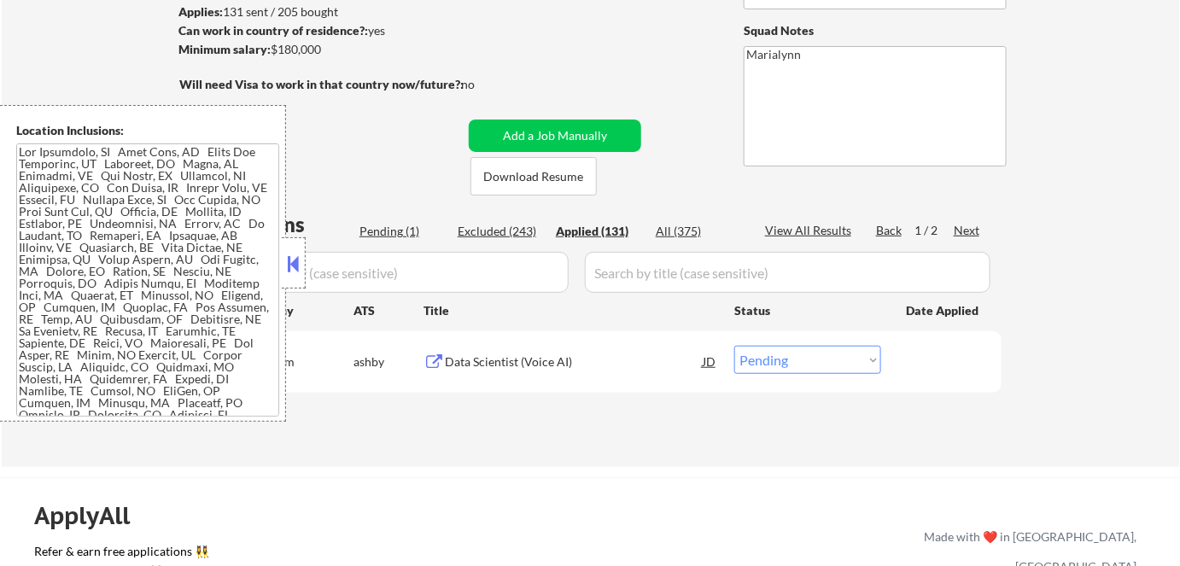
select select ""applied""
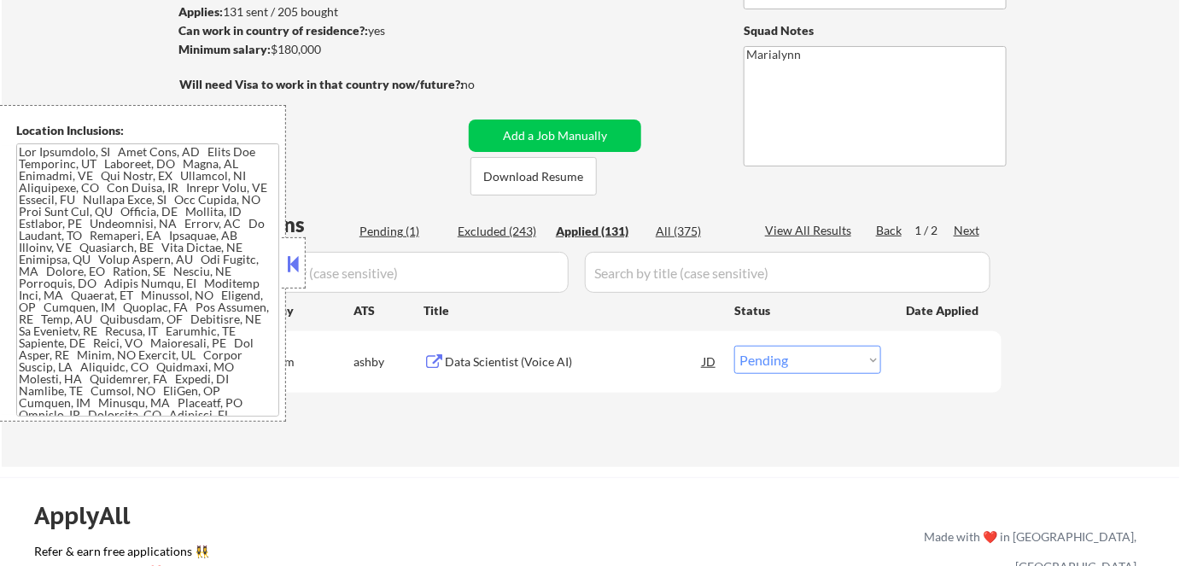
select select ""applied""
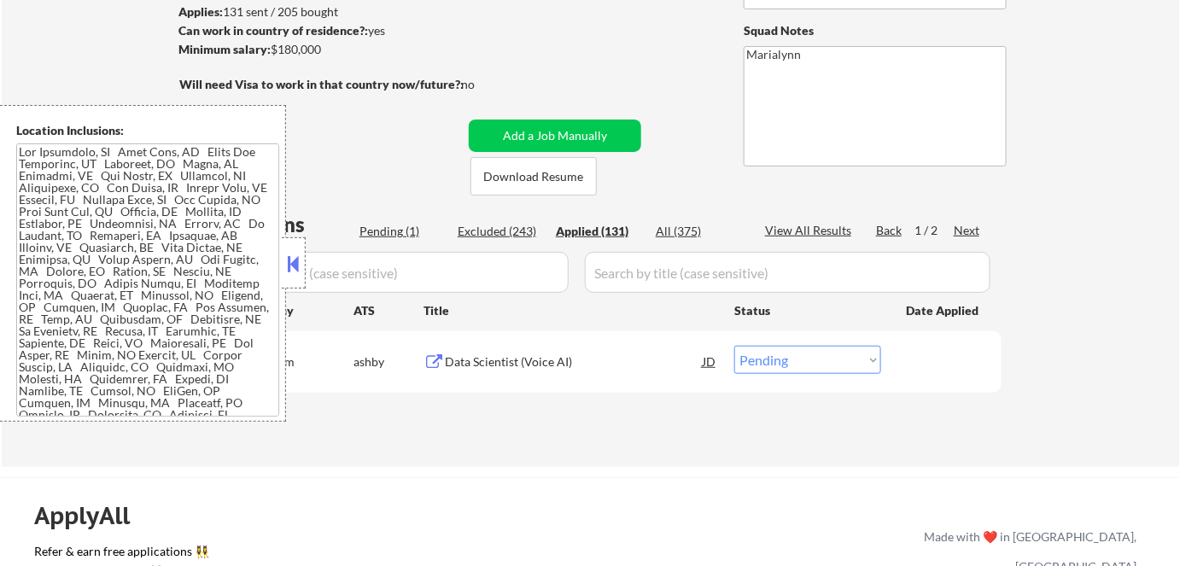
select select ""applied""
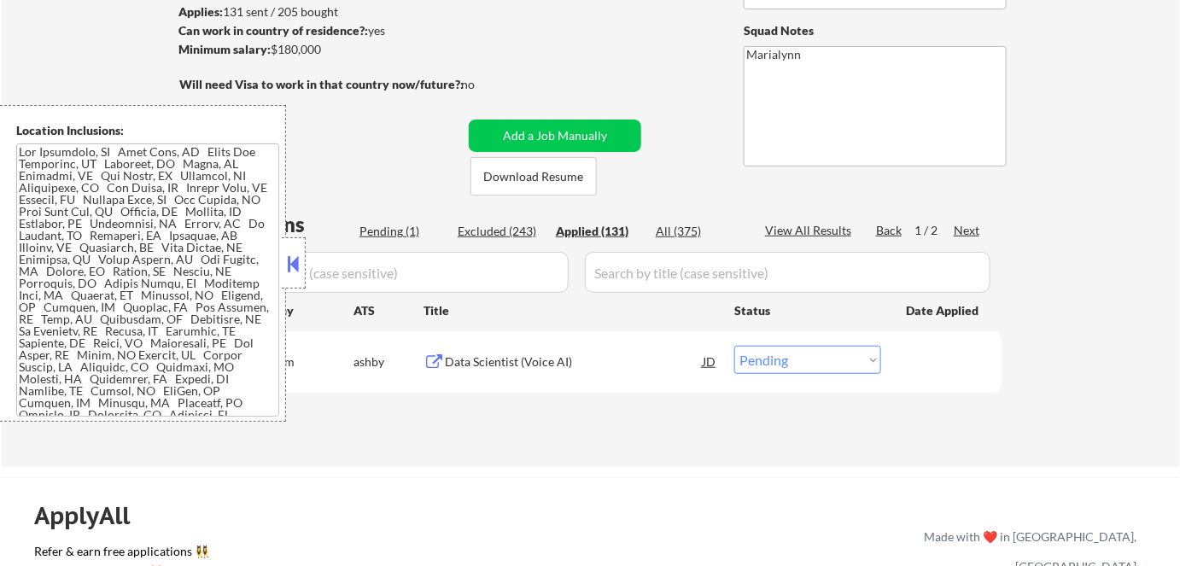
select select ""applied""
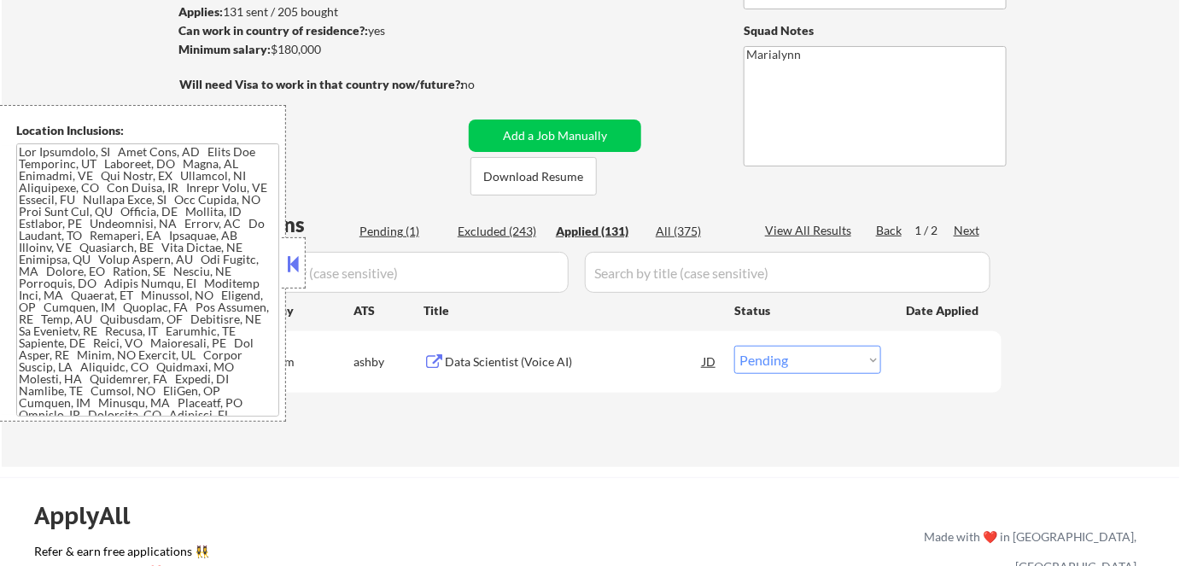
select select ""applied""
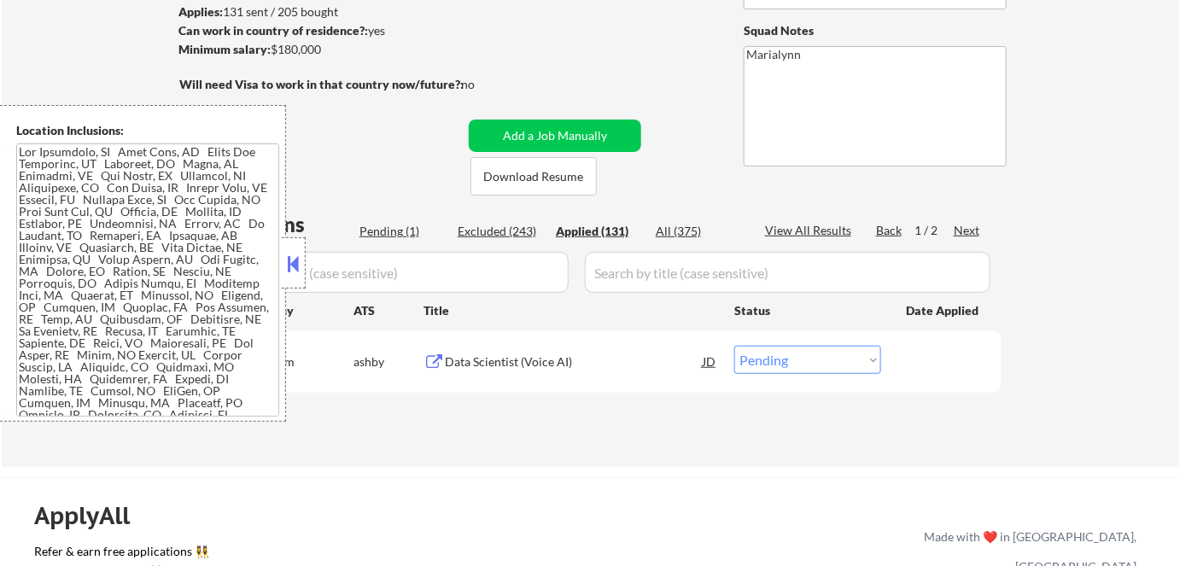
select select ""applied""
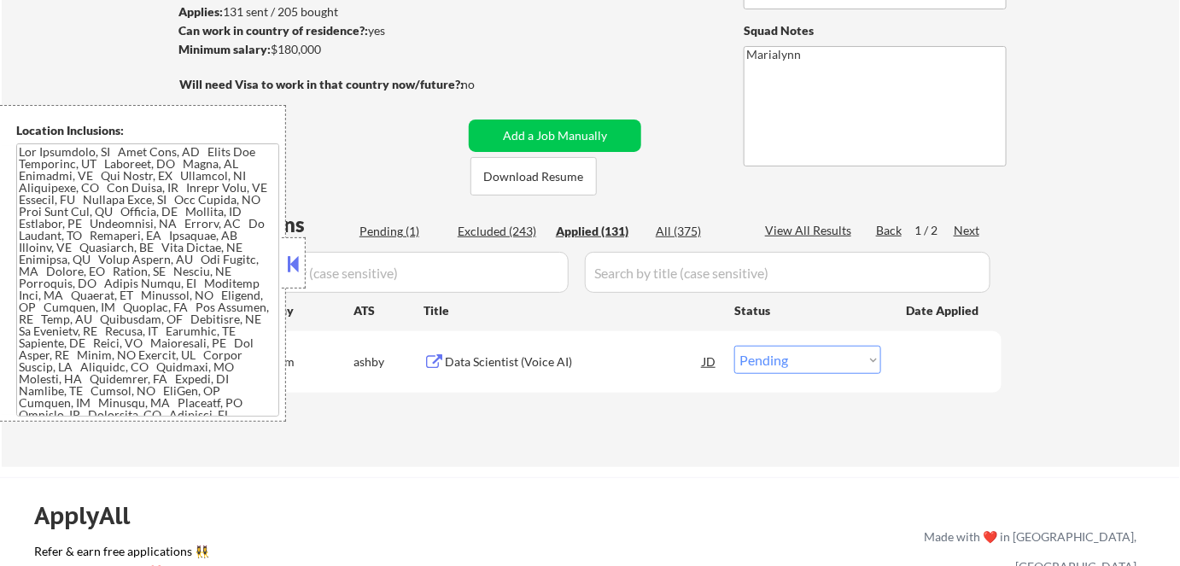
select select ""applied""
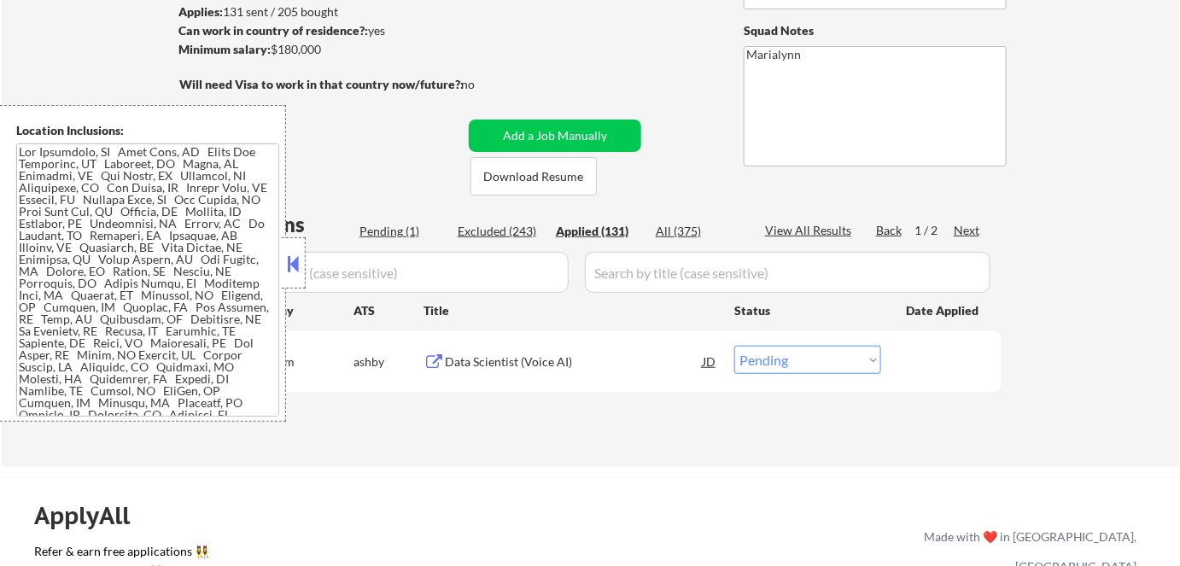
select select ""applied""
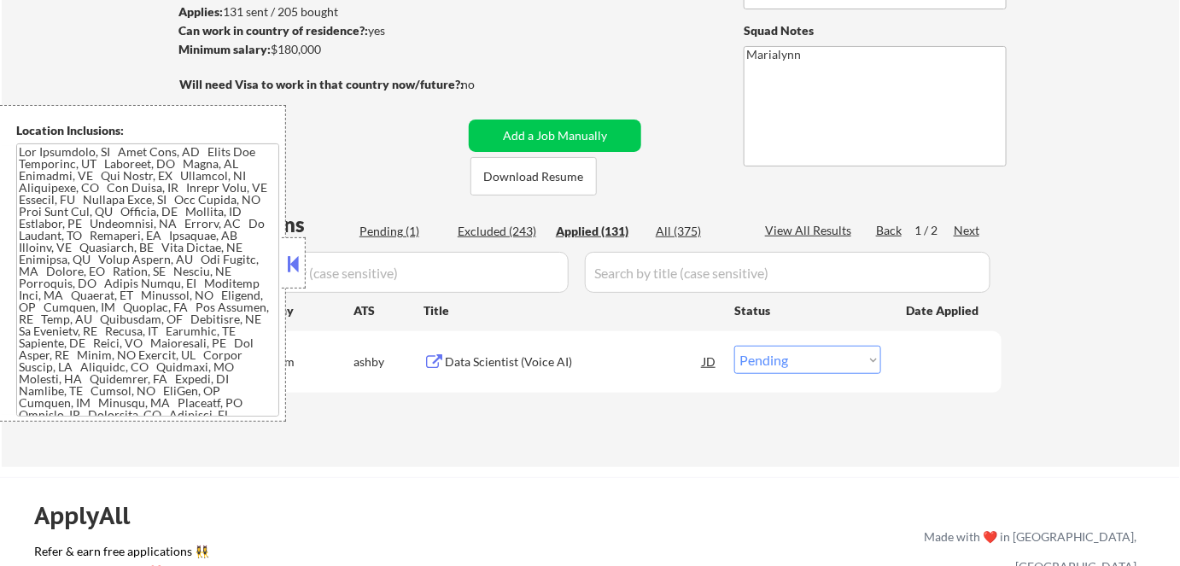
select select ""applied""
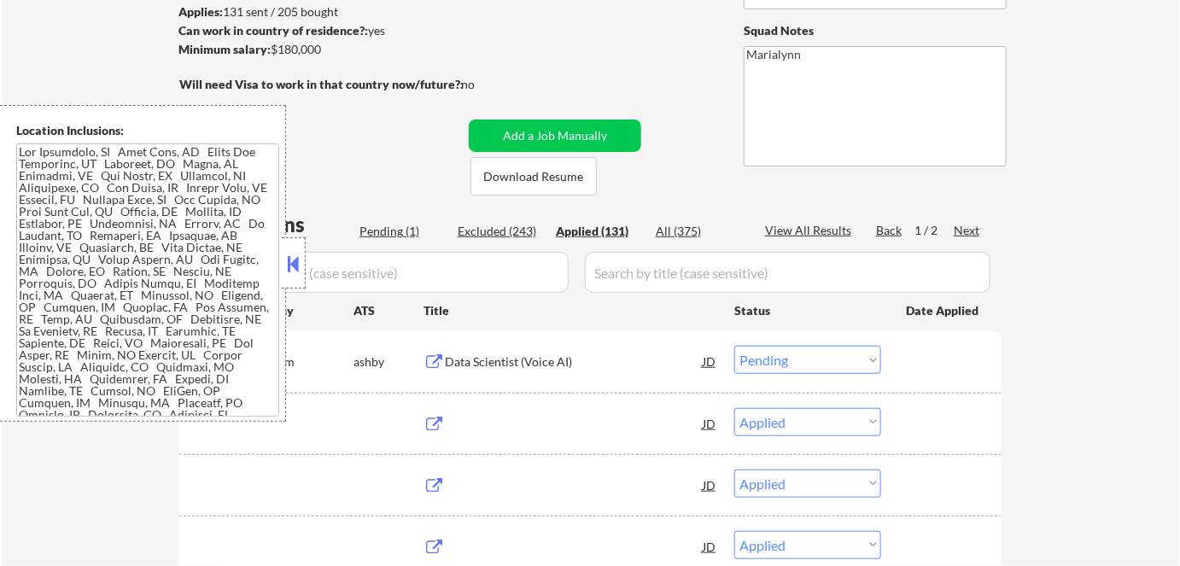
select select ""applied""
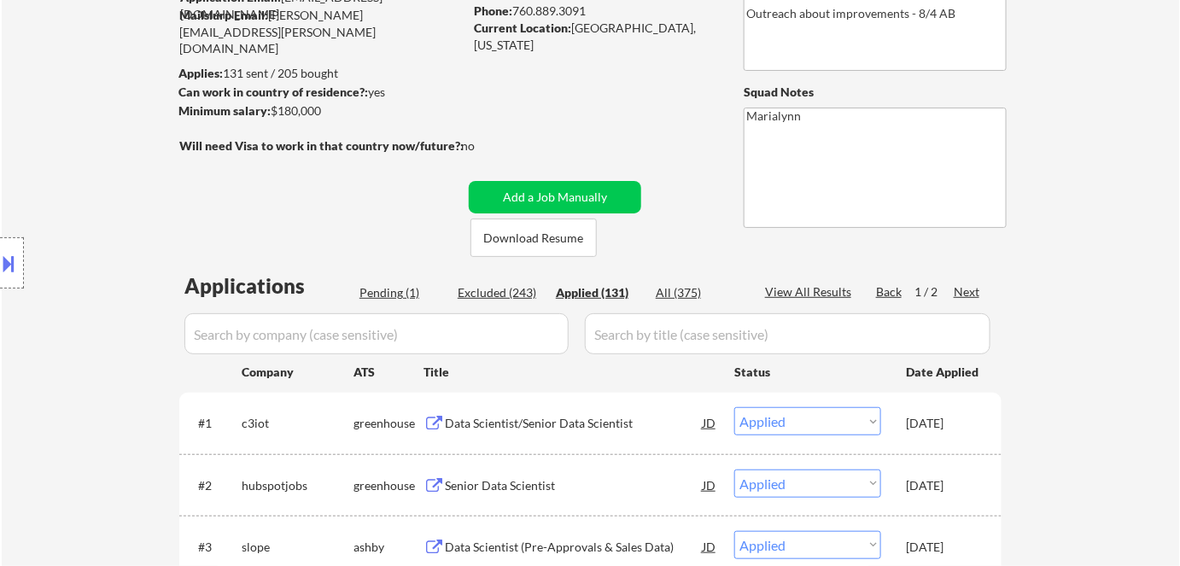
scroll to position [77, 0]
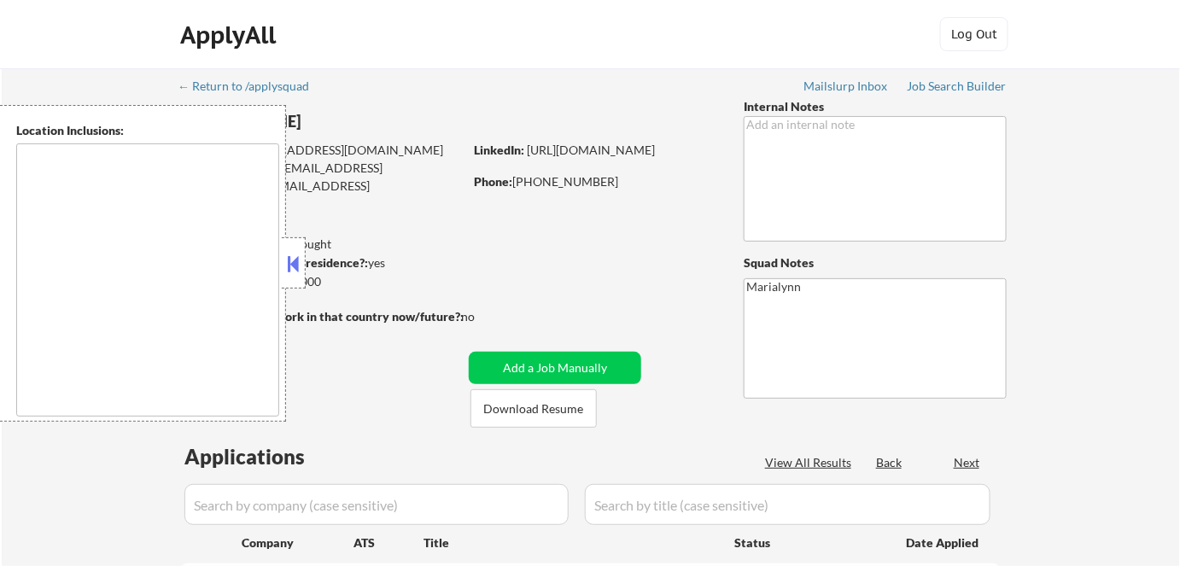
type textarea "[GEOGRAPHIC_DATA], [GEOGRAPHIC_DATA] [GEOGRAPHIC_DATA], [GEOGRAPHIC_DATA] [GEOG…"
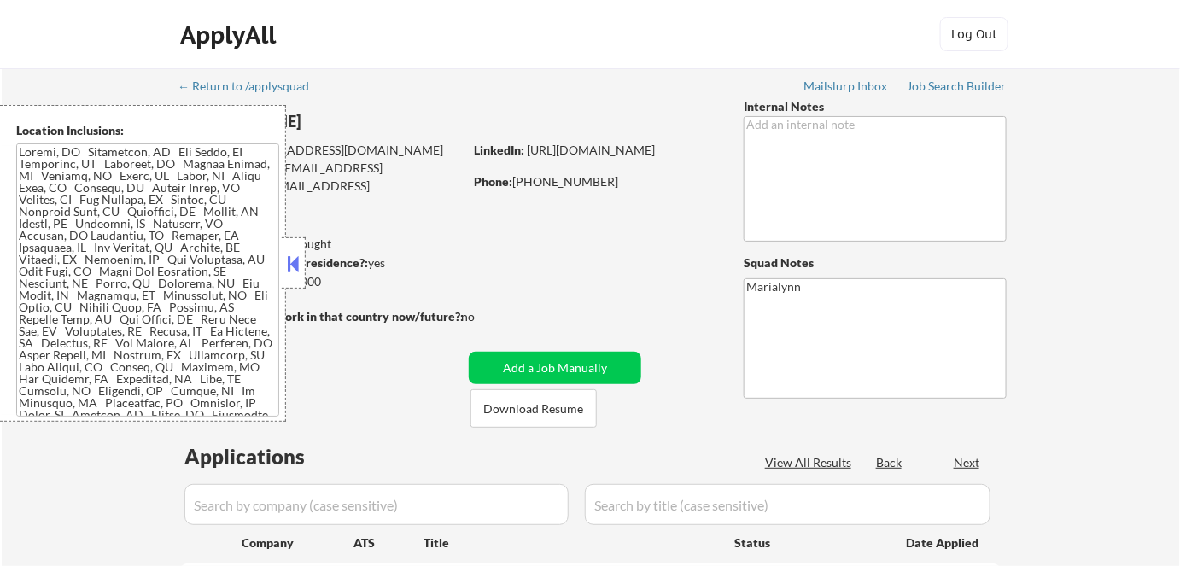
select select ""pending""
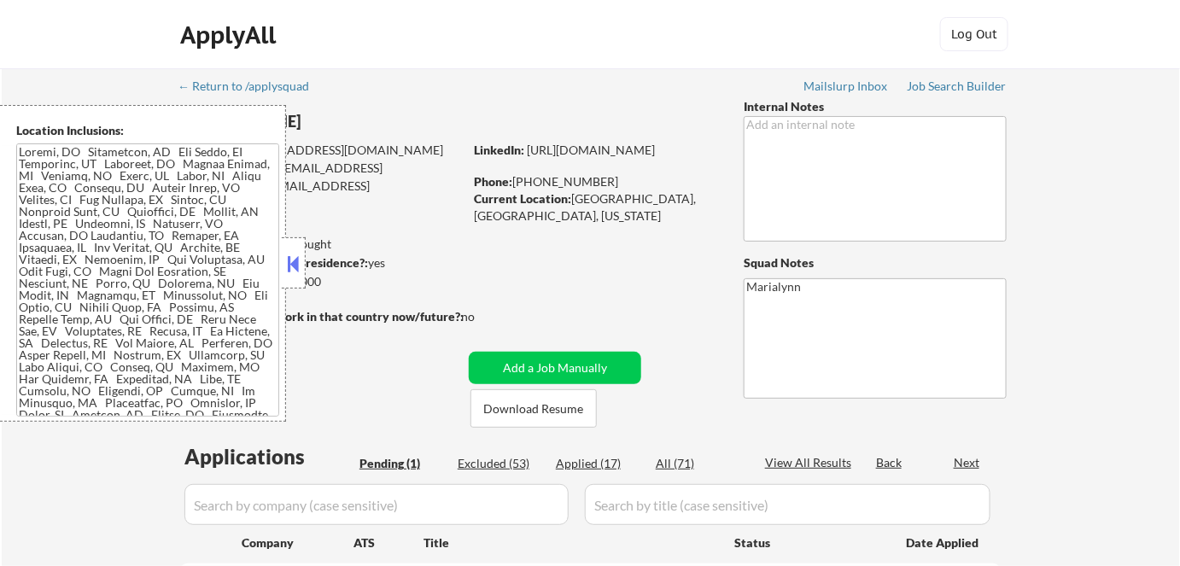
click at [299, 263] on button at bounding box center [293, 264] width 19 height 26
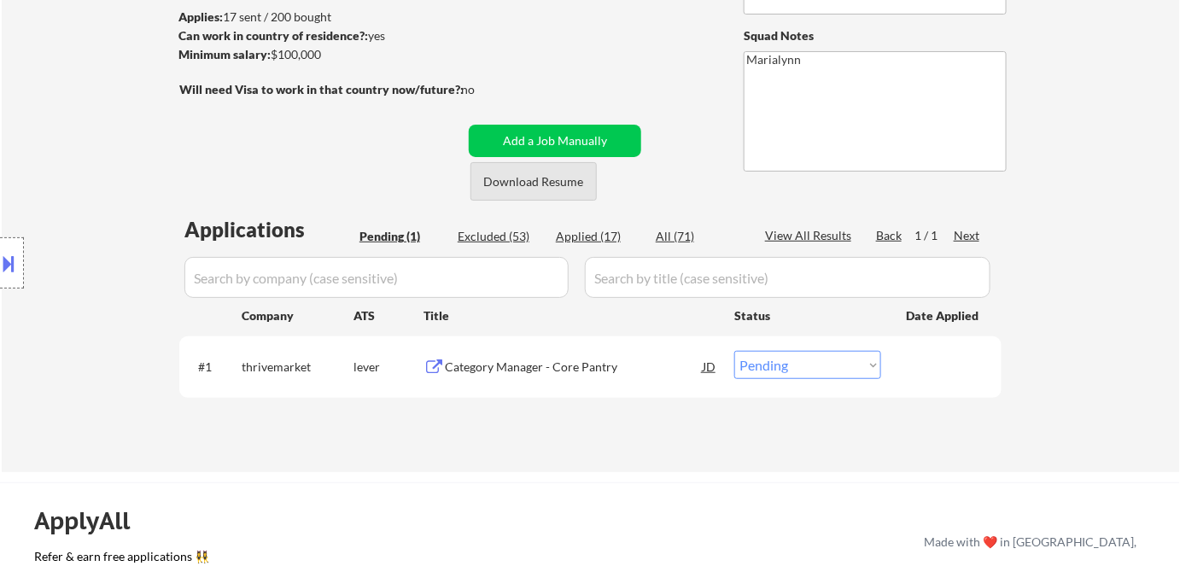
scroll to position [310, 0]
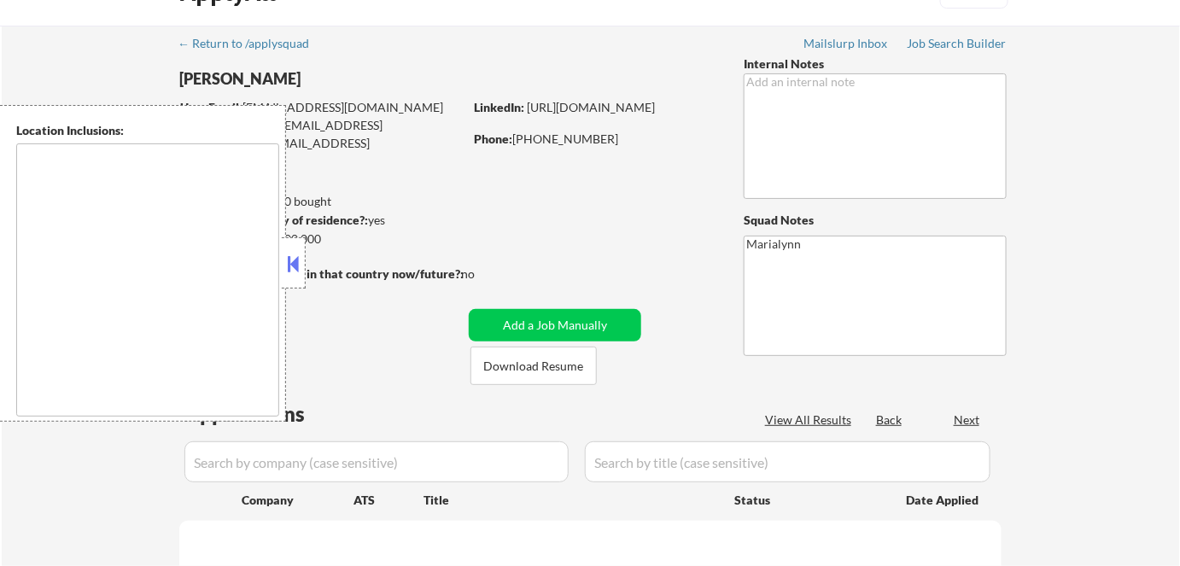
type textarea "[GEOGRAPHIC_DATA], [GEOGRAPHIC_DATA] [GEOGRAPHIC_DATA], [GEOGRAPHIC_DATA] [GEOG…"
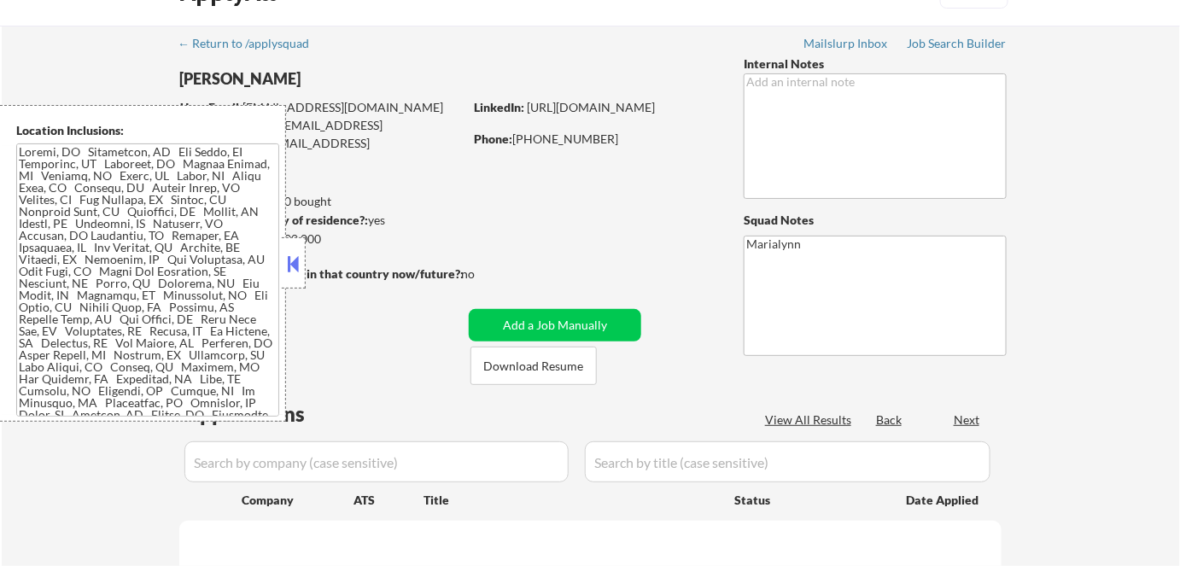
scroll to position [155, 0]
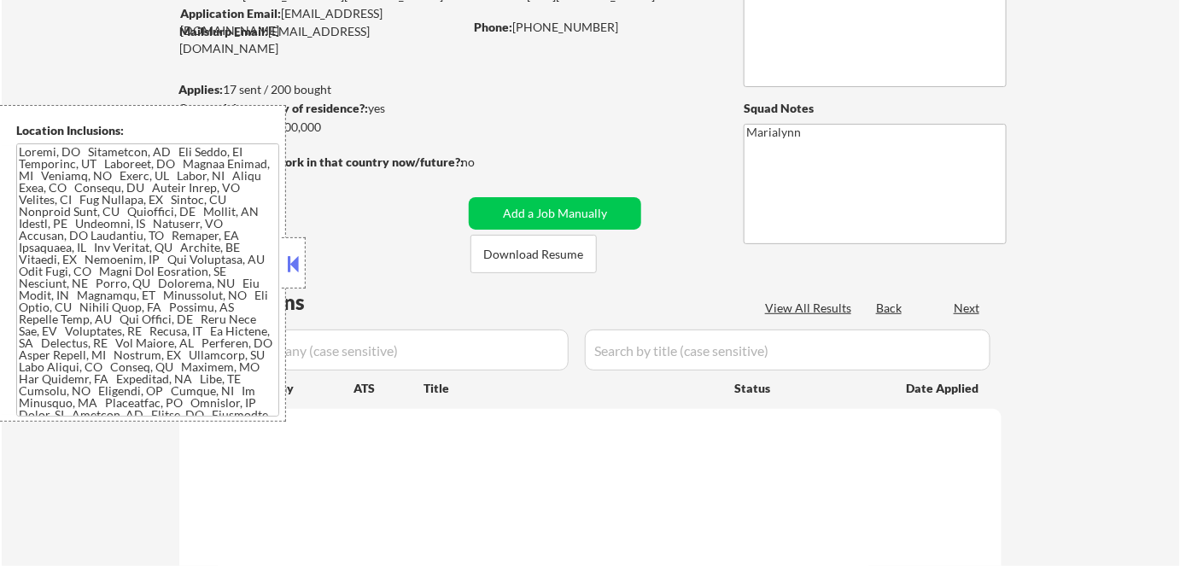
select select ""pending""
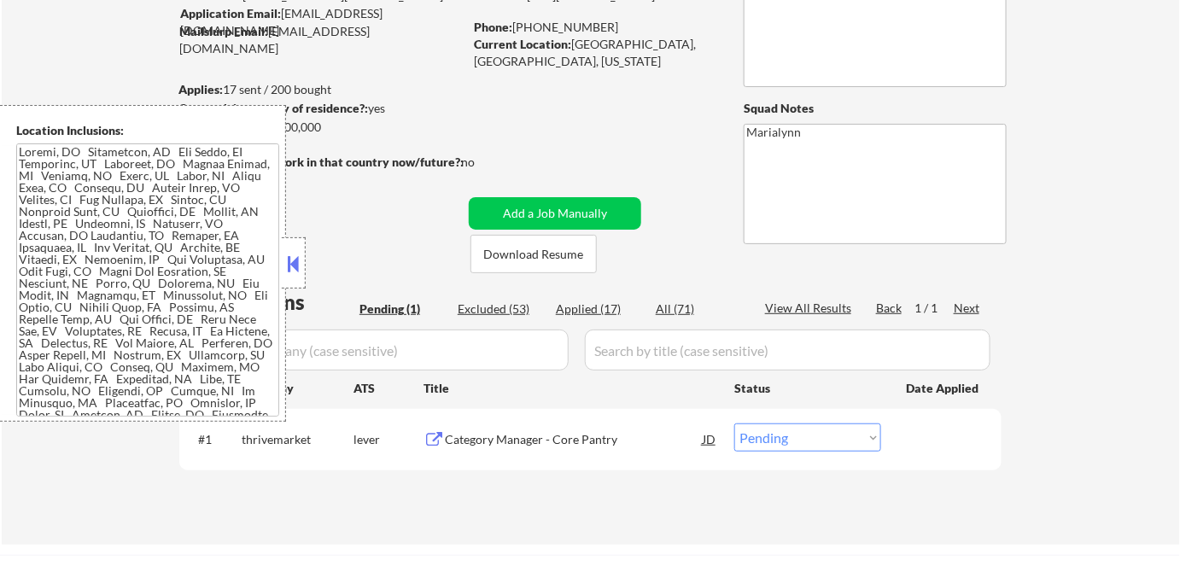
click at [302, 252] on button at bounding box center [293, 264] width 19 height 26
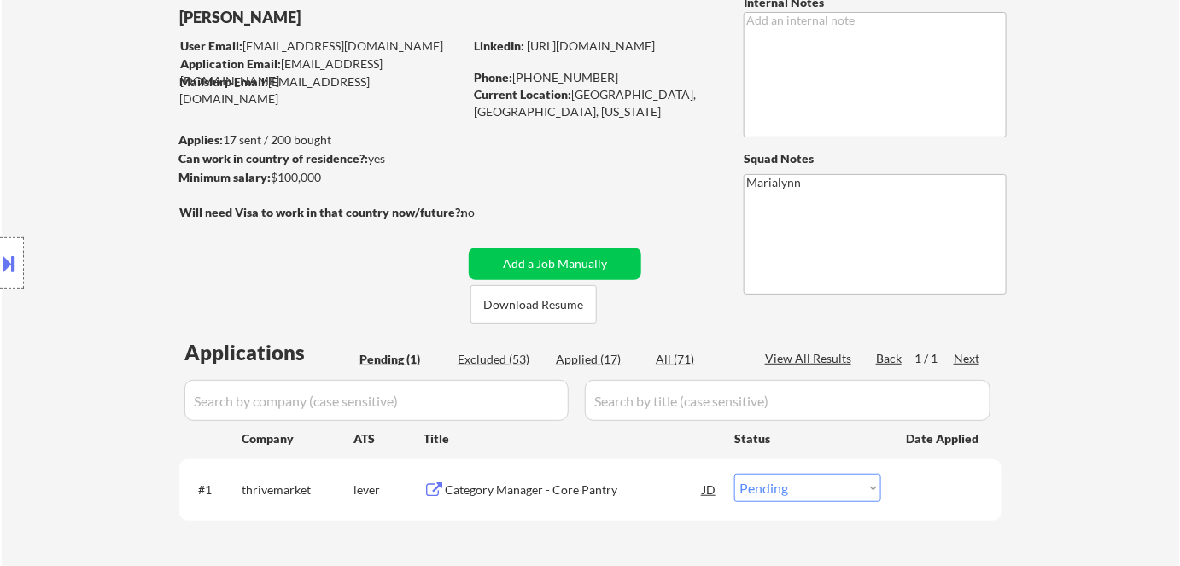
scroll to position [0, 0]
